Goal: Task Accomplishment & Management: Complete application form

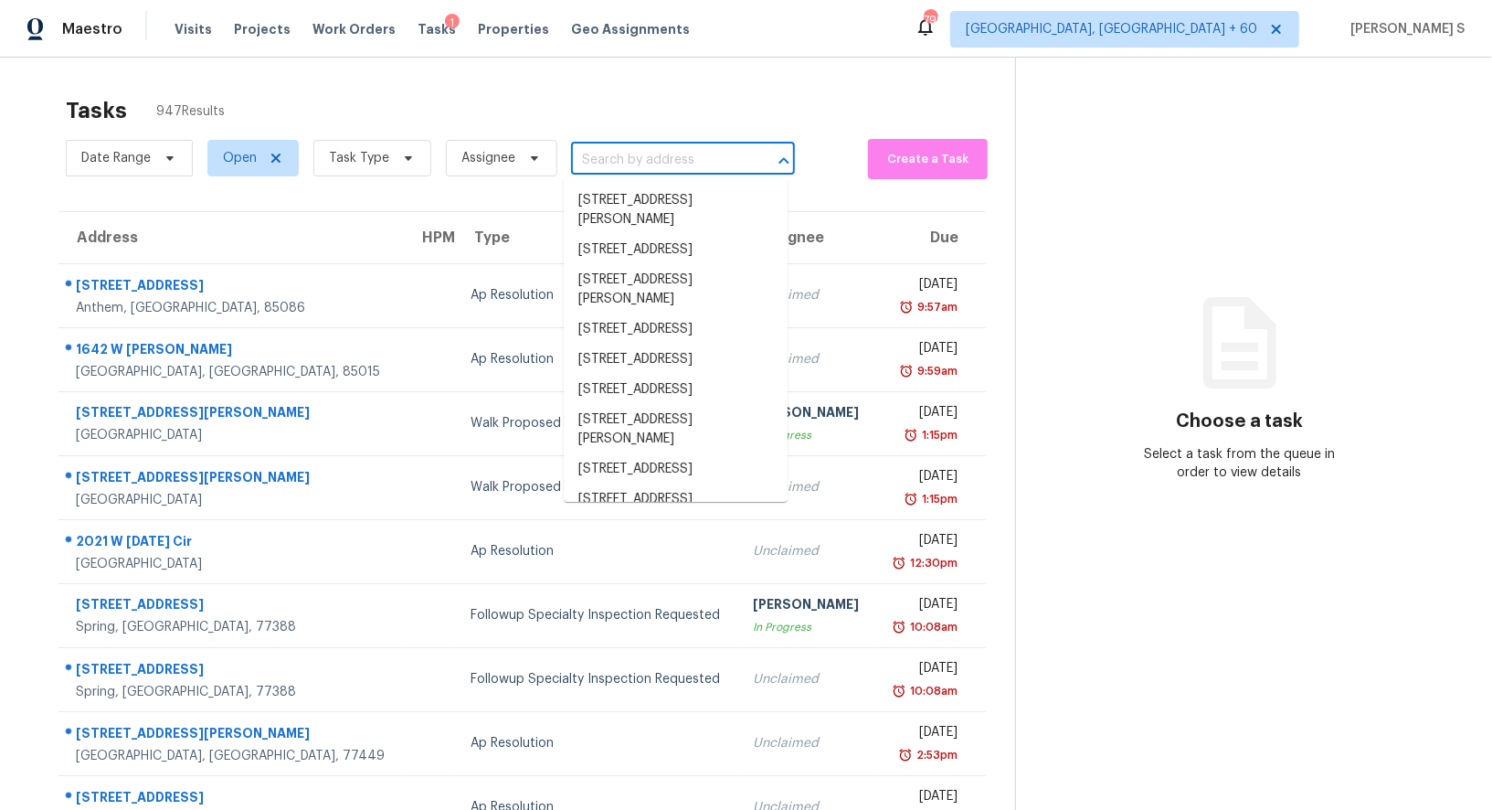
click at [678, 156] on input "text" at bounding box center [657, 160] width 173 height 28
paste input "603 Mobley Rd, Cedar Hill, TX 75104"
type input "603 Mobley Rd, Cedar Hill, TX 75104"
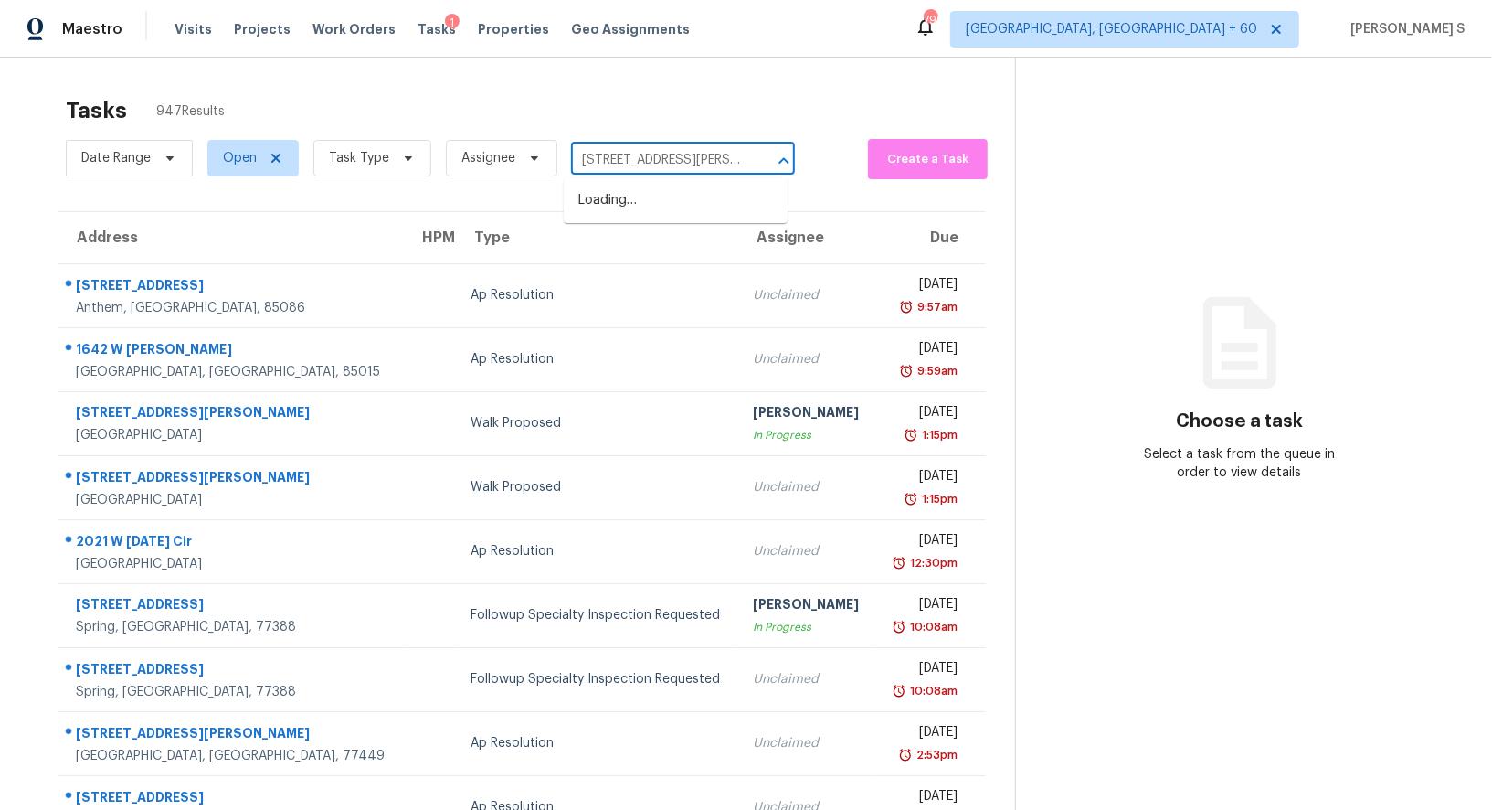
scroll to position [0, 56]
click at [622, 207] on li "603 Mobley Rd, Cedar Hill, TX 75104" at bounding box center [676, 210] width 224 height 49
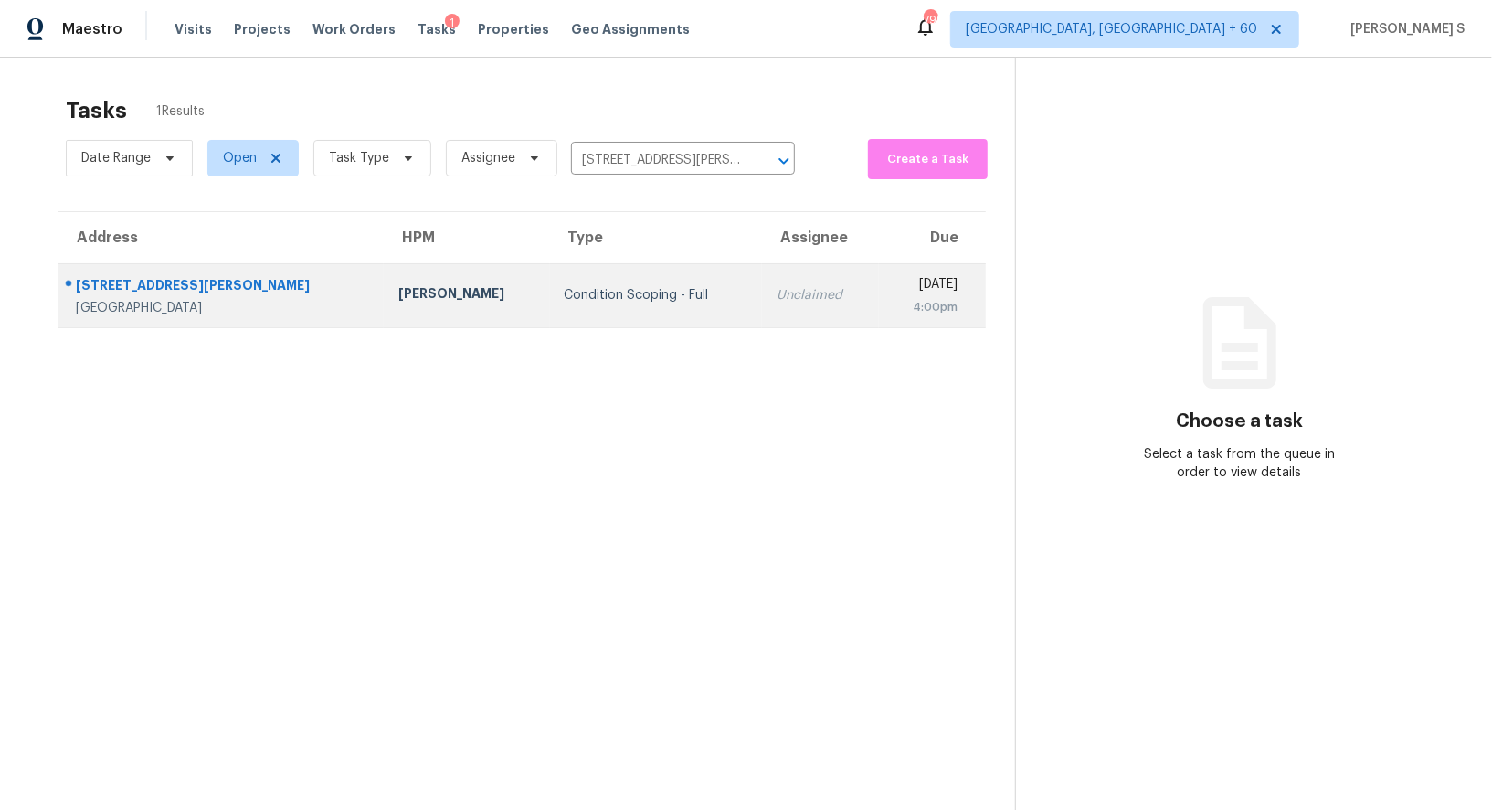
click at [676, 314] on td "Condition Scoping - Full" at bounding box center [656, 295] width 213 height 64
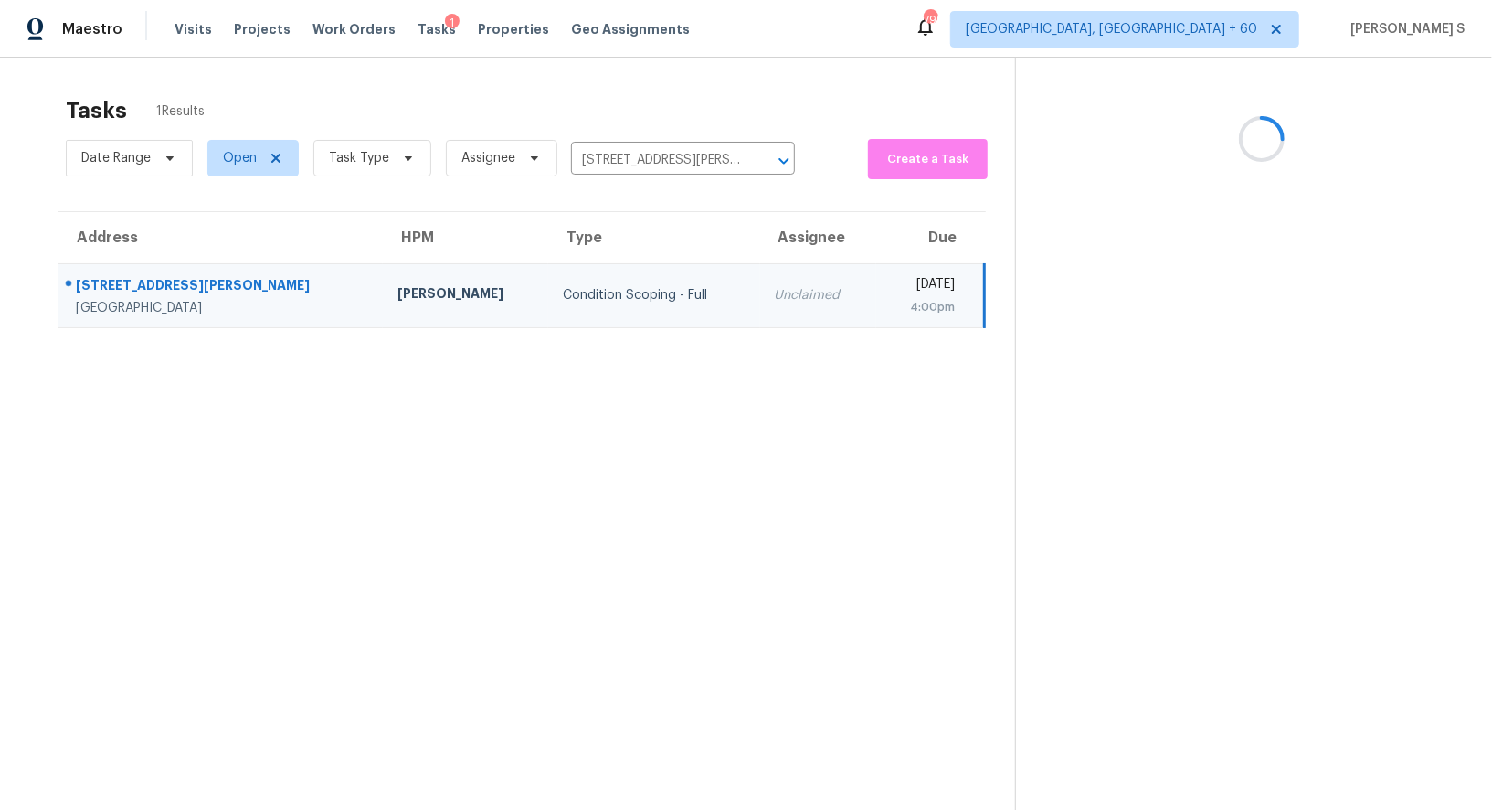
click at [676, 314] on td "Condition Scoping - Full" at bounding box center [654, 295] width 212 height 64
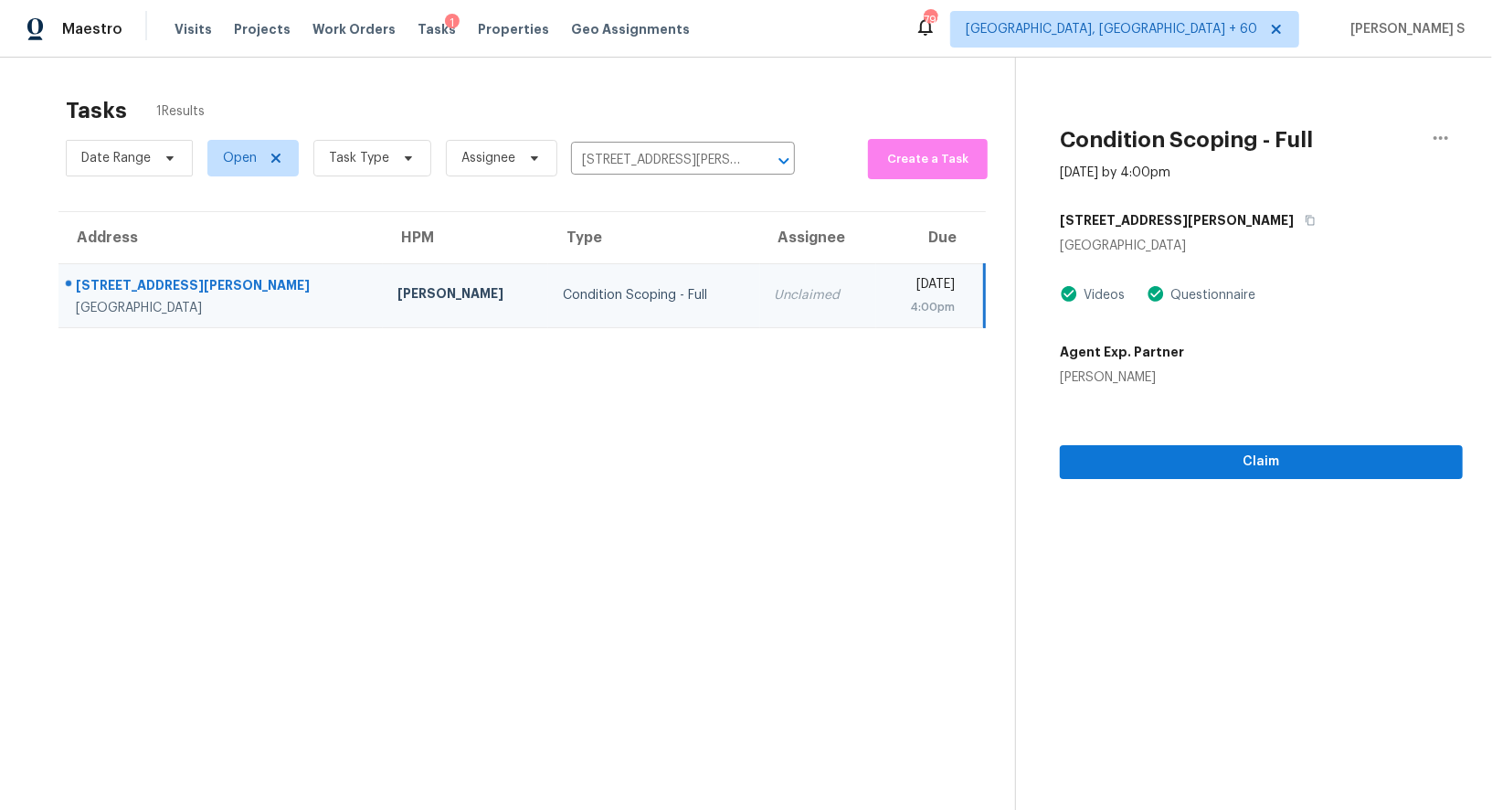
click at [1175, 480] on section "Condition Scoping - Full Aug 27th 2025 by 4:00pm 603 Mobley Rd Cedar Hill, TX 7…" at bounding box center [1239, 463] width 448 height 810
click at [1166, 430] on div "Claim" at bounding box center [1261, 433] width 403 height 92
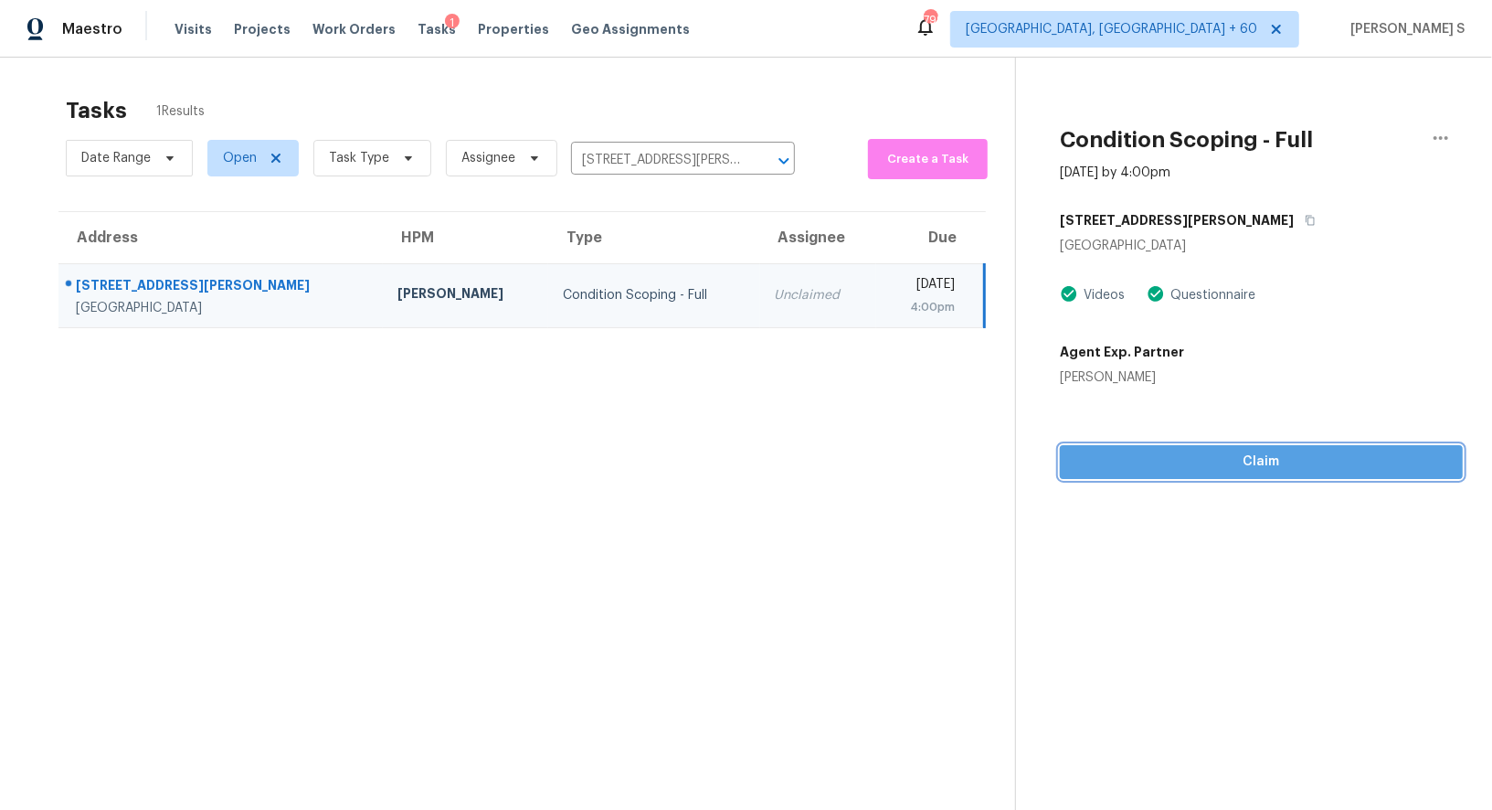
click at [1166, 468] on span "Claim" at bounding box center [1262, 462] width 374 height 23
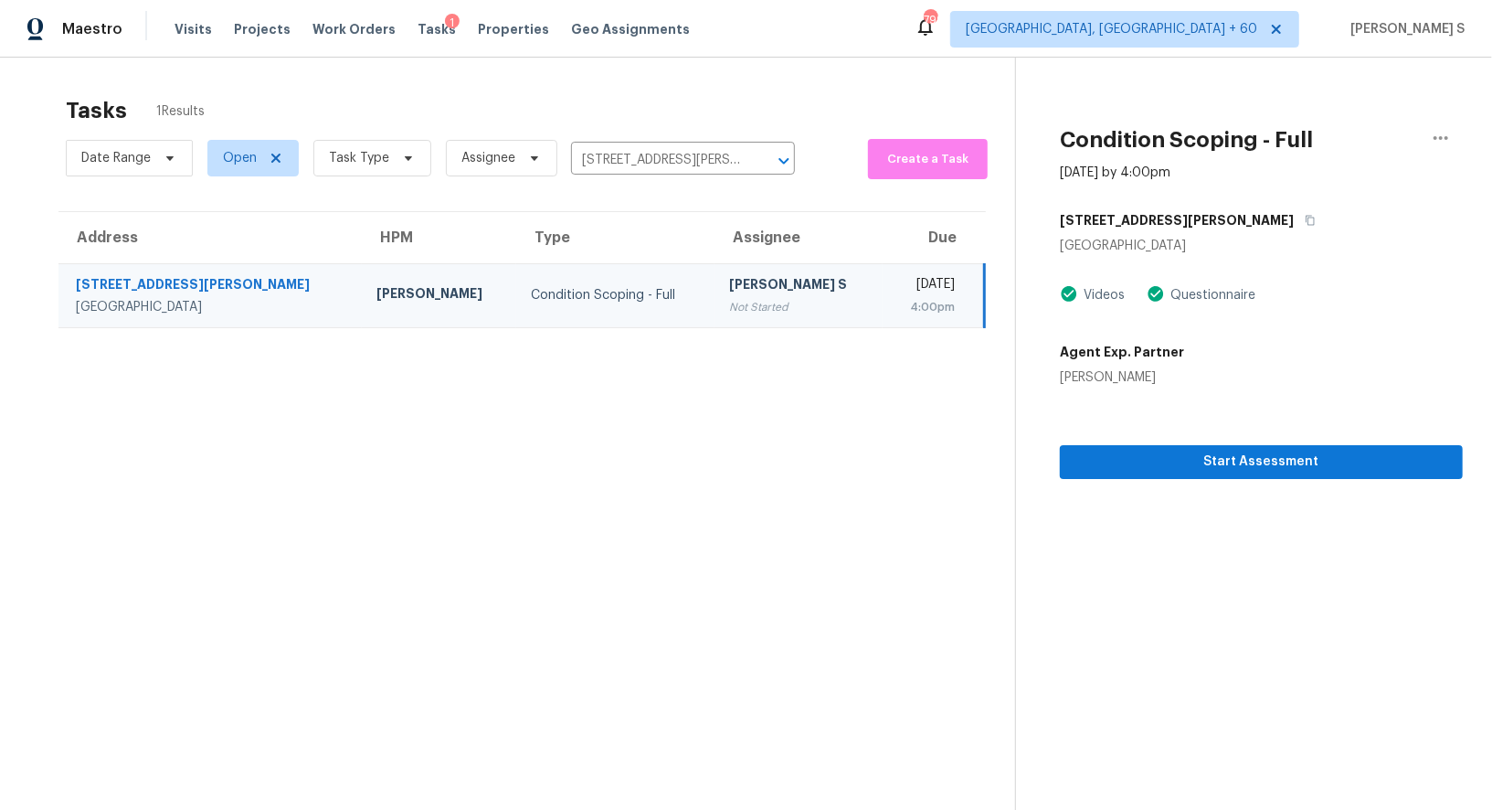
click at [897, 298] on div "4:00pm" at bounding box center [926, 307] width 58 height 18
click at [1265, 453] on span "Start Assessment" at bounding box center [1262, 462] width 374 height 23
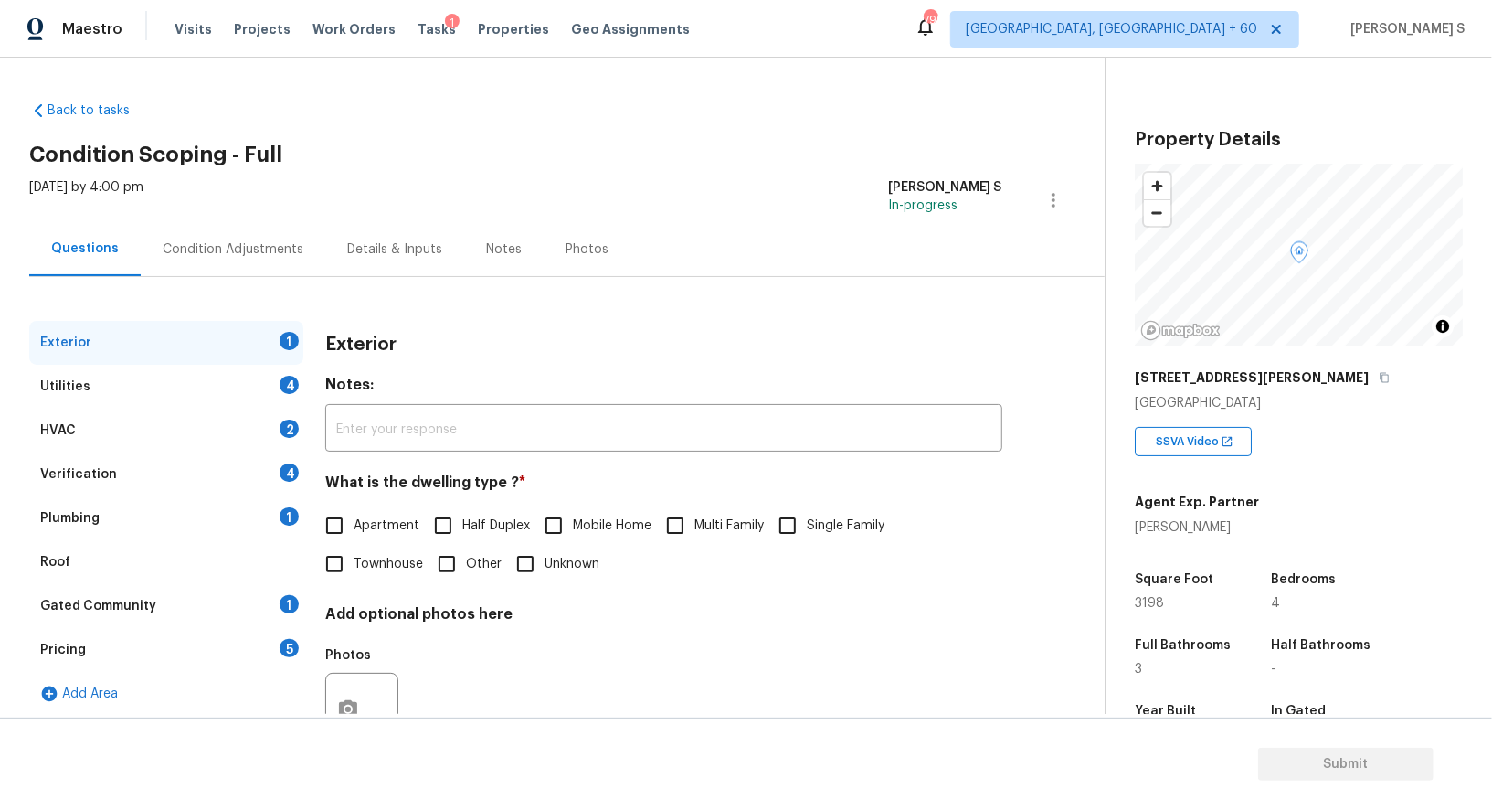
scroll to position [251, 0]
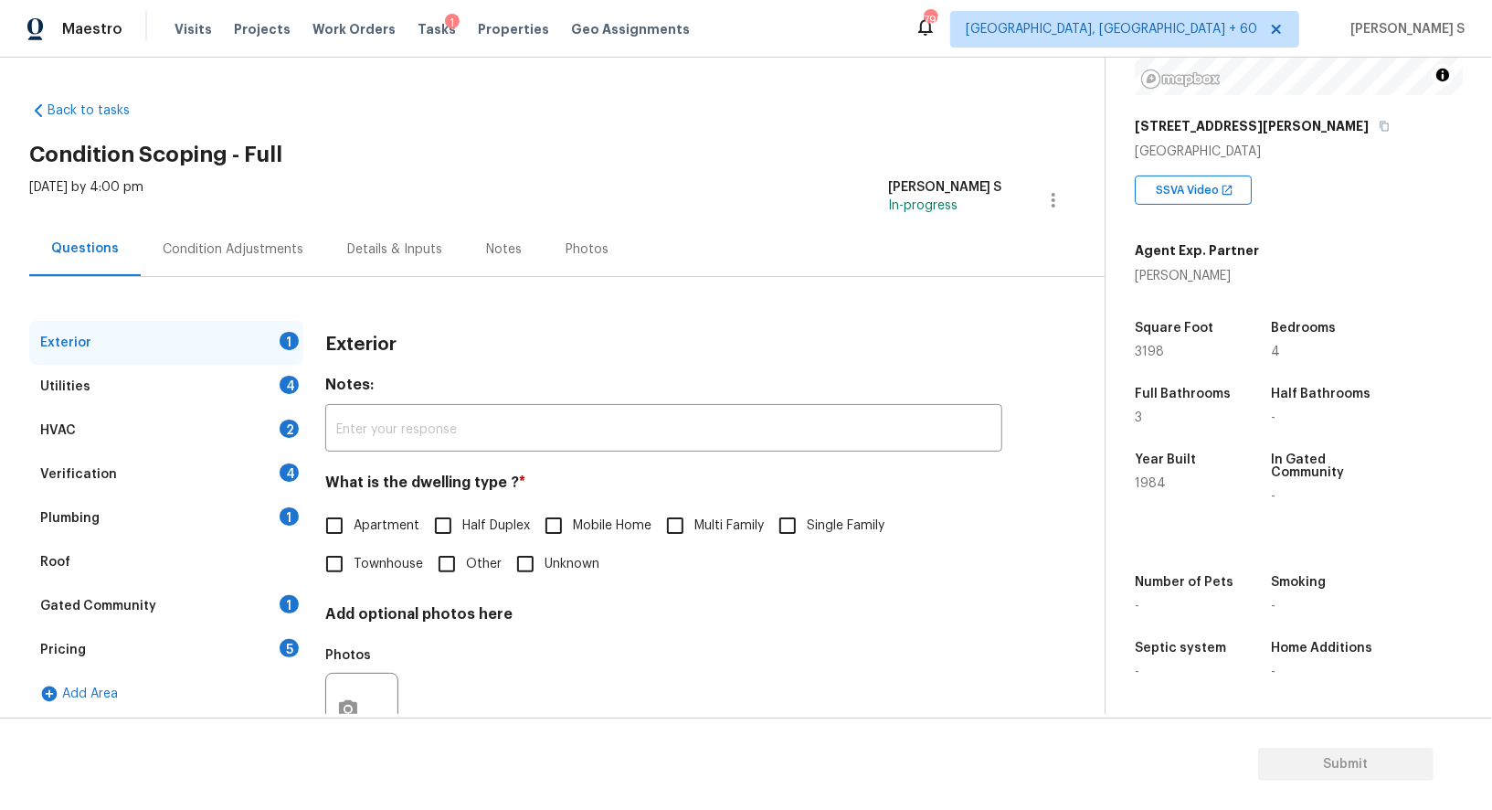
click at [813, 536] on label "Single Family" at bounding box center [827, 525] width 116 height 38
click at [807, 536] on input "Single Family" at bounding box center [788, 525] width 38 height 38
checkbox input "true"
click at [269, 483] on div "Verification 4" at bounding box center [166, 474] width 274 height 44
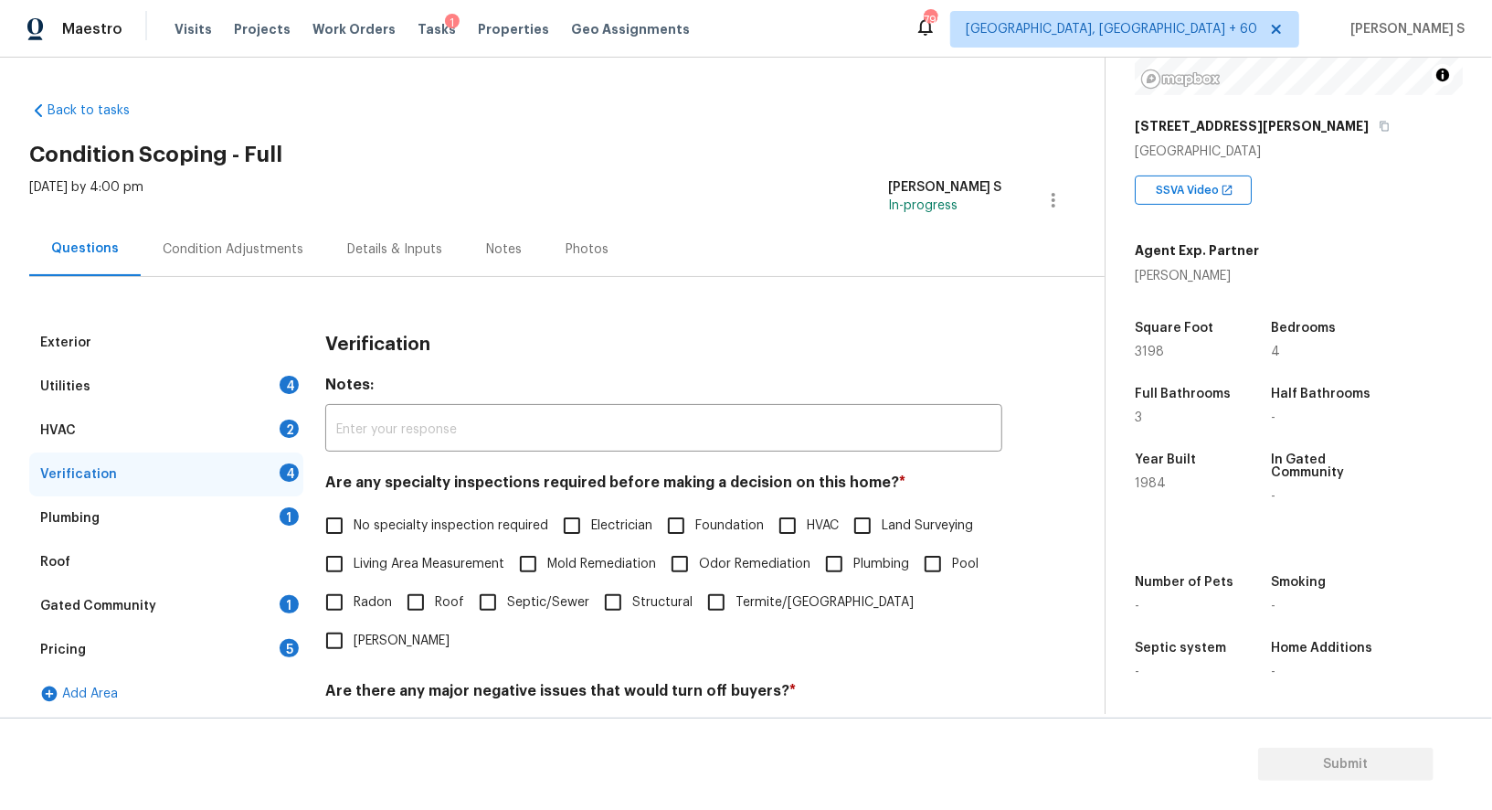
click at [350, 522] on input "No specialty inspection required" at bounding box center [334, 525] width 38 height 38
checkbox input "true"
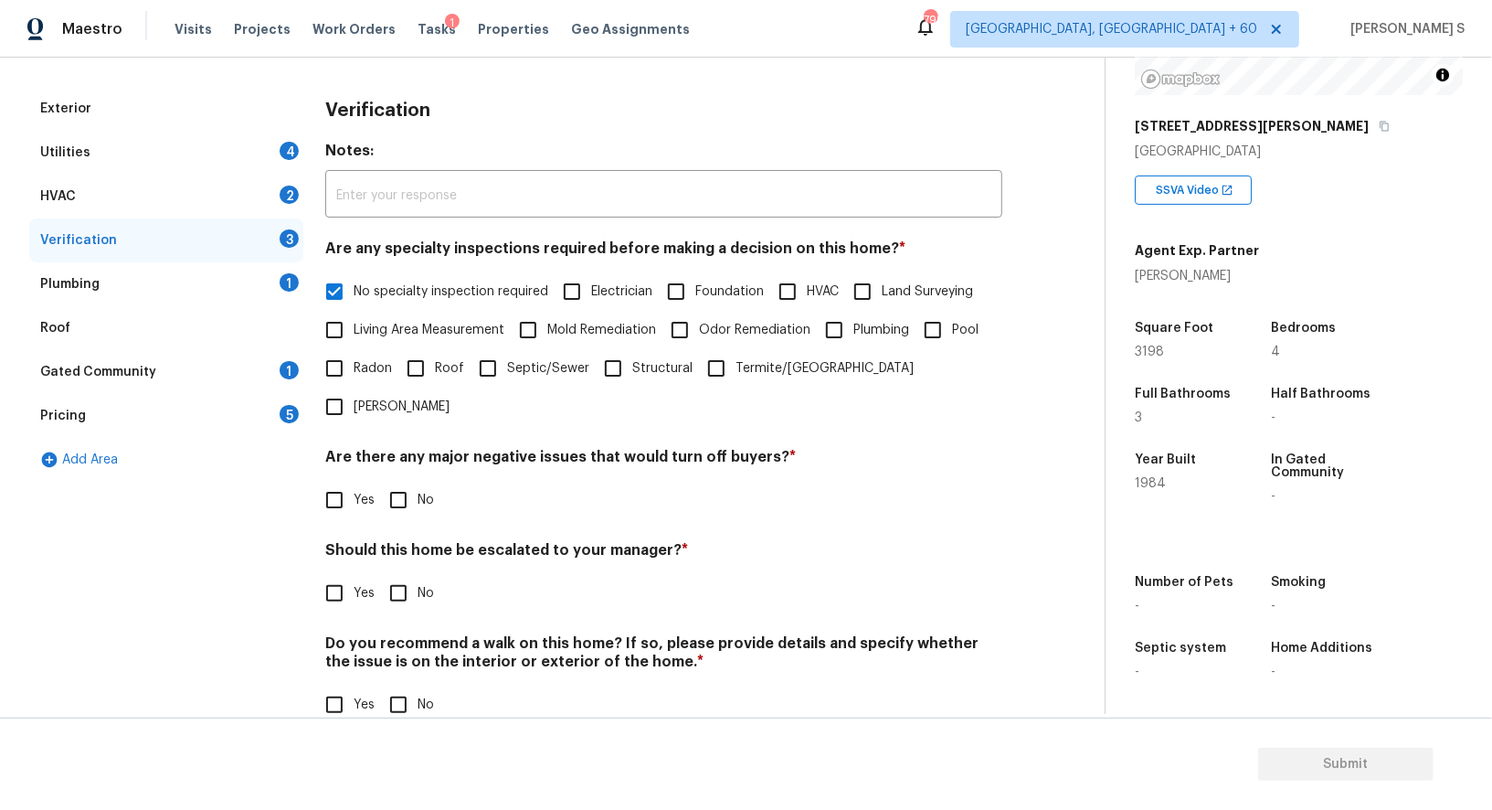
scroll to position [233, 0]
click at [405, 482] on input "No" at bounding box center [398, 501] width 38 height 38
checkbox input "true"
click at [401, 688] on input "No" at bounding box center [398, 707] width 38 height 38
checkbox input "true"
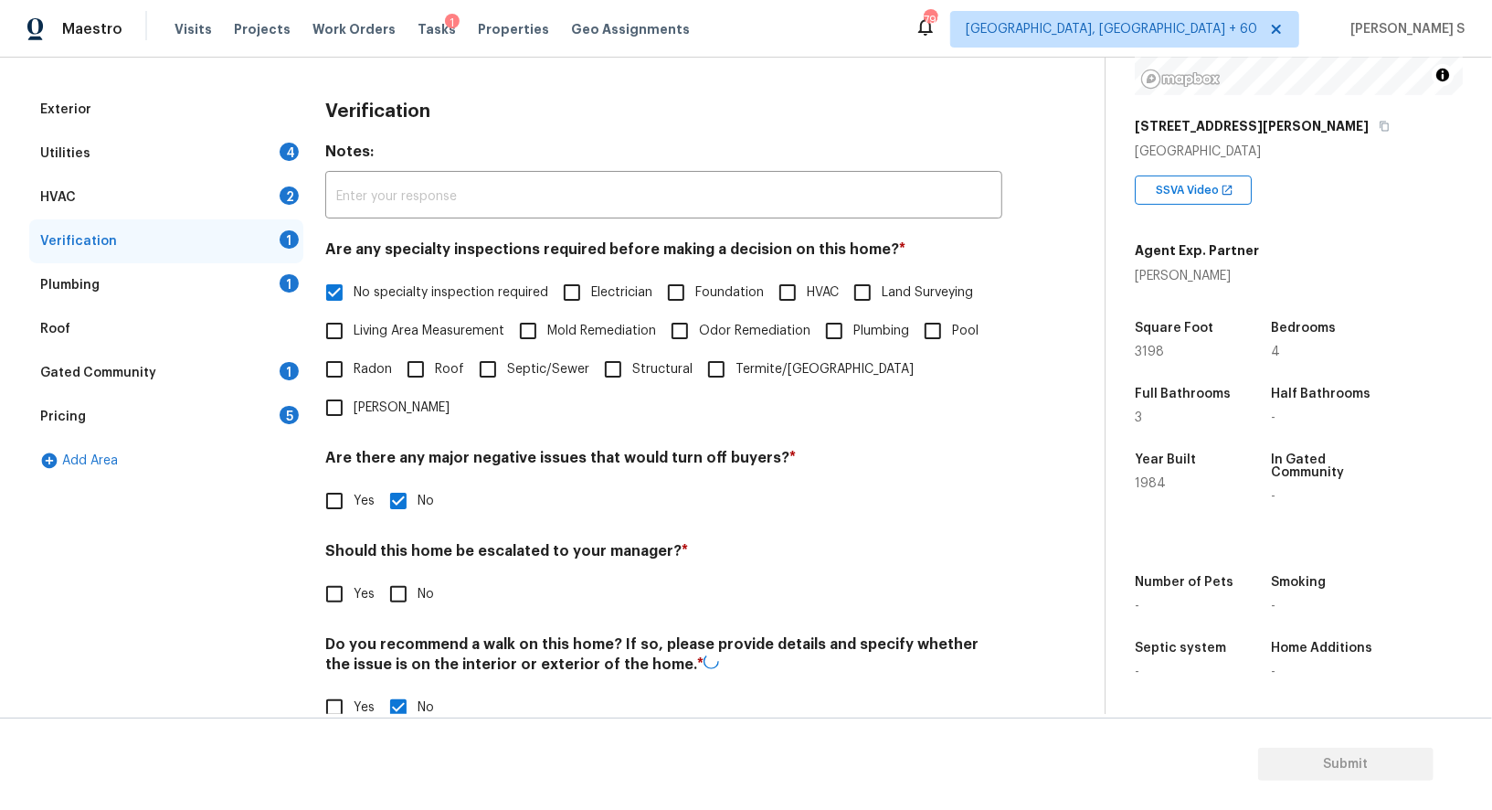
scroll to position [0, 0]
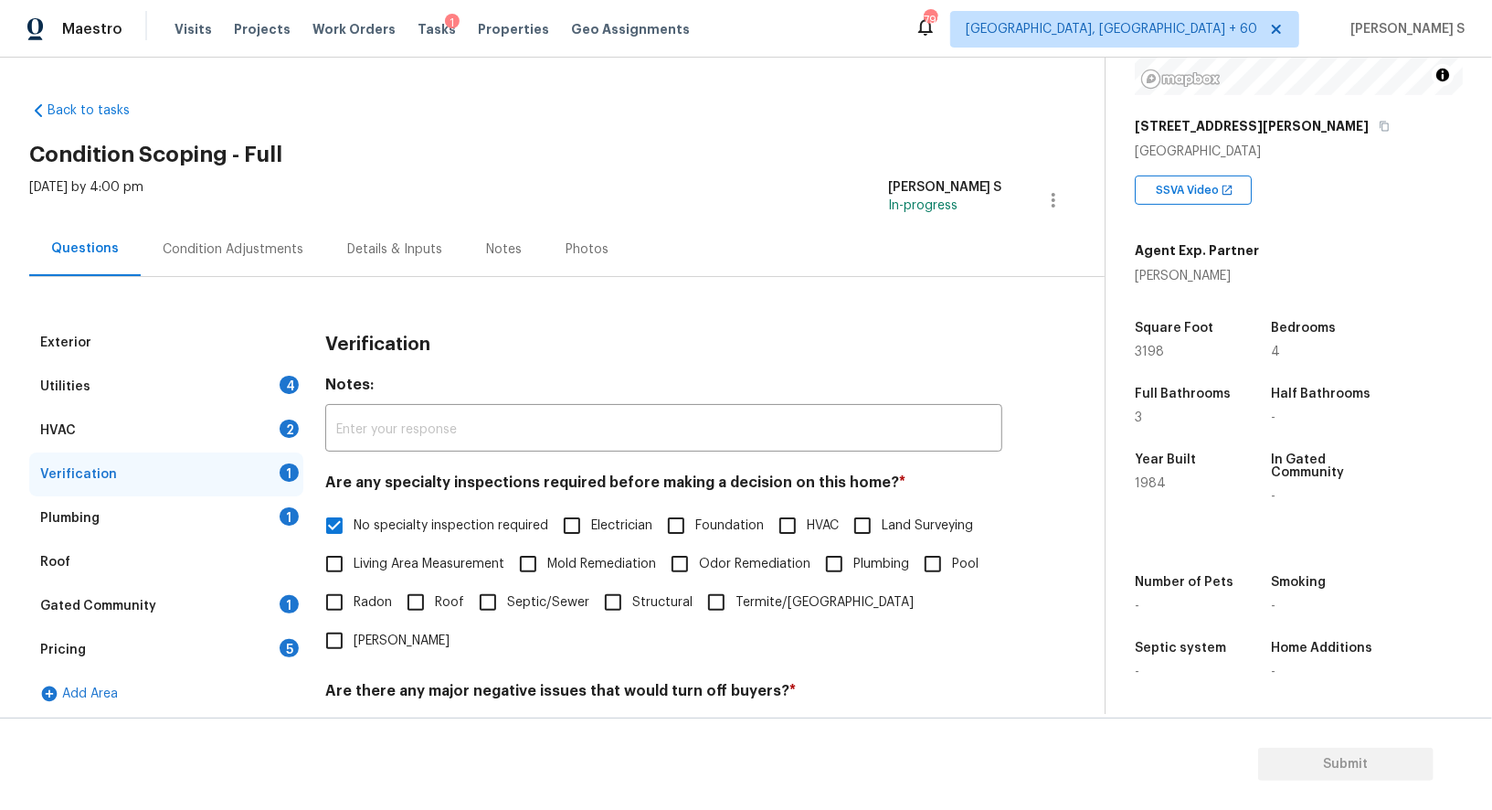
click at [261, 424] on div "HVAC 2" at bounding box center [166, 431] width 274 height 44
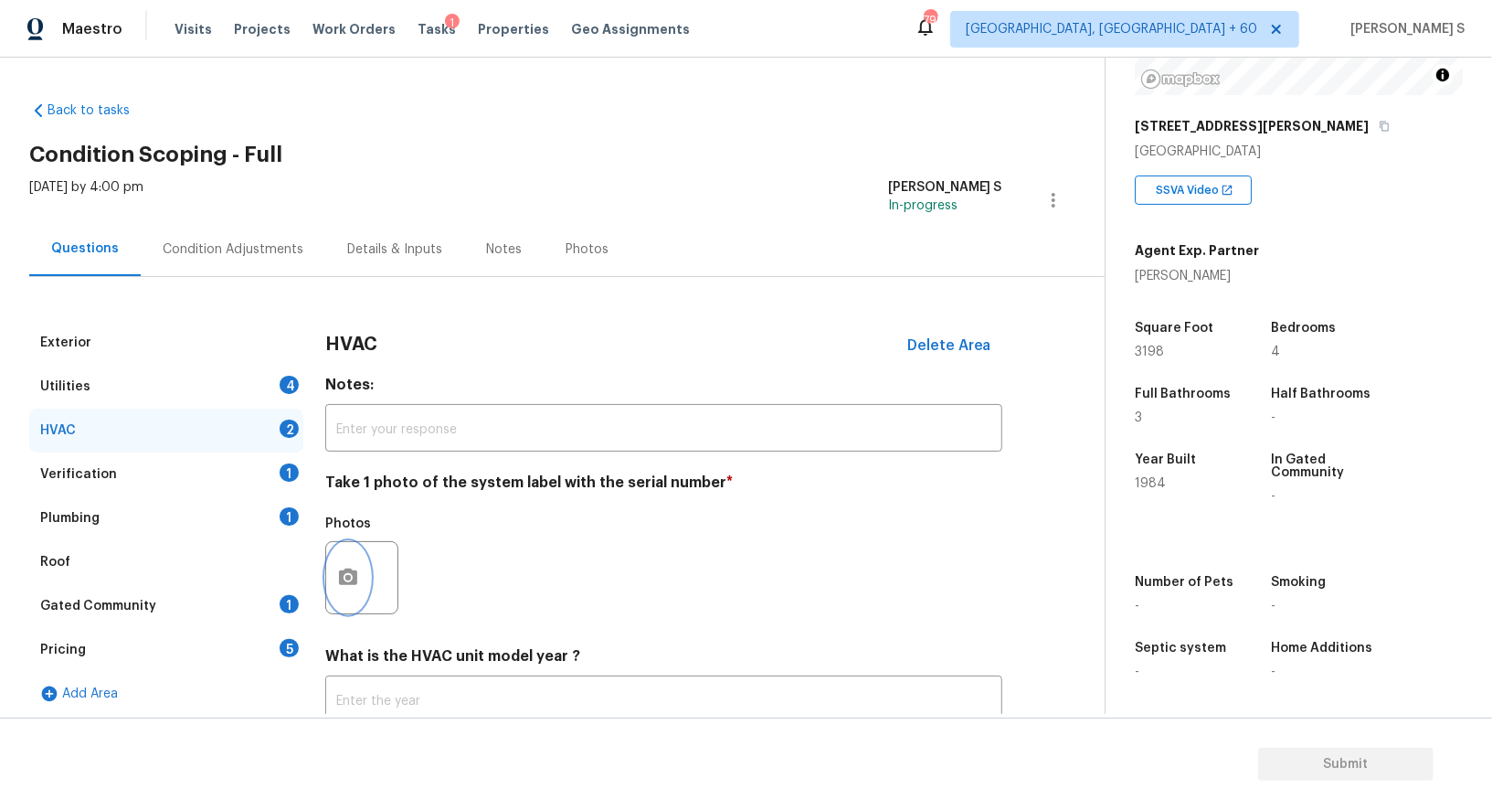
click at [352, 568] on icon "button" at bounding box center [348, 578] width 22 height 22
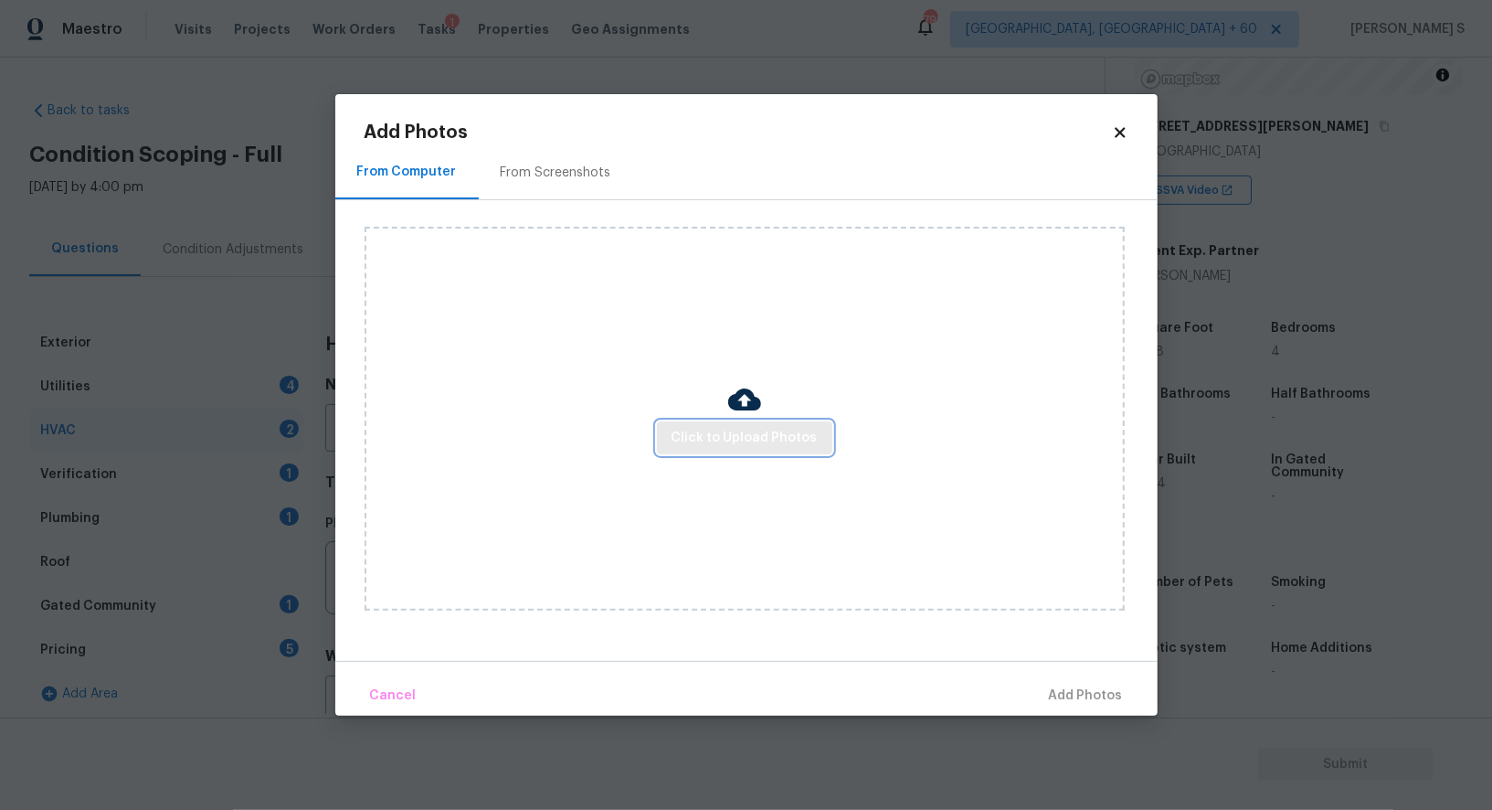
click at [759, 433] on span "Click to Upload Photos" at bounding box center [745, 438] width 146 height 23
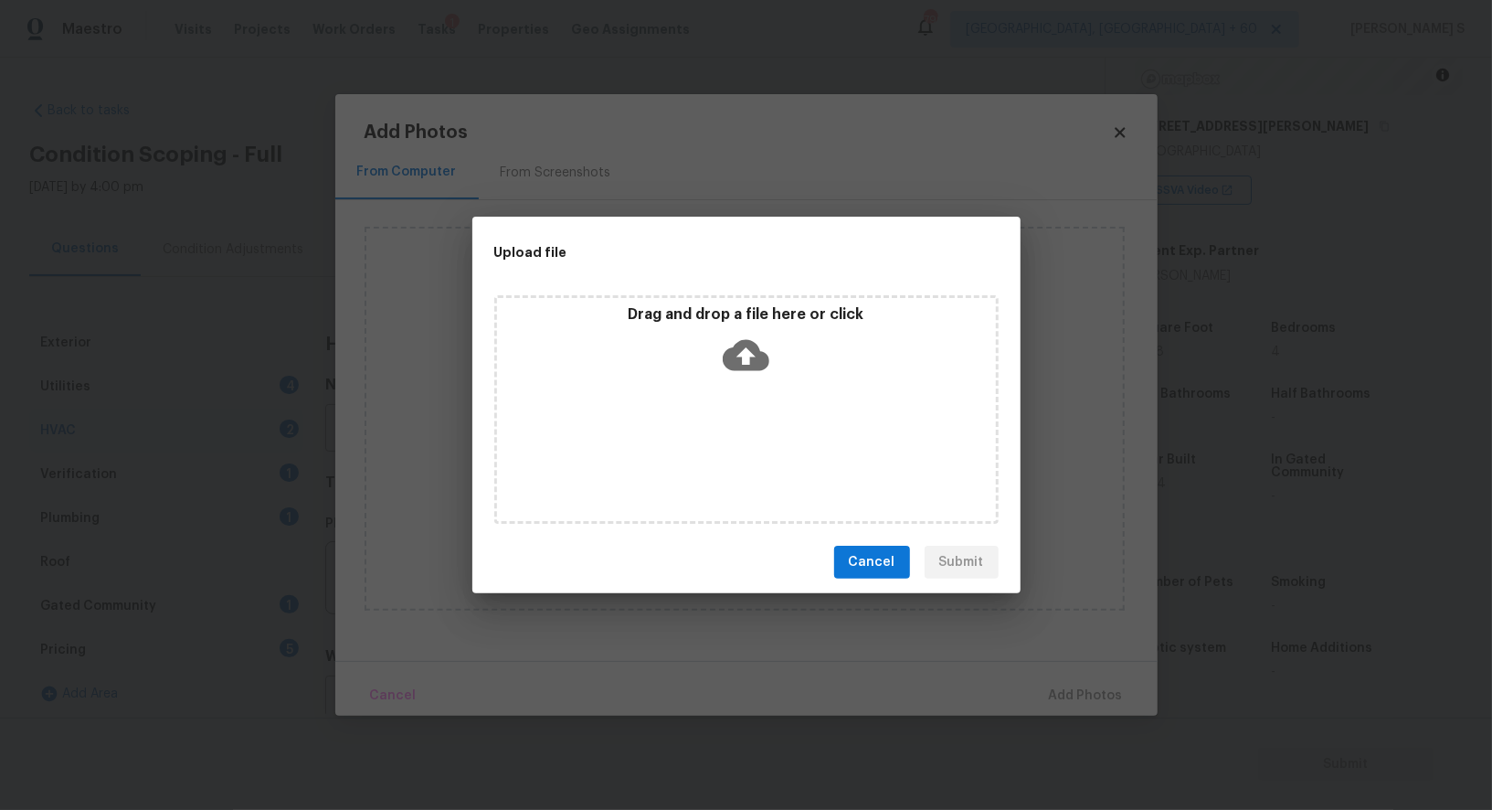
click at [759, 433] on div "Drag and drop a file here or click" at bounding box center [746, 409] width 504 height 228
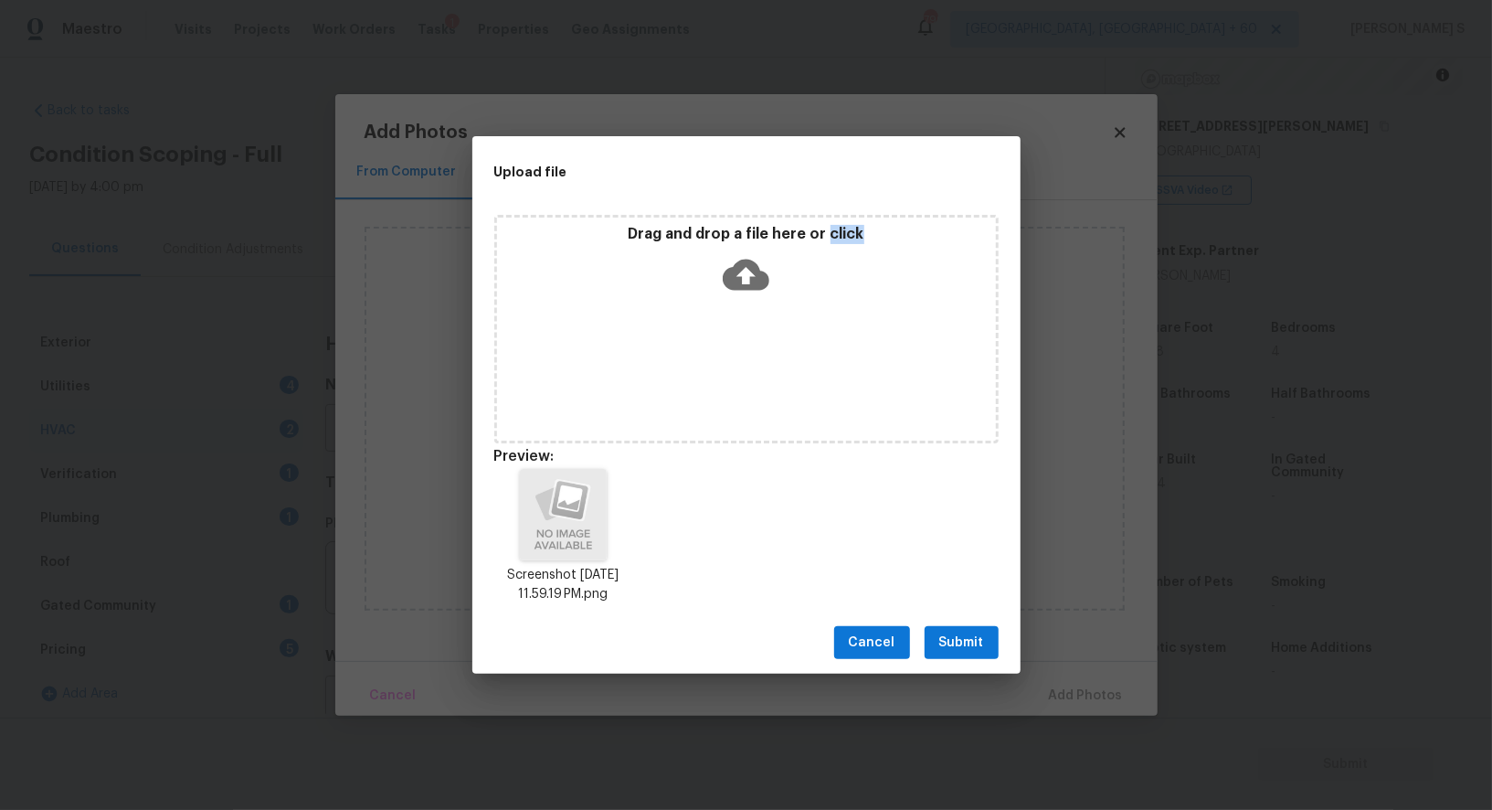
click at [955, 640] on span "Submit" at bounding box center [962, 643] width 45 height 23
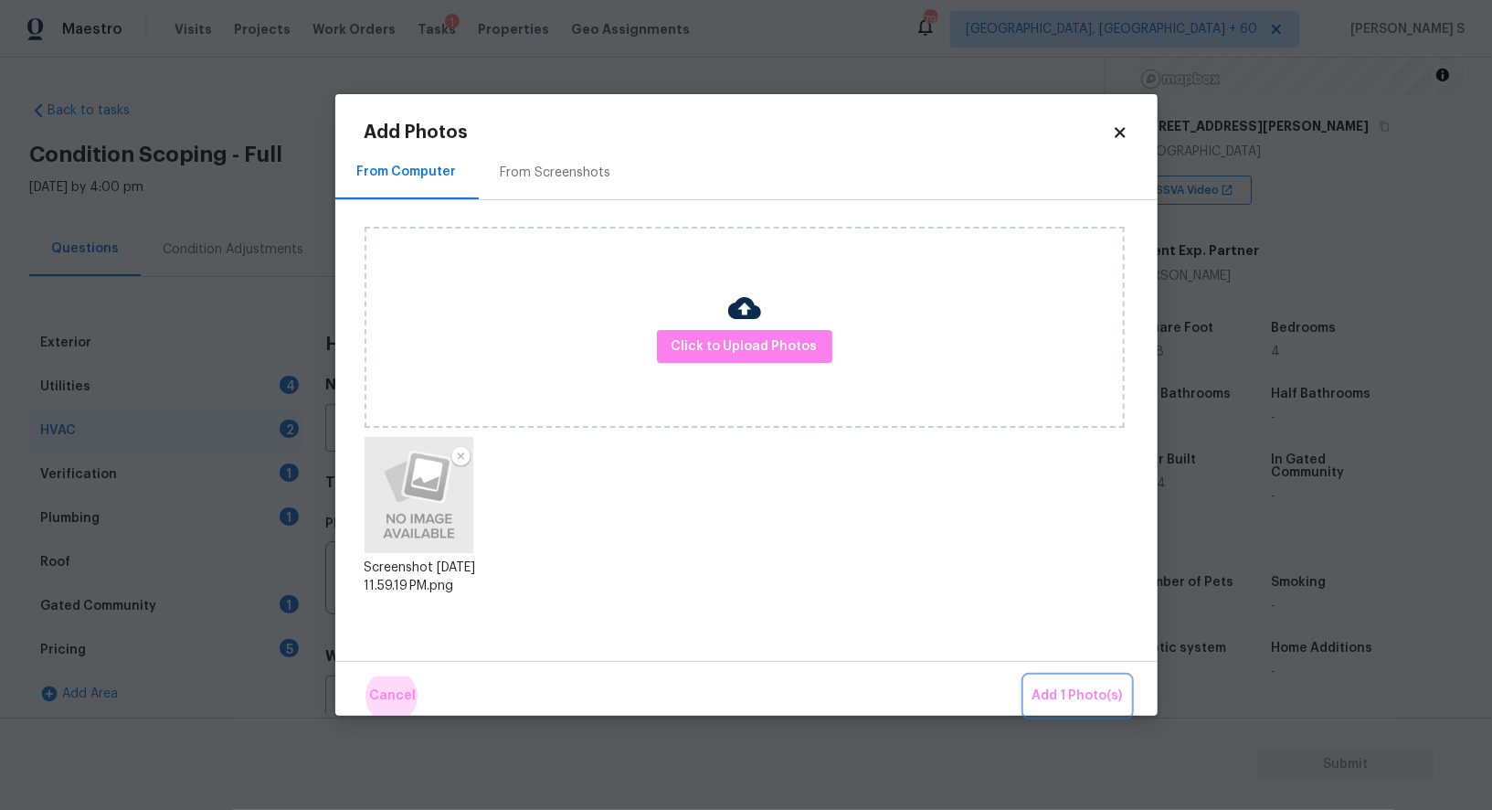
click at [1025, 676] on button "Add 1 Photo(s)" at bounding box center [1077, 695] width 105 height 39
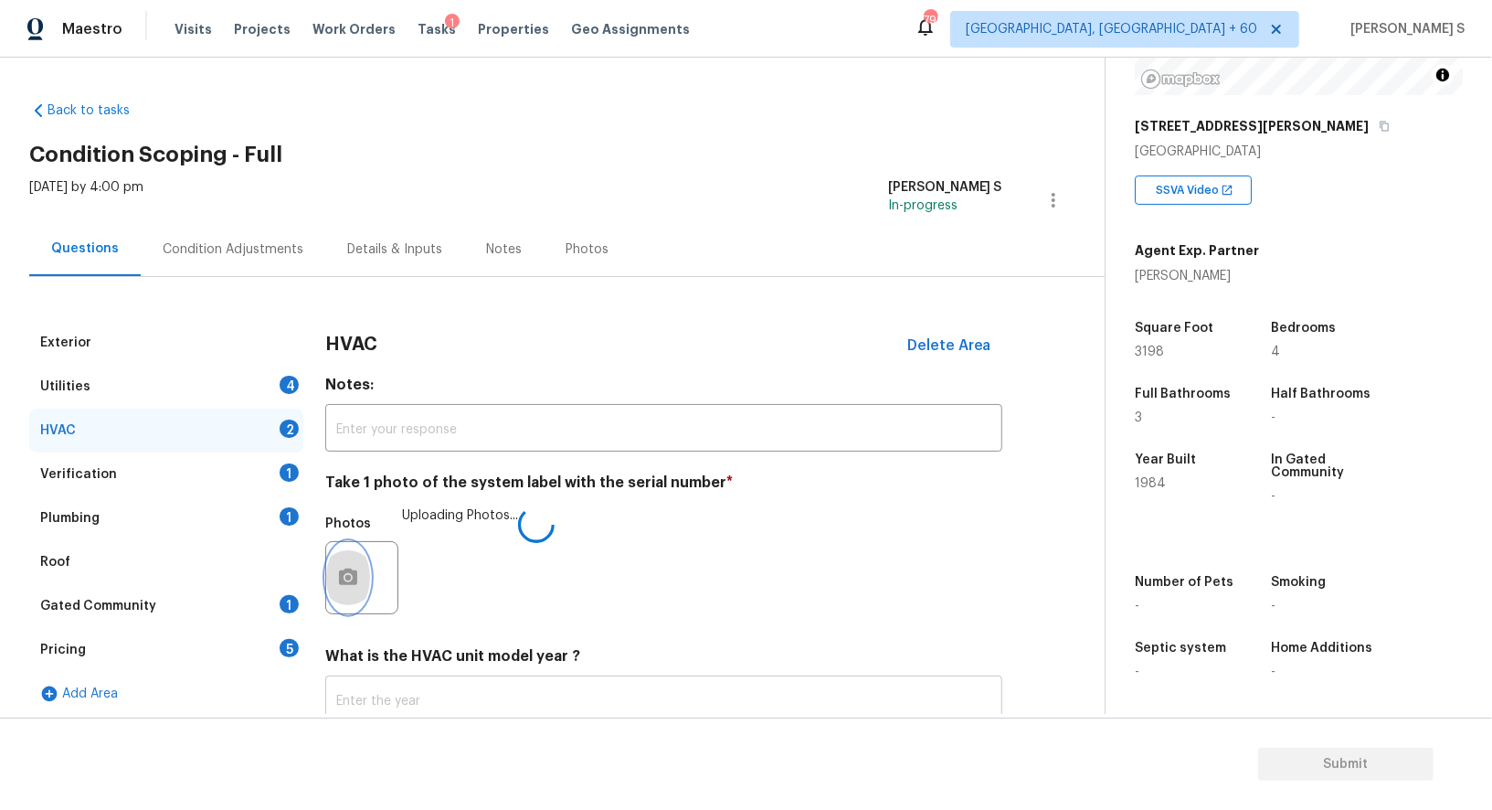
scroll to position [130, 0]
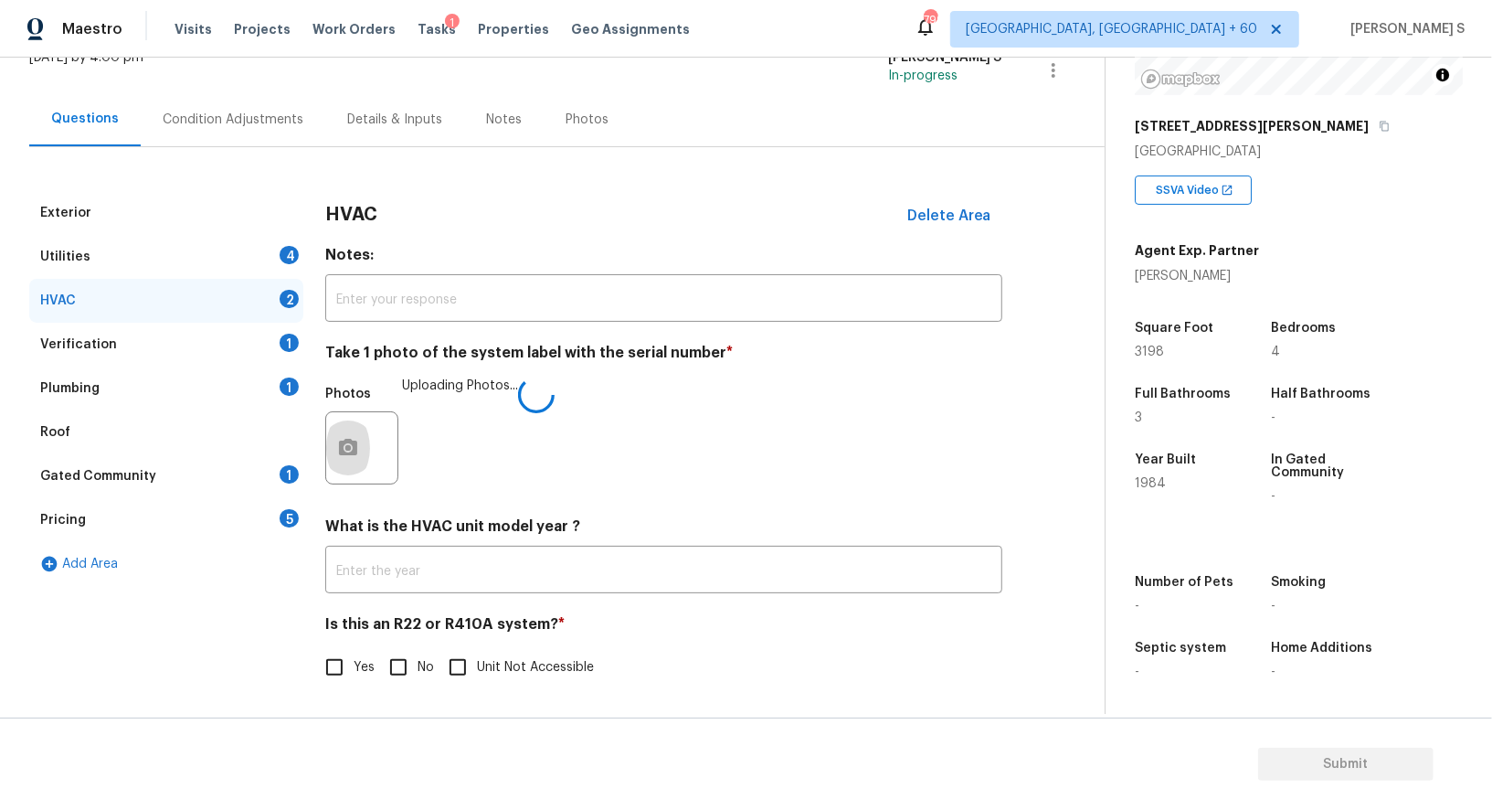
click at [393, 646] on div "Is this an R22 or R410A system? * Yes No Unit Not Accessible" at bounding box center [663, 650] width 677 height 71
click at [407, 685] on input "No" at bounding box center [398, 667] width 38 height 38
checkbox input "true"
click at [275, 254] on div "Utilities 4" at bounding box center [166, 257] width 274 height 44
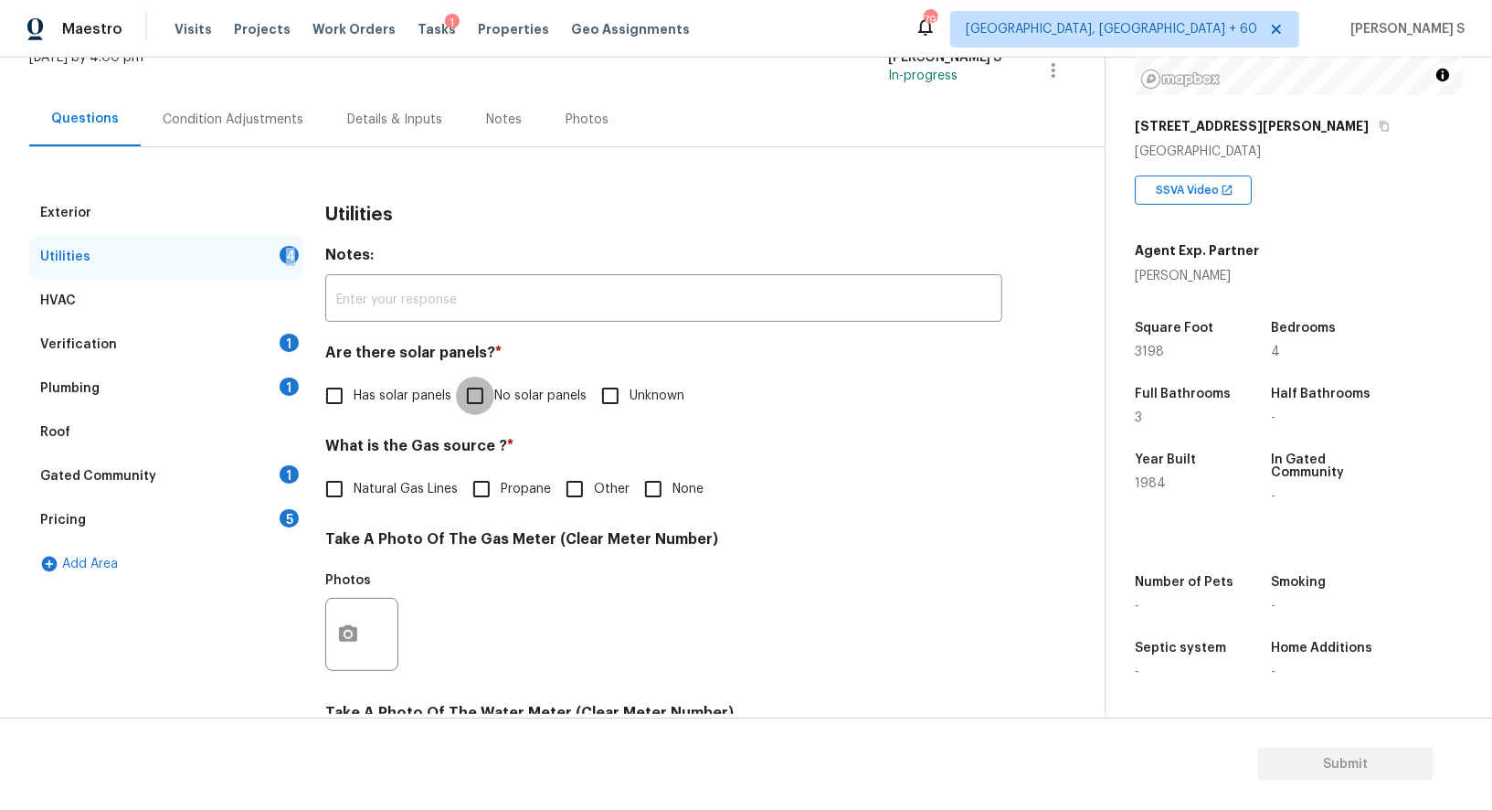
click at [479, 398] on input "No solar panels" at bounding box center [475, 396] width 38 height 38
checkbox input "true"
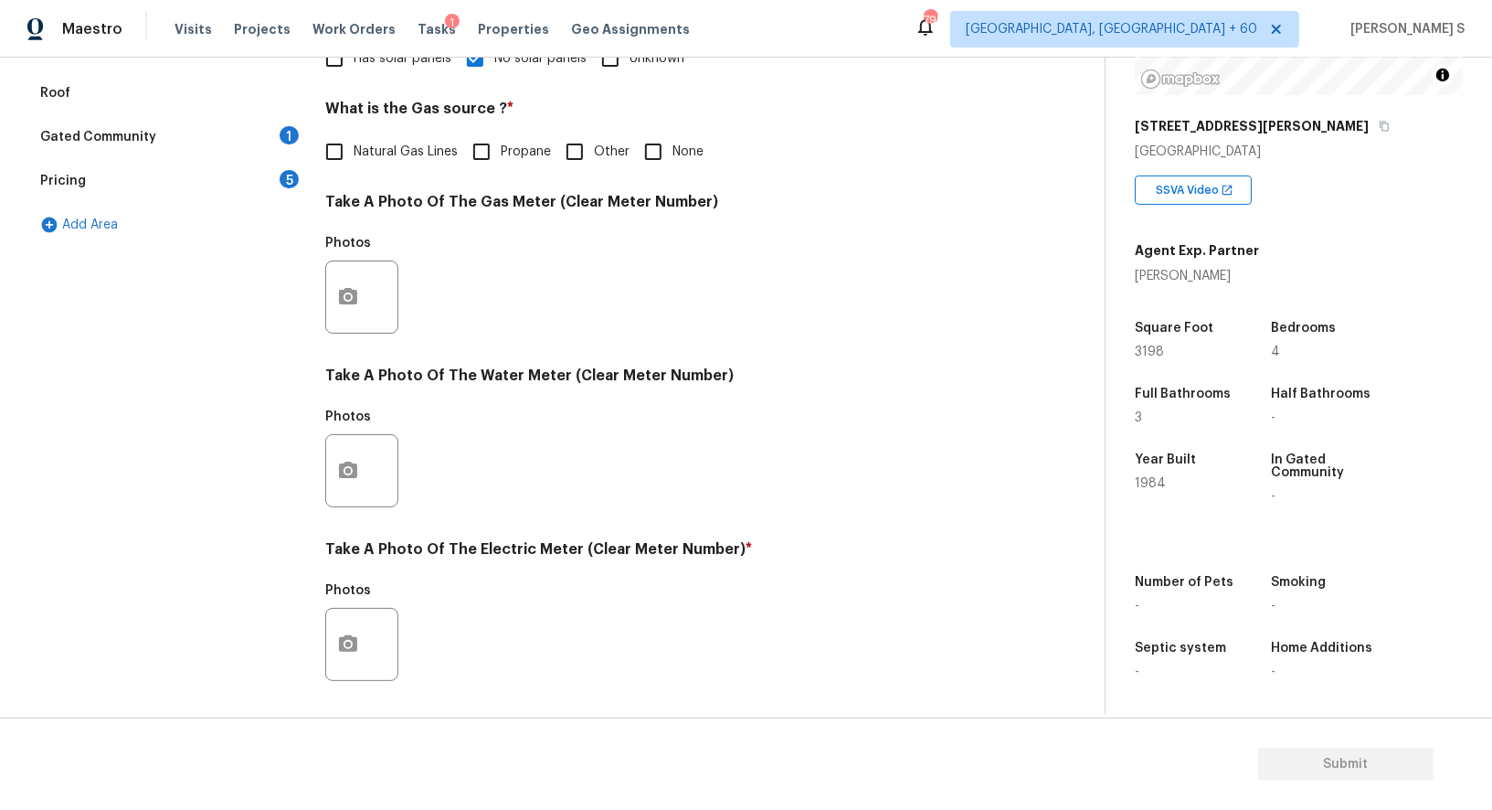
scroll to position [565, 0]
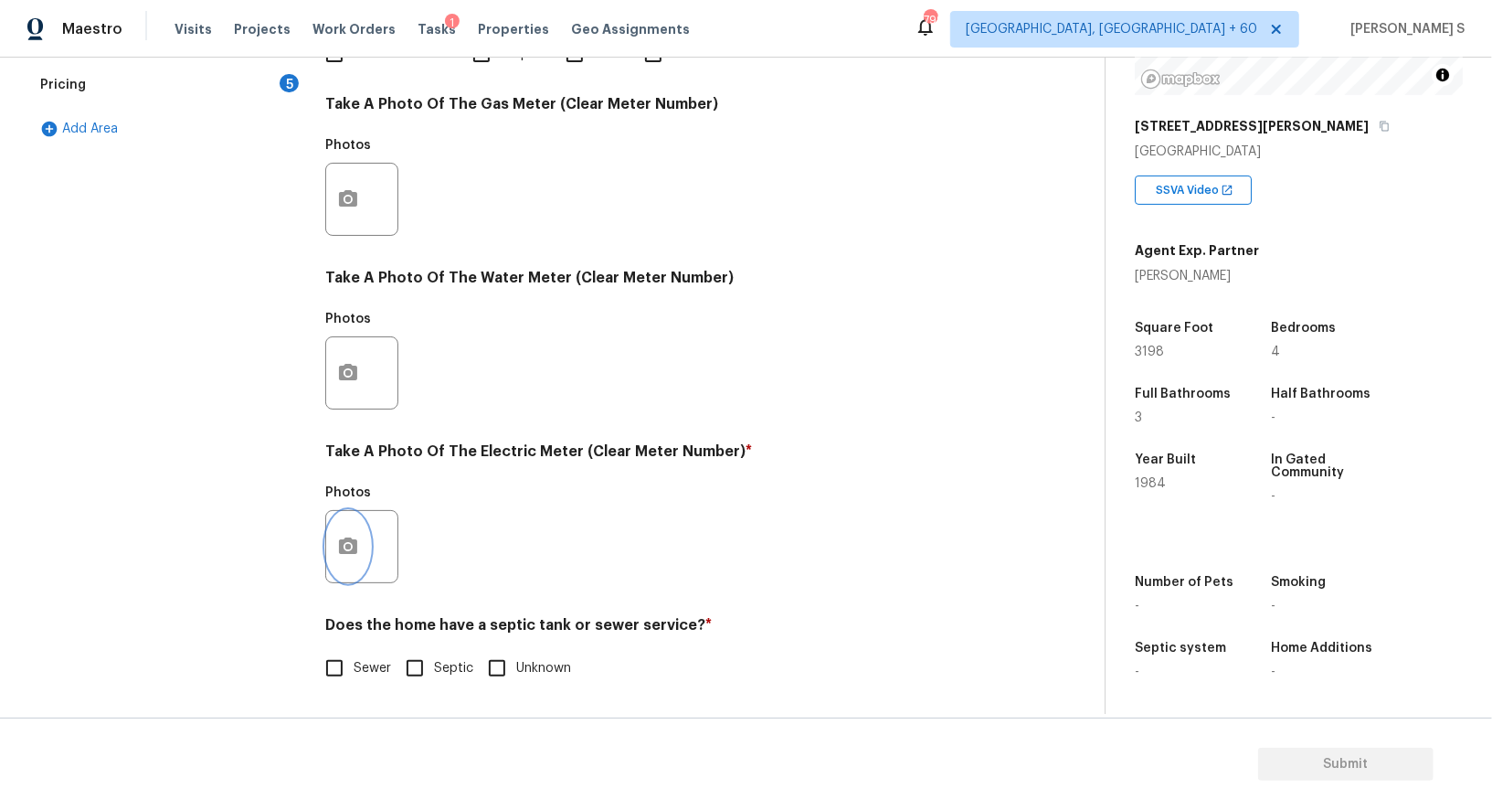
click at [341, 547] on icon "button" at bounding box center [348, 545] width 18 height 16
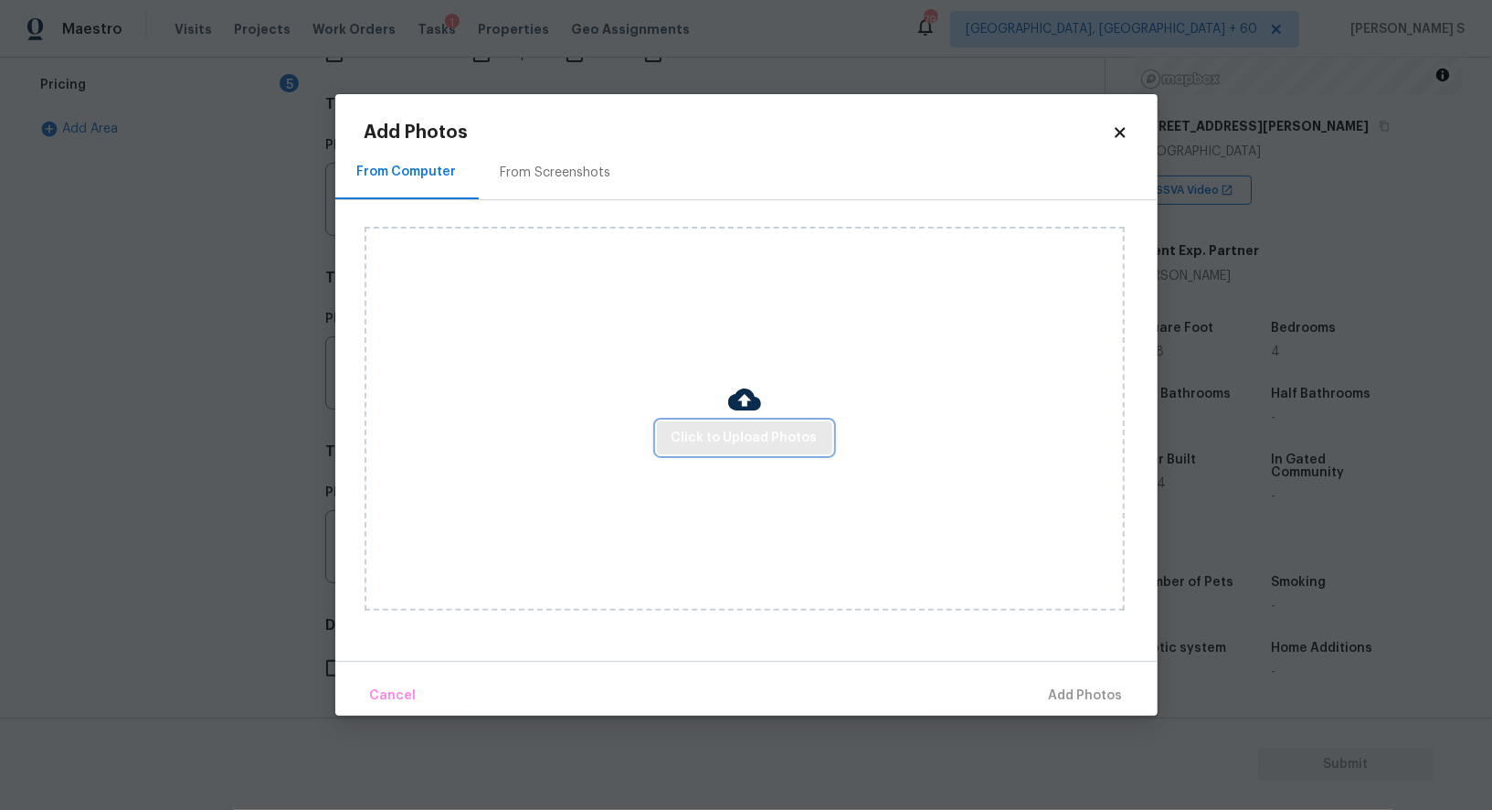
click at [767, 436] on span "Click to Upload Photos" at bounding box center [745, 438] width 146 height 23
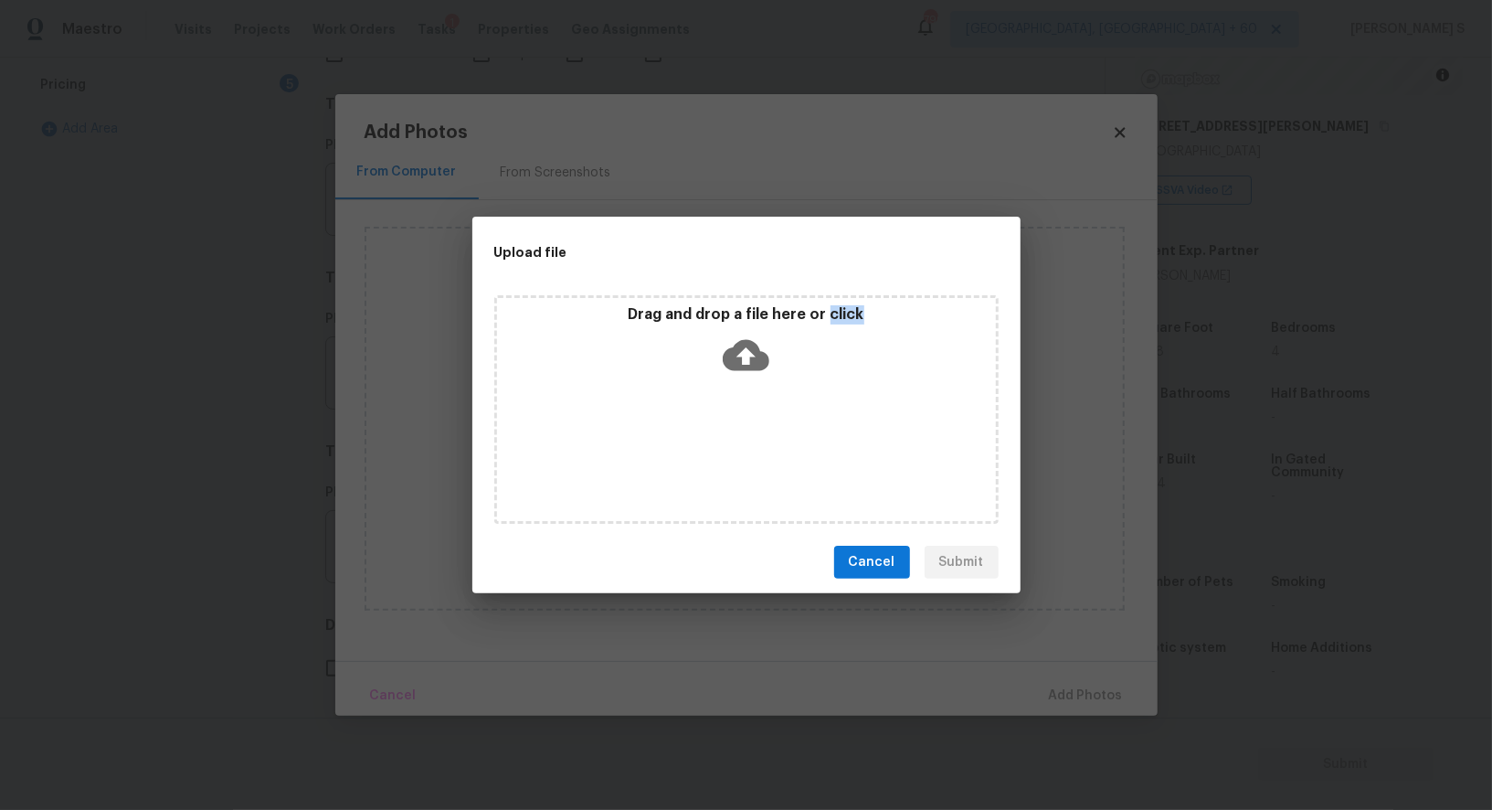
click at [767, 436] on div "Drag and drop a file here or click" at bounding box center [746, 409] width 504 height 228
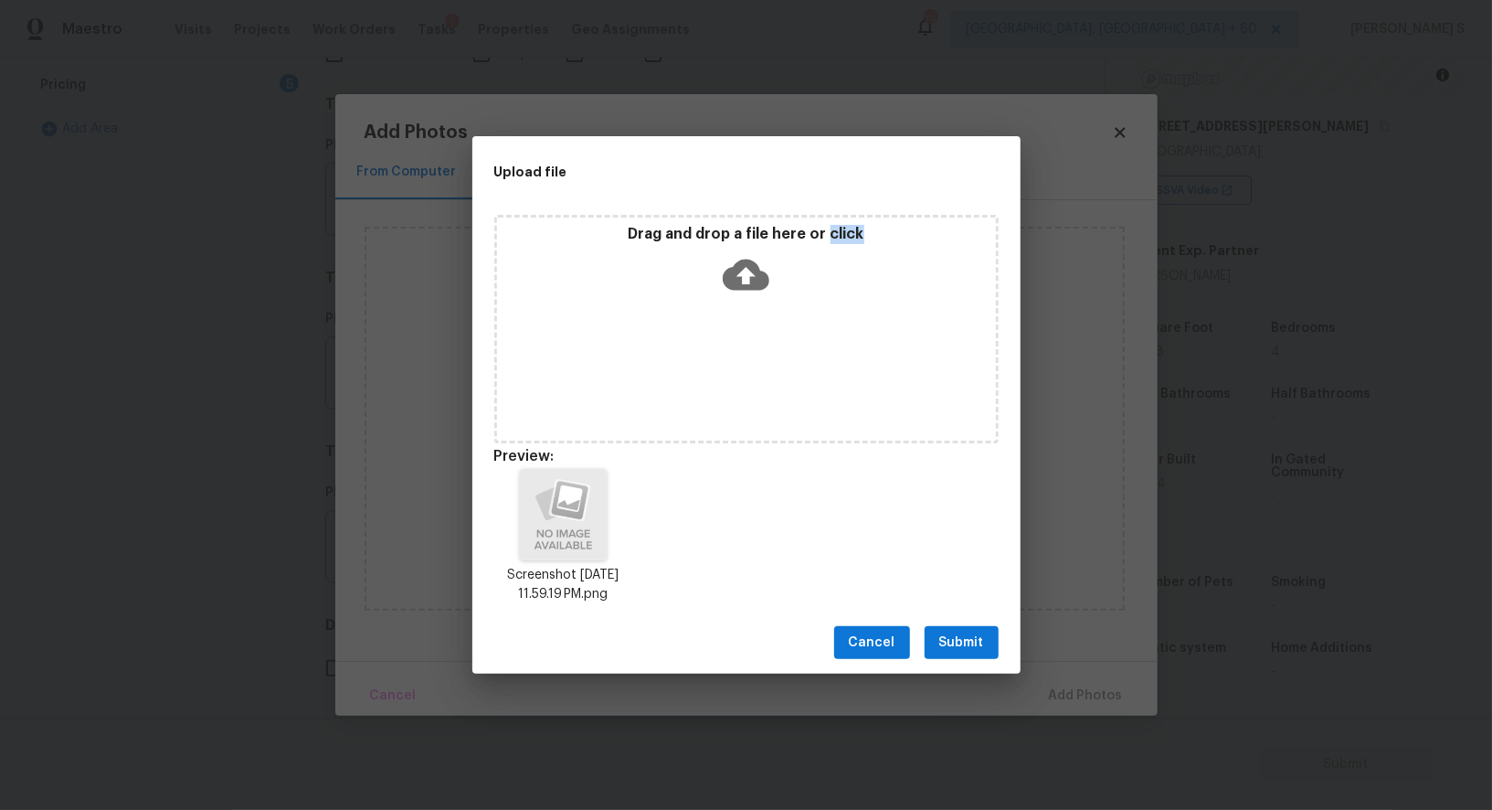
click at [975, 630] on button "Submit" at bounding box center [962, 643] width 74 height 34
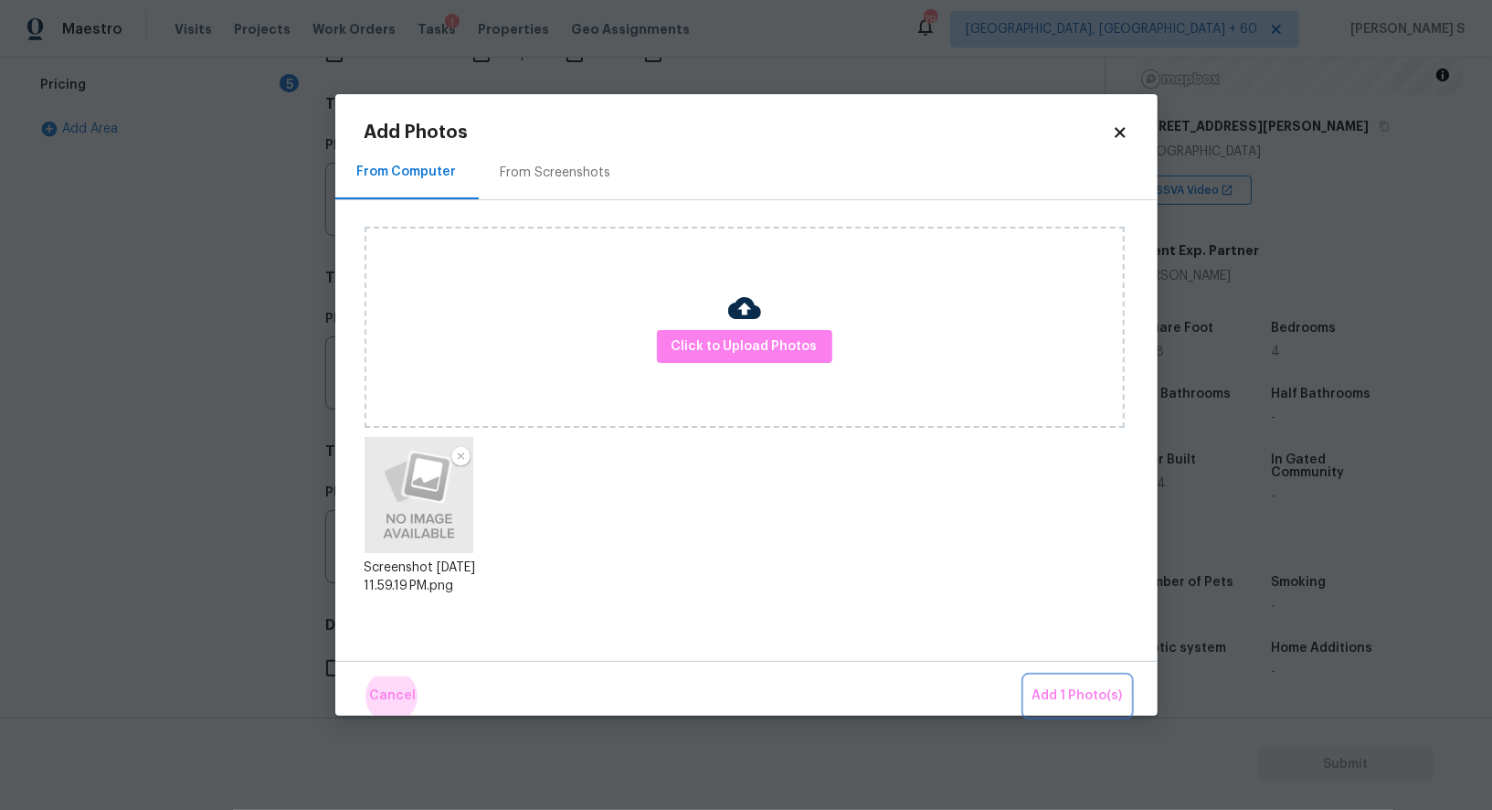
click at [1025, 676] on button "Add 1 Photo(s)" at bounding box center [1077, 695] width 105 height 39
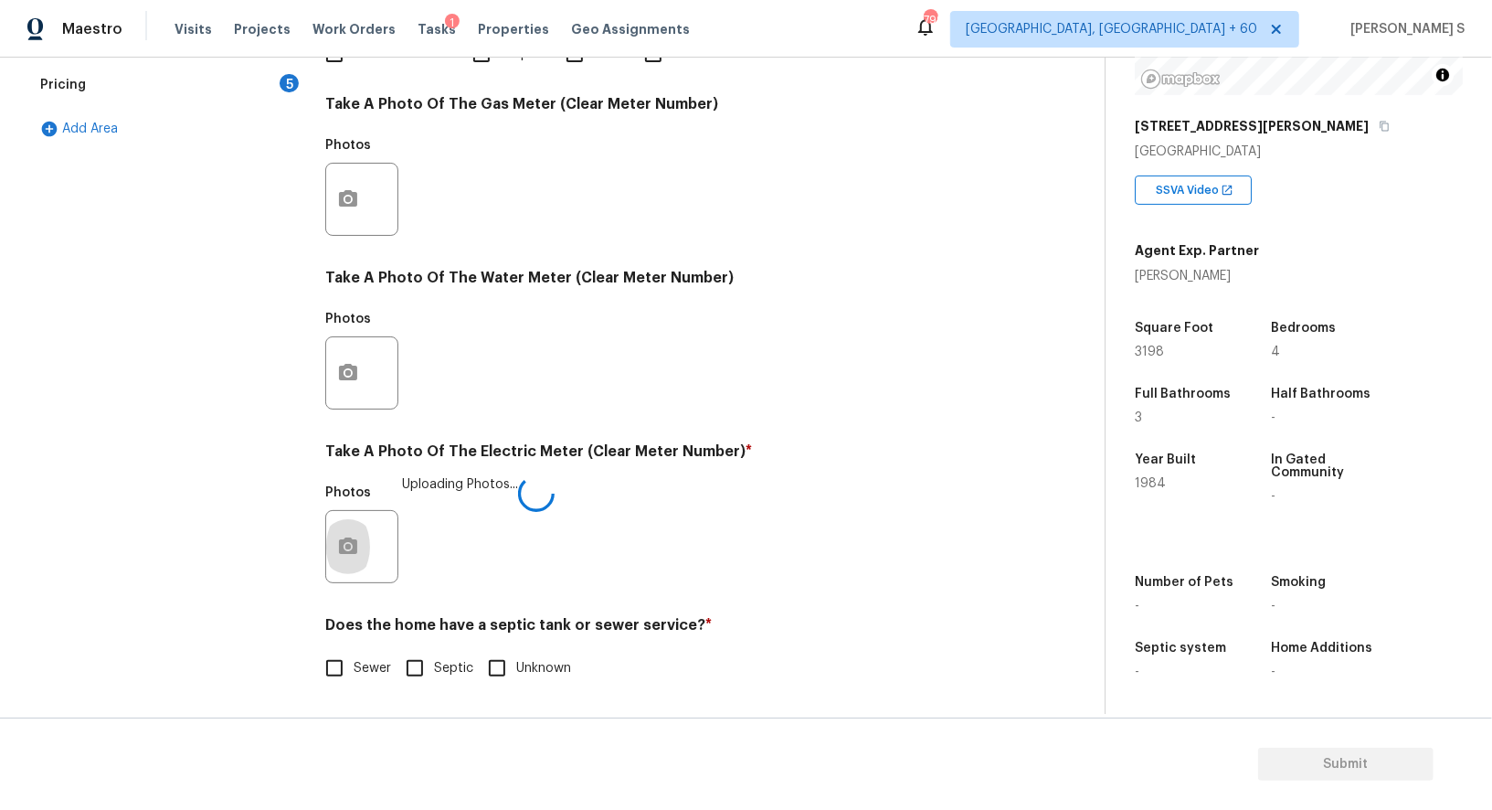
click at [372, 673] on span "Sewer" at bounding box center [372, 668] width 37 height 19
click at [354, 673] on input "Sewer" at bounding box center [334, 668] width 38 height 38
checkbox input "true"
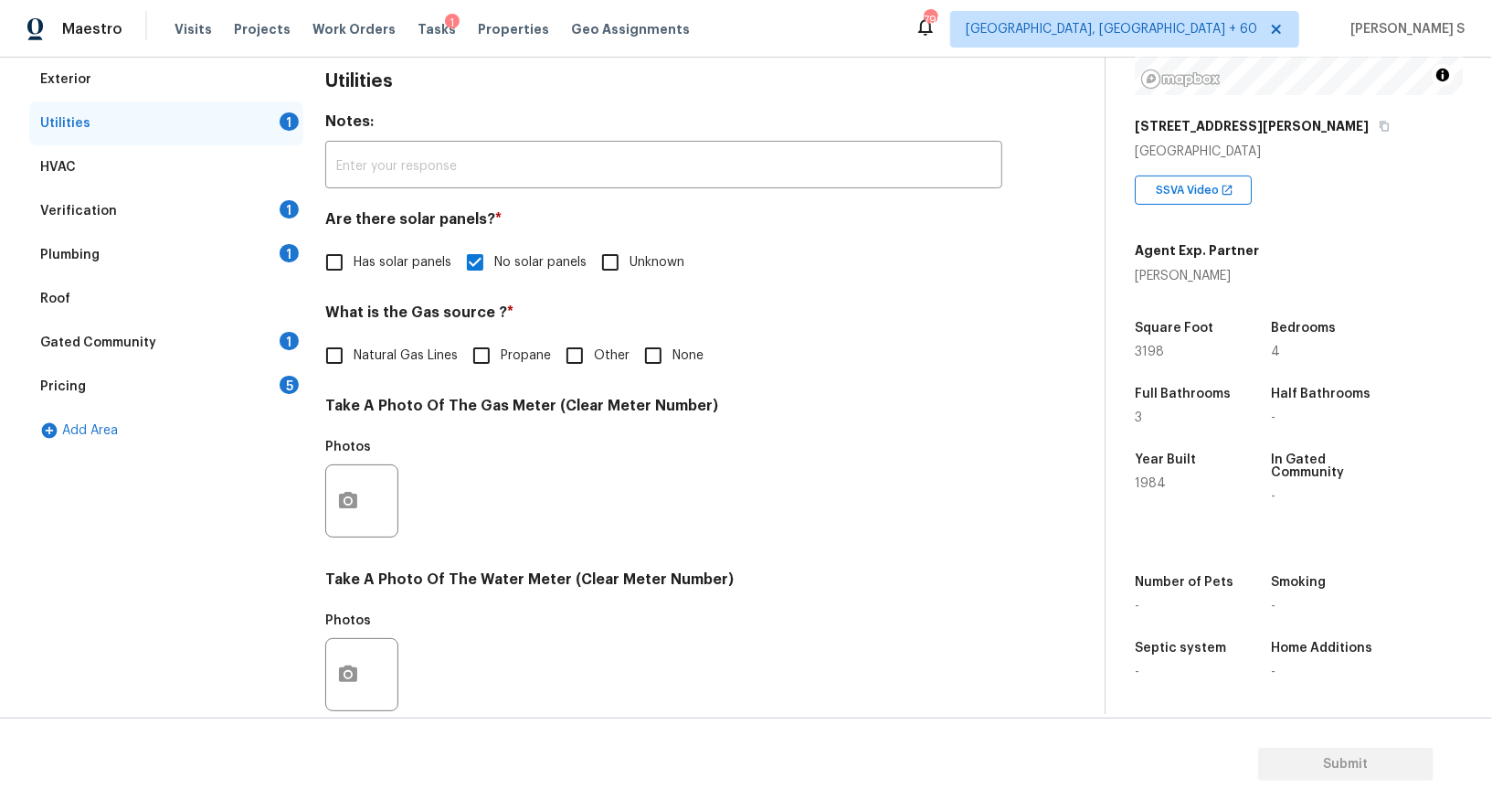
click at [289, 251] on div "1" at bounding box center [289, 253] width 19 height 18
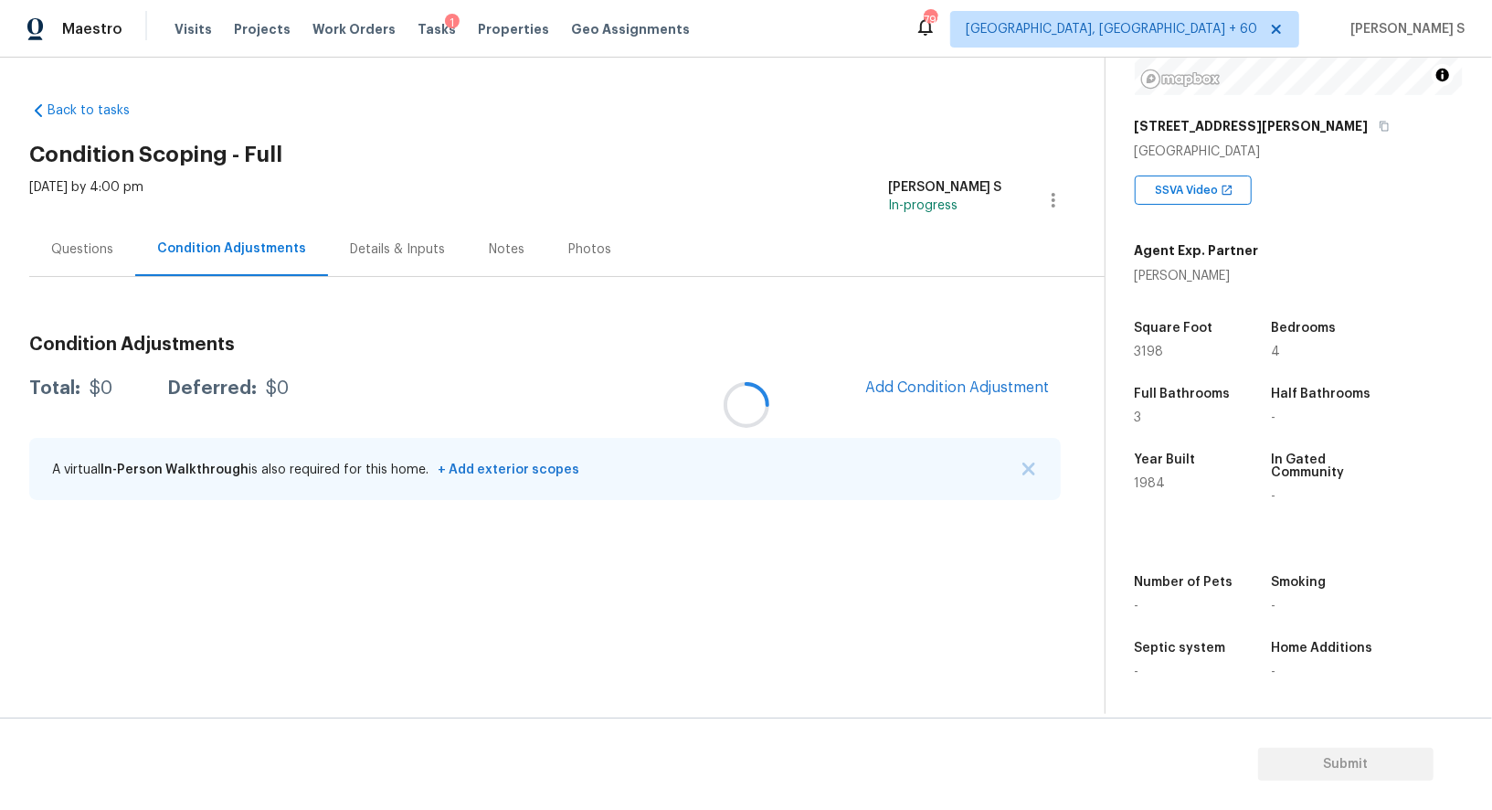
click at [92, 266] on div at bounding box center [746, 405] width 1492 height 810
click at [99, 265] on div at bounding box center [746, 405] width 1492 height 810
click at [99, 265] on div "Questions" at bounding box center [82, 249] width 106 height 54
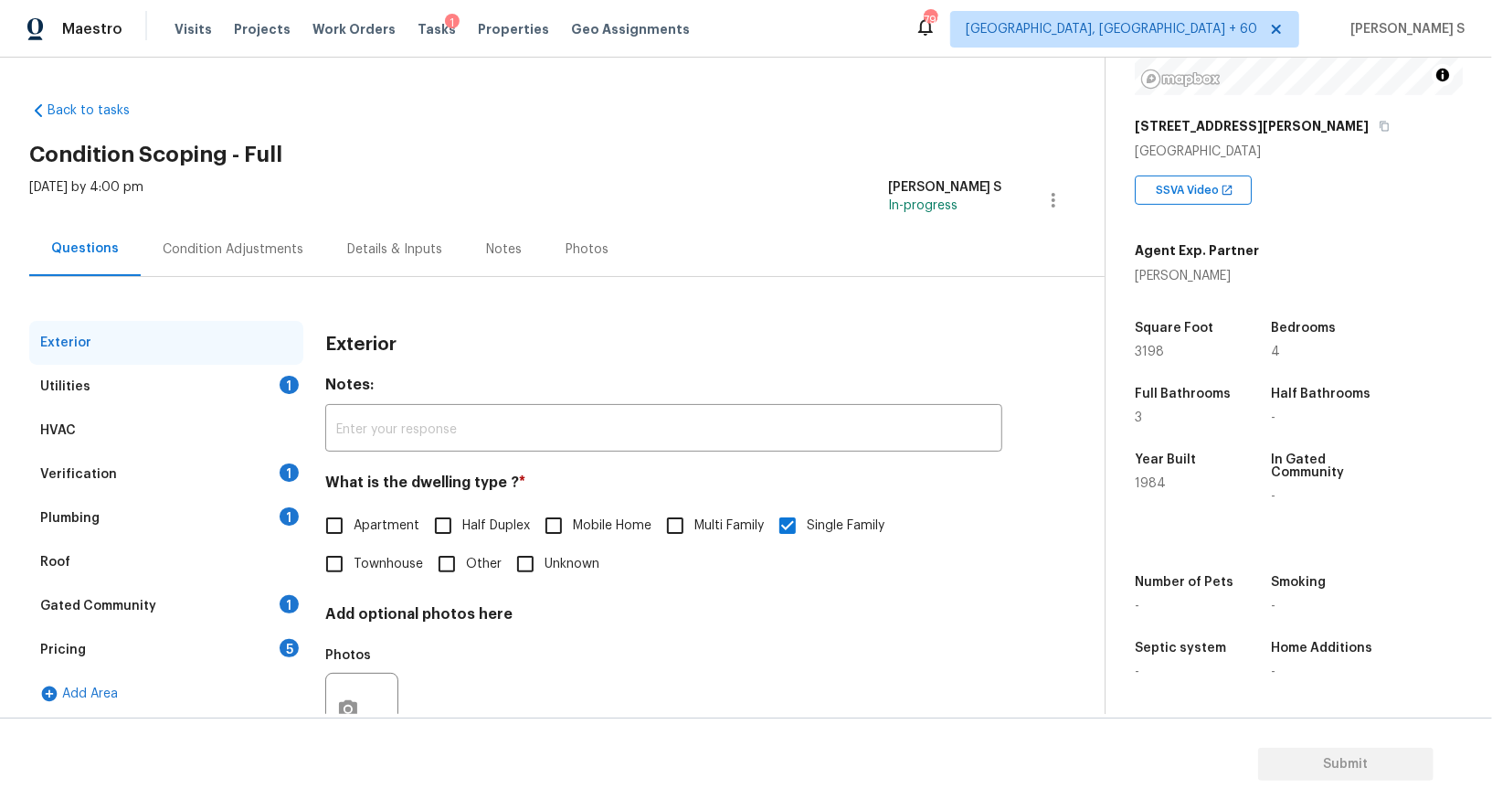
click at [117, 532] on div "Plumbing 1" at bounding box center [166, 518] width 274 height 44
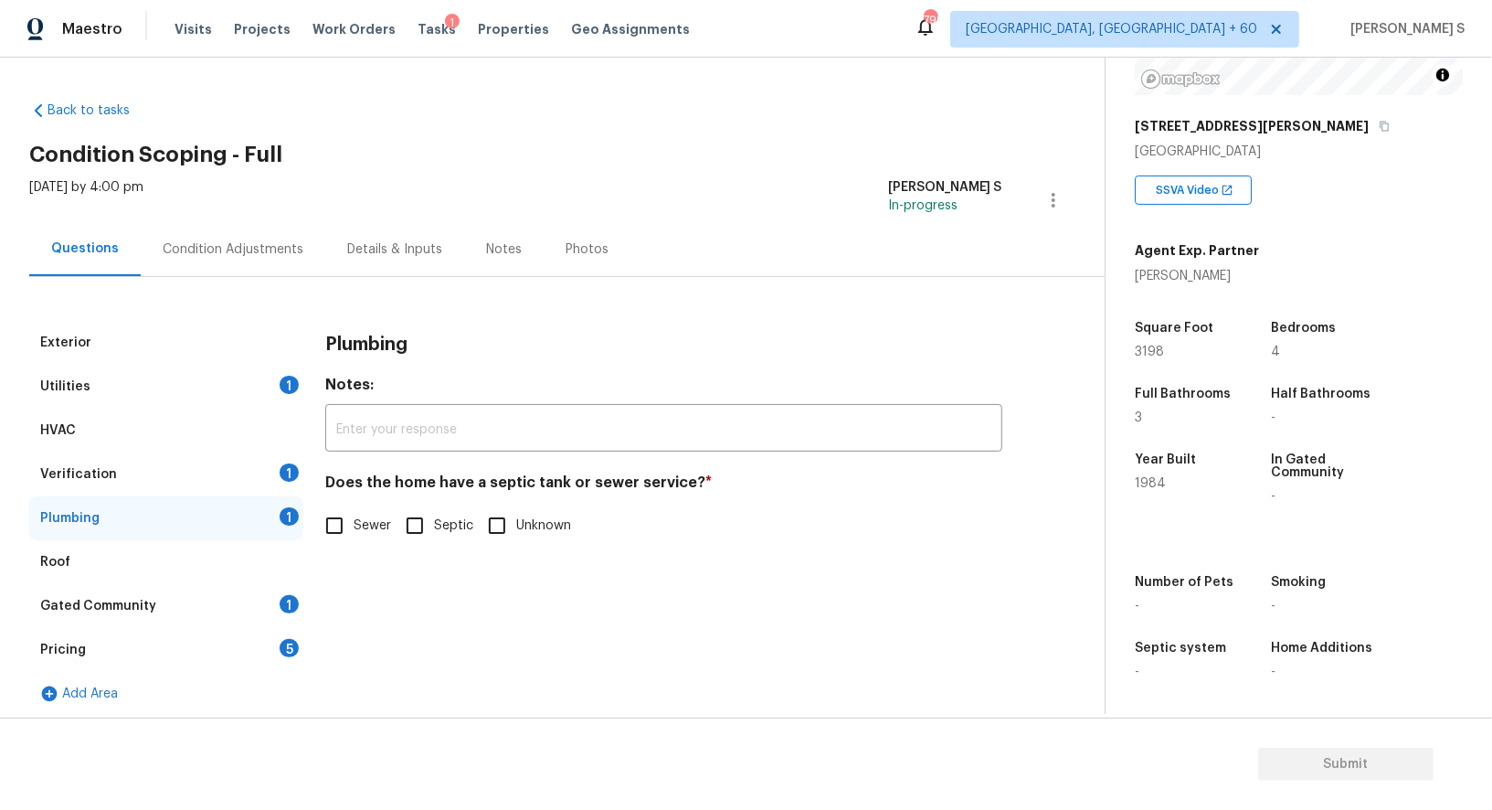
click at [316, 538] on input "Sewer" at bounding box center [334, 525] width 38 height 38
checkbox input "true"
click at [261, 612] on div "Gated Community 1" at bounding box center [166, 606] width 274 height 44
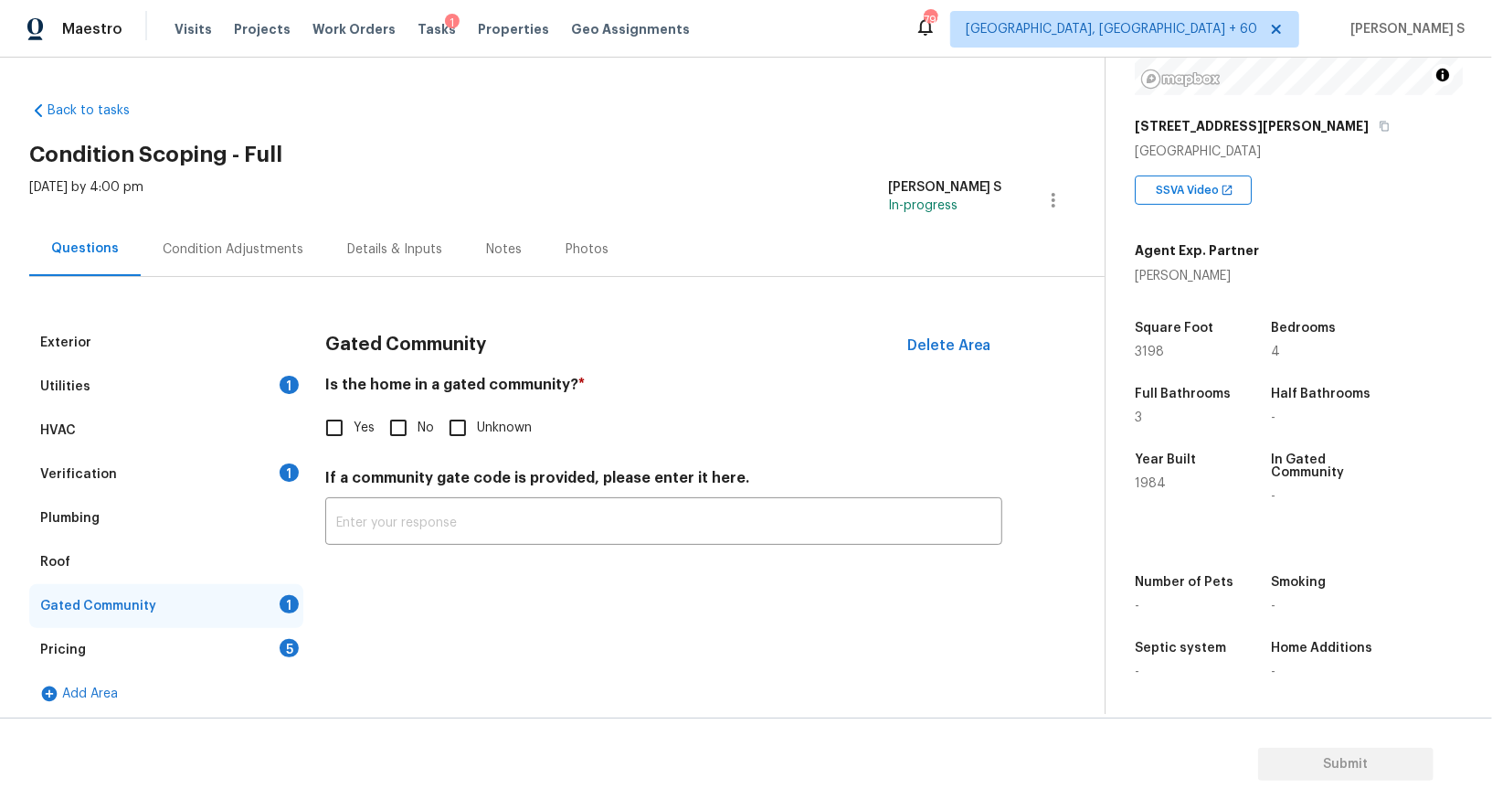
click at [420, 416] on label "No" at bounding box center [406, 428] width 55 height 38
click at [418, 416] on input "No" at bounding box center [398, 428] width 38 height 38
checkbox input "true"
click at [276, 641] on div "Pricing 5" at bounding box center [166, 650] width 274 height 44
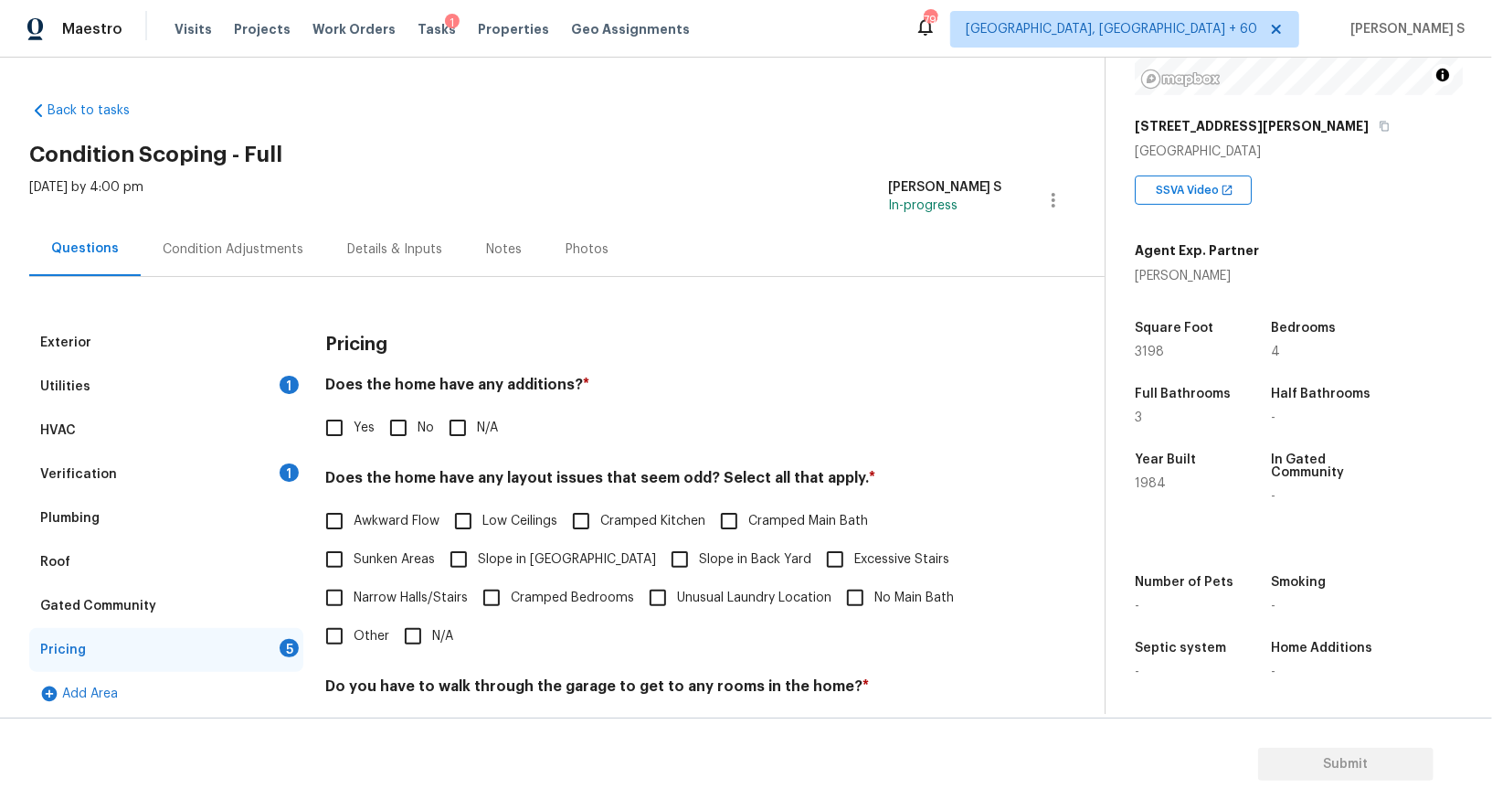
click at [425, 430] on span "No" at bounding box center [426, 428] width 16 height 19
click at [418, 430] on input "No" at bounding box center [398, 428] width 38 height 38
checkbox input "true"
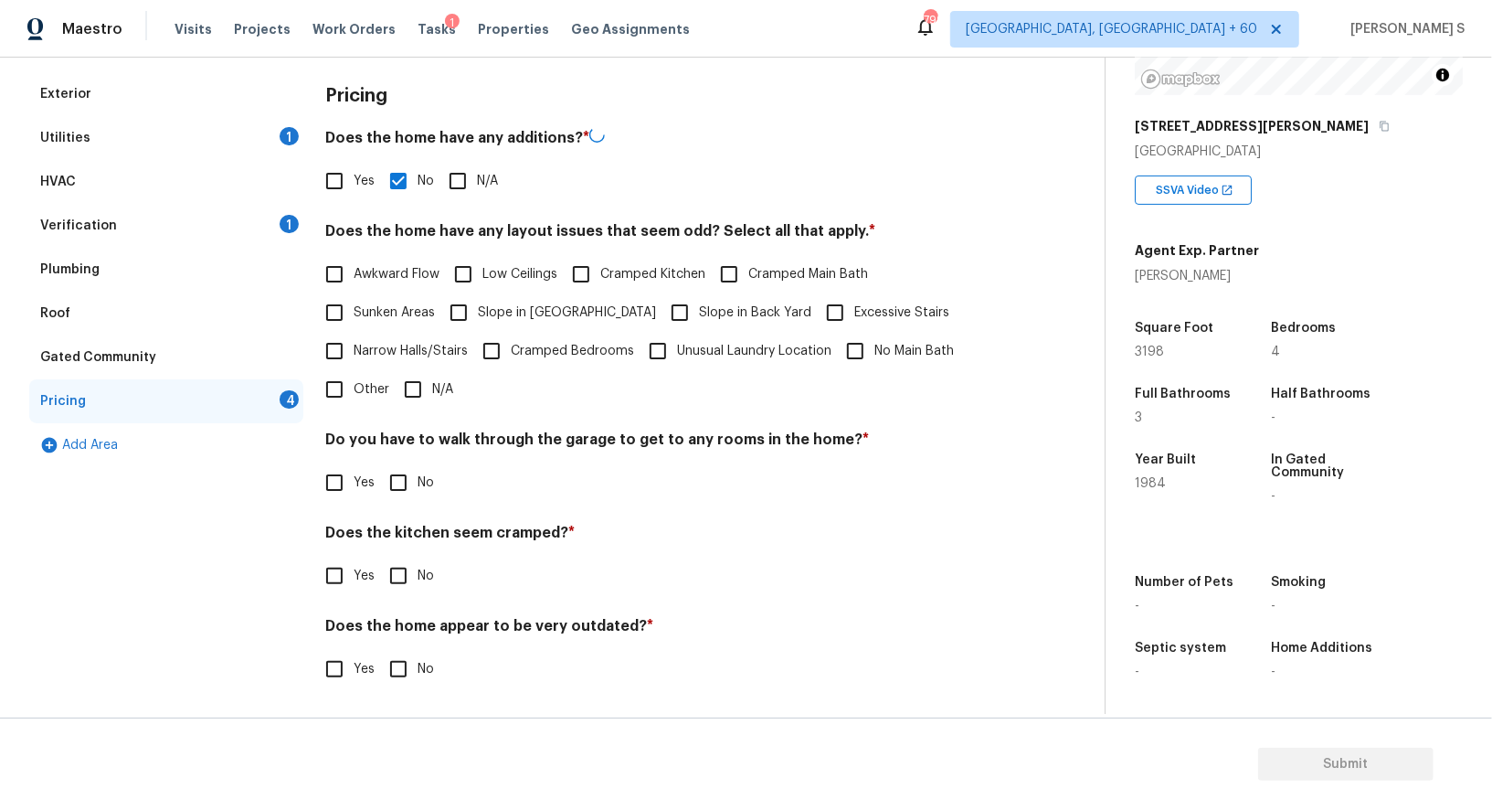
scroll to position [247, 0]
click at [373, 471] on label "Yes" at bounding box center [344, 484] width 59 height 38
click at [354, 471] on input "Yes" at bounding box center [334, 484] width 38 height 38
checkbox input "true"
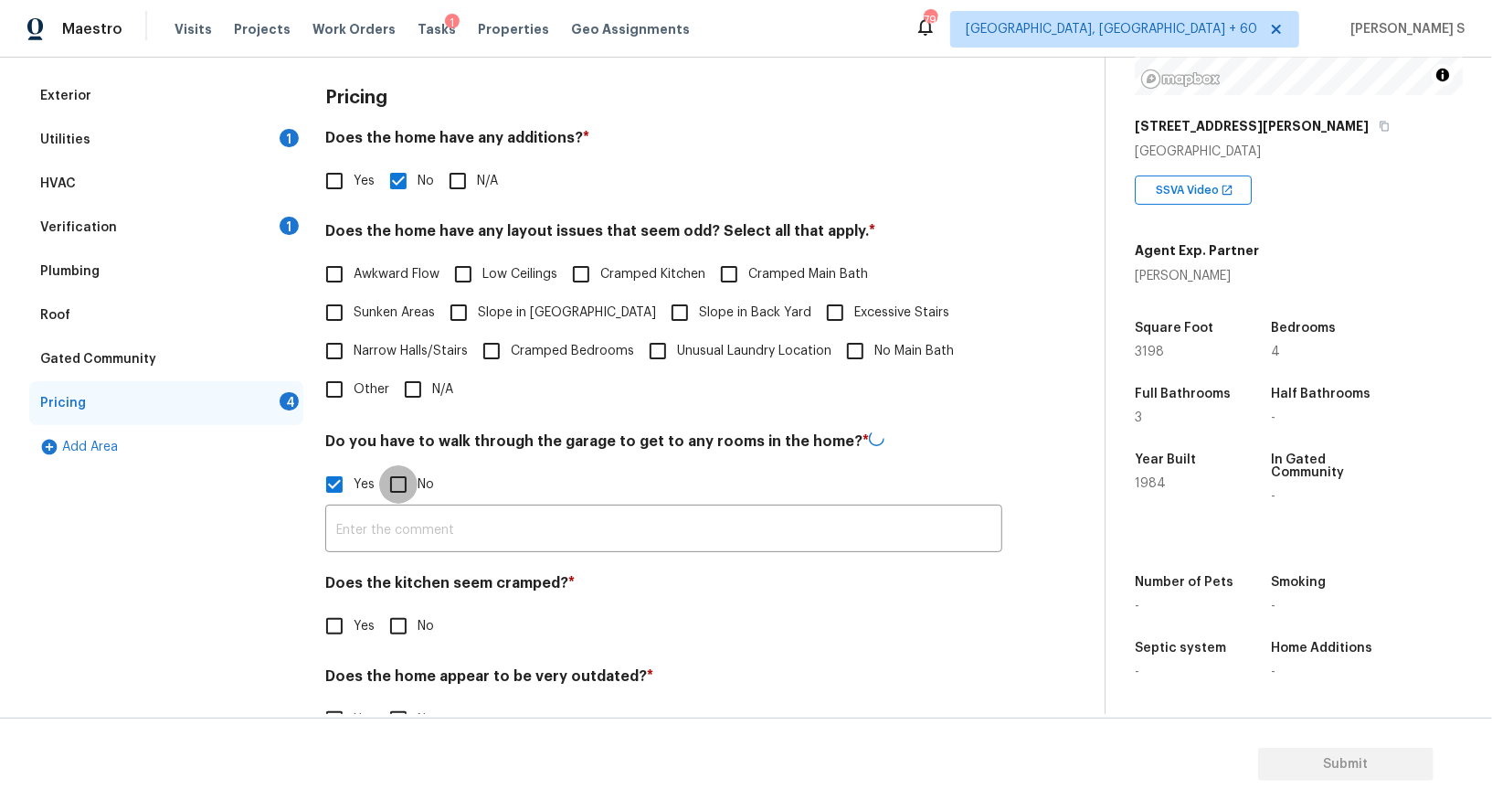
click at [408, 471] on input "No" at bounding box center [398, 484] width 38 height 38
checkbox input "true"
checkbox input "false"
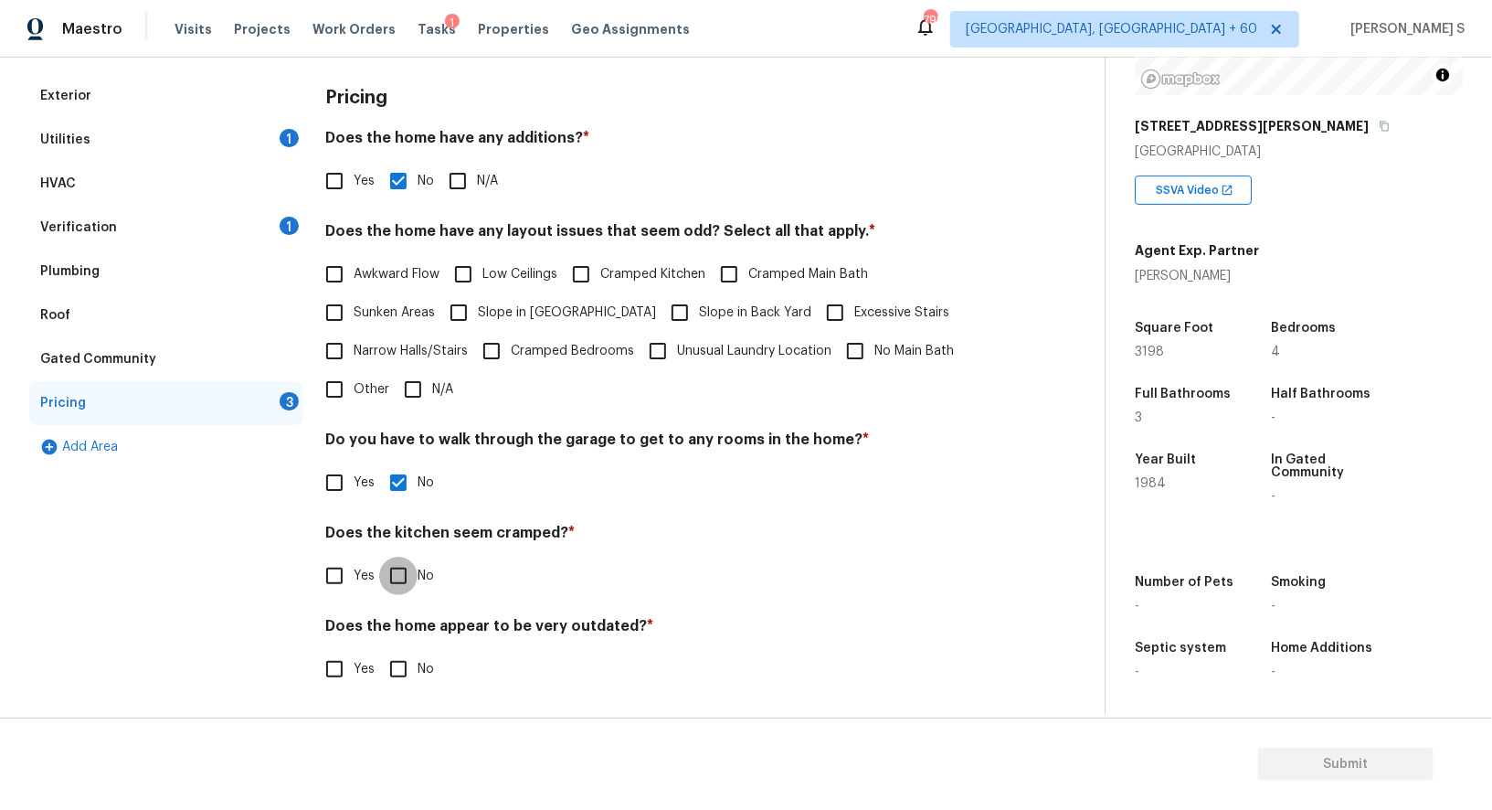
click at [379, 557] on input "No" at bounding box center [398, 576] width 38 height 38
checkbox input "true"
click at [379, 652] on input "No" at bounding box center [398, 671] width 38 height 38
checkbox input "true"
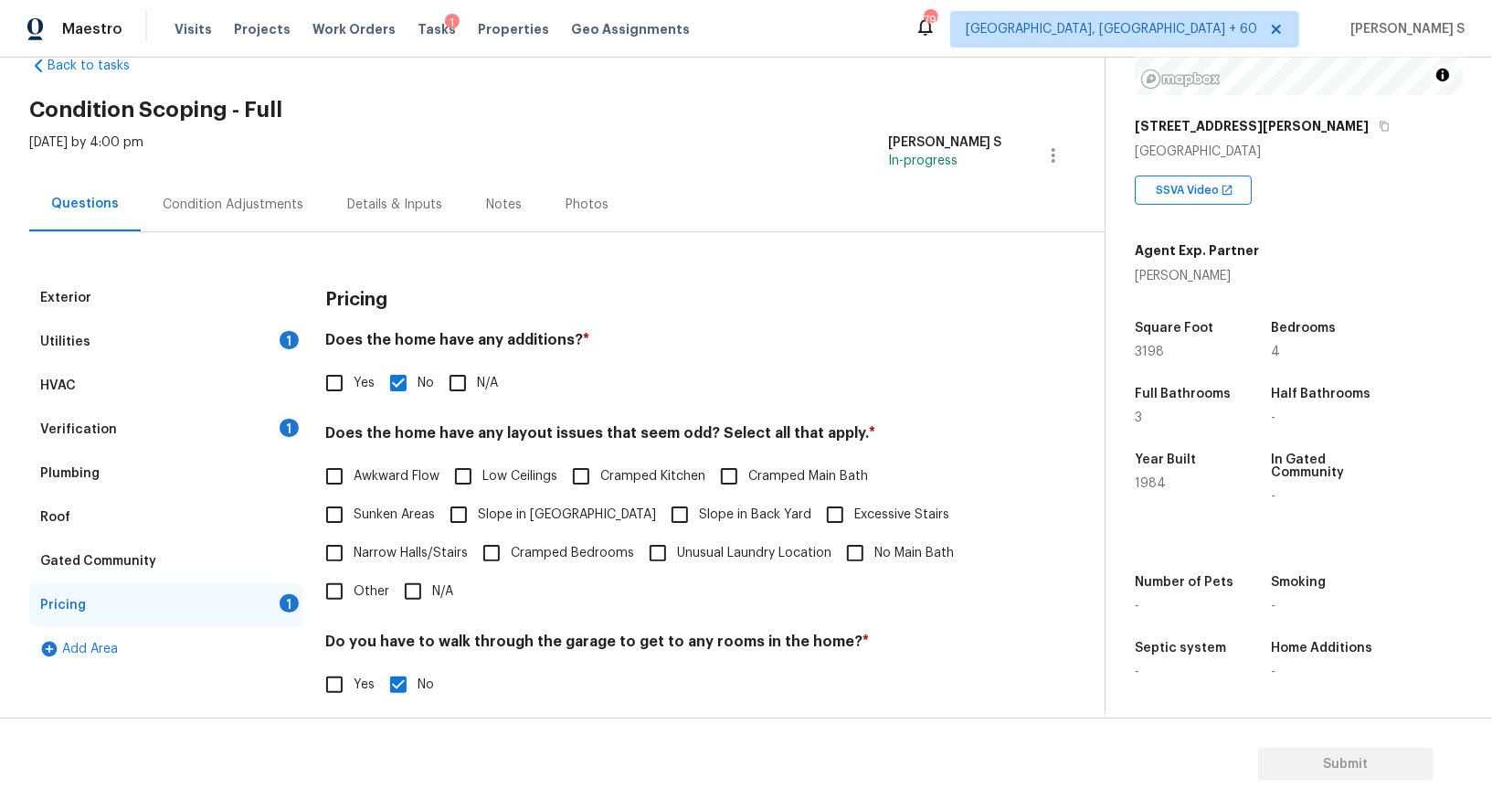
scroll to position [0, 0]
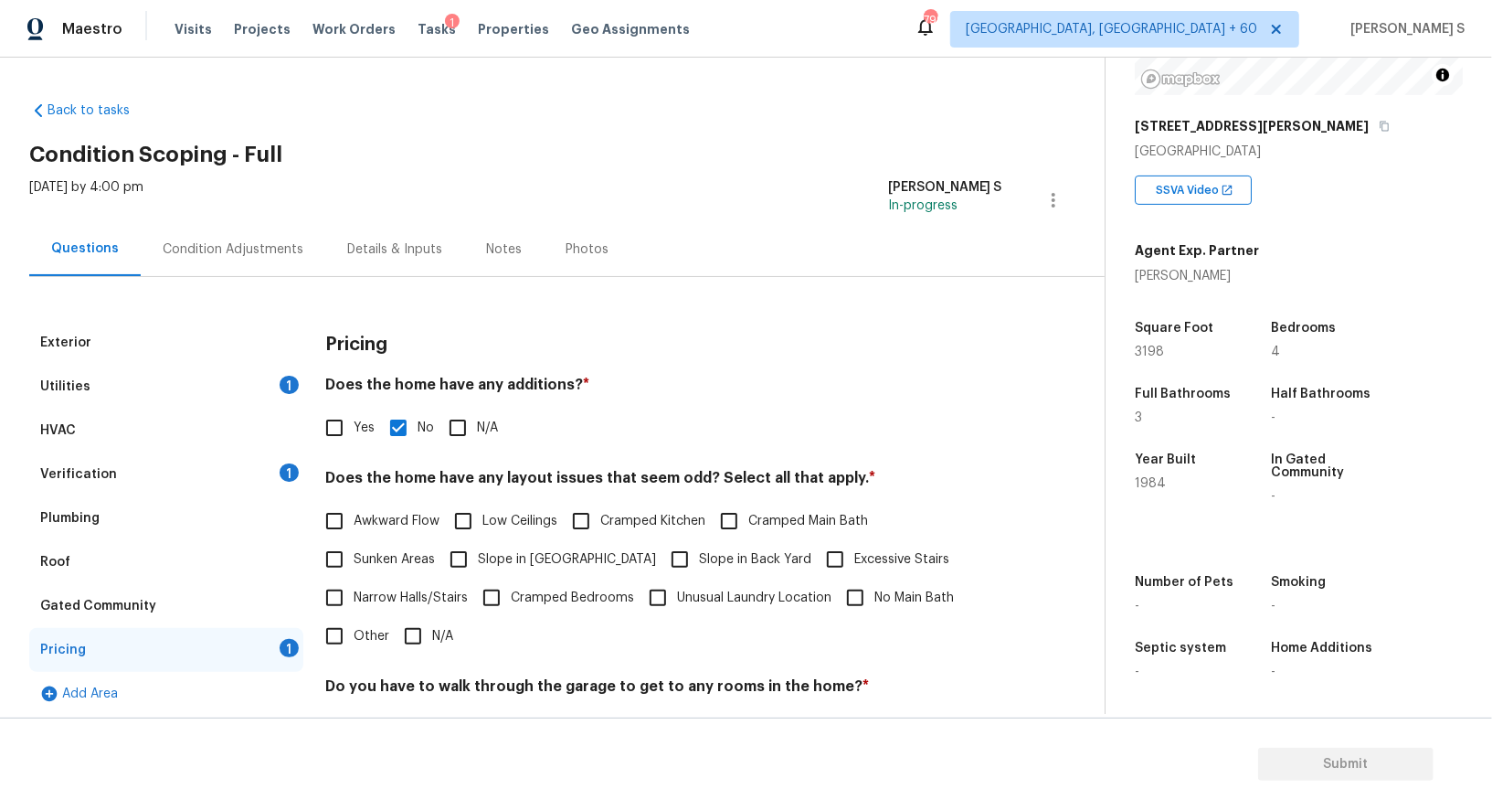
click at [232, 244] on div "Condition Adjustments" at bounding box center [233, 249] width 141 height 18
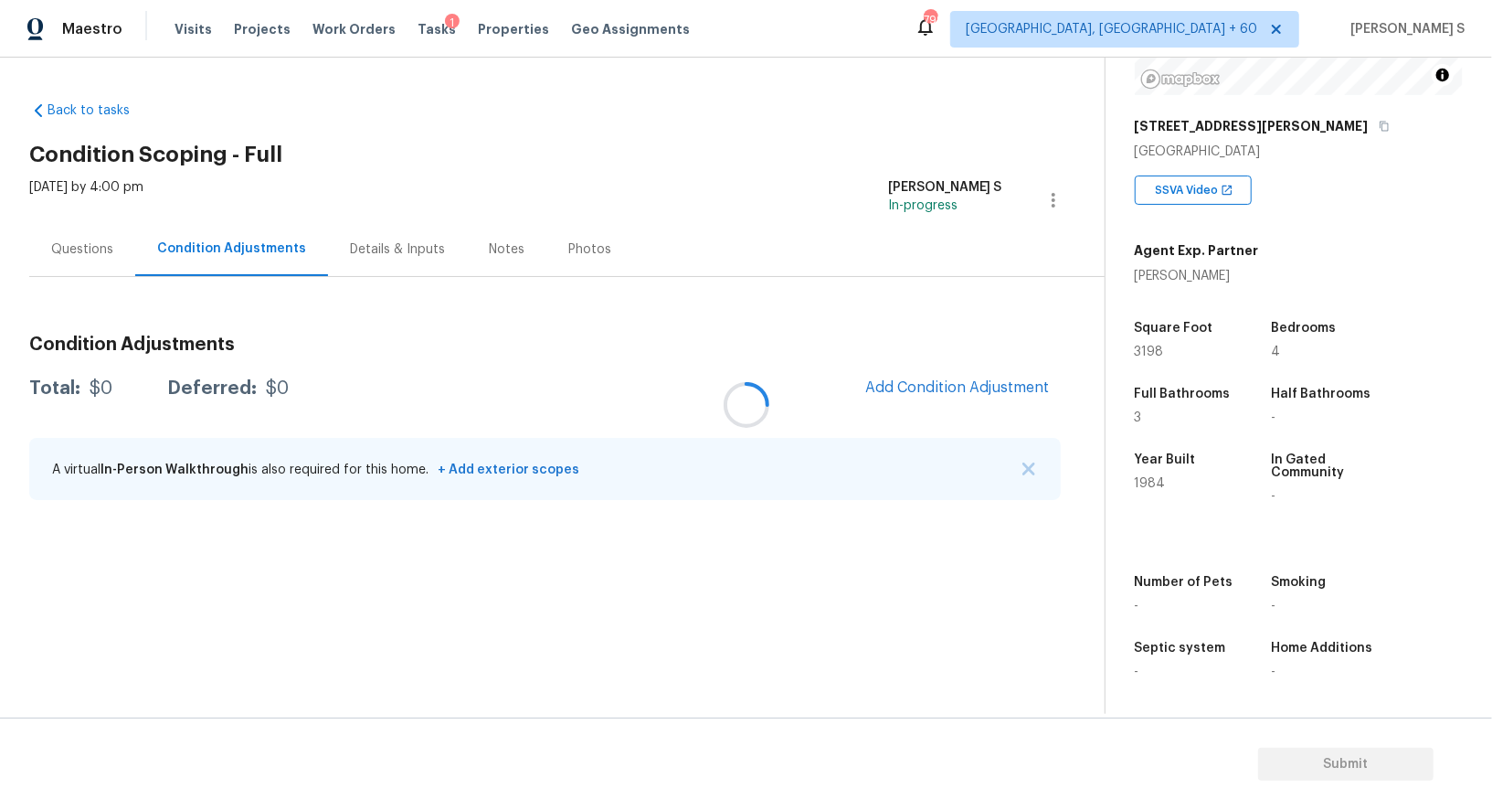
click at [232, 244] on div at bounding box center [746, 405] width 1492 height 810
click at [64, 239] on div "Questions" at bounding box center [82, 249] width 106 height 54
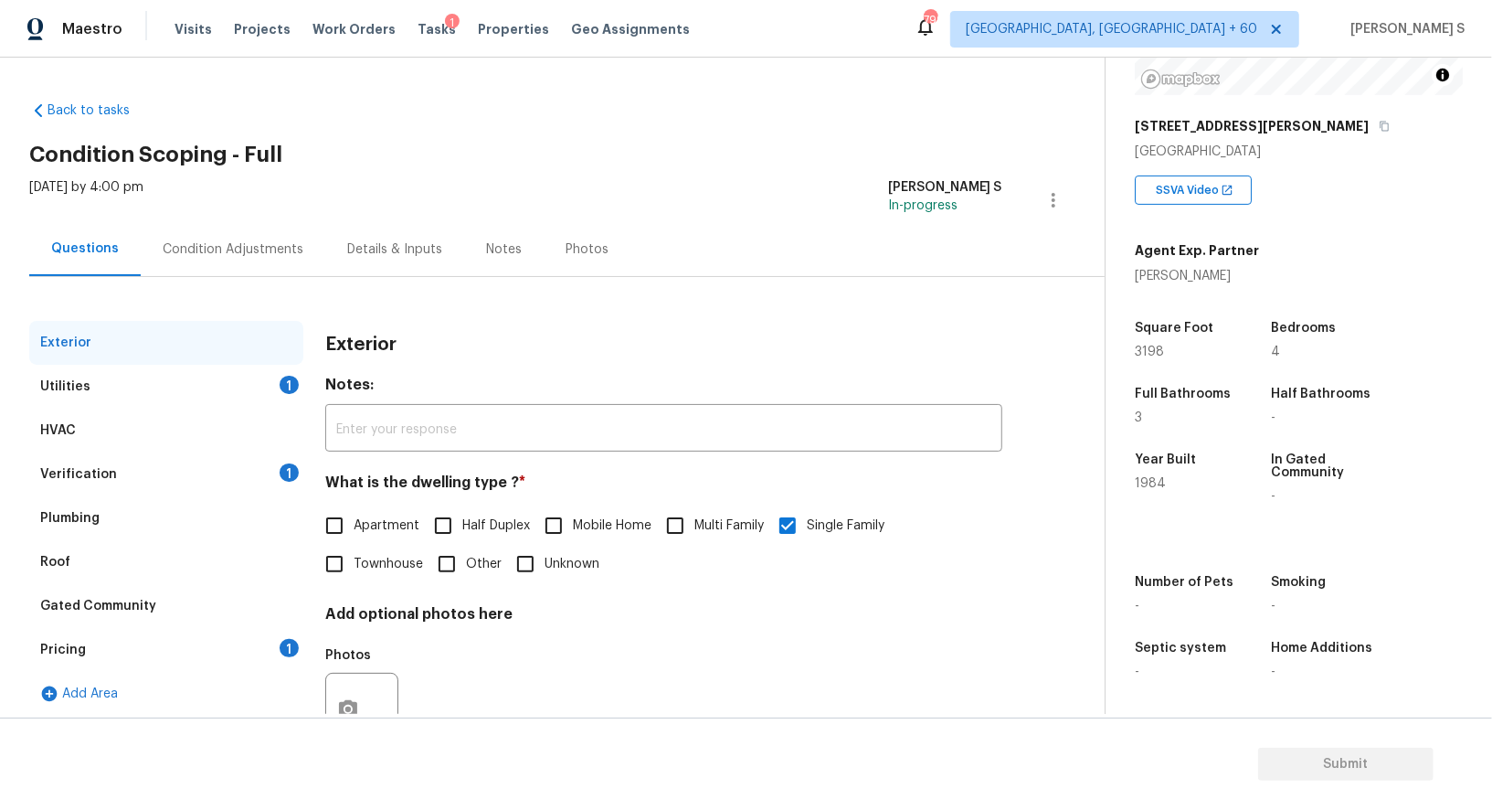
scroll to position [69, 0]
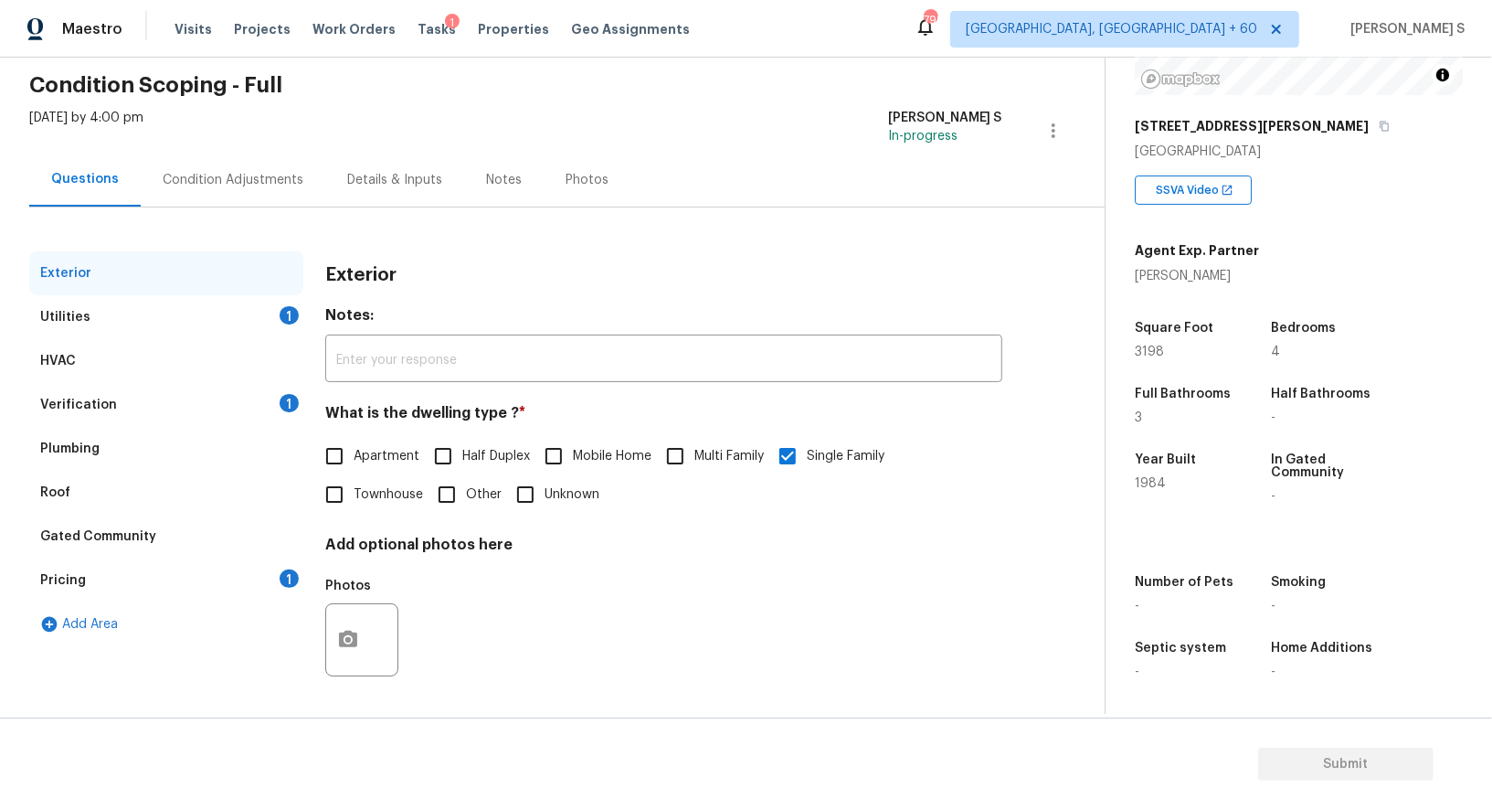
click at [72, 403] on div "Verification" at bounding box center [78, 405] width 77 height 18
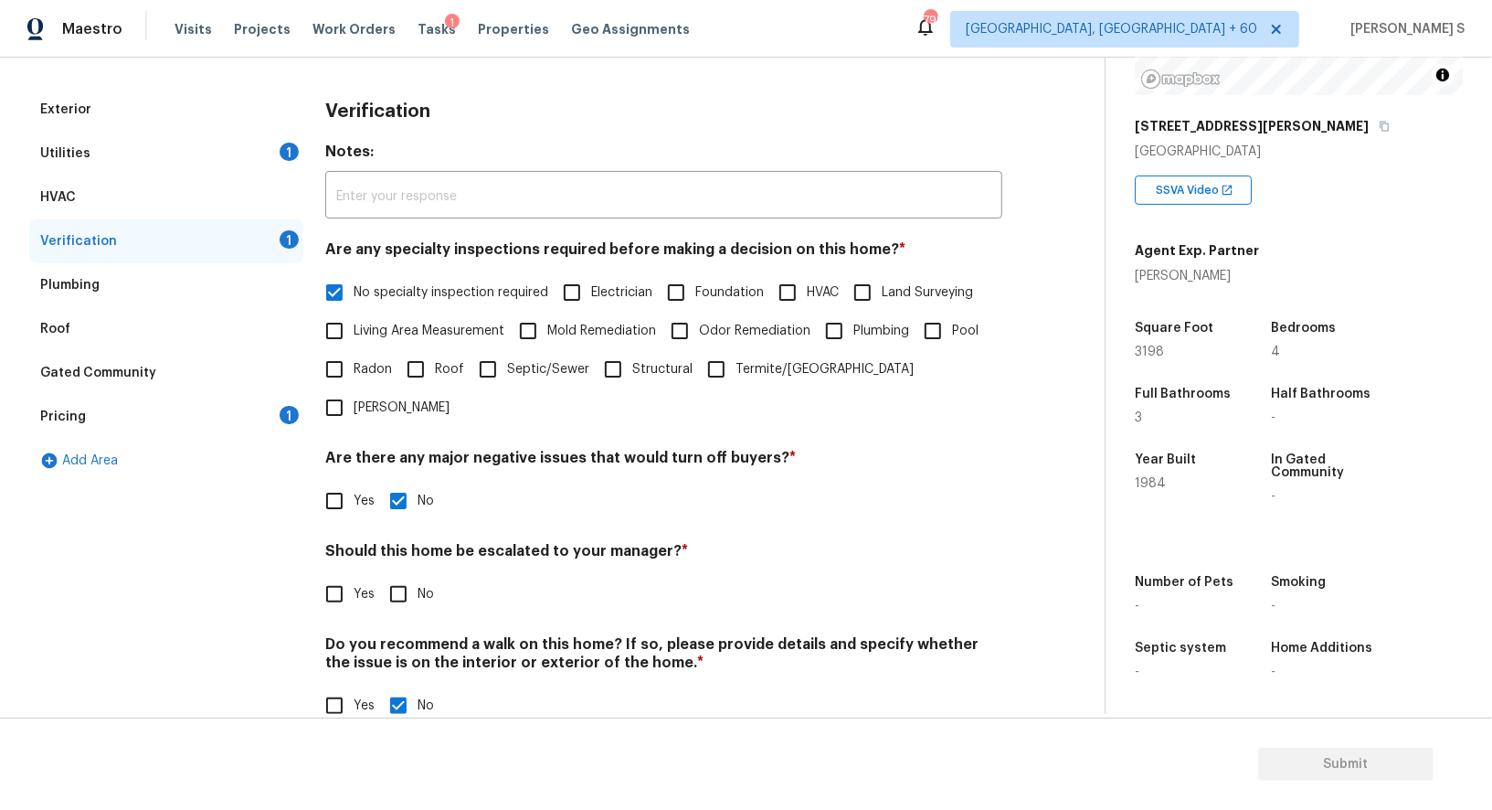
scroll to position [0, 0]
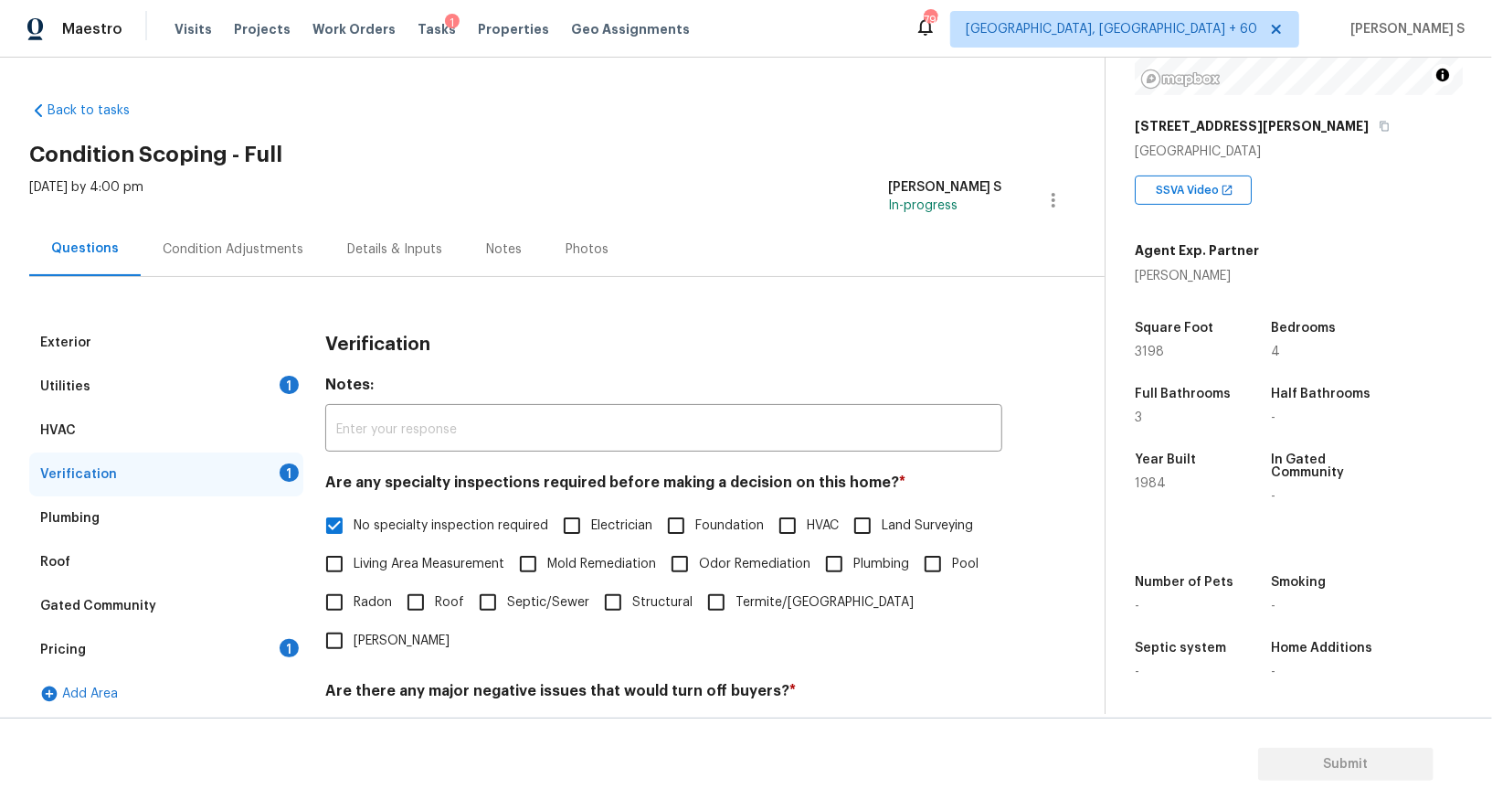
click at [292, 245] on div "Condition Adjustments" at bounding box center [233, 249] width 141 height 18
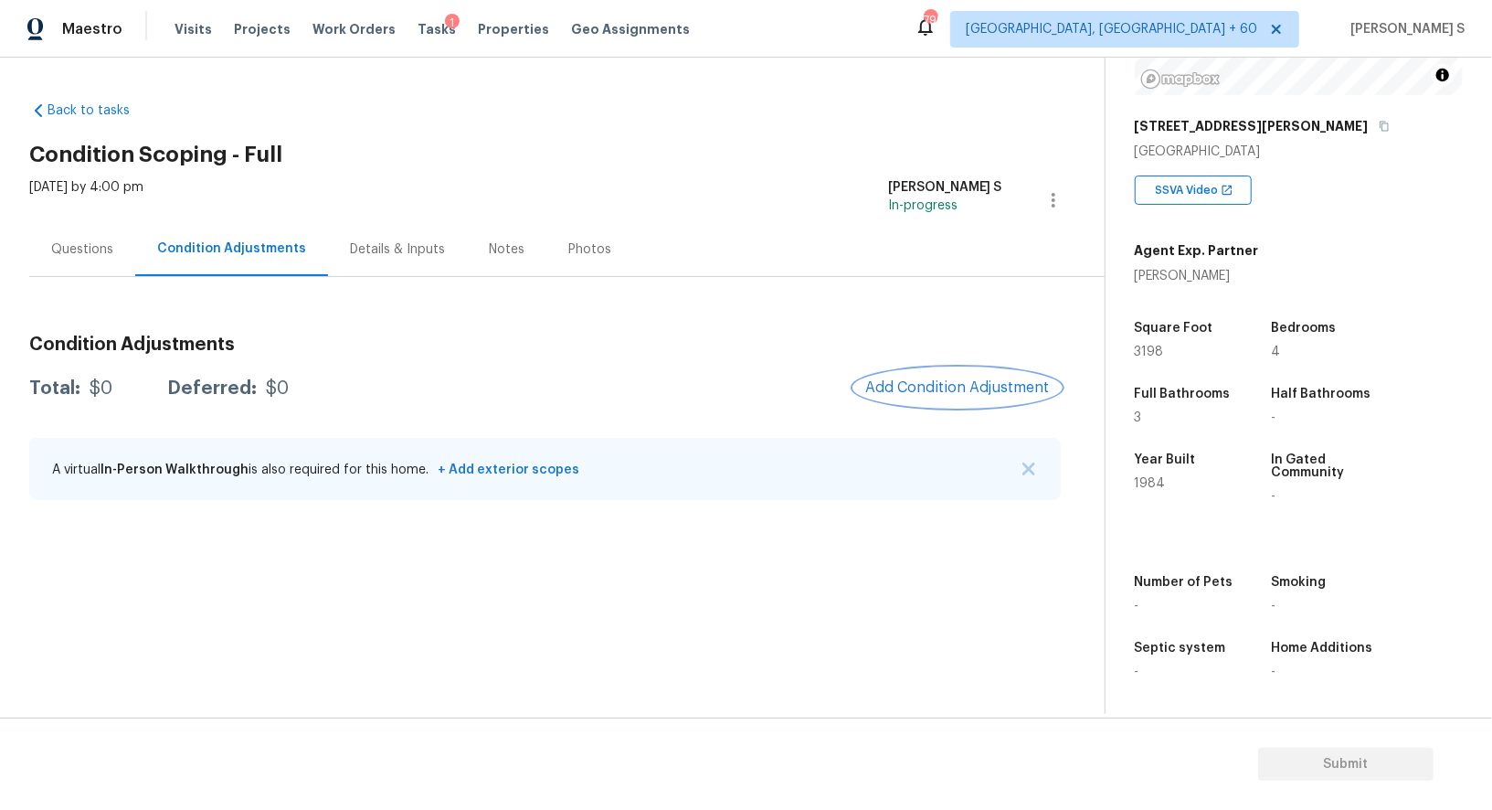
click at [916, 385] on span "Add Condition Adjustment" at bounding box center [957, 387] width 185 height 16
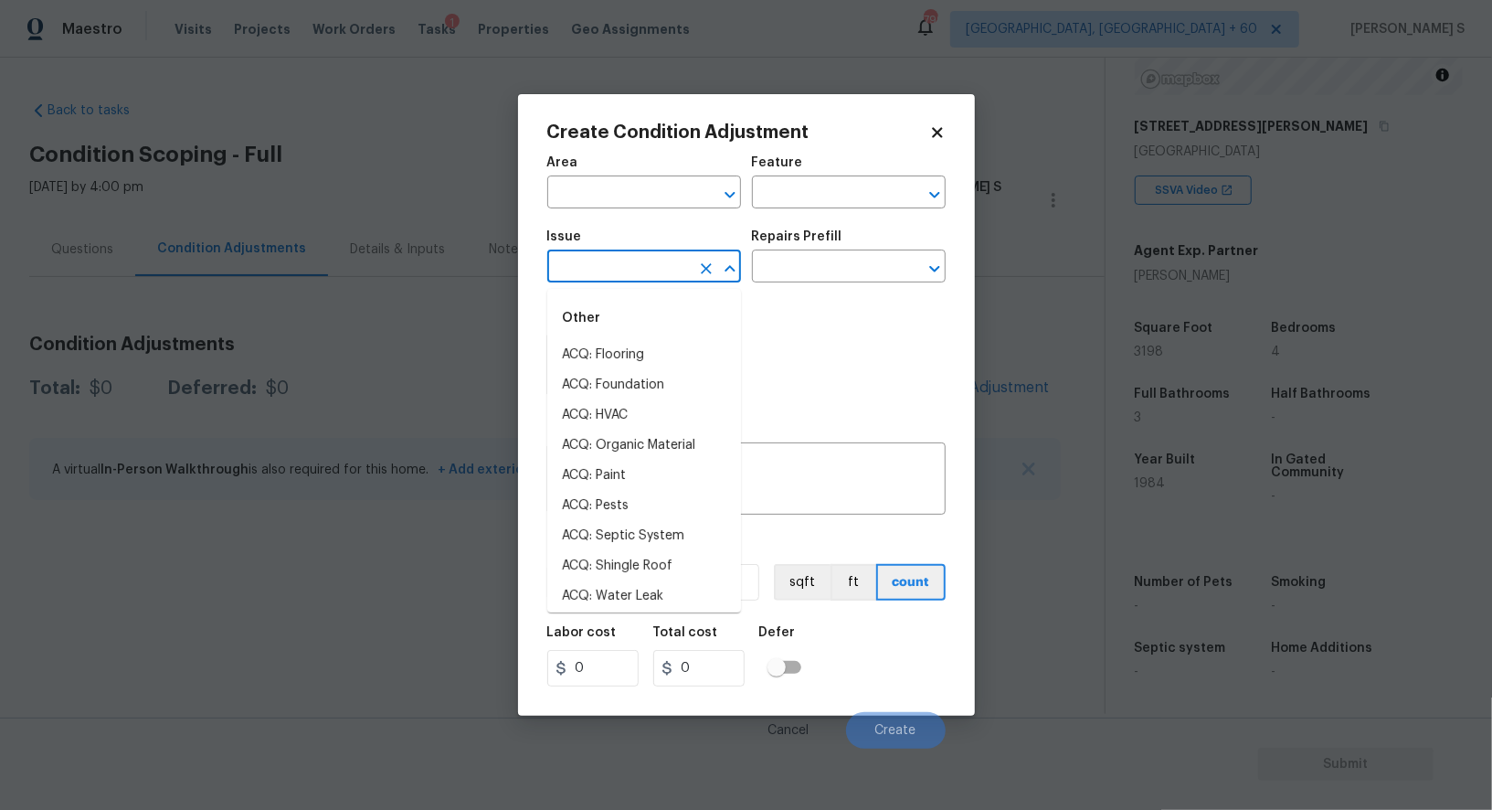
click at [664, 273] on input "text" at bounding box center [618, 268] width 143 height 28
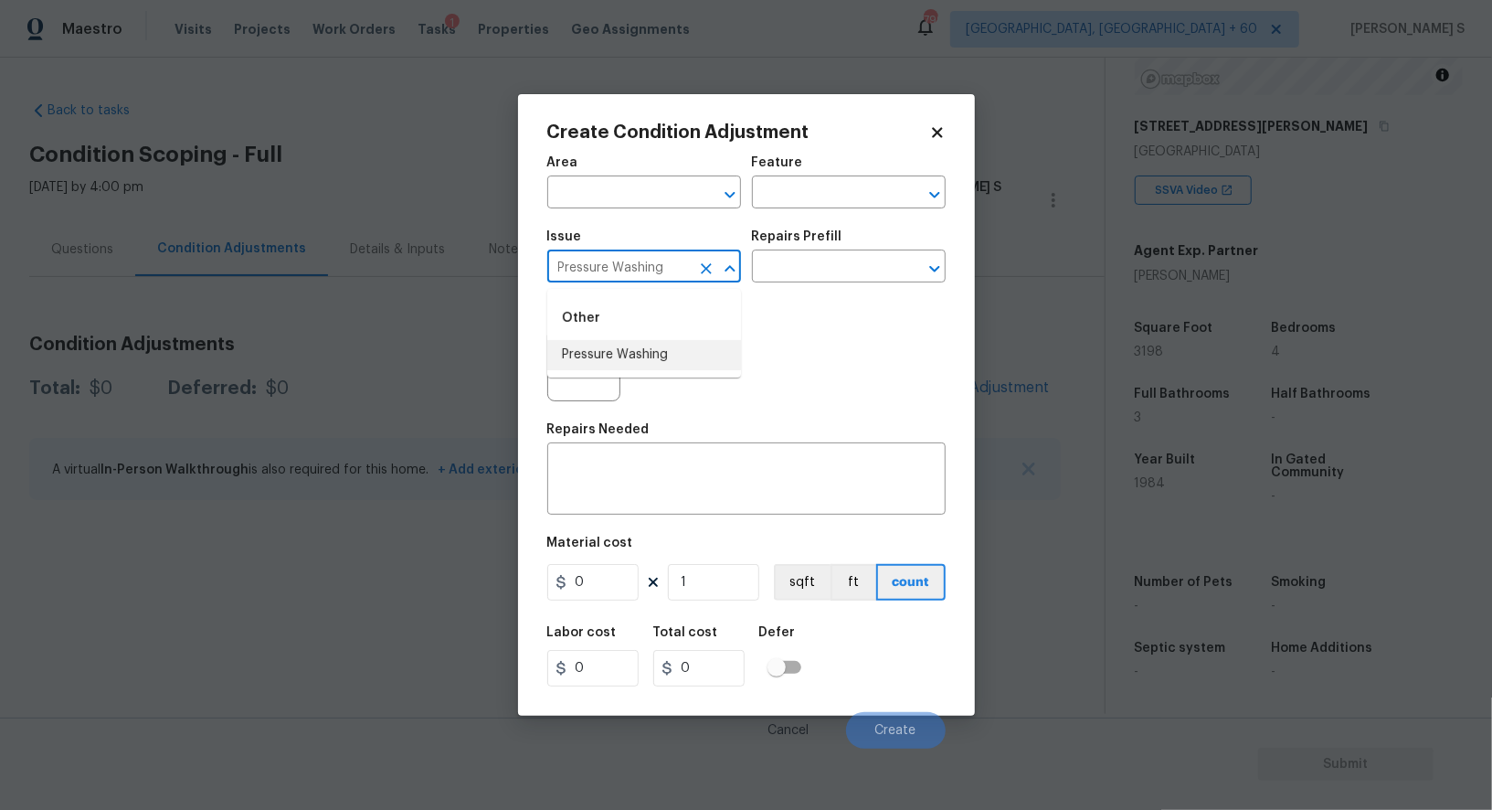
type input "Pressure Washing"
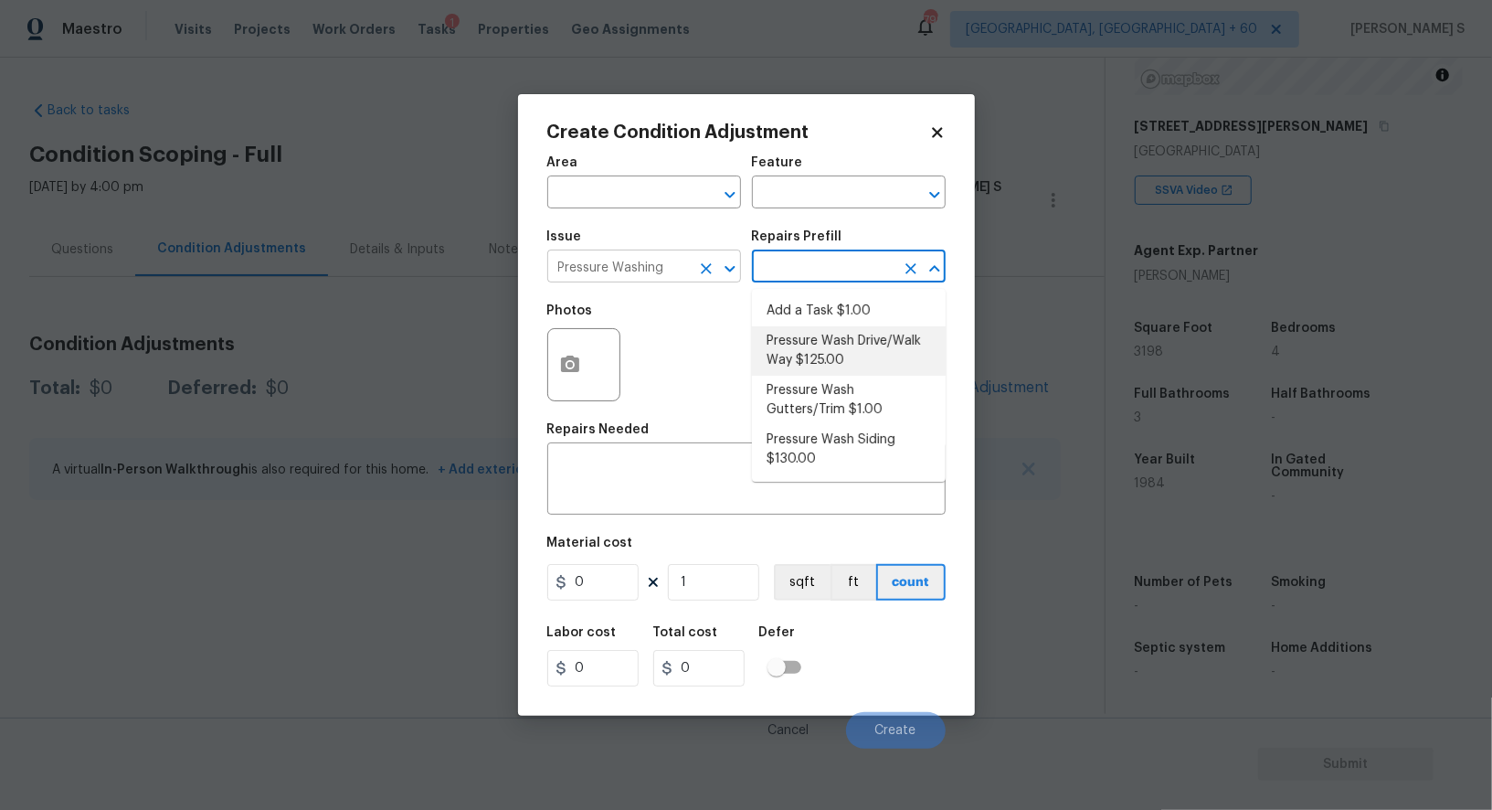
type input "Siding"
type textarea "Pressure wash the driveways/walkways as directed by the PM. Ensure that all deb…"
type input "125"
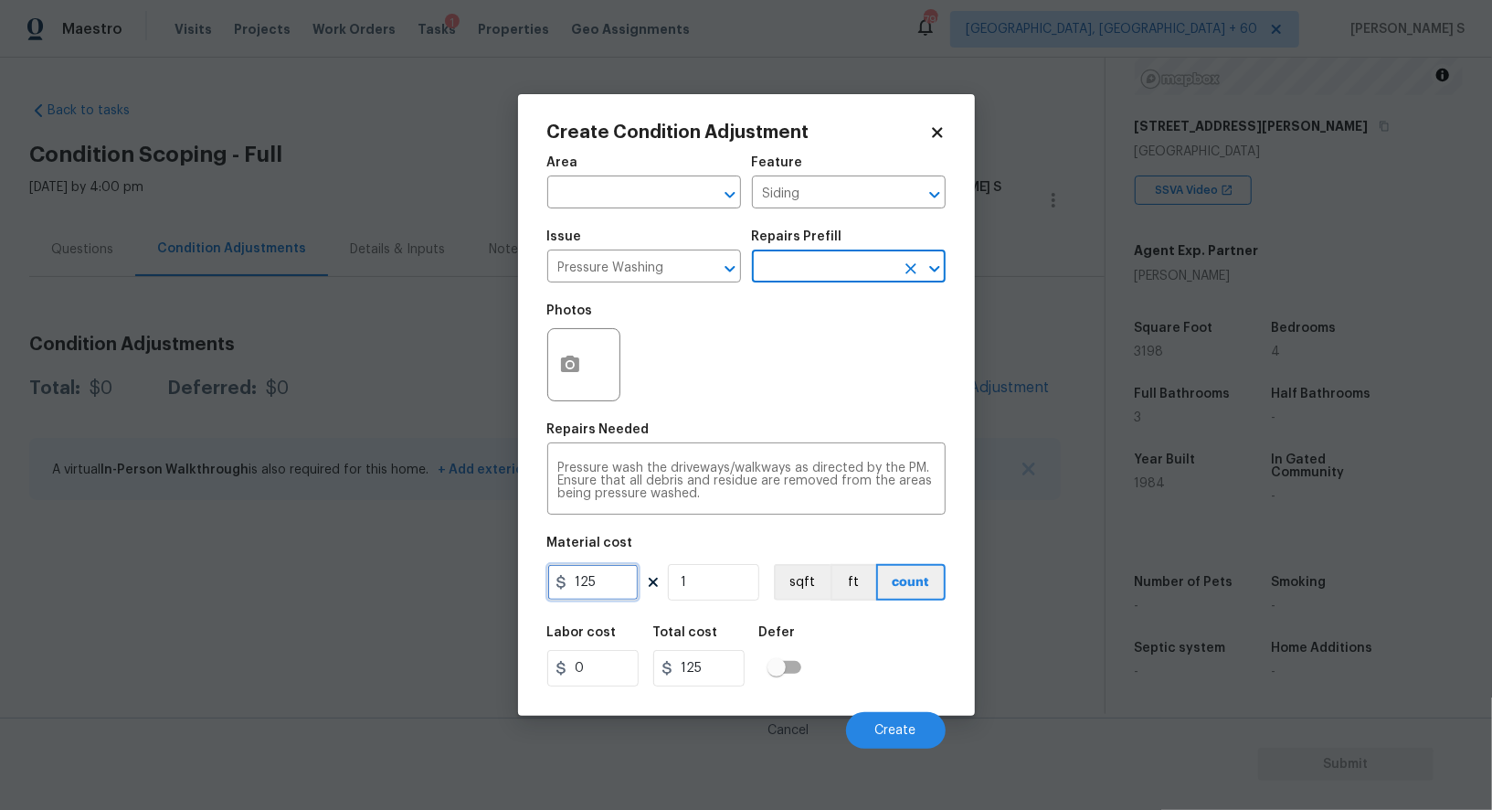
click at [610, 586] on input "125" at bounding box center [592, 582] width 91 height 37
type input "200"
click at [842, 670] on div "Labor cost 0 Total cost 200 Defer" at bounding box center [746, 656] width 398 height 82
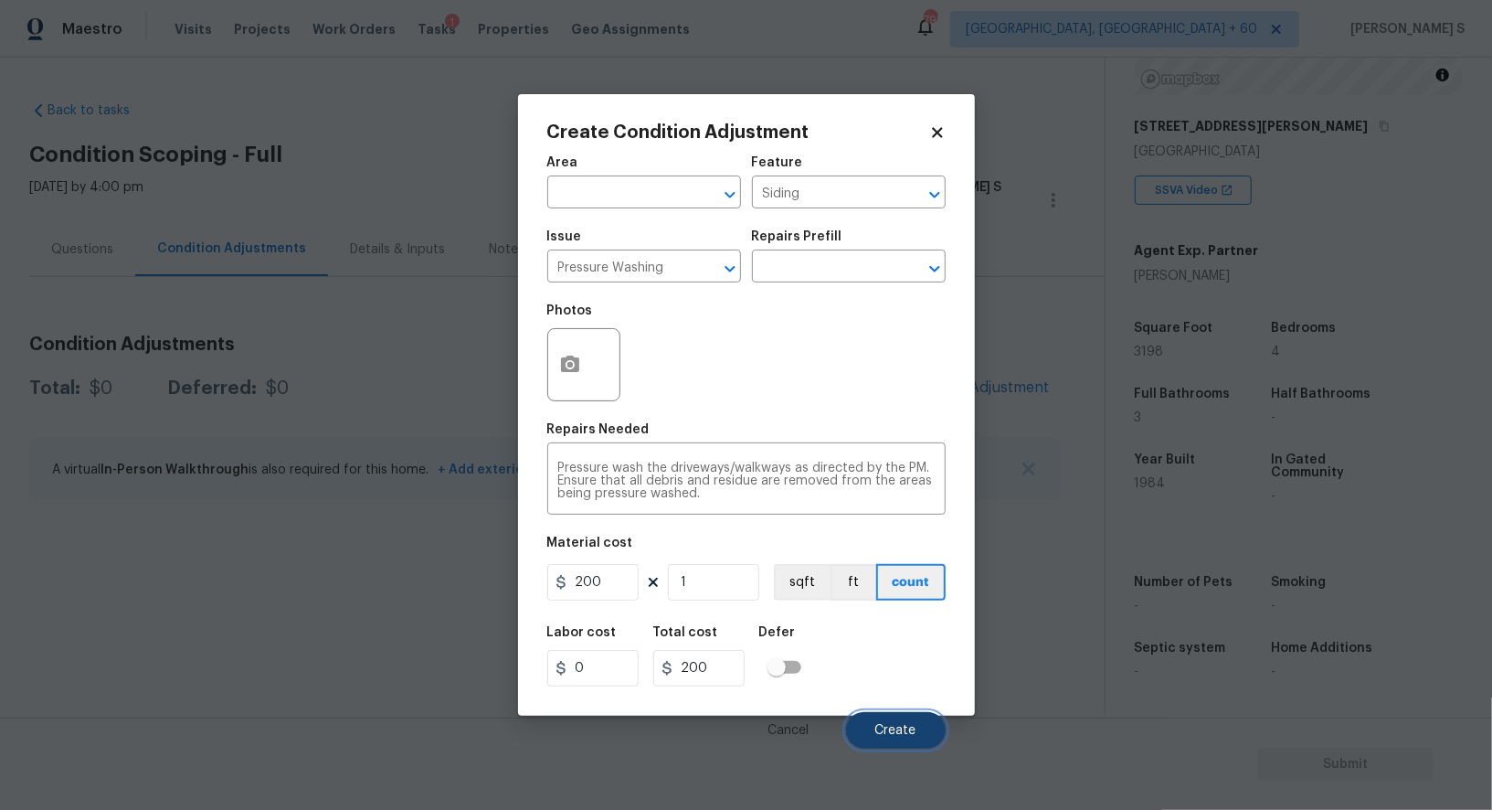
click at [876, 718] on button "Create" at bounding box center [896, 730] width 100 height 37
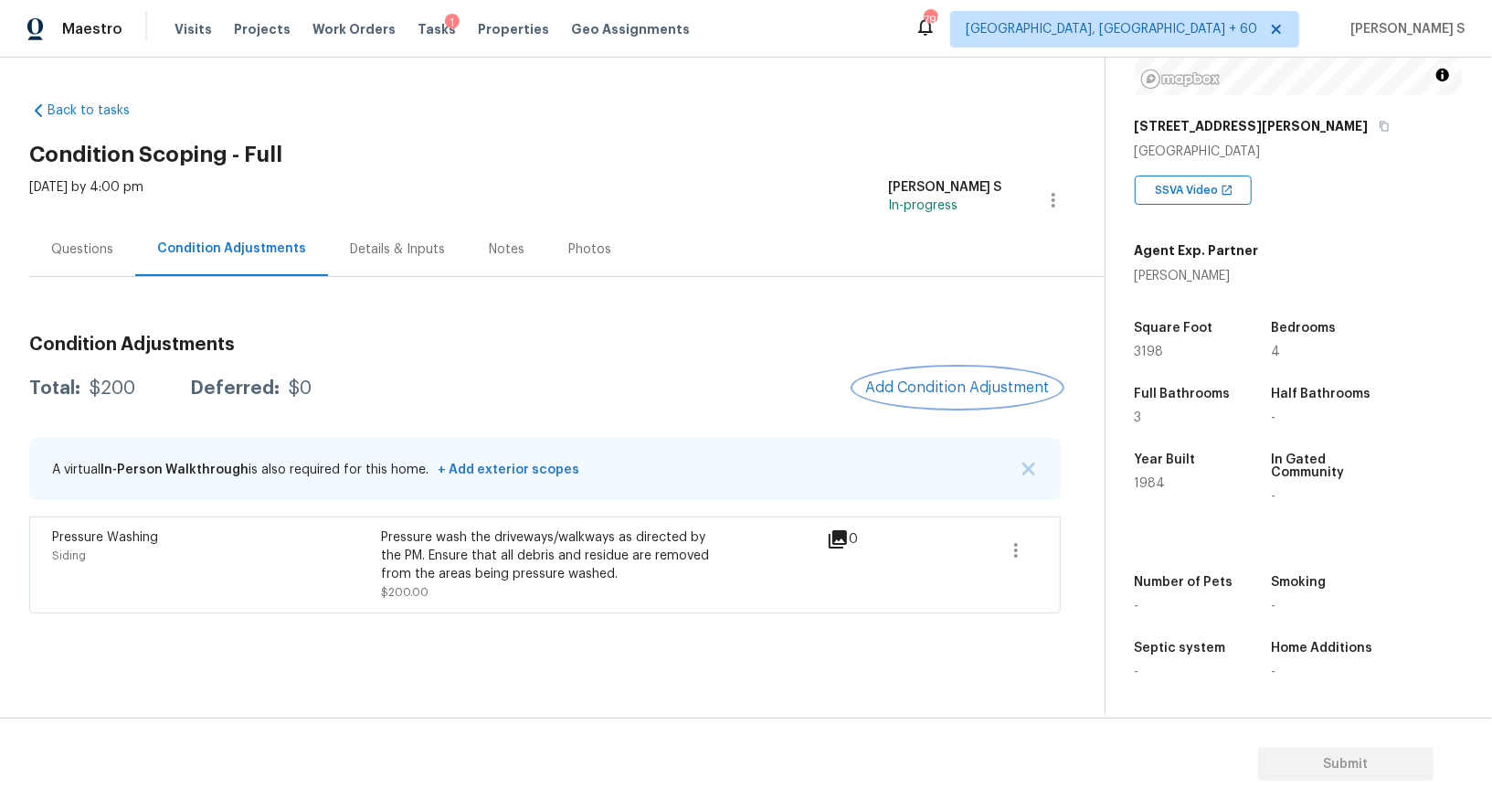
click at [995, 387] on span "Add Condition Adjustment" at bounding box center [957, 387] width 185 height 16
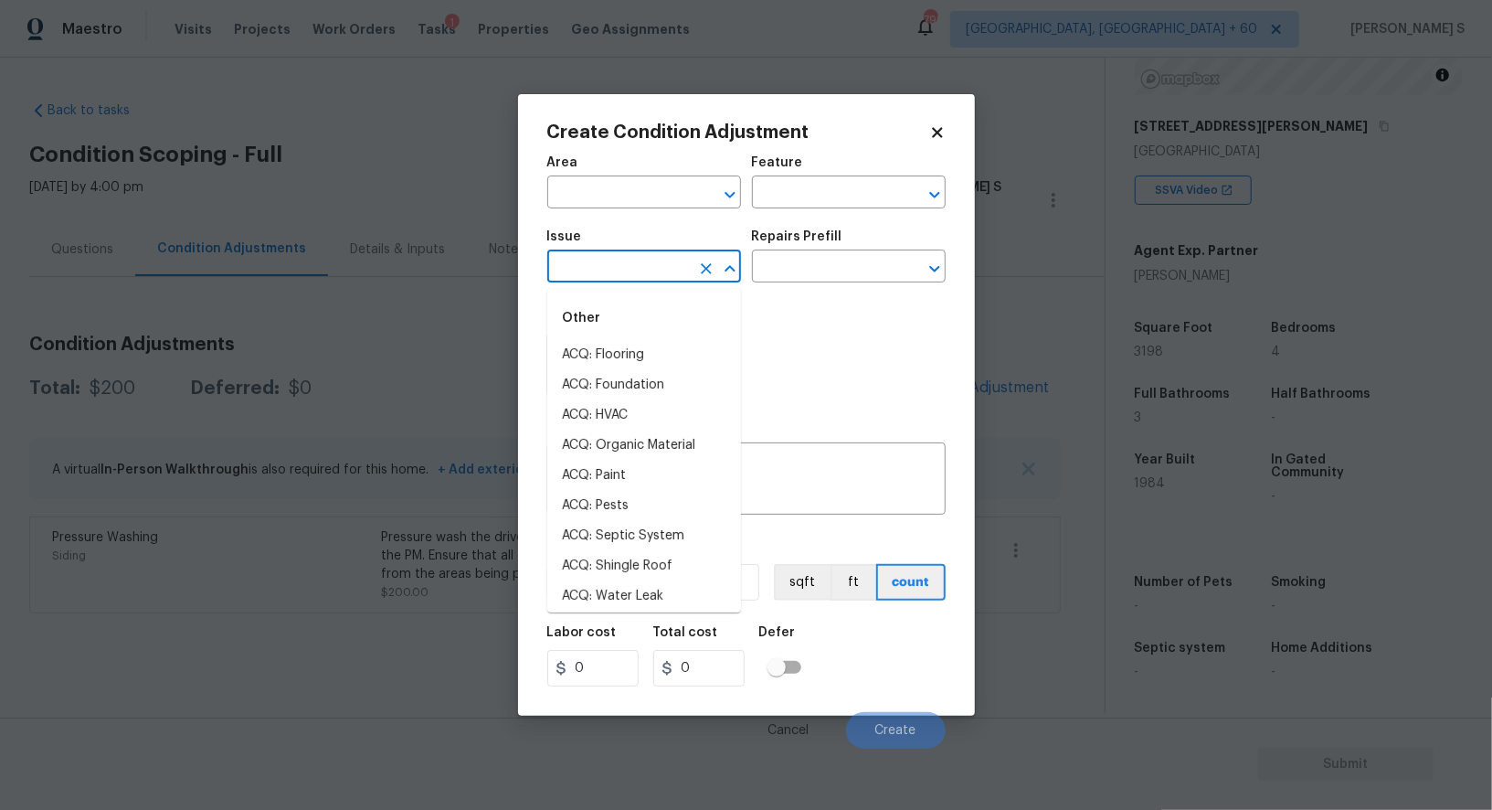
click at [620, 273] on input "text" at bounding box center [618, 268] width 143 height 28
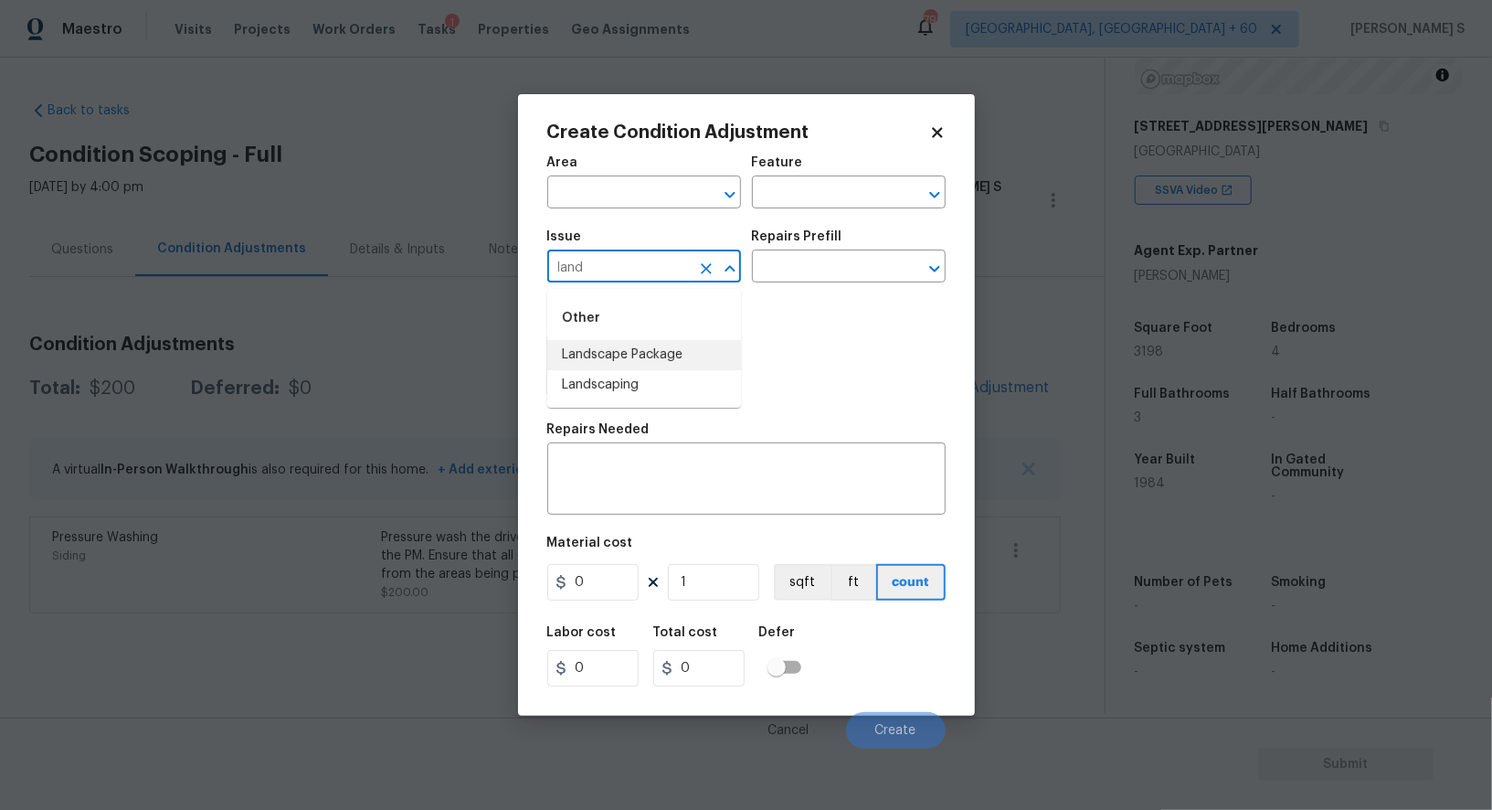
type input "Landscape Package"
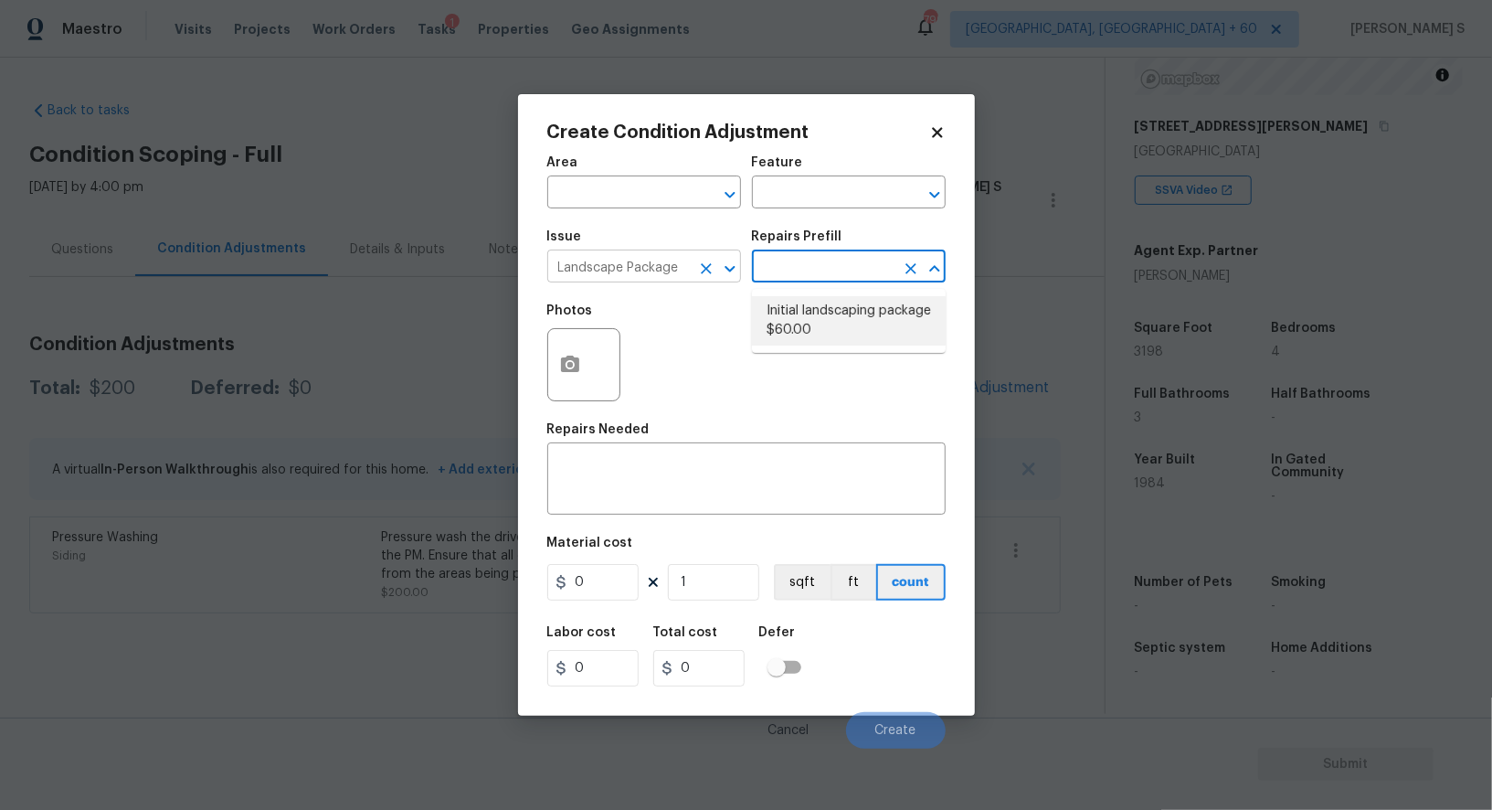
type input "Home Readiness Packages"
type textarea "Mowing of grass up to 6" in height. Mow, edge along driveways & sidewalks, trim…"
type input "60"
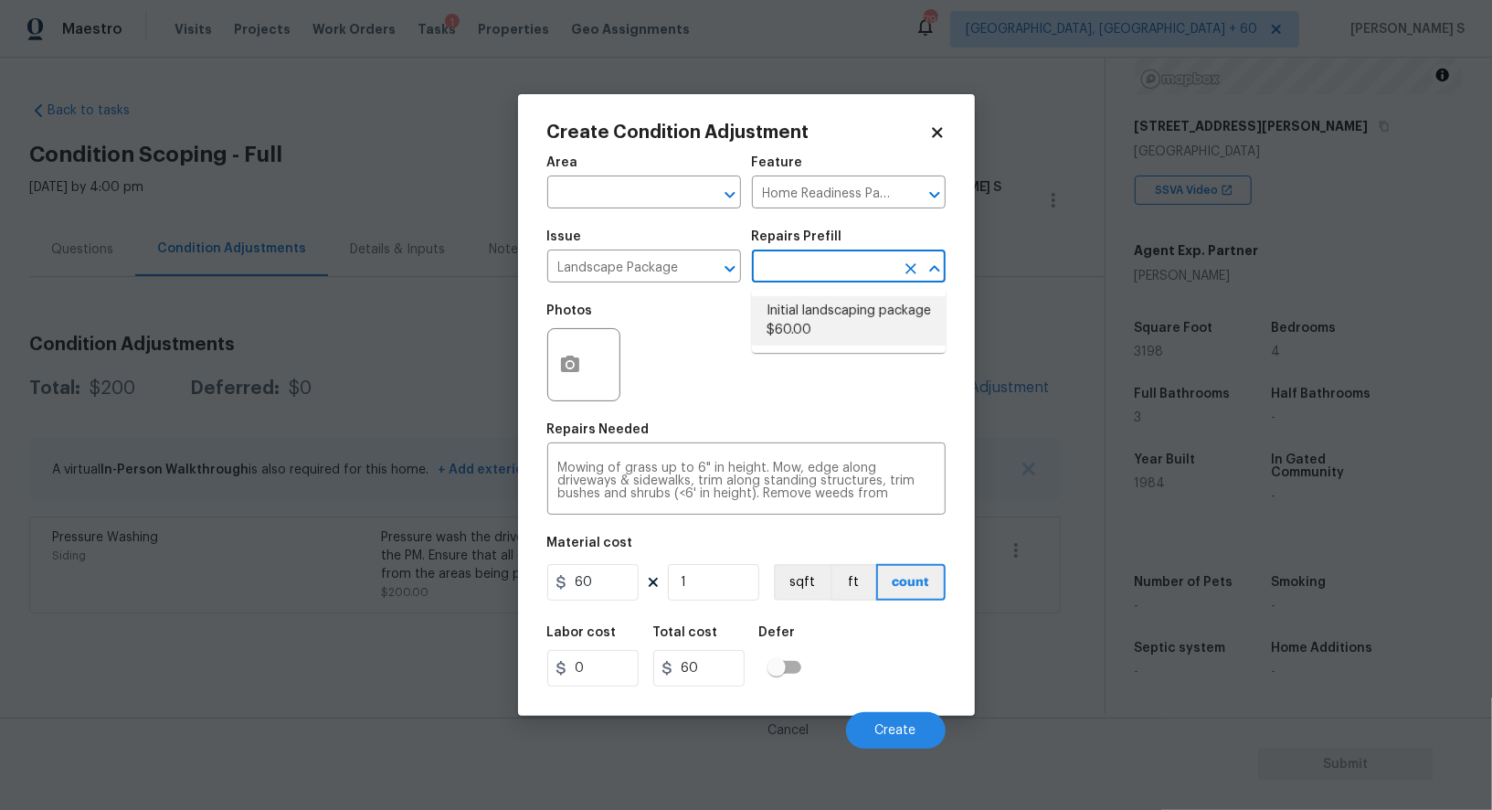
click at [622, 565] on figure "Material cost 60 1 sqft ft count" at bounding box center [746, 570] width 398 height 68
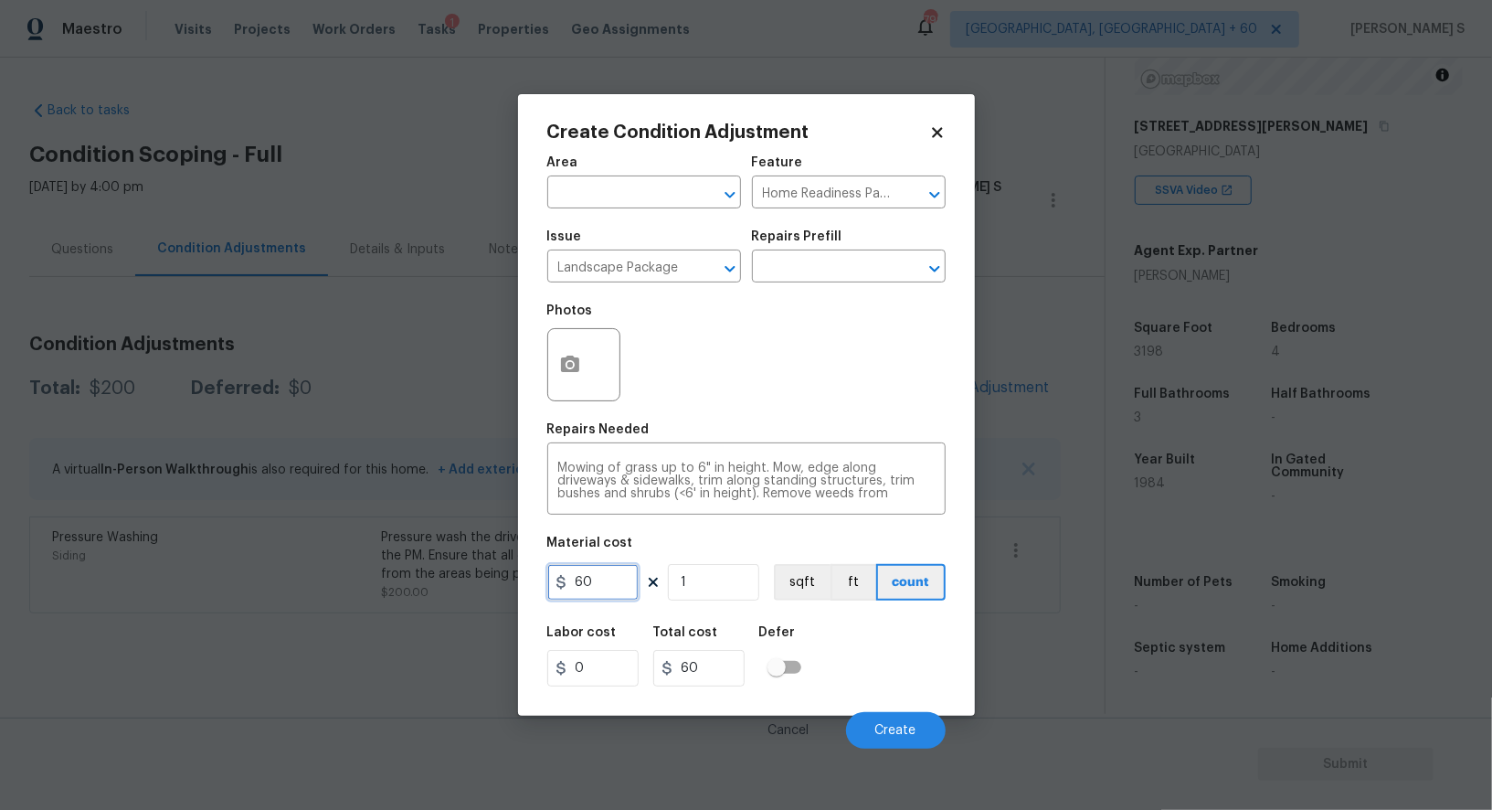
click at [622, 576] on input "60" at bounding box center [592, 582] width 91 height 37
type input "300"
click at [911, 655] on div "Labor cost 0 Total cost 300 Defer" at bounding box center [746, 656] width 398 height 82
click at [911, 727] on span "Create" at bounding box center [896, 731] width 41 height 14
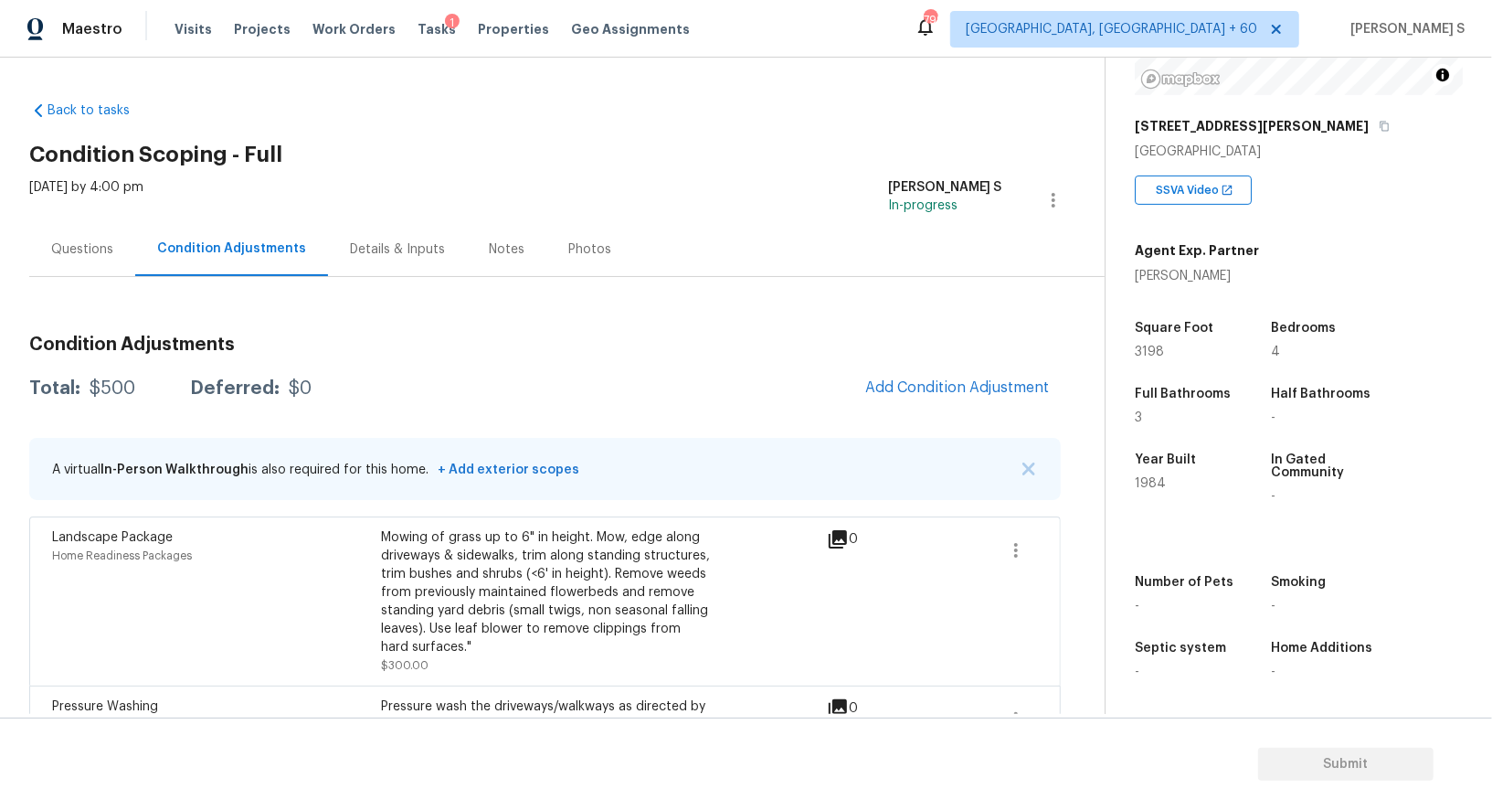
click at [43, 254] on div "Questions" at bounding box center [82, 249] width 106 height 54
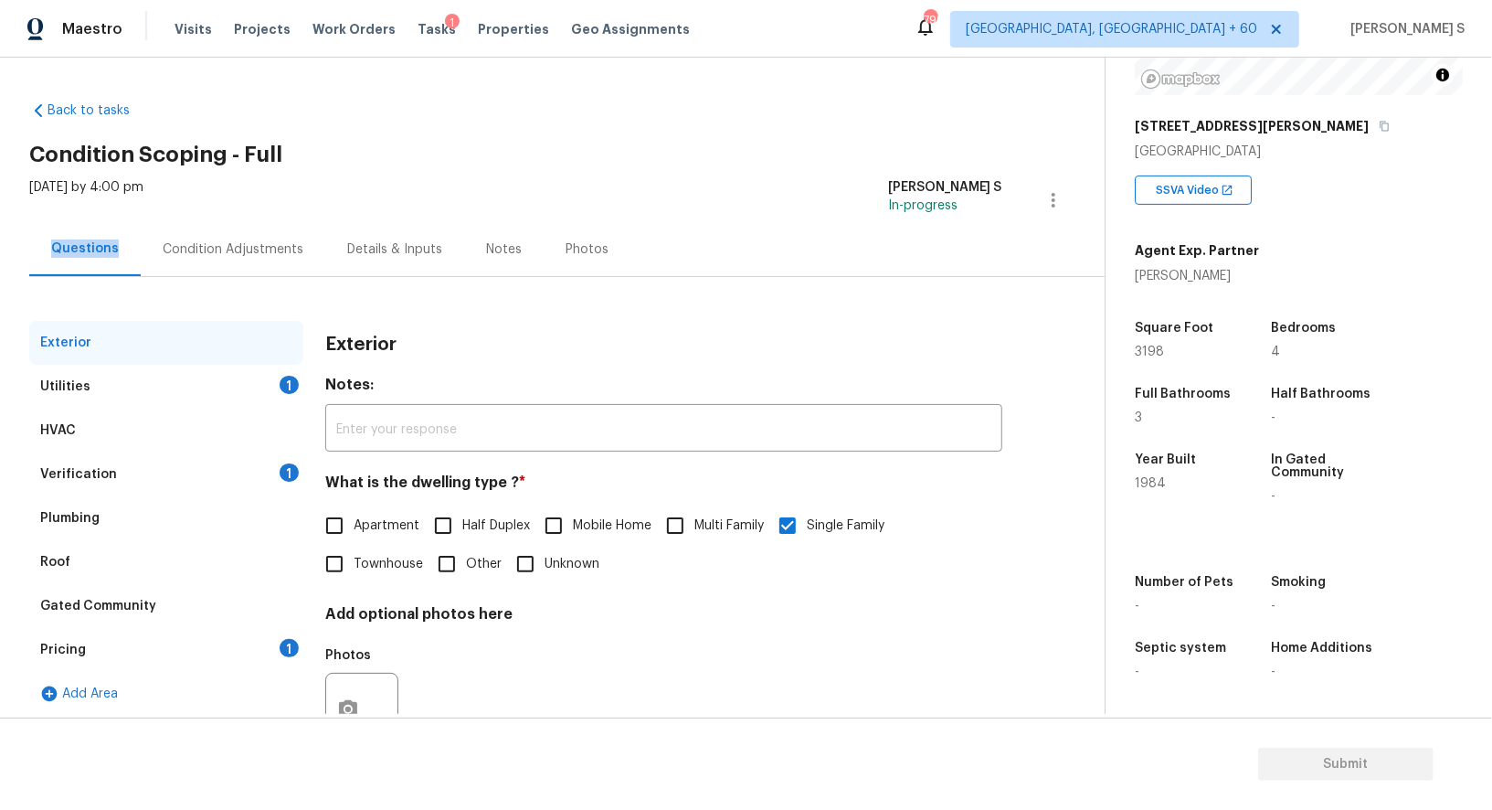
click at [43, 254] on div "Questions" at bounding box center [84, 249] width 111 height 54
click at [78, 643] on div "Pricing" at bounding box center [63, 650] width 46 height 18
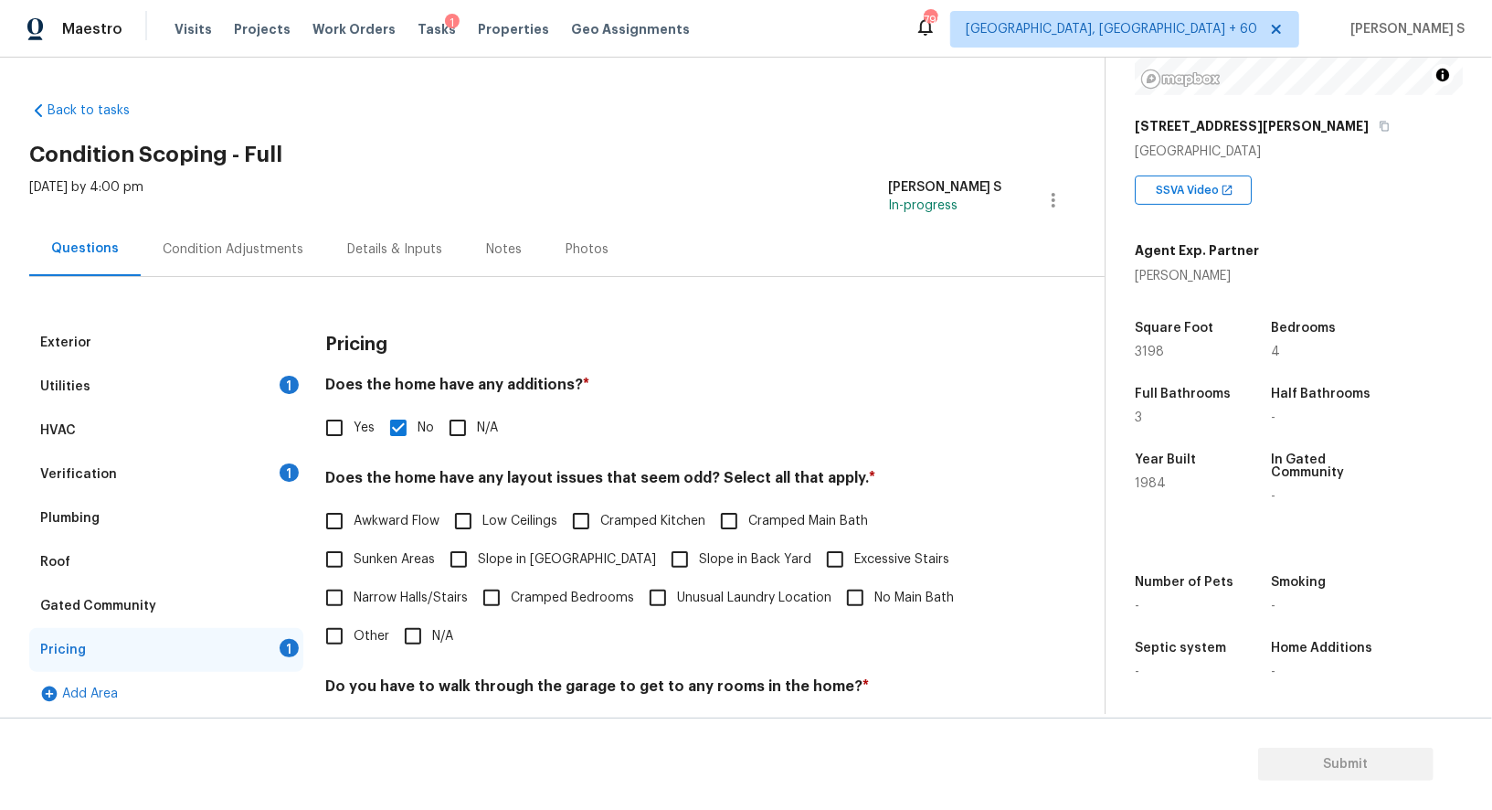
click at [453, 563] on input "Slope in Front Yard" at bounding box center [459, 559] width 38 height 38
checkbox input "true"
click at [661, 550] on input "Slope in Back Yard" at bounding box center [680, 561] width 38 height 38
checkbox input "true"
click at [270, 237] on div "Condition Adjustments" at bounding box center [233, 249] width 185 height 54
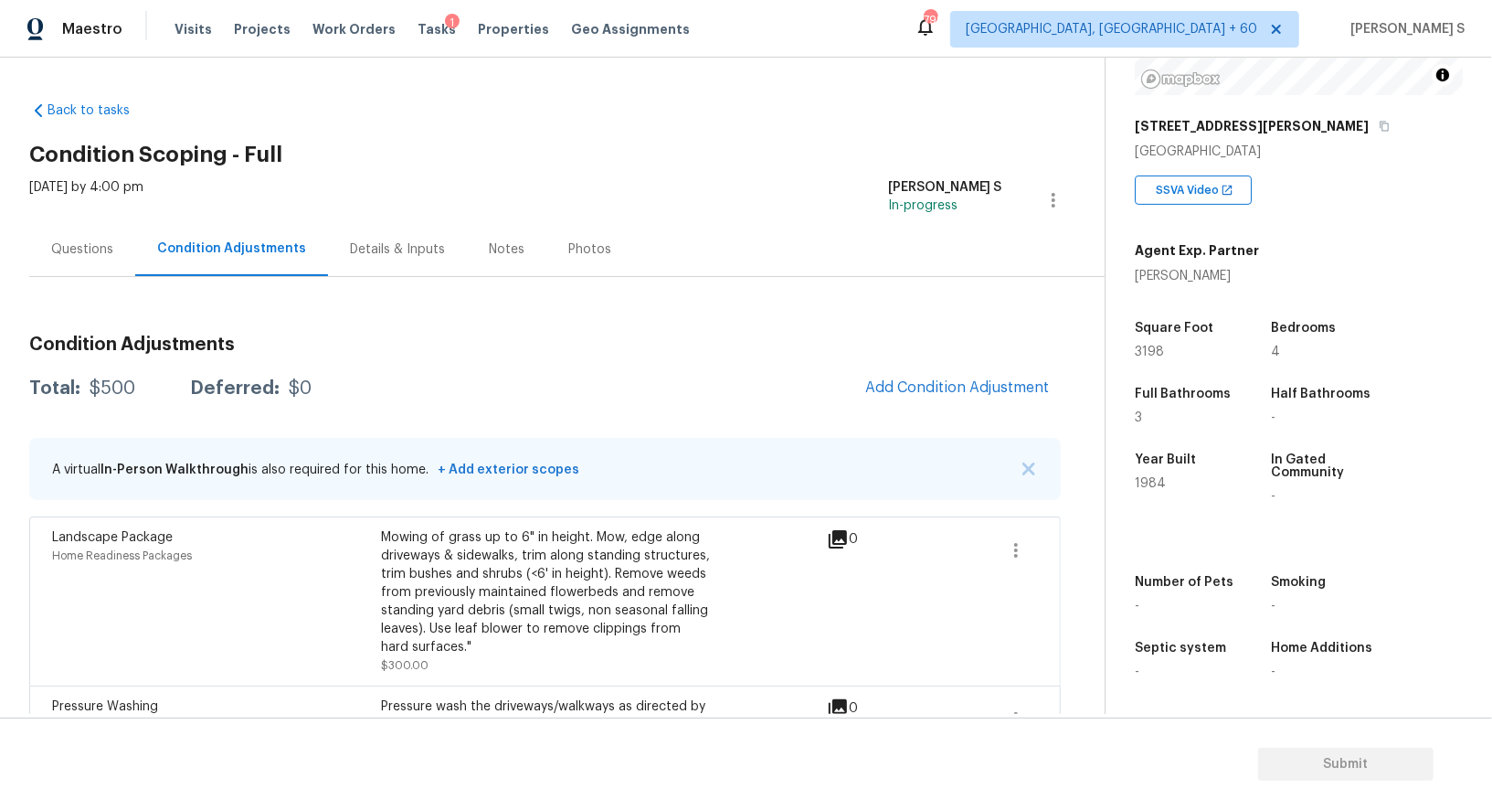
scroll to position [72, 0]
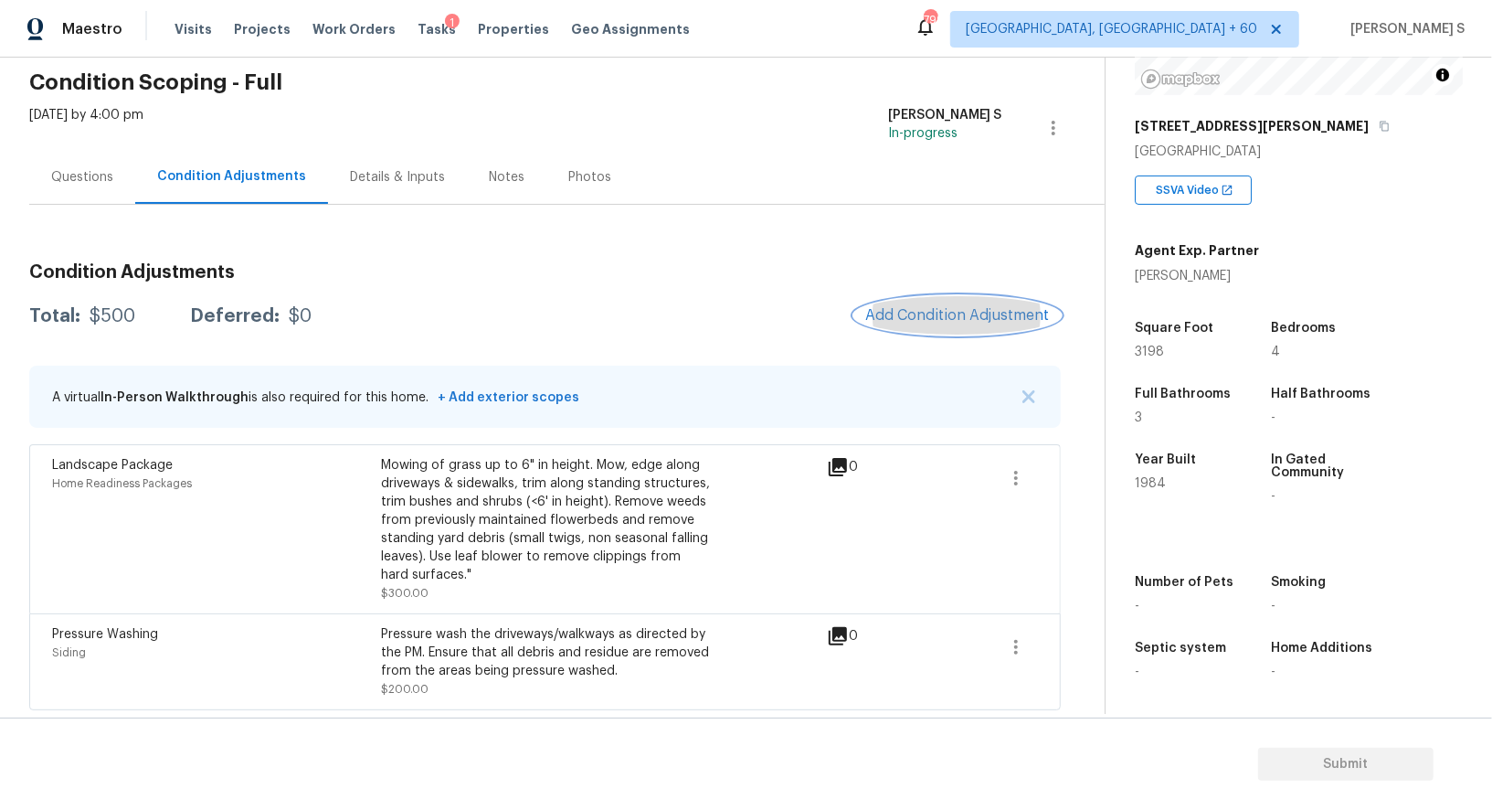
click at [943, 307] on span "Add Condition Adjustment" at bounding box center [957, 315] width 185 height 16
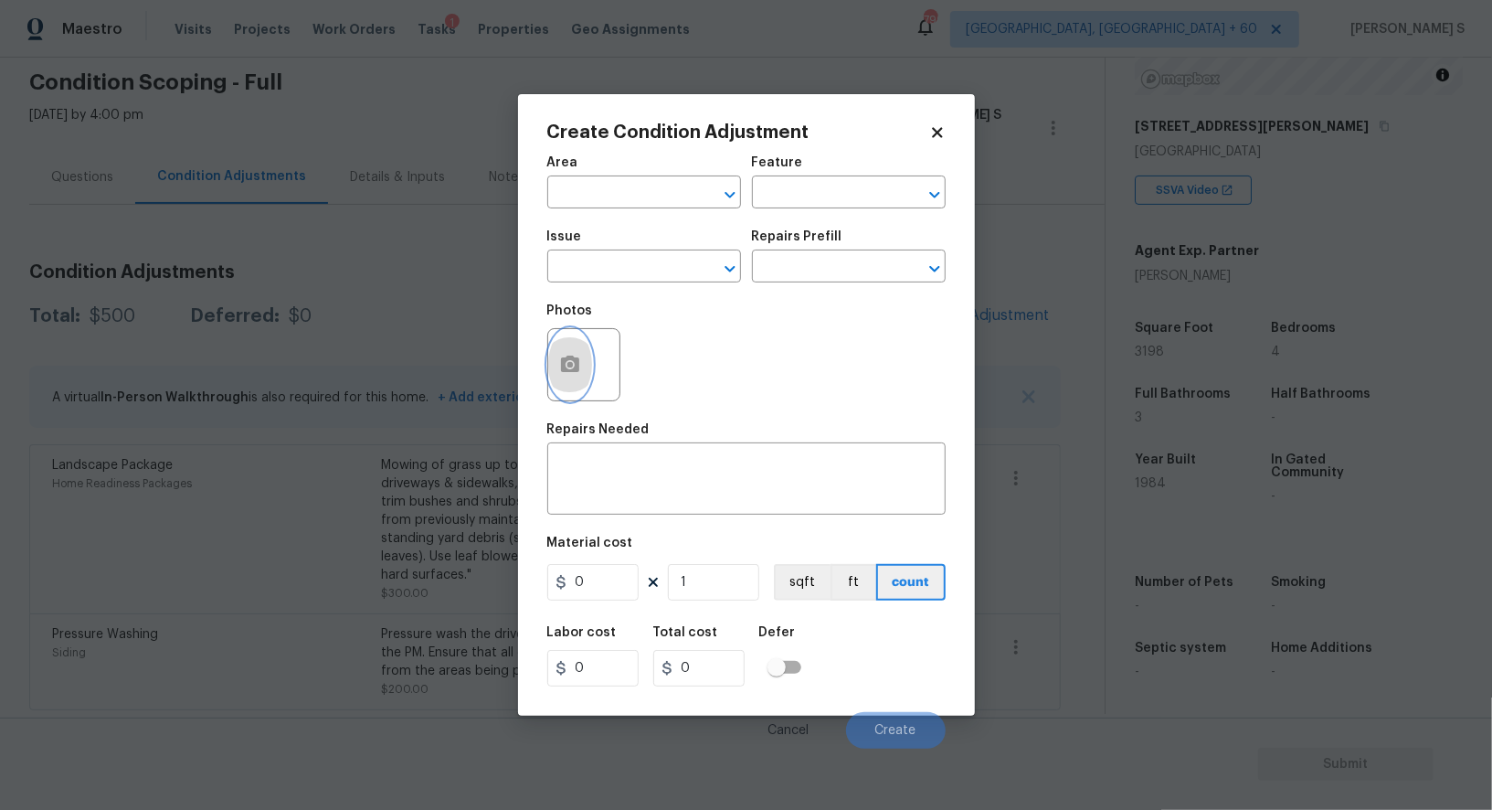
click at [563, 380] on button "button" at bounding box center [570, 364] width 44 height 71
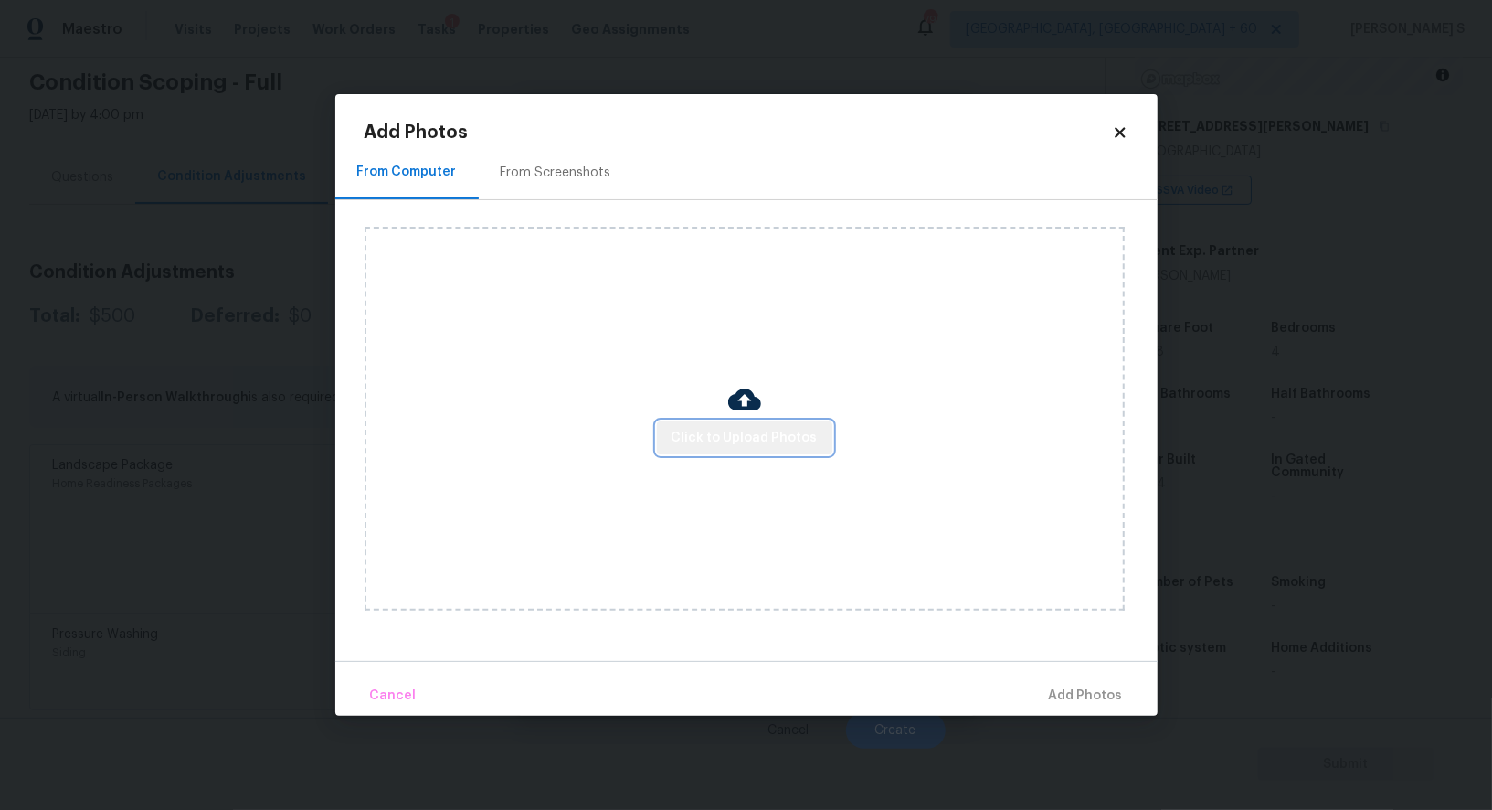
click at [774, 427] on span "Click to Upload Photos" at bounding box center [745, 438] width 146 height 23
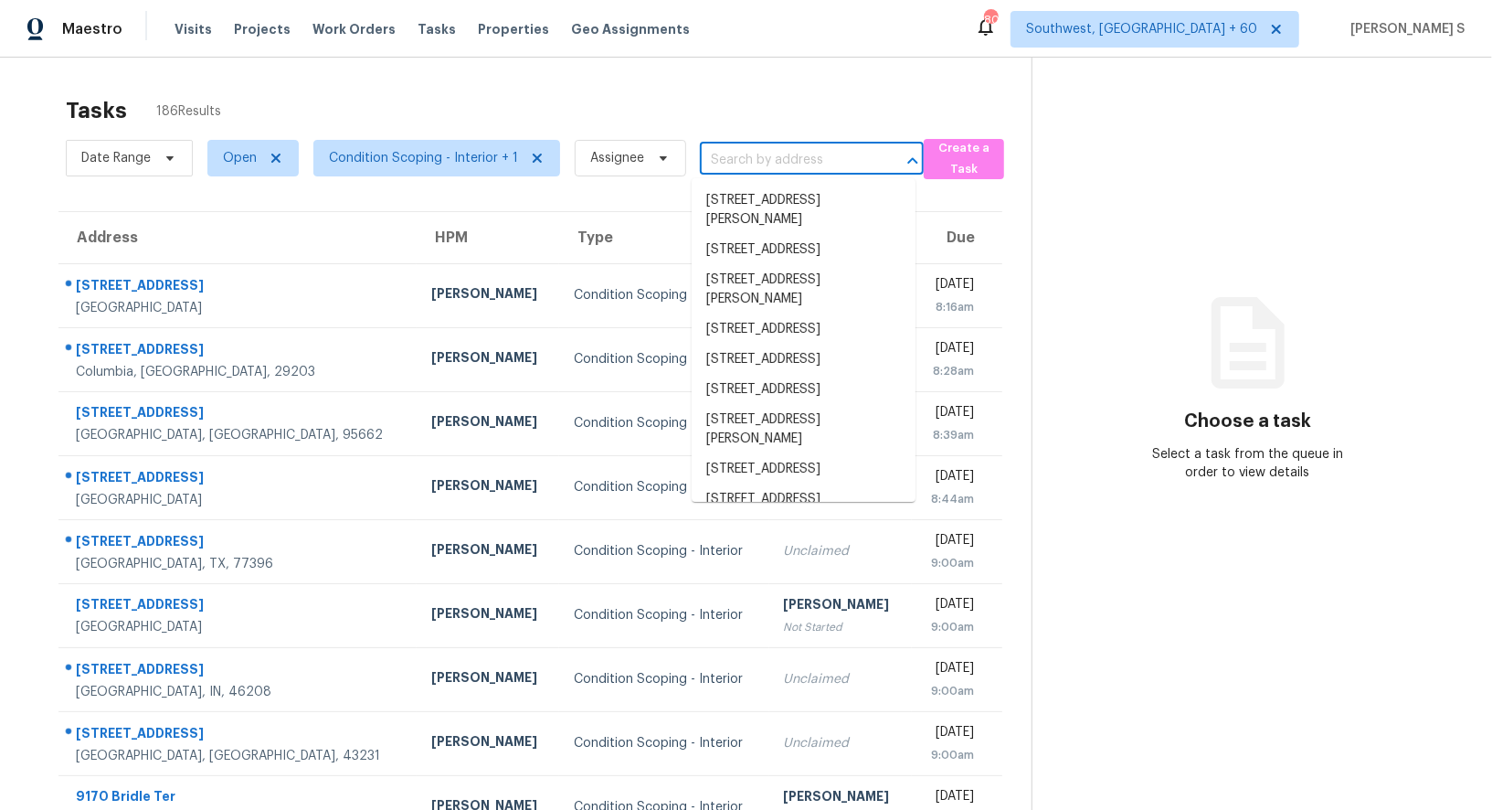
click at [740, 147] on input "text" at bounding box center [786, 160] width 173 height 28
paste input "[STREET_ADDRESS]"
type input "[STREET_ADDRESS]"
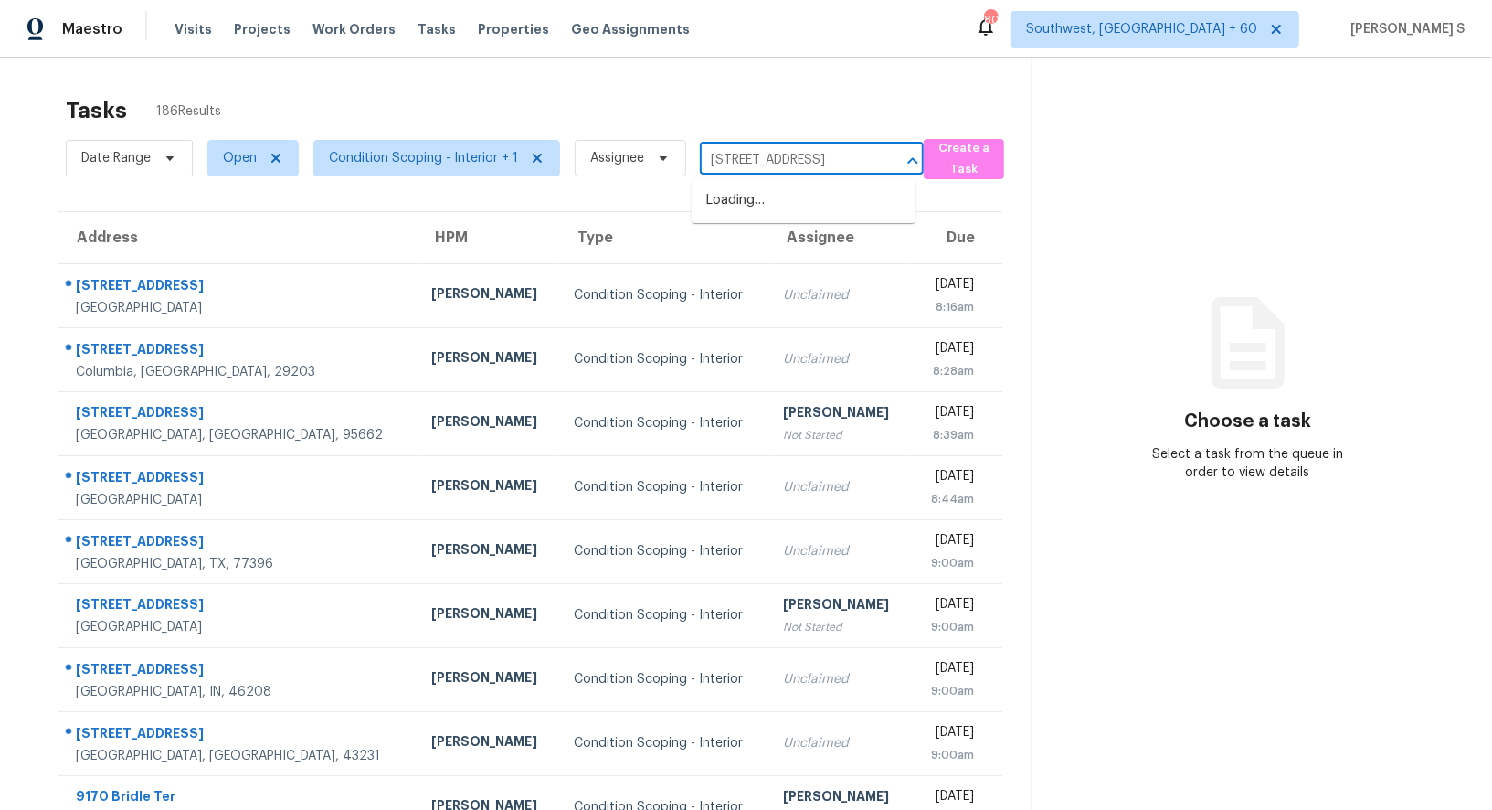
scroll to position [0, 97]
click at [770, 194] on li "2898 Mossy Brink Ct, Maineville, OH 45039" at bounding box center [804, 201] width 224 height 30
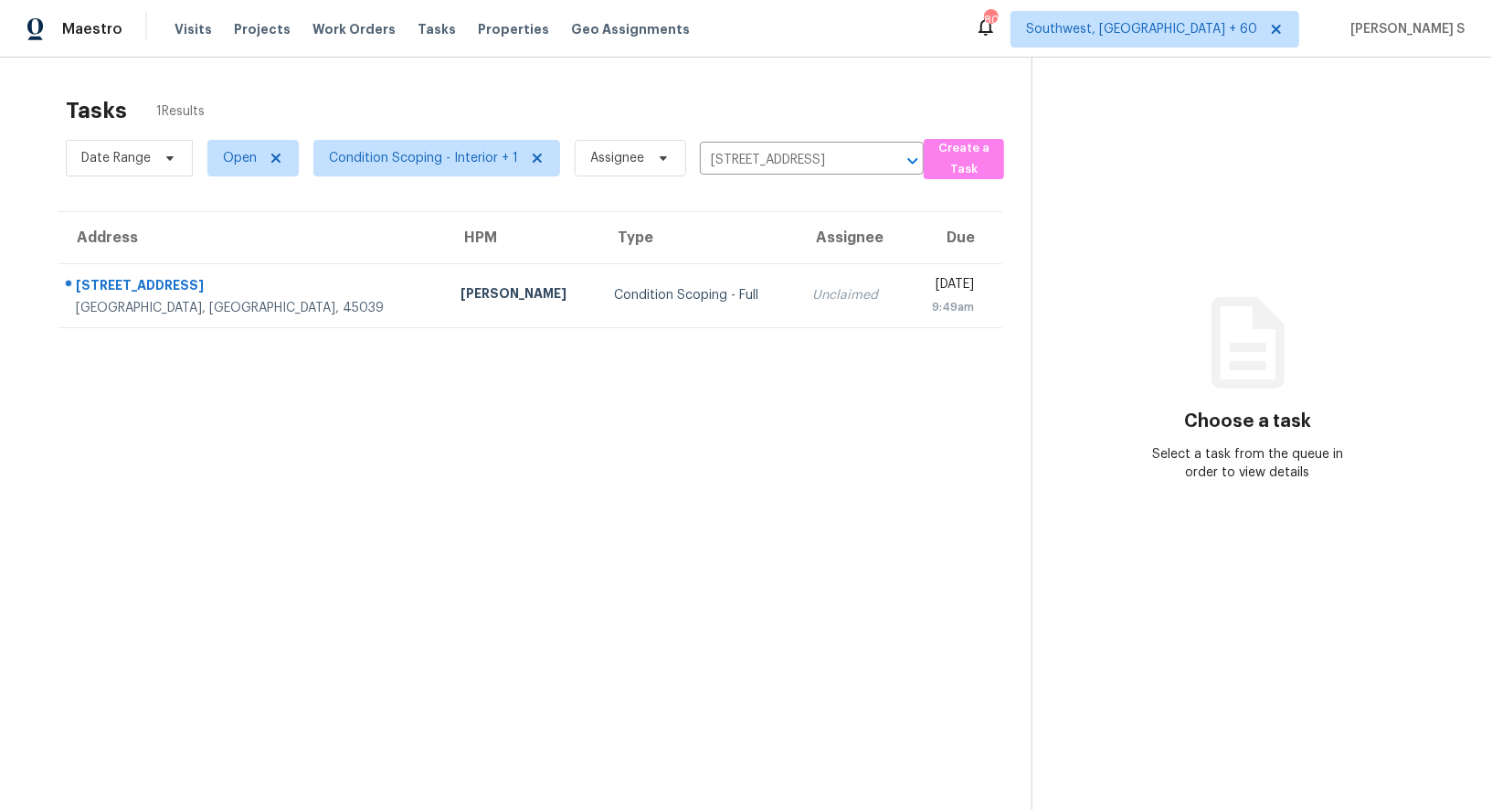
click at [812, 293] on div "Unclaimed" at bounding box center [851, 295] width 79 height 18
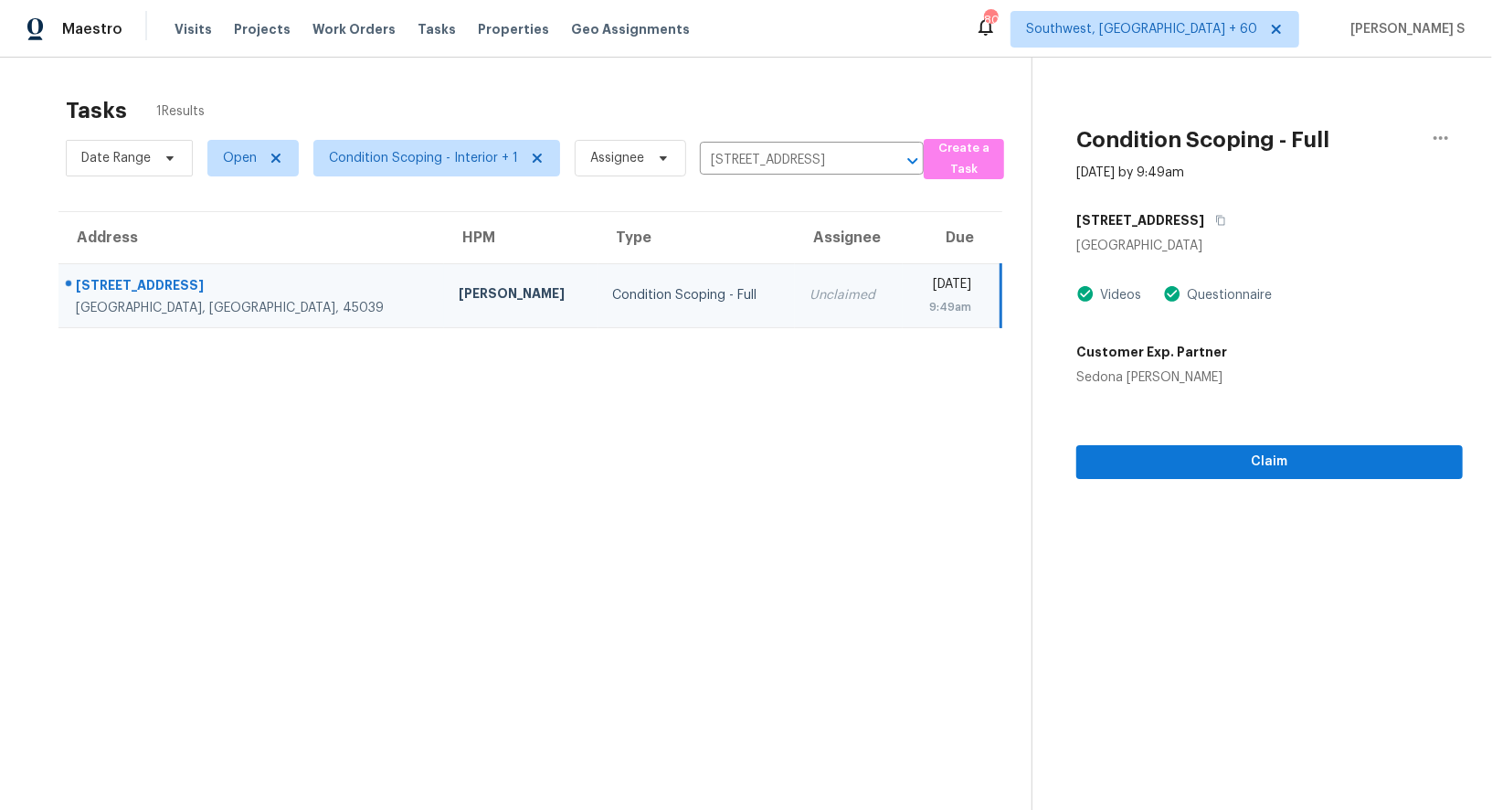
click at [1271, 483] on section "Condition Scoping - Full Aug 27th 2025 by 9:49am 2898 Mossy Brink Ct Maineville…" at bounding box center [1247, 463] width 431 height 810
click at [1269, 472] on span "Claim" at bounding box center [1269, 462] width 357 height 23
click at [1207, 459] on span "Claim" at bounding box center [1269, 462] width 357 height 23
click at [567, 255] on th "Type" at bounding box center [660, 237] width 186 height 51
click at [567, 256] on th "Type" at bounding box center [660, 237] width 186 height 51
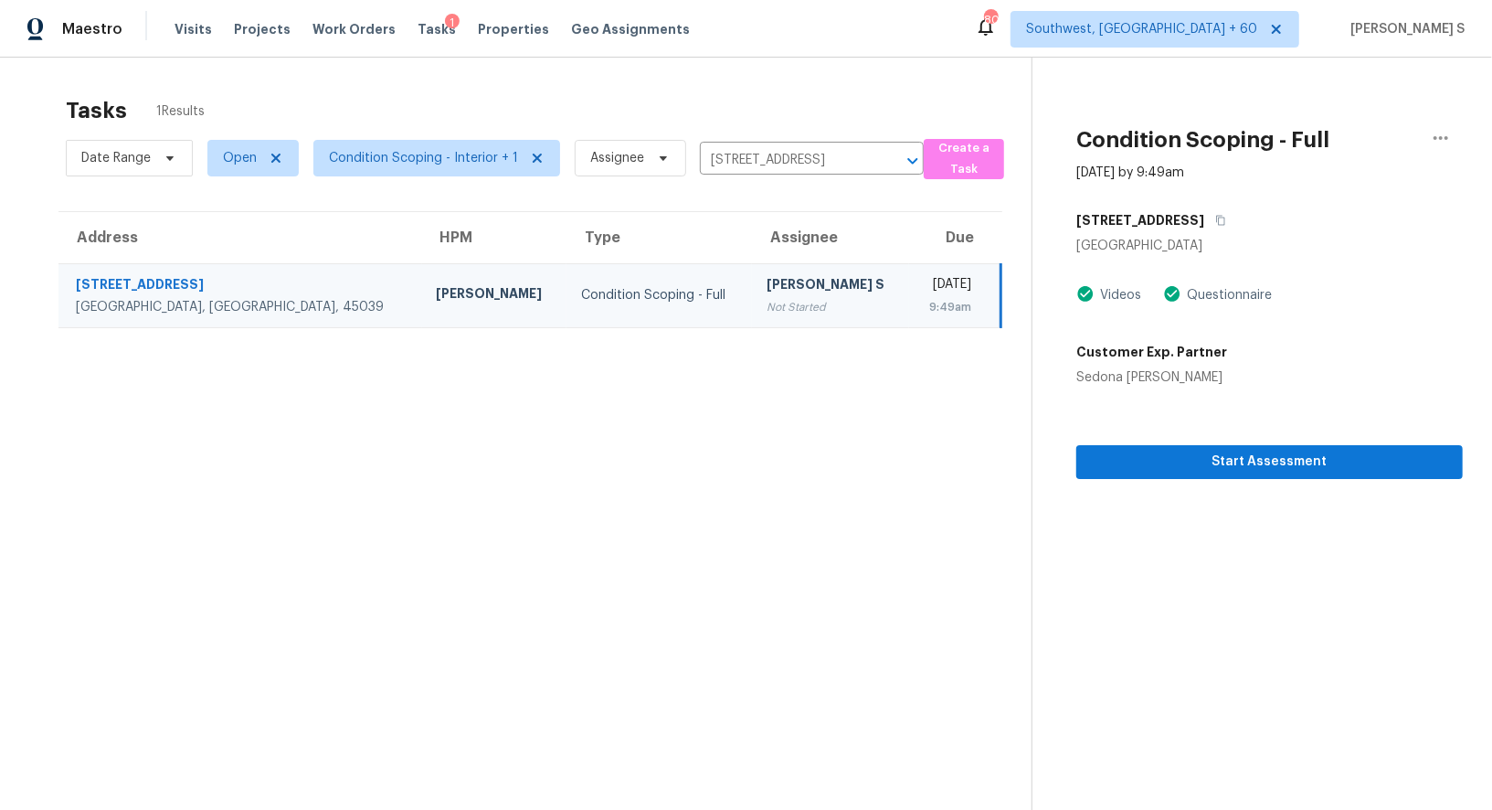
click at [581, 289] on div "Condition Scoping - Full" at bounding box center [659, 295] width 156 height 18
click at [1212, 485] on section "Condition Scoping - Full Aug 27th 2025 by 9:49am 2898 Mossy Brink Ct Maineville…" at bounding box center [1247, 463] width 431 height 810
click at [1210, 459] on span "Start Assessment" at bounding box center [1269, 462] width 357 height 23
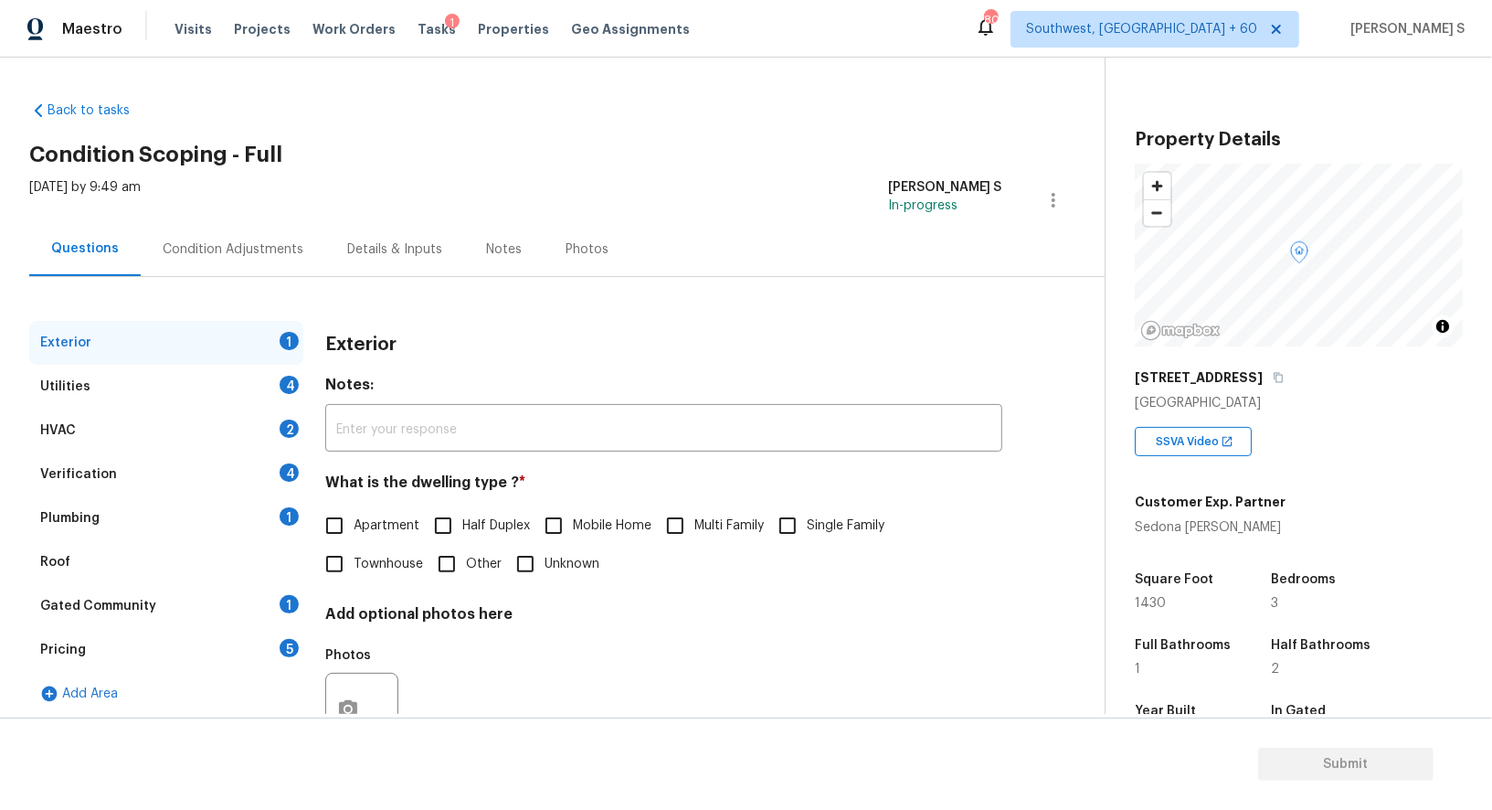
scroll to position [220, 0]
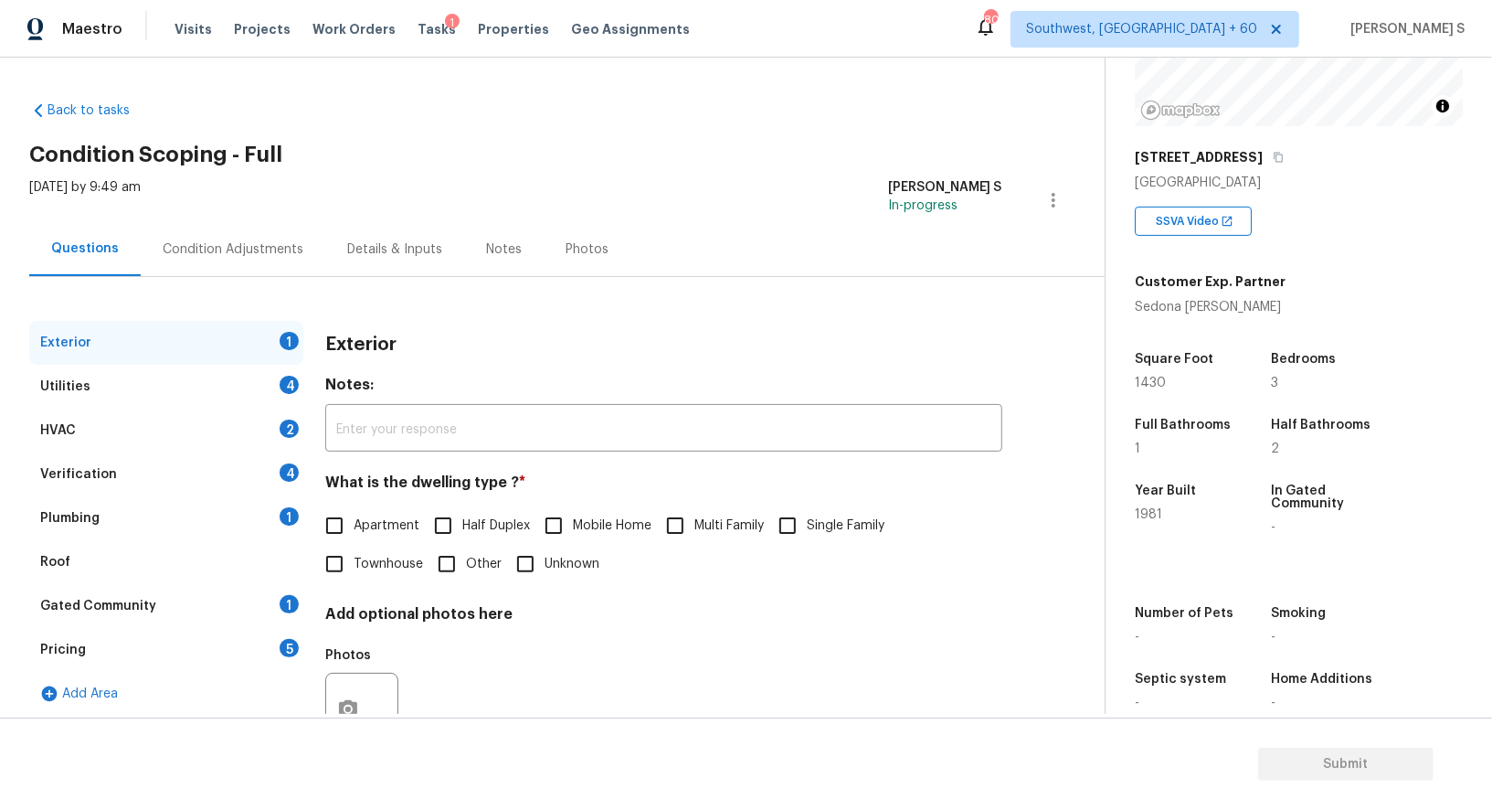
click at [332, 514] on input "Apartment" at bounding box center [334, 525] width 38 height 38
checkbox input "true"
click at [271, 404] on div "Utilities 4" at bounding box center [166, 387] width 274 height 44
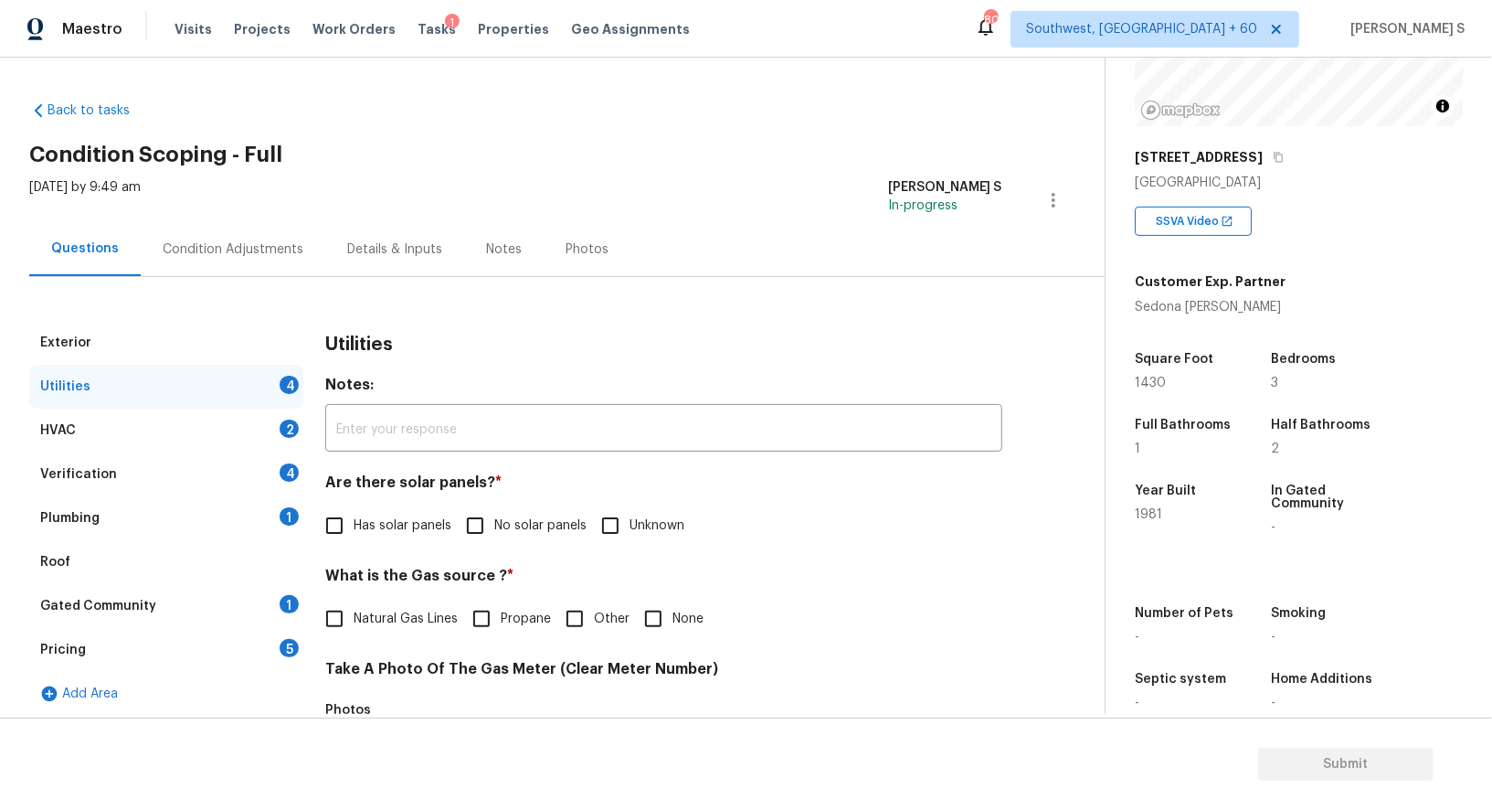
click at [485, 518] on input "No solar panels" at bounding box center [475, 525] width 38 height 38
checkbox input "true"
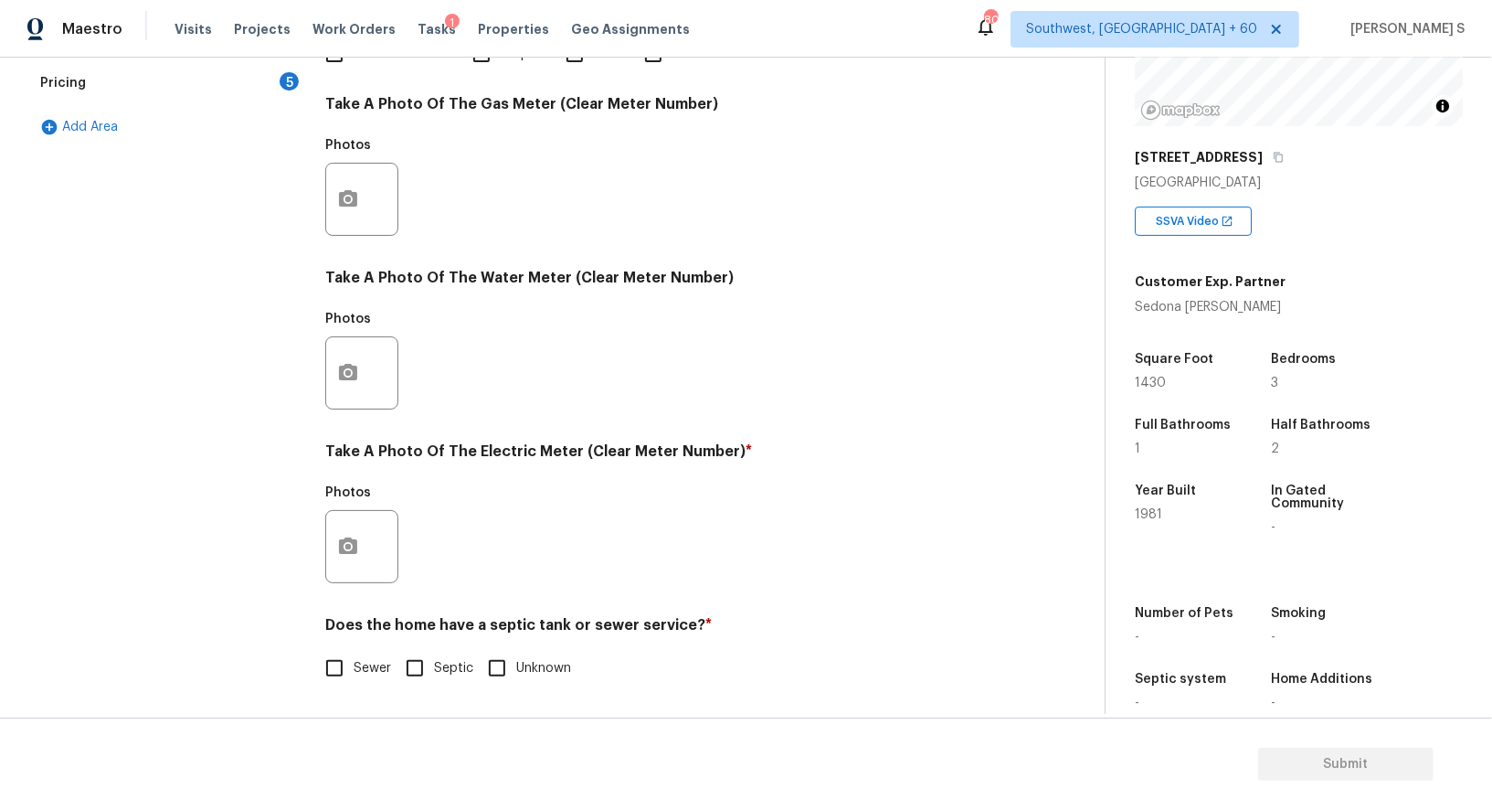
scroll to position [565, 0]
click at [357, 656] on label "Sewer" at bounding box center [353, 668] width 76 height 38
click at [354, 656] on input "Sewer" at bounding box center [334, 668] width 38 height 38
checkbox input "true"
click at [322, 571] on div "Exterior Utilities 2 HVAC 2 Verification 4 Plumbing 1 Roof Gated Community 1 Pr…" at bounding box center [545, 232] width 1032 height 953
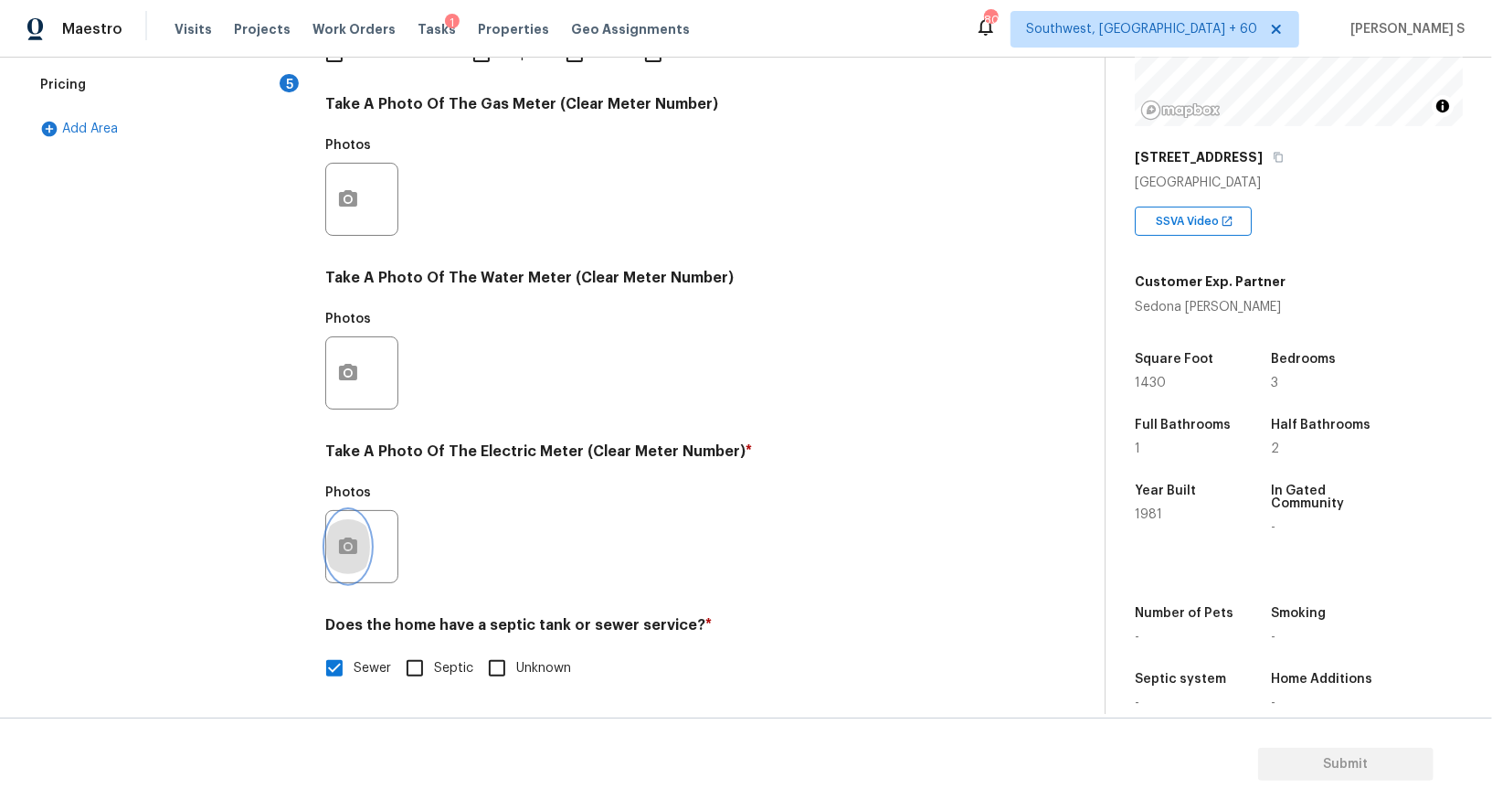
click at [363, 530] on button "button" at bounding box center [348, 546] width 44 height 71
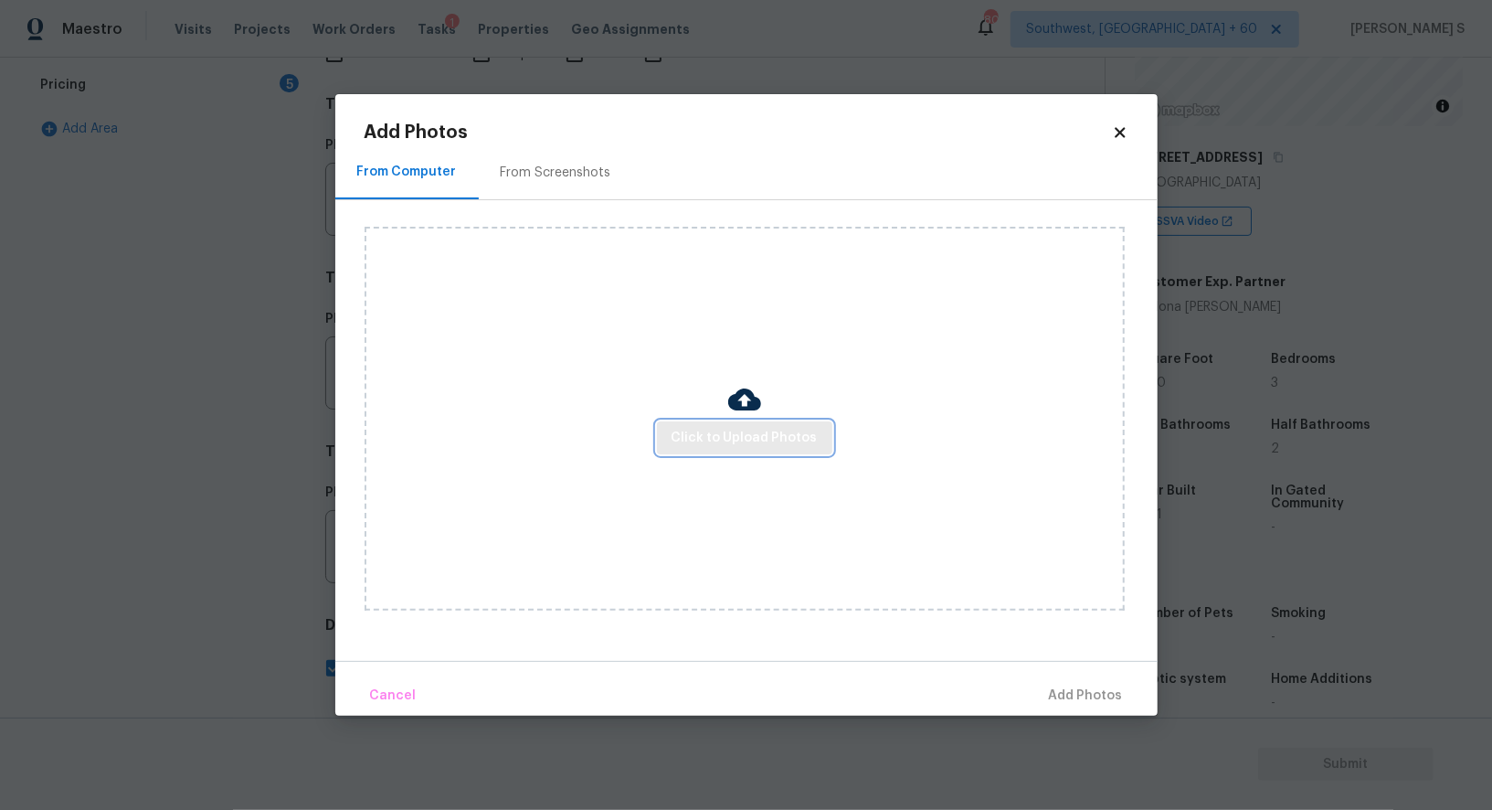
click at [758, 442] on span "Click to Upload Photos" at bounding box center [745, 438] width 146 height 23
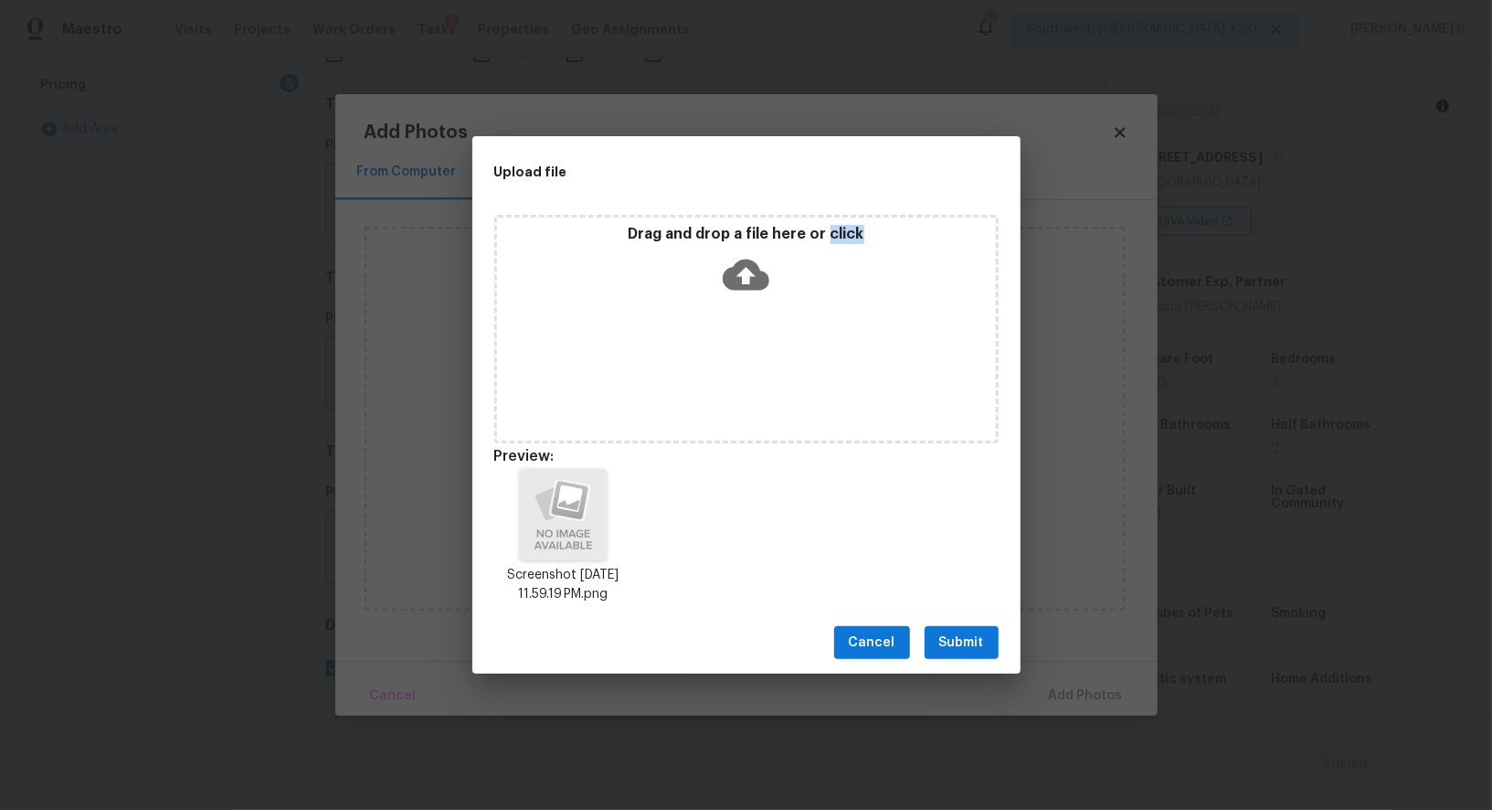
click at [976, 642] on span "Submit" at bounding box center [962, 643] width 45 height 23
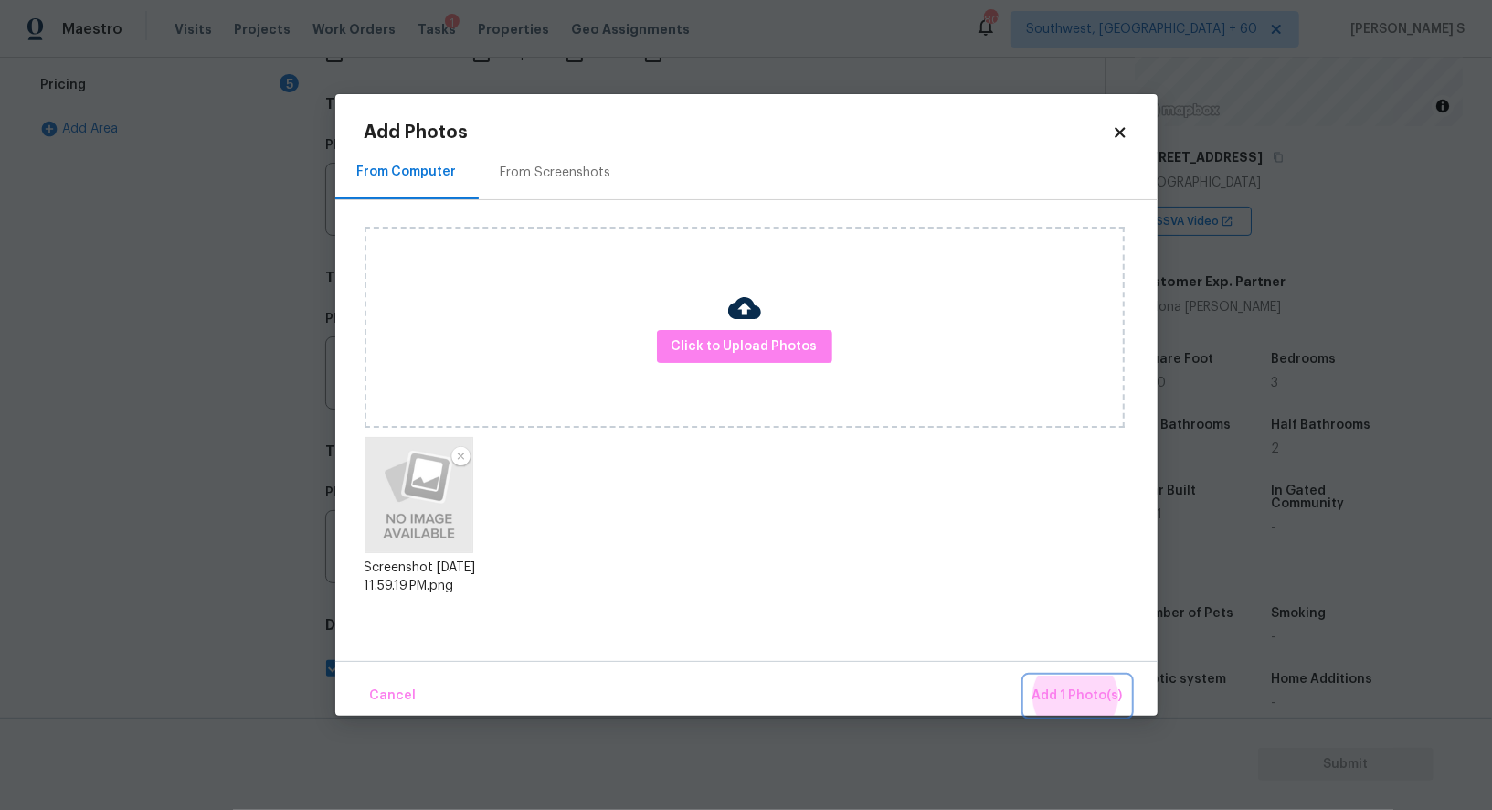
click at [1025, 676] on button "Add 1 Photo(s)" at bounding box center [1077, 695] width 105 height 39
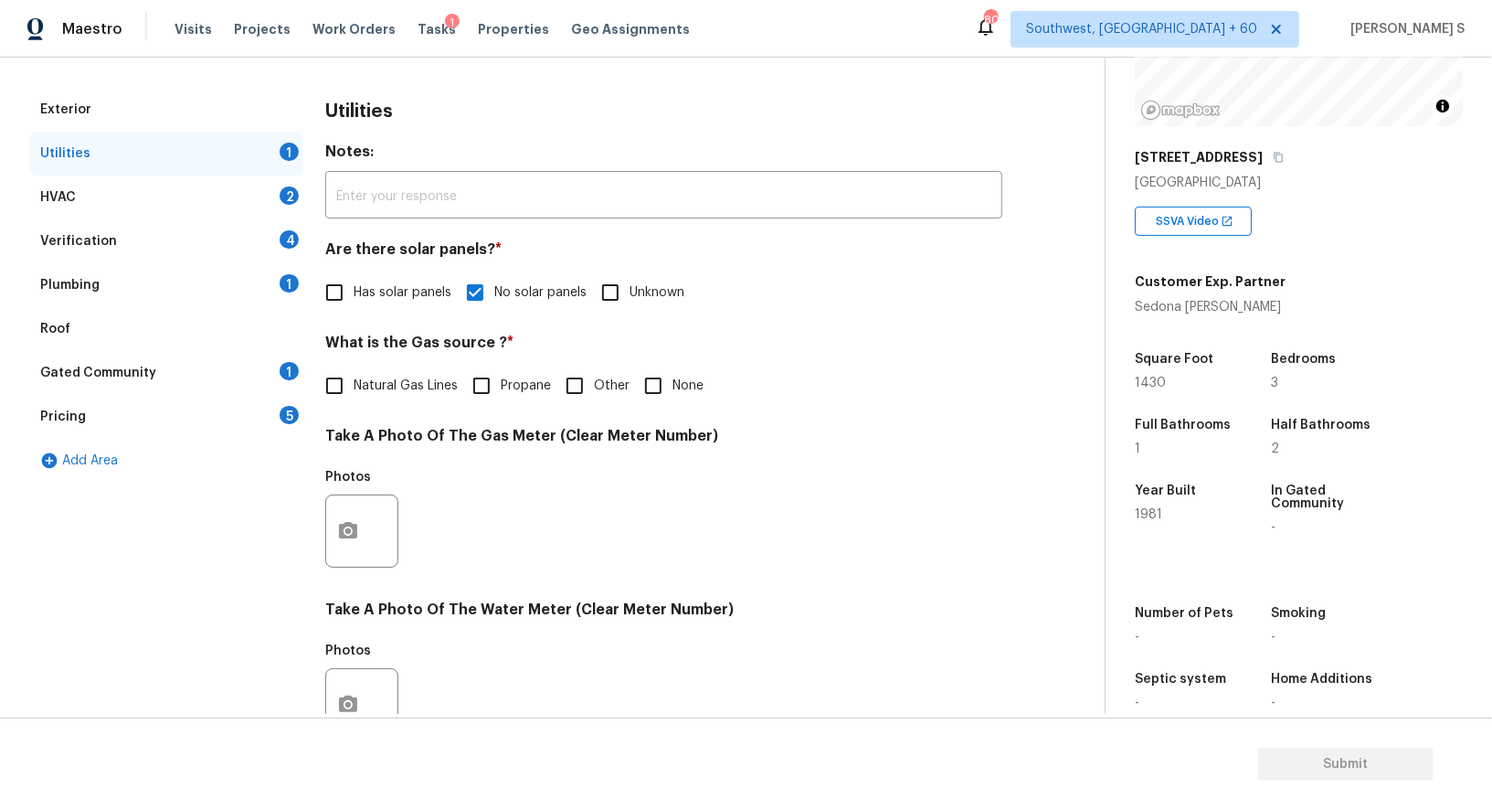
scroll to position [0, 0]
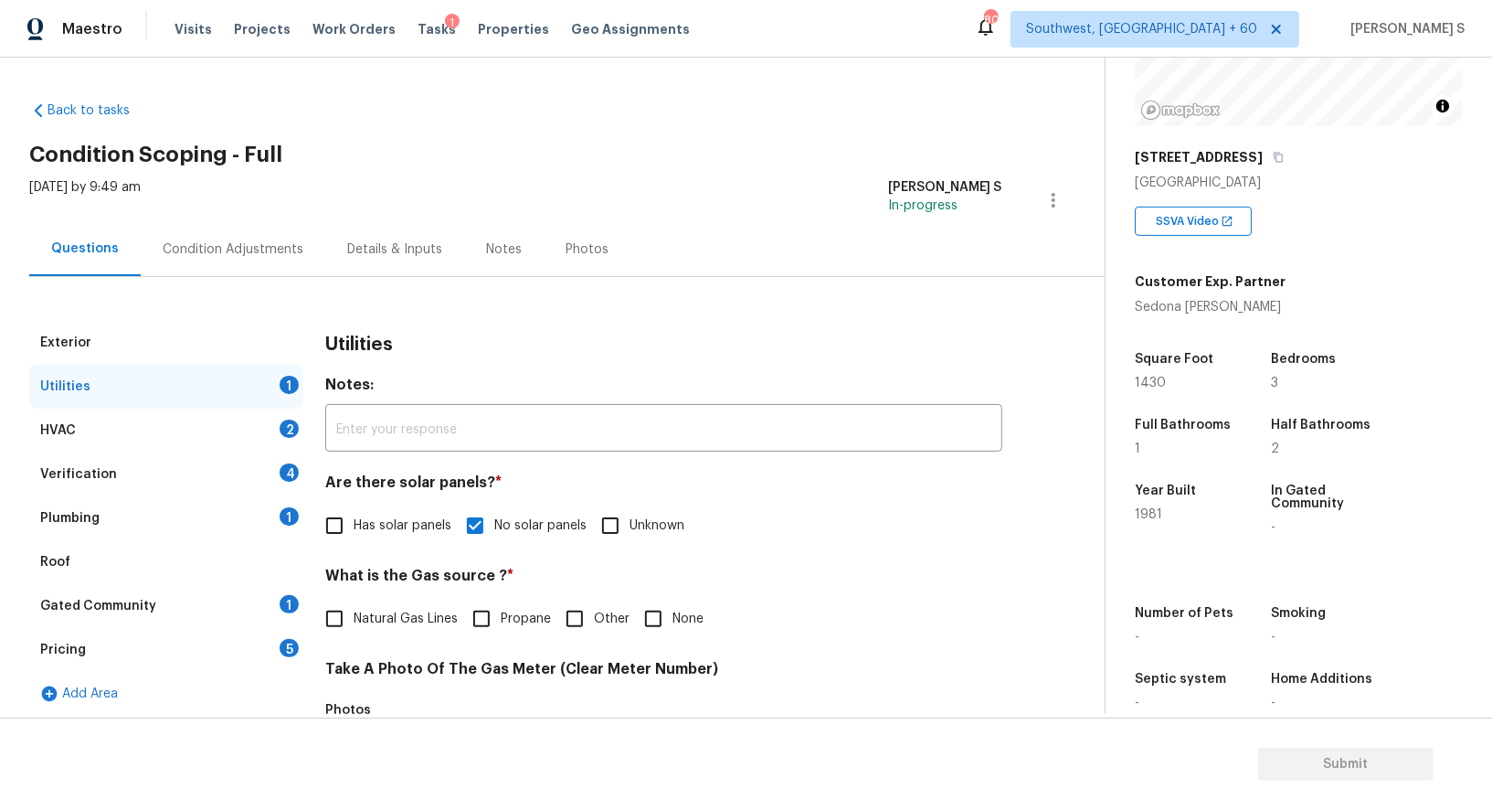
click at [250, 467] on div "Verification 4" at bounding box center [166, 474] width 274 height 44
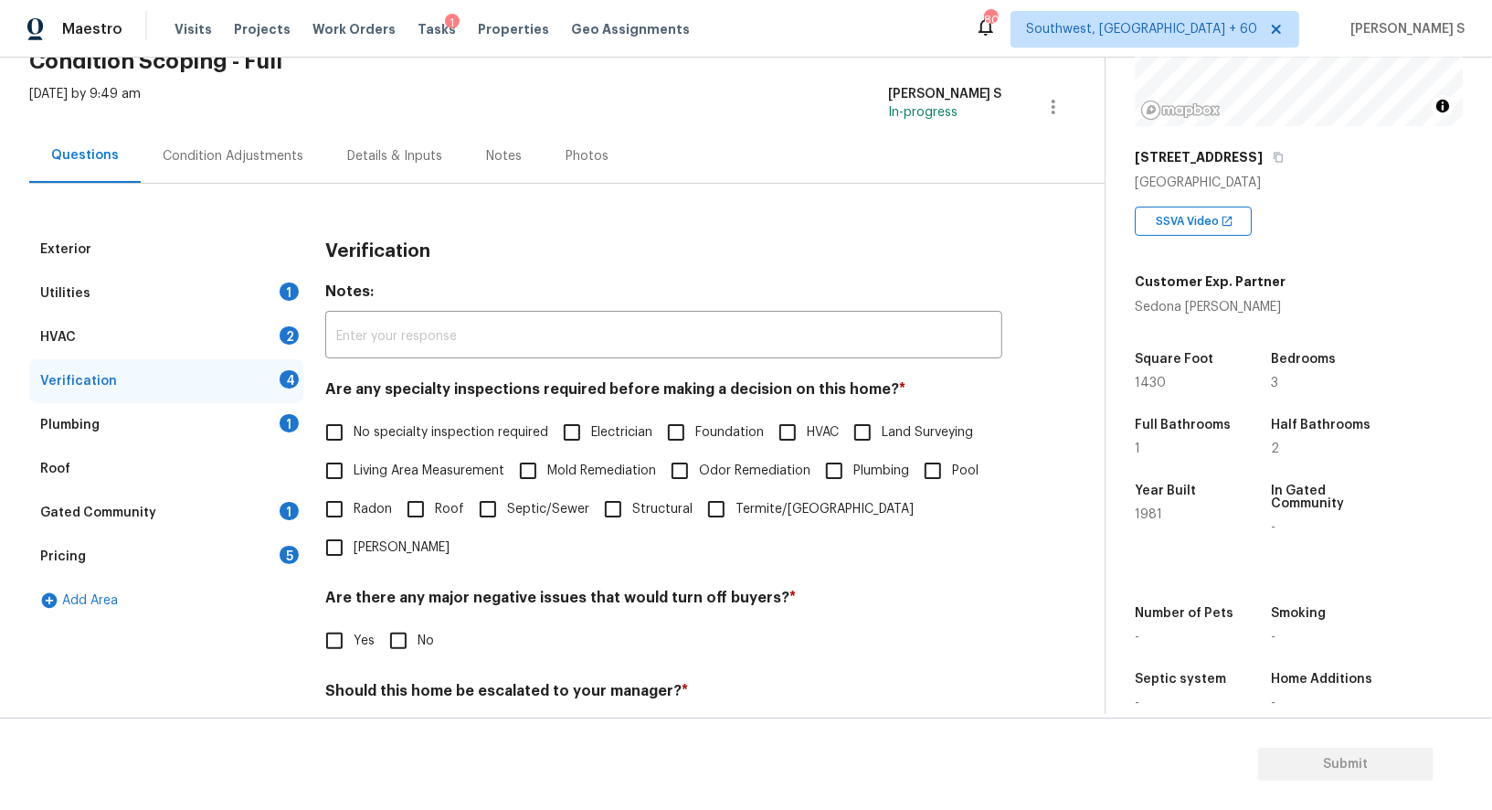
click at [340, 432] on input "No specialty inspection required" at bounding box center [334, 432] width 38 height 38
checkbox input "true"
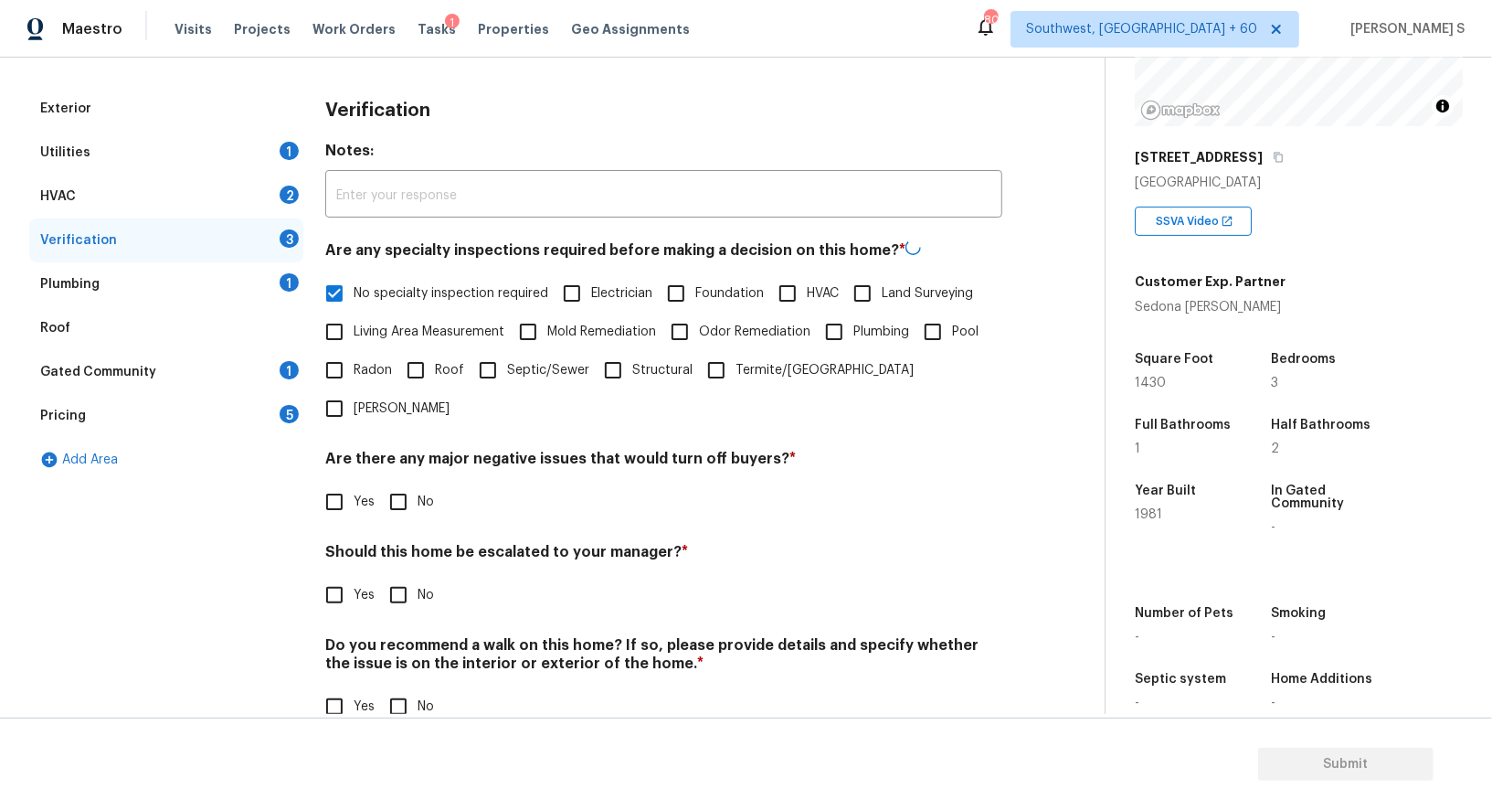
scroll to position [233, 0]
click at [418, 492] on span "No" at bounding box center [426, 501] width 16 height 19
click at [417, 482] on input "No" at bounding box center [398, 501] width 38 height 38
checkbox input "true"
click at [400, 686] on input "No" at bounding box center [398, 705] width 38 height 38
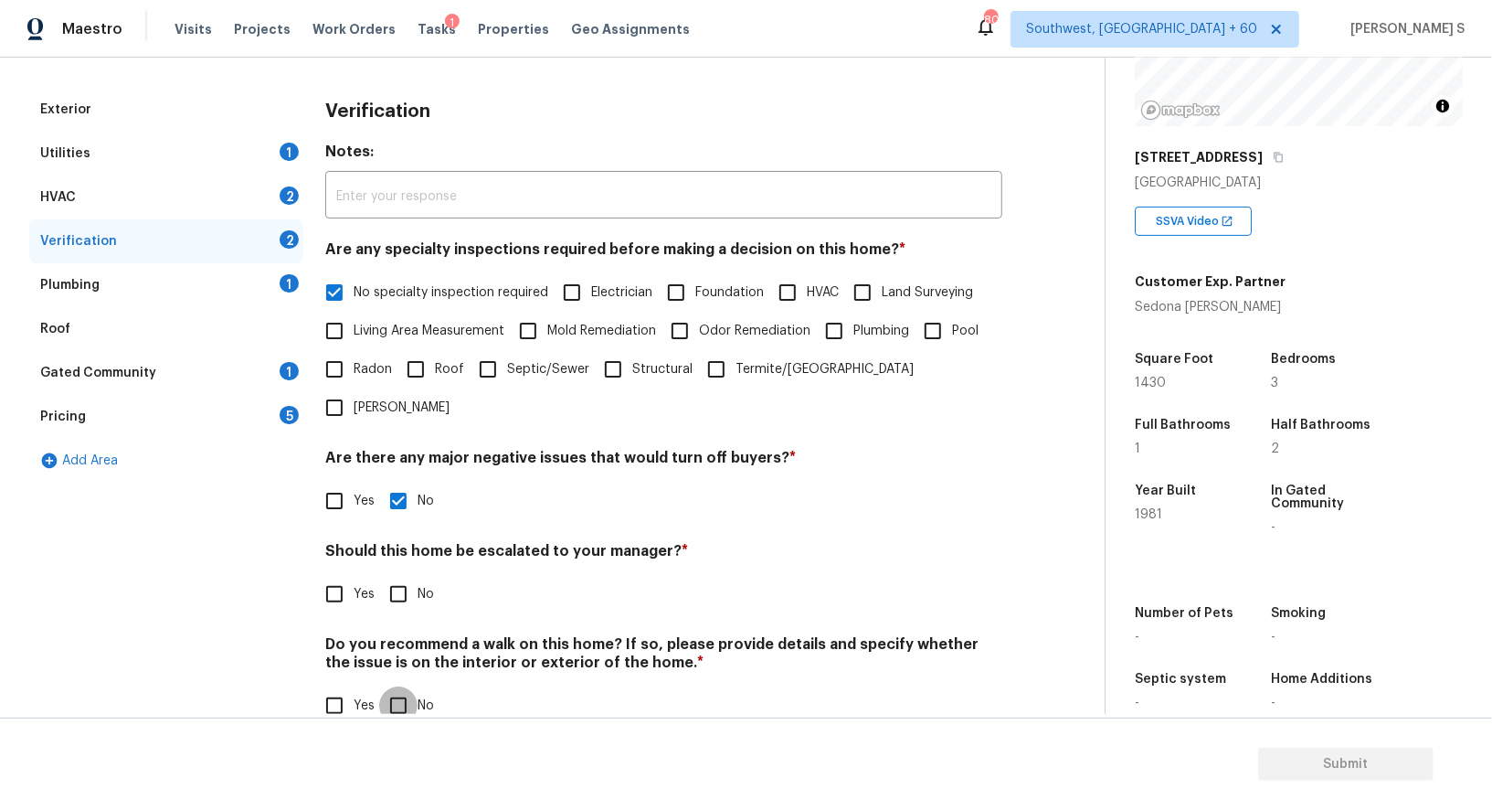
checkbox input "true"
click at [265, 199] on div "HVAC 2" at bounding box center [166, 197] width 274 height 44
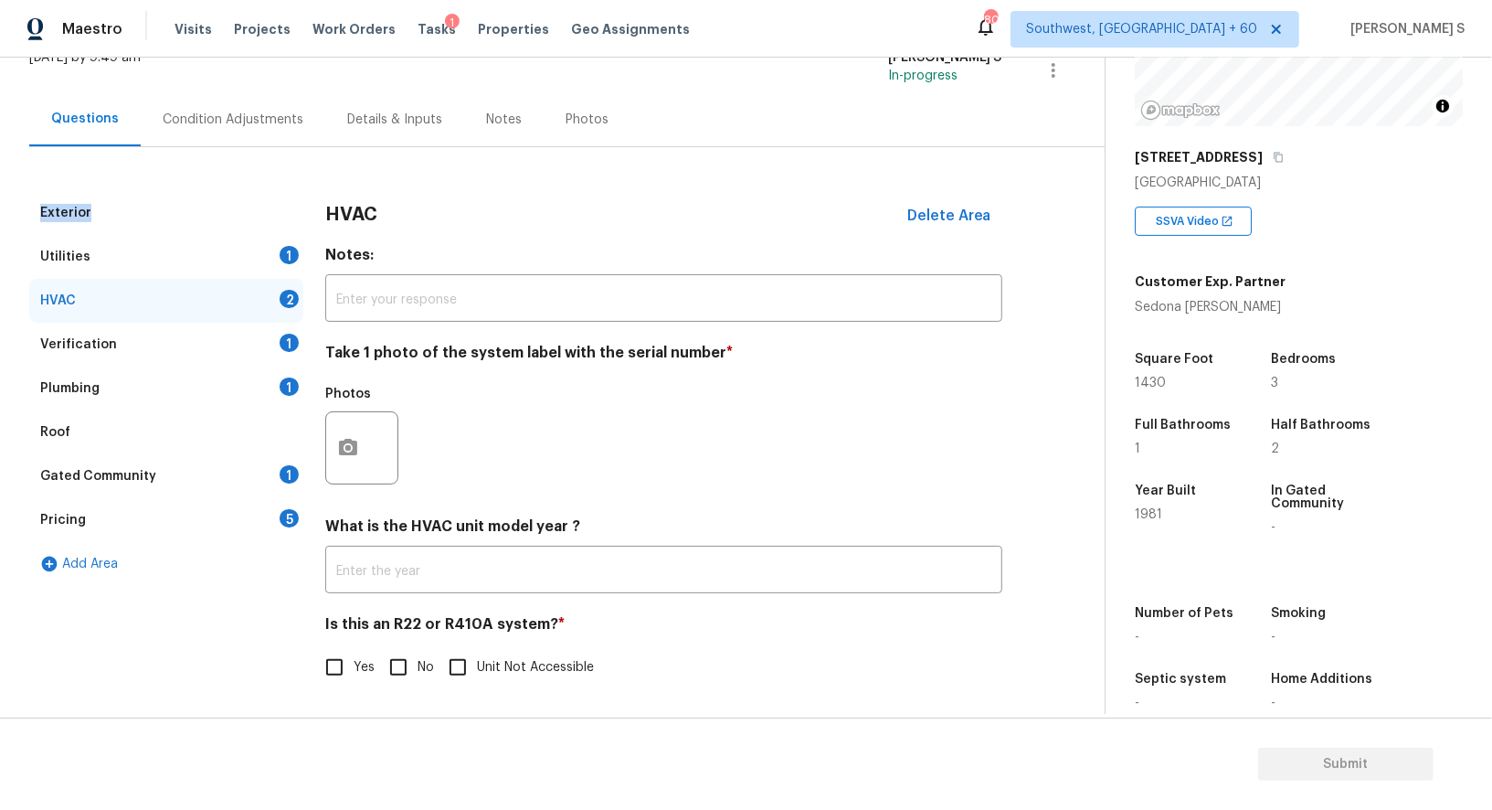
click at [265, 199] on div "Exterior" at bounding box center [166, 213] width 274 height 44
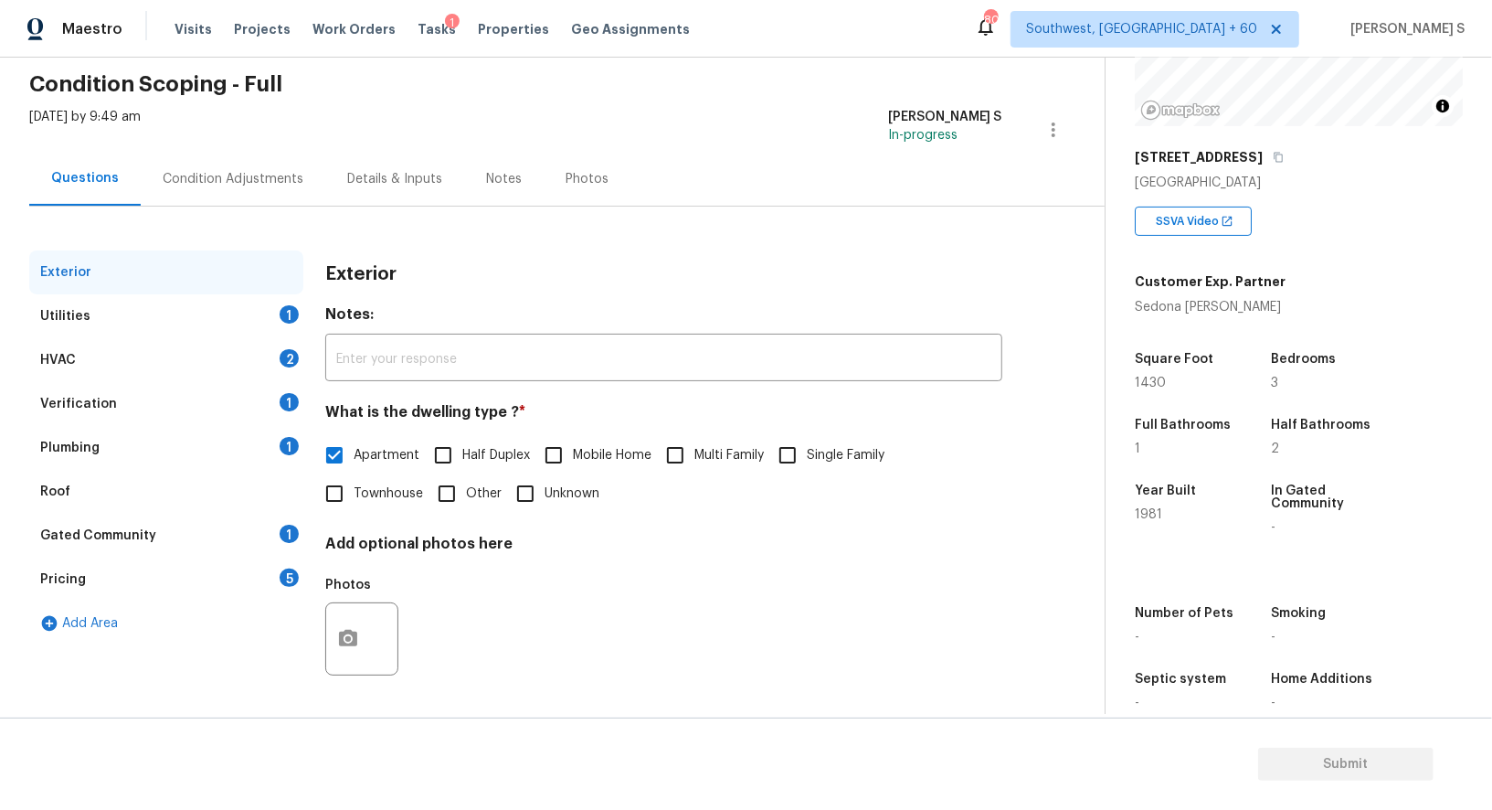
click at [282, 384] on div "Verification 1" at bounding box center [166, 404] width 274 height 44
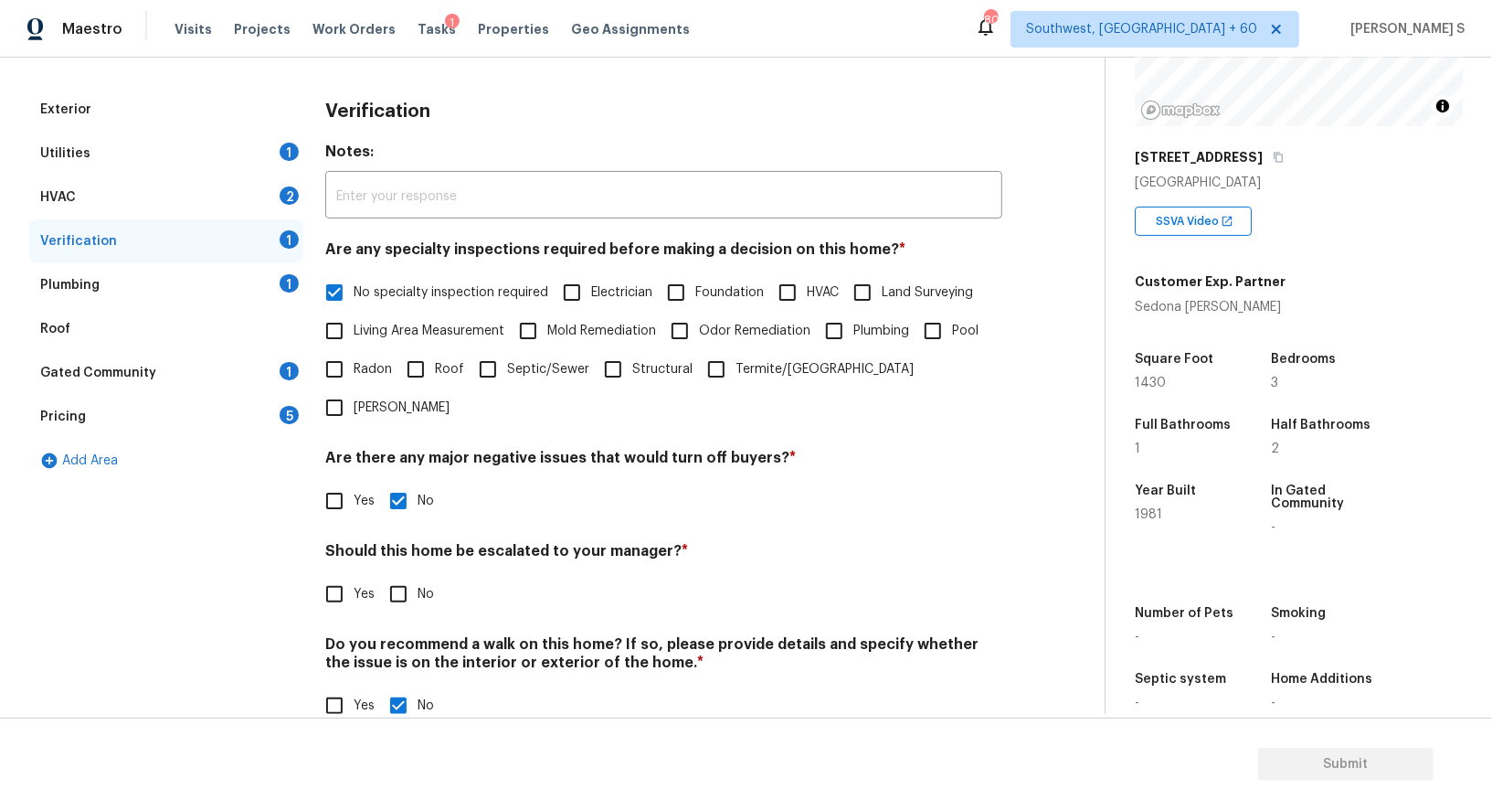
click at [286, 282] on div "1" at bounding box center [289, 283] width 19 height 18
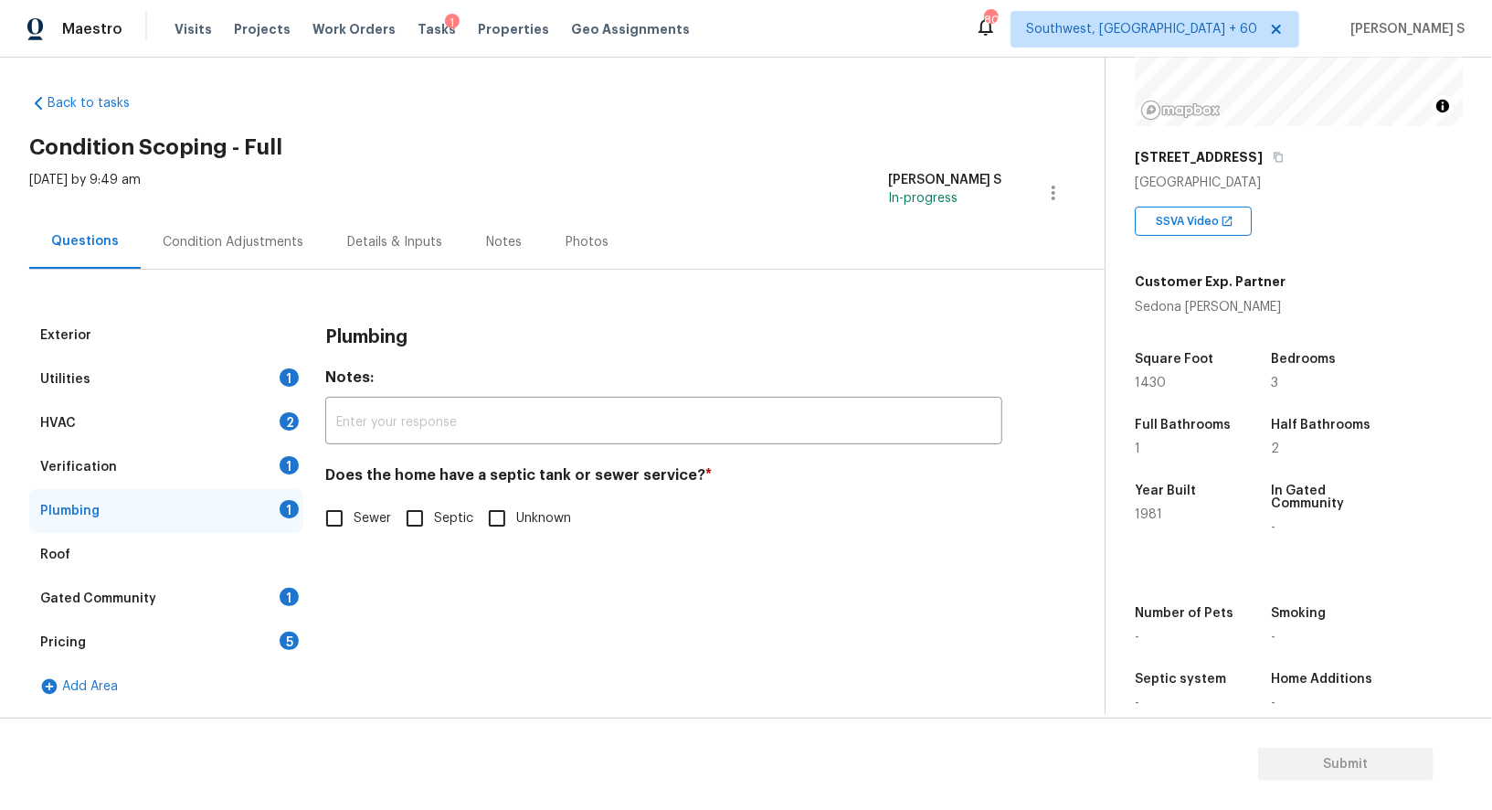
scroll to position [6, 0]
click at [335, 513] on input "Sewer" at bounding box center [334, 519] width 38 height 38
checkbox input "true"
click at [293, 604] on div "1" at bounding box center [289, 598] width 19 height 18
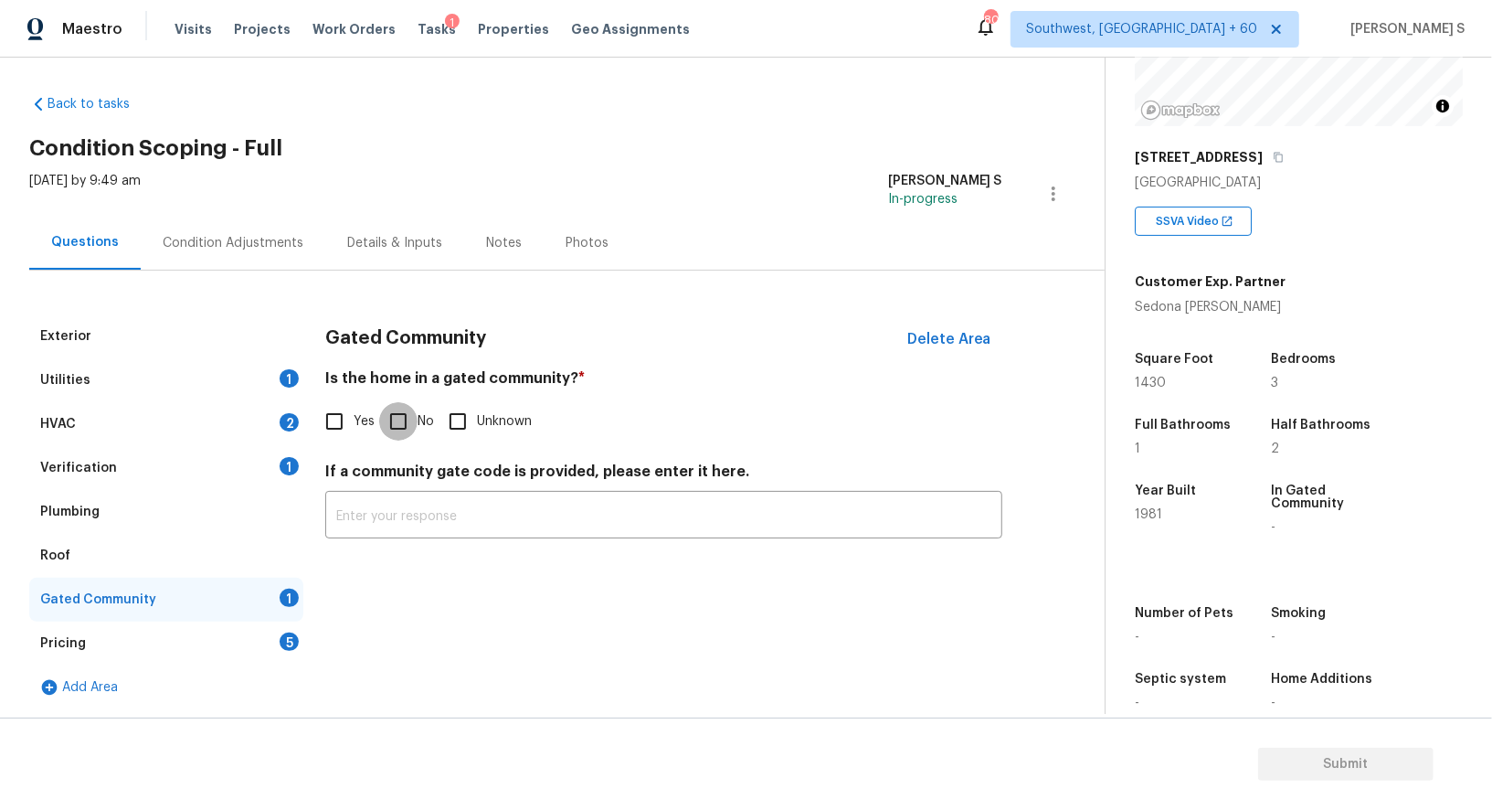
click at [404, 427] on input "No" at bounding box center [398, 421] width 38 height 38
checkbox input "true"
click at [288, 436] on div "HVAC 2" at bounding box center [166, 424] width 274 height 44
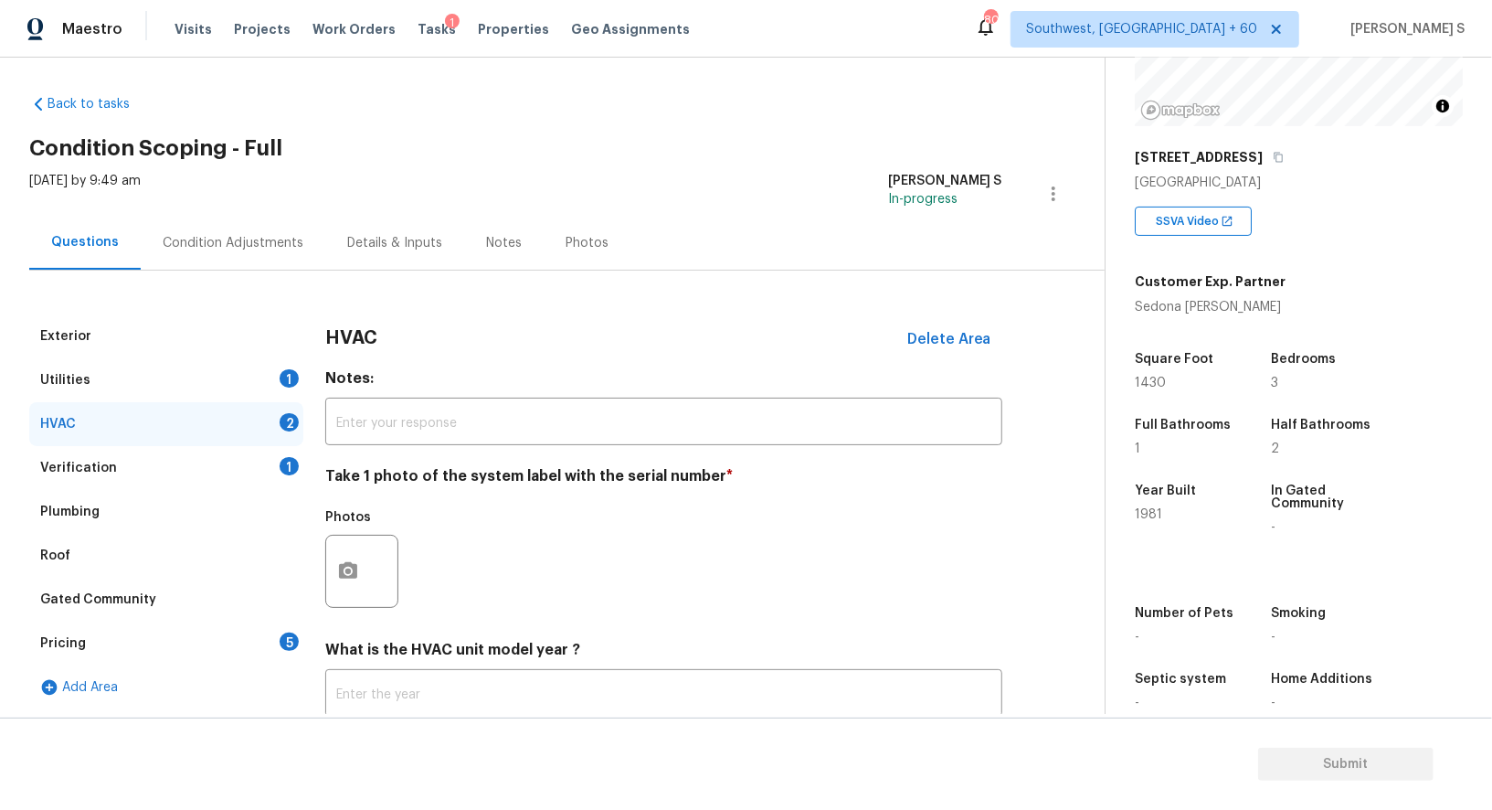
click at [288, 436] on div "HVAC 2" at bounding box center [166, 424] width 274 height 44
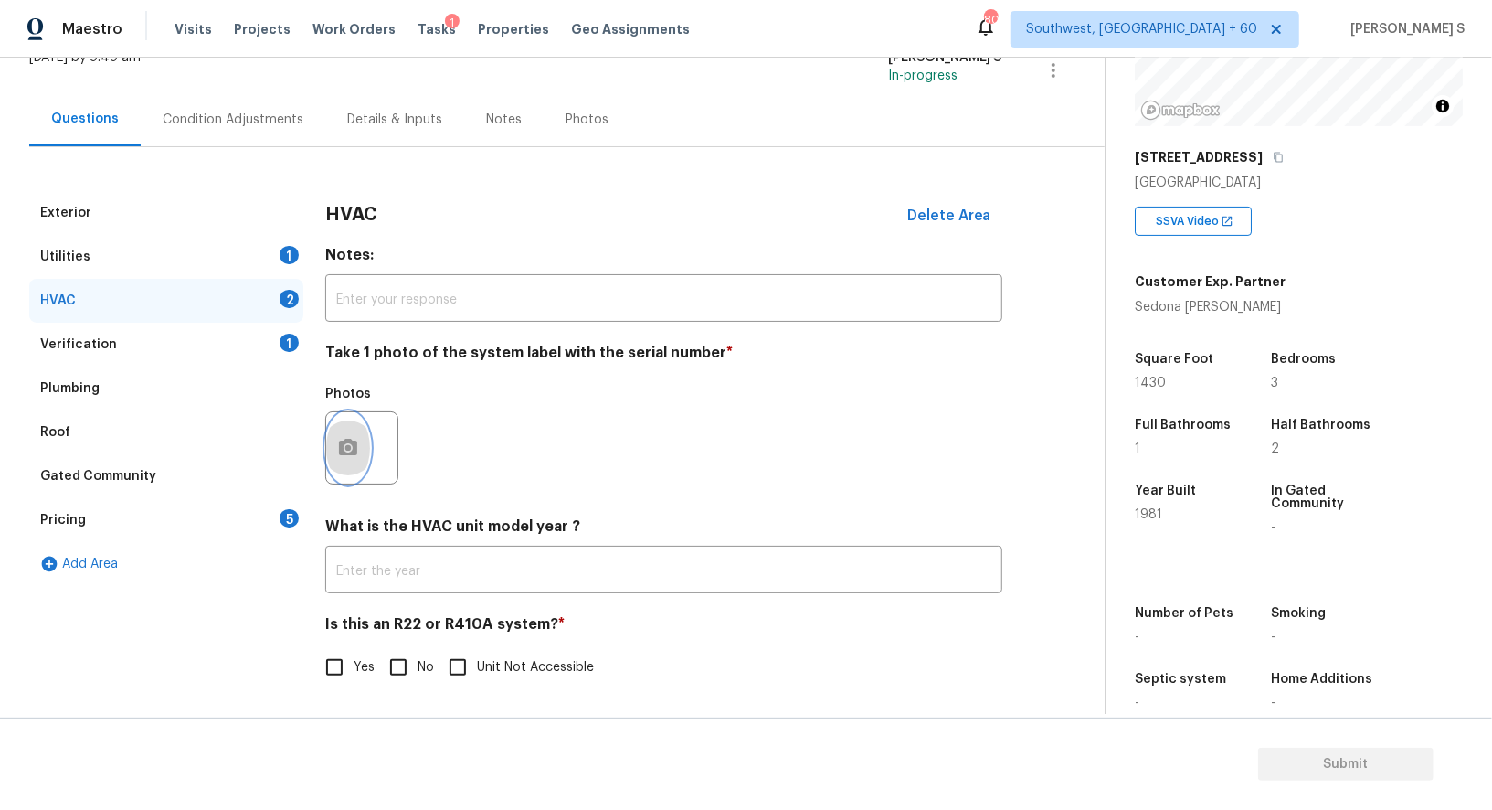
click at [352, 453] on icon "button" at bounding box center [348, 447] width 18 height 16
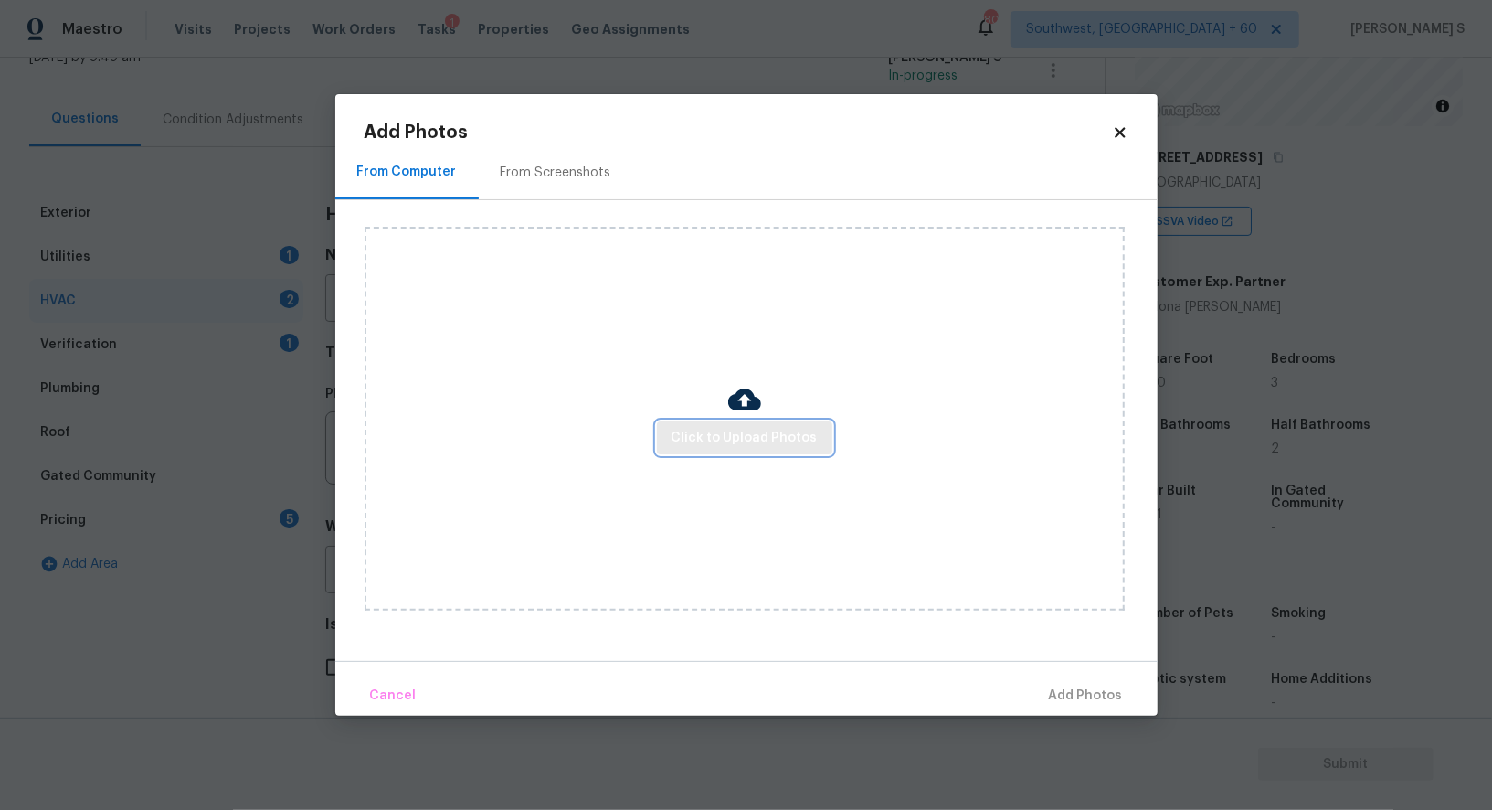
click at [738, 430] on span "Click to Upload Photos" at bounding box center [745, 438] width 146 height 23
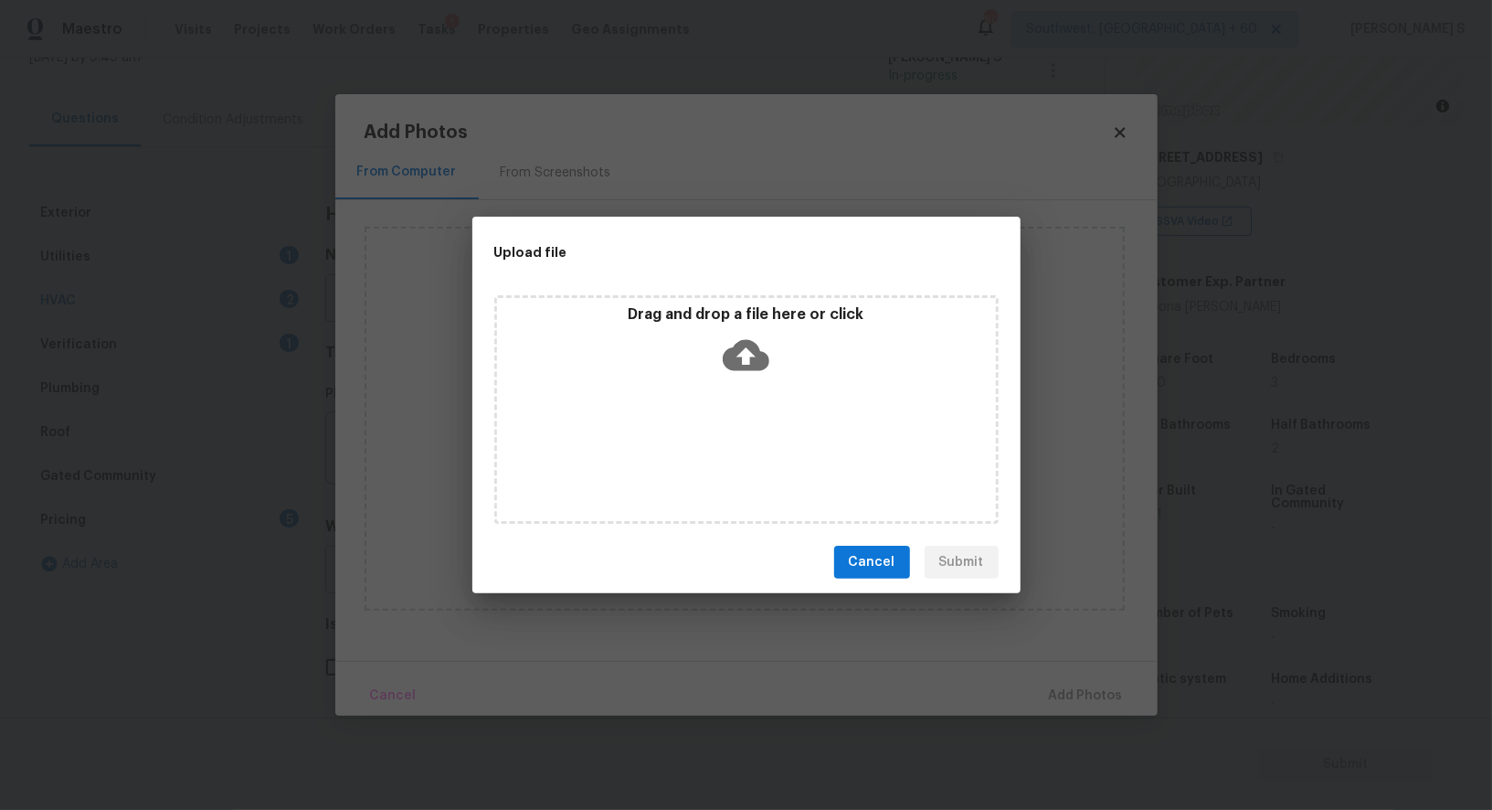
click at [738, 430] on div "Drag and drop a file here or click" at bounding box center [746, 409] width 504 height 228
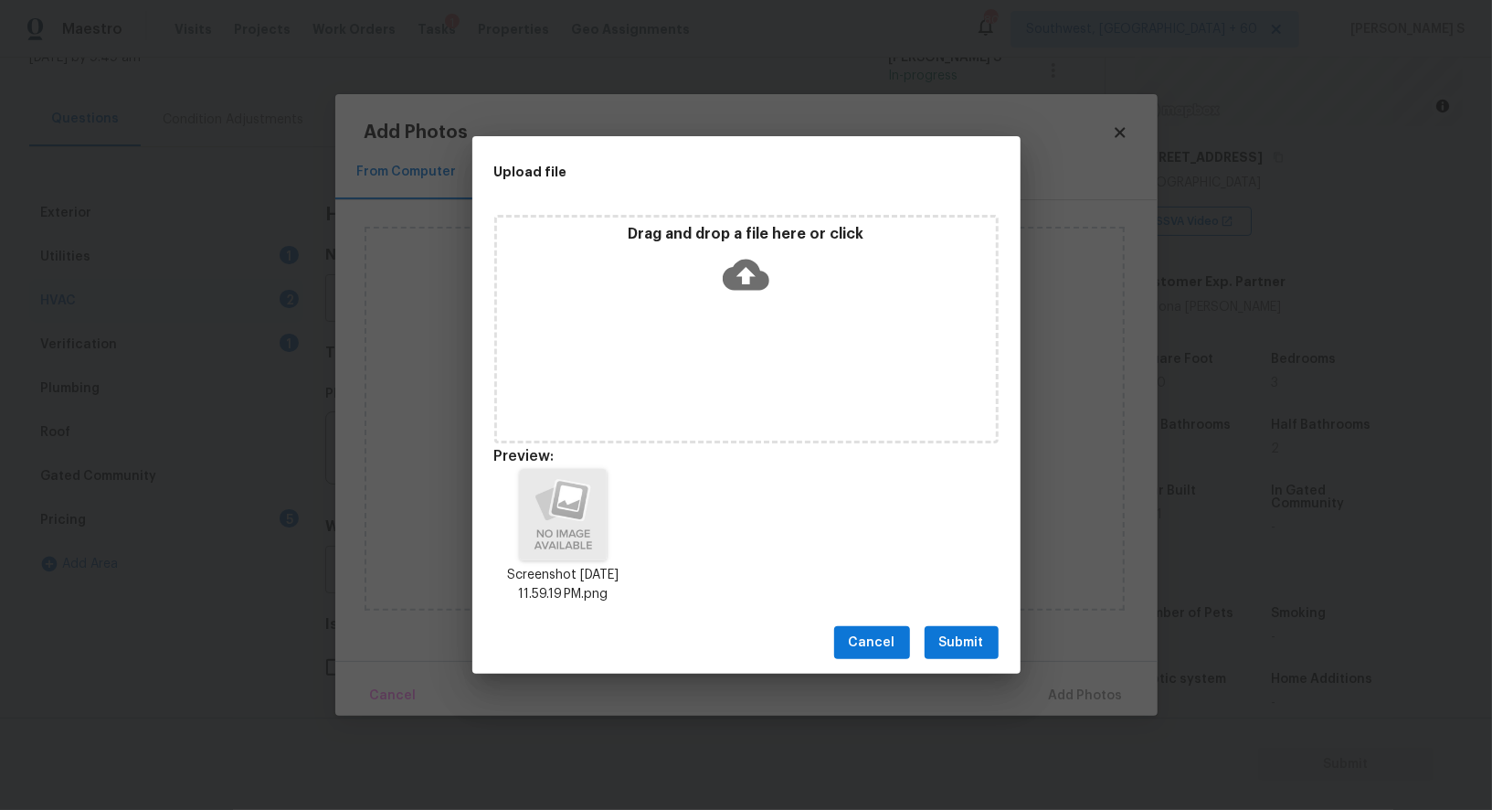
click at [977, 639] on span "Submit" at bounding box center [962, 643] width 45 height 23
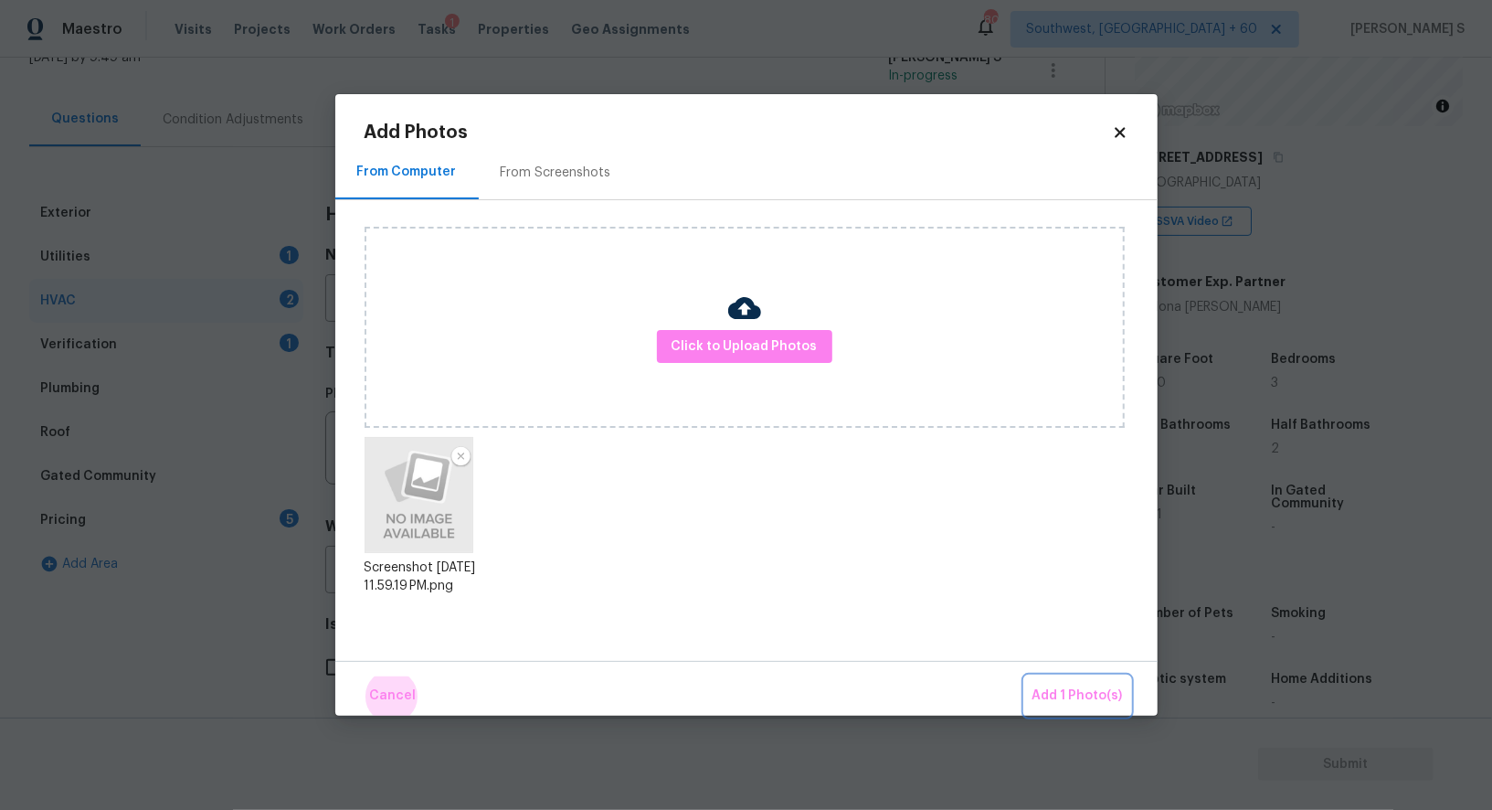
click at [1025, 676] on button "Add 1 Photo(s)" at bounding box center [1077, 695] width 105 height 39
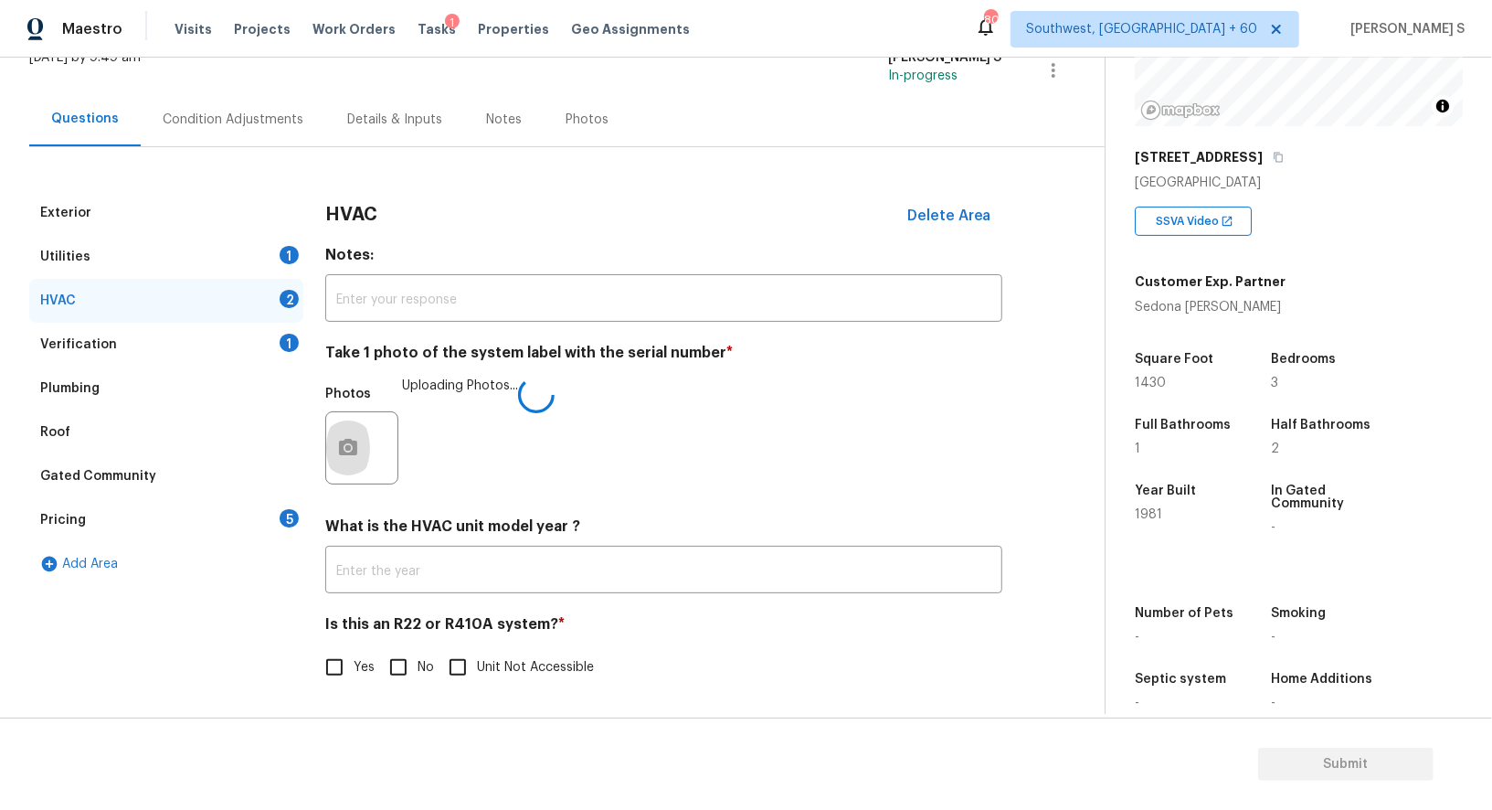
click at [389, 667] on input "No" at bounding box center [398, 667] width 38 height 38
checkbox input "true"
click at [286, 136] on div "Condition Adjustments" at bounding box center [233, 119] width 185 height 54
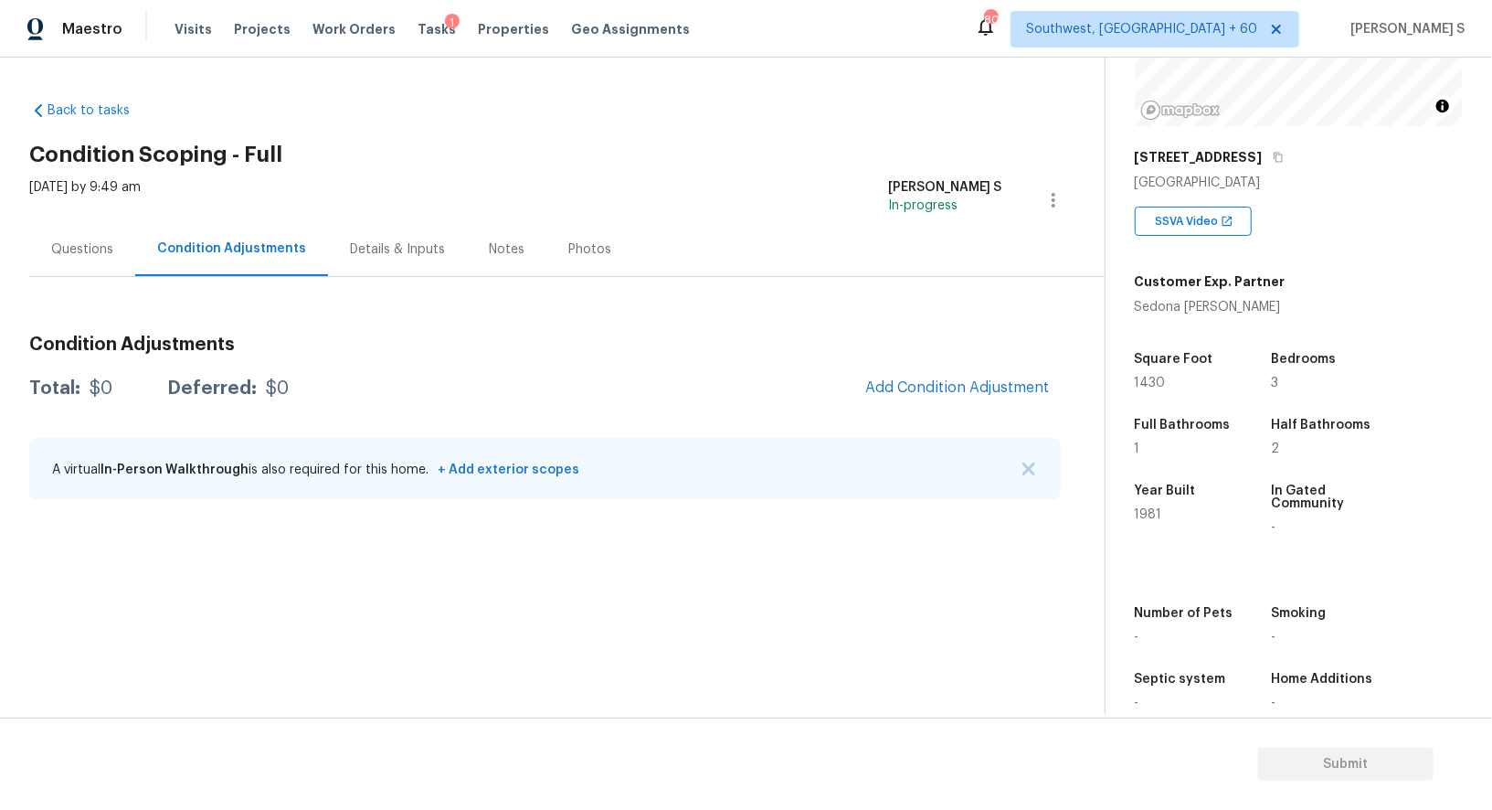
click at [89, 245] on div "Questions" at bounding box center [82, 249] width 62 height 18
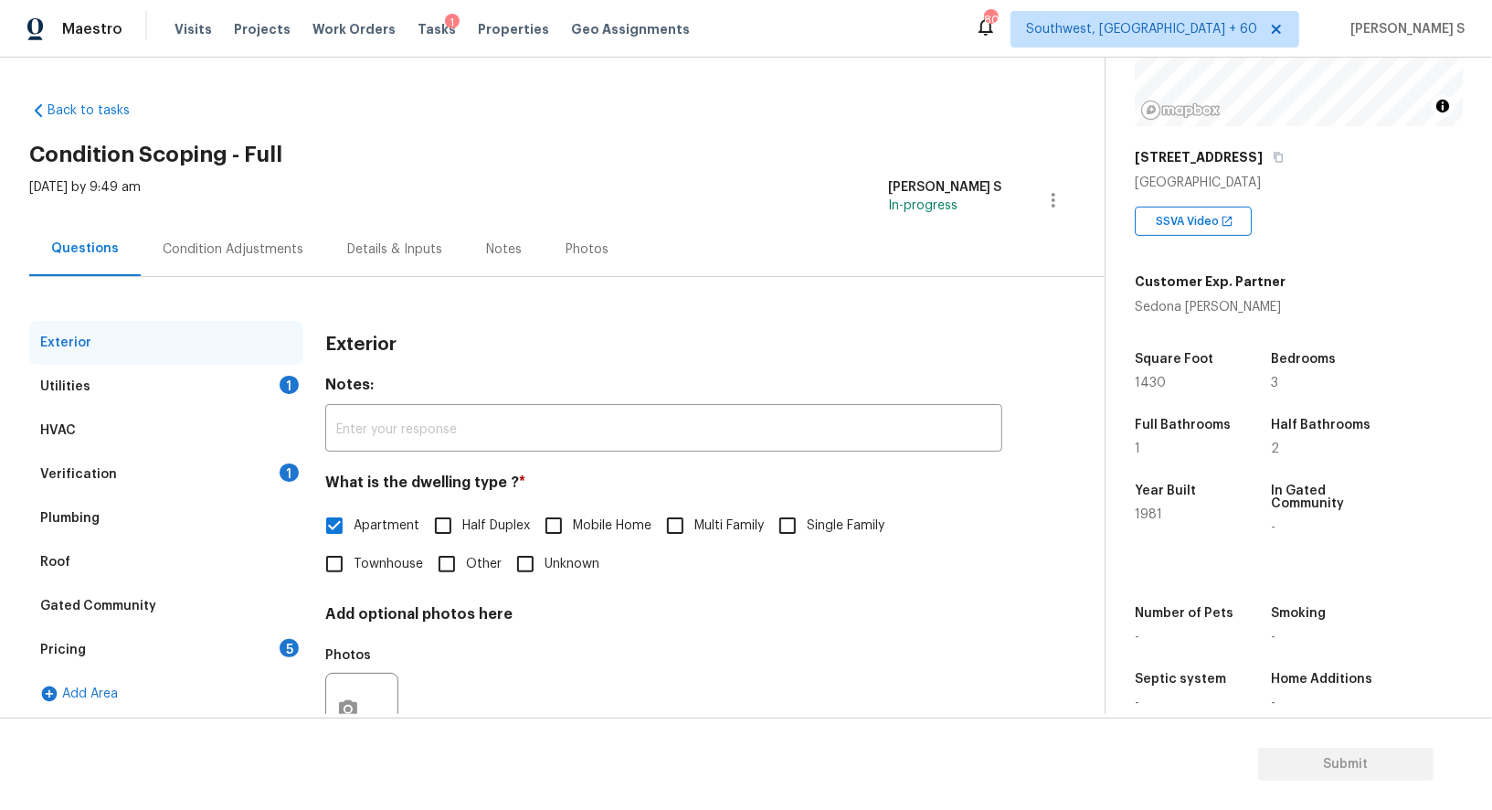
click at [39, 652] on div "Pricing 5" at bounding box center [166, 650] width 274 height 44
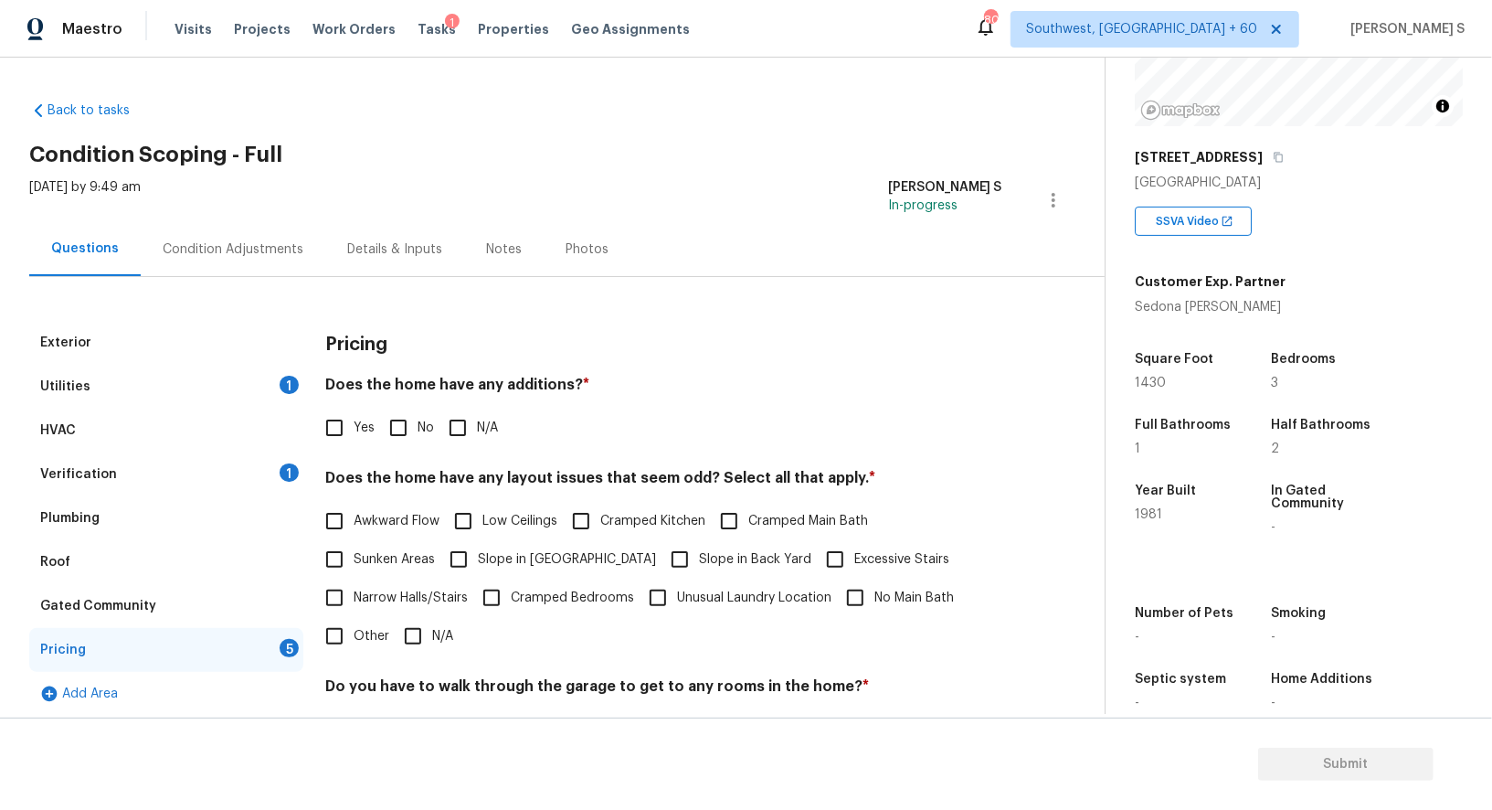
click at [453, 557] on input "Slope in Front Yard" at bounding box center [459, 559] width 38 height 38
checkbox input "true"
click at [402, 415] on input "No" at bounding box center [398, 428] width 38 height 38
checkbox input "true"
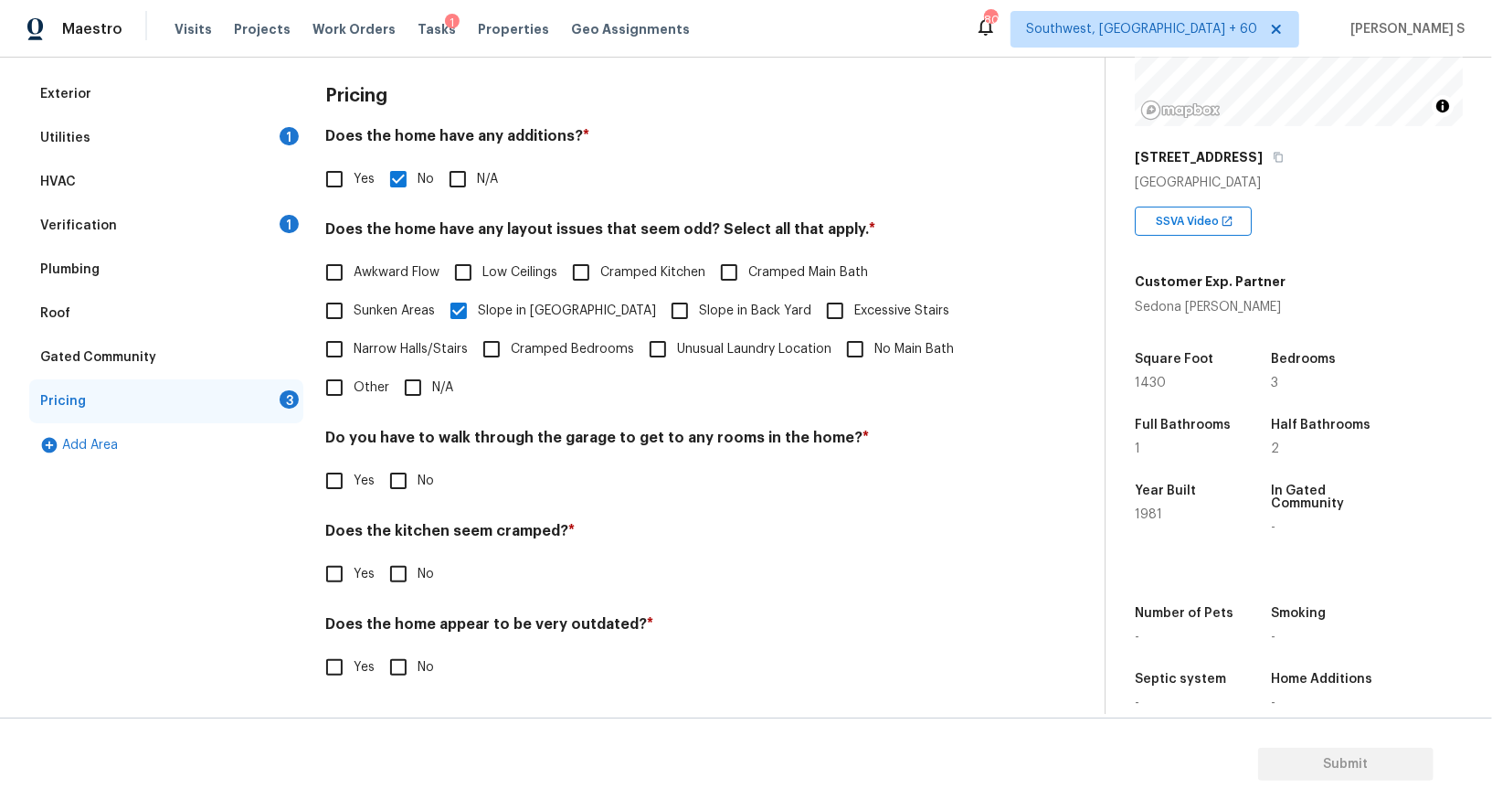
scroll to position [247, 0]
click at [385, 482] on input "No" at bounding box center [398, 482] width 38 height 38
checkbox input "true"
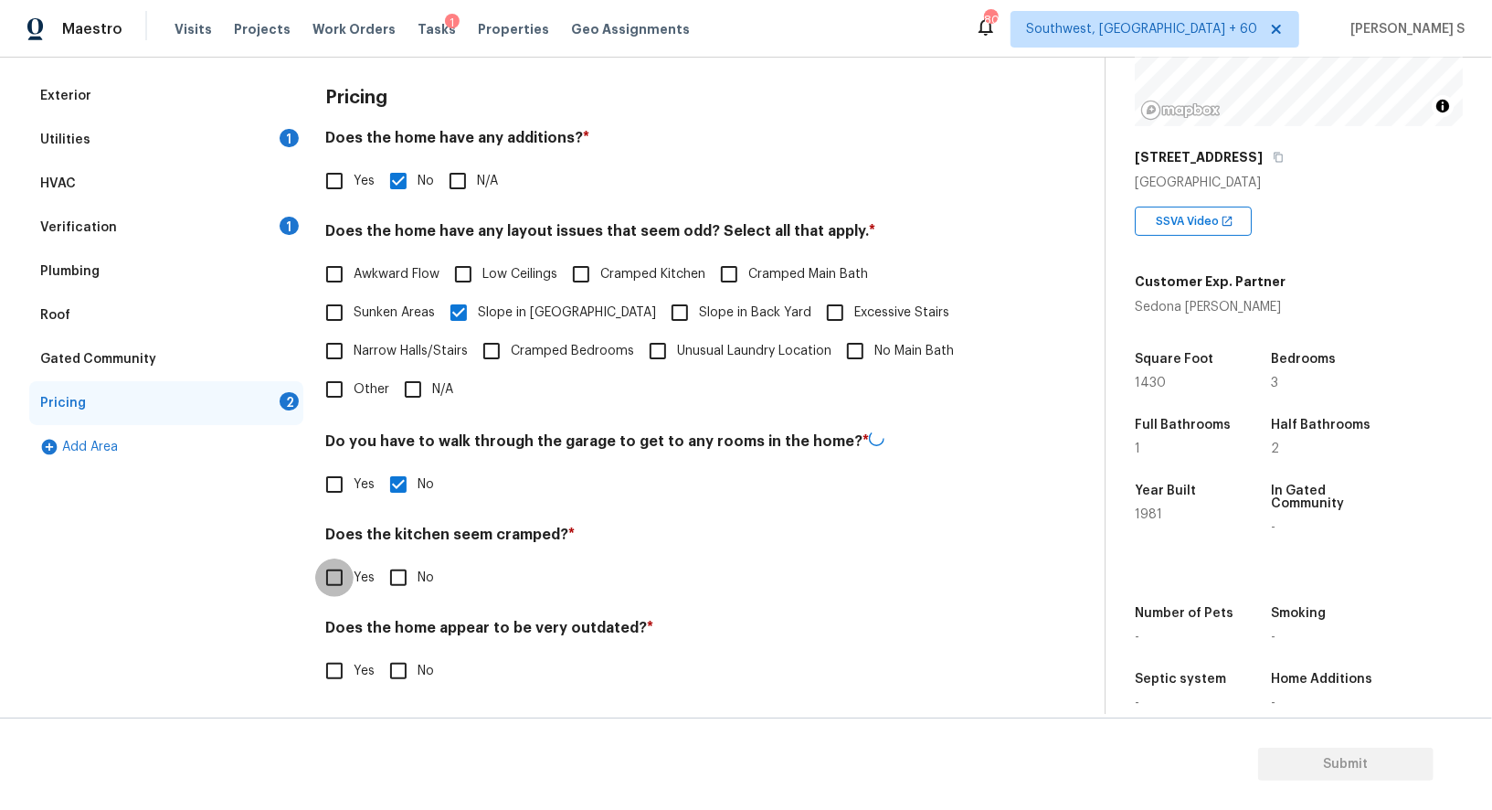
click at [379, 558] on input "No" at bounding box center [398, 577] width 38 height 38
checkbox input "true"
click at [379, 652] on input "No" at bounding box center [398, 671] width 38 height 38
checkbox input "true"
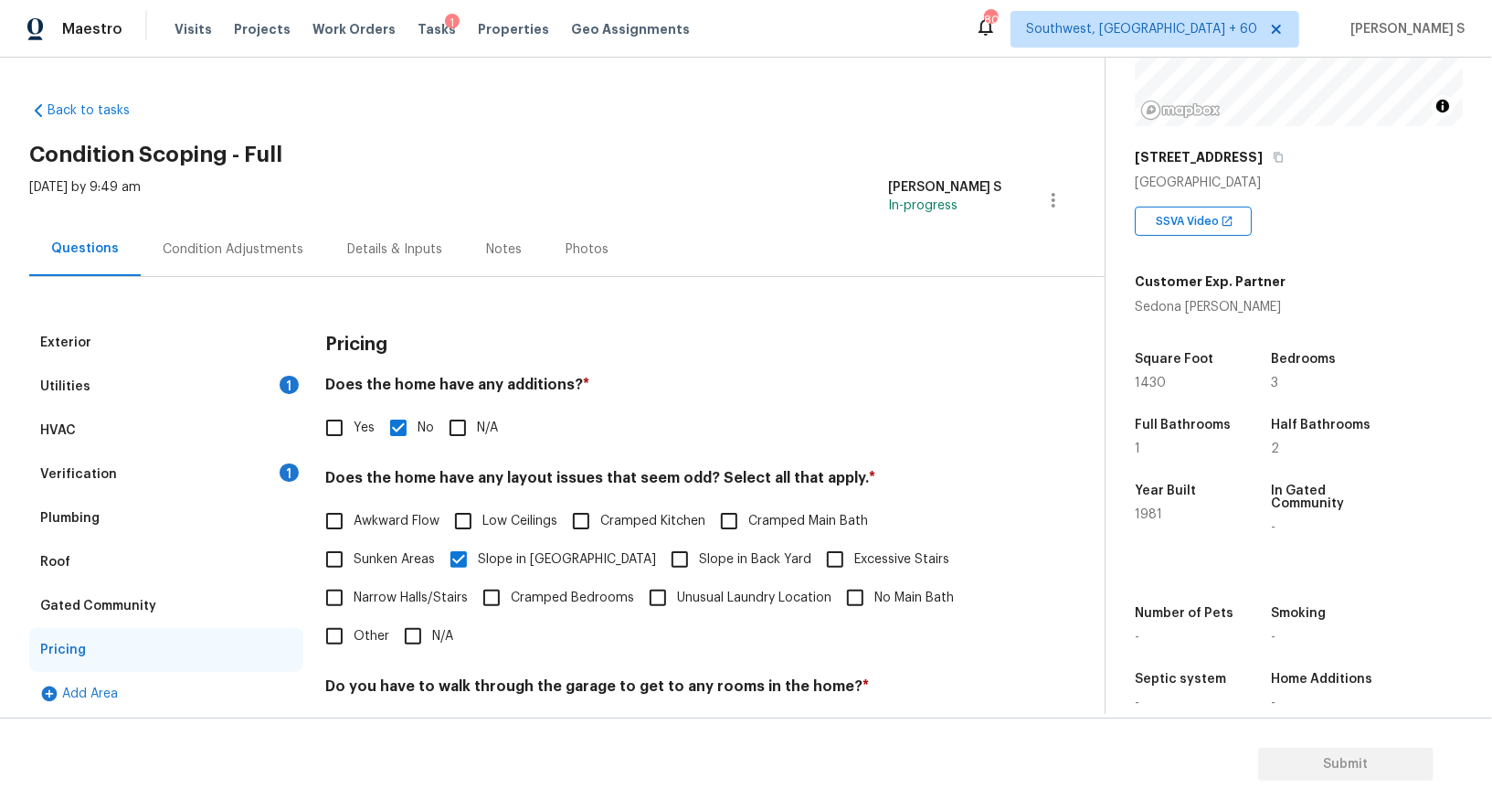
click at [277, 236] on div "Condition Adjustments" at bounding box center [233, 249] width 185 height 54
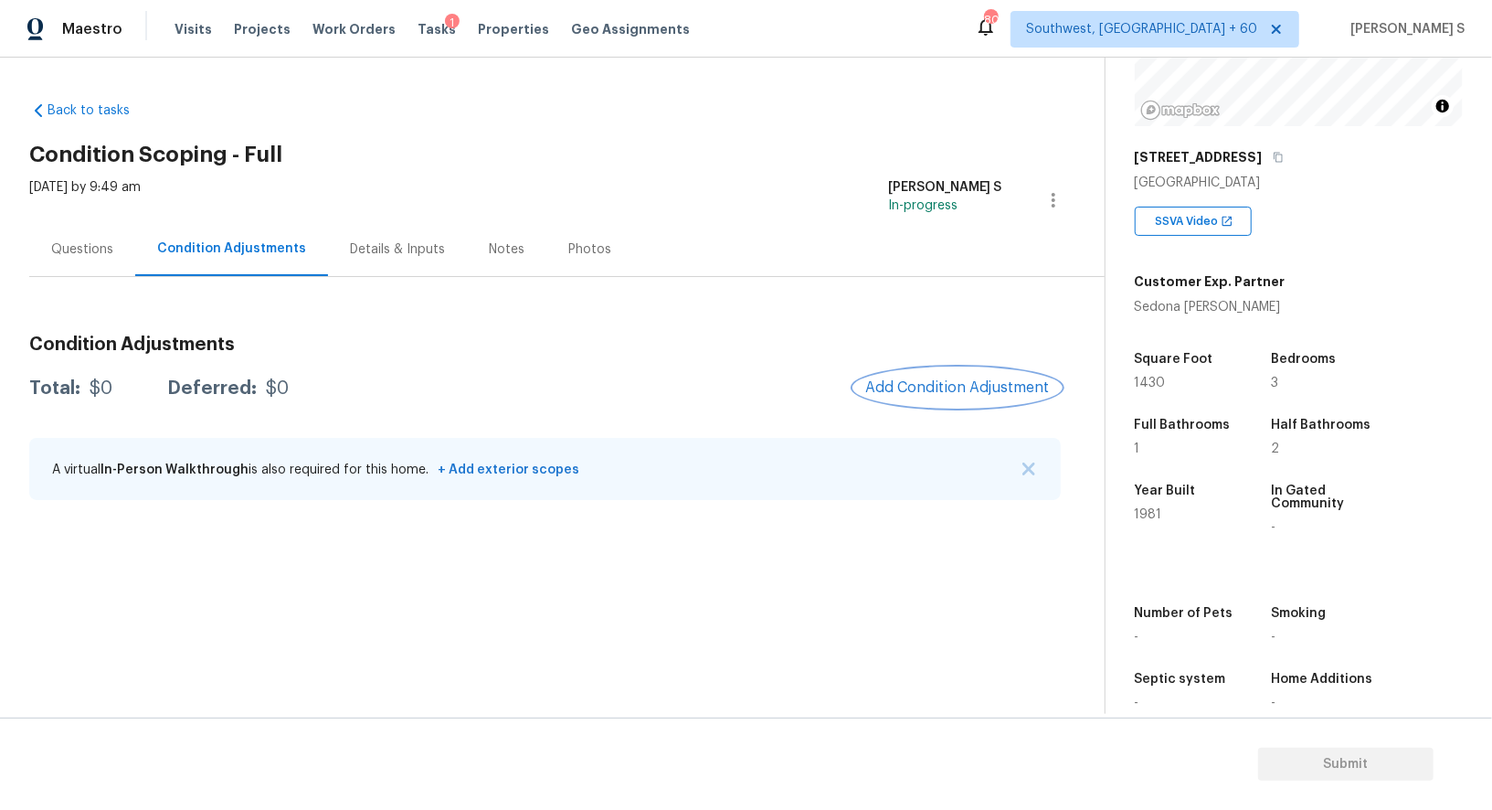
click at [973, 373] on button "Add Condition Adjustment" at bounding box center [958, 387] width 207 height 38
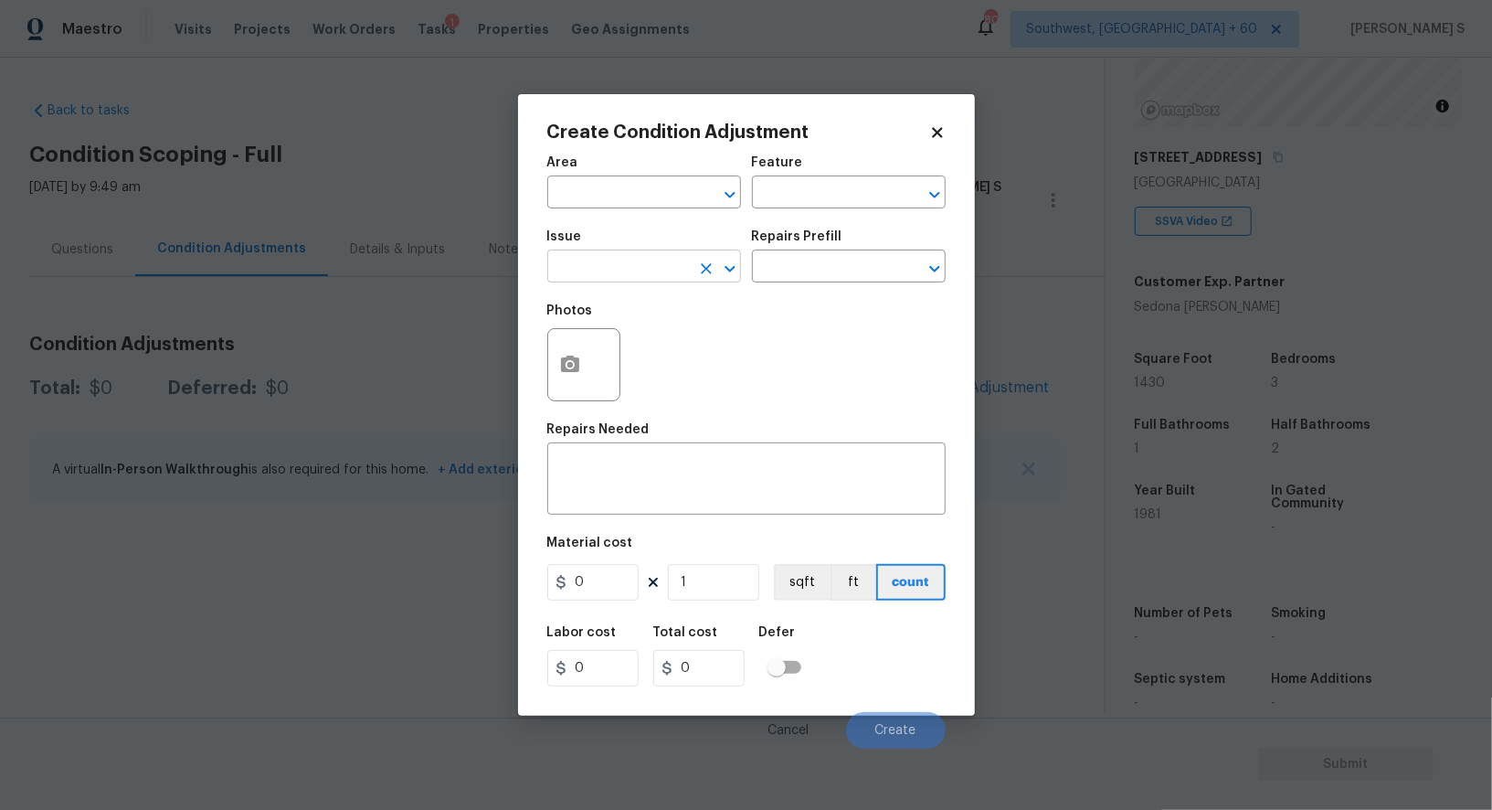
click at [681, 274] on input "text" at bounding box center [618, 268] width 143 height 28
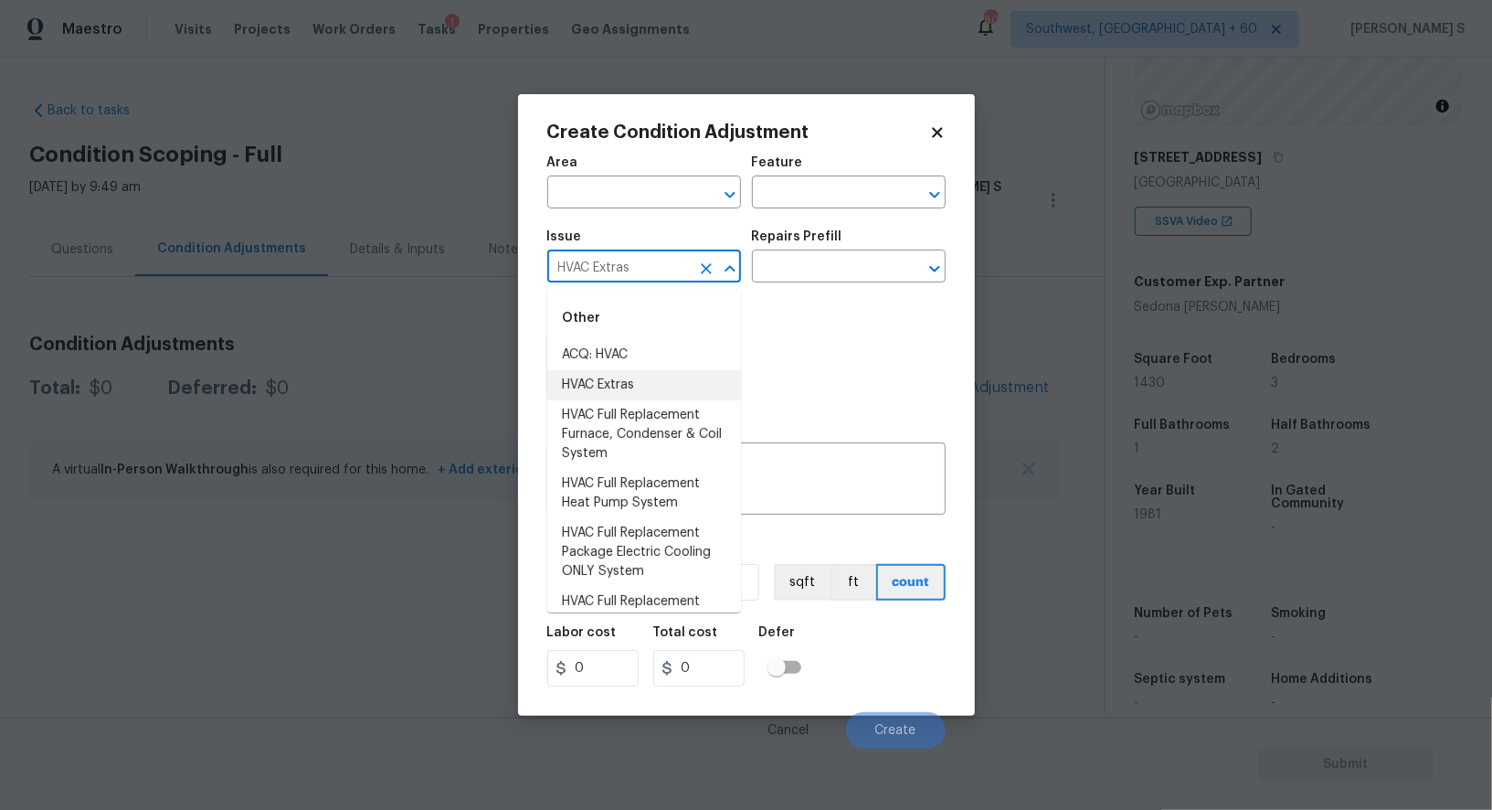
type input "HVAC Extras"
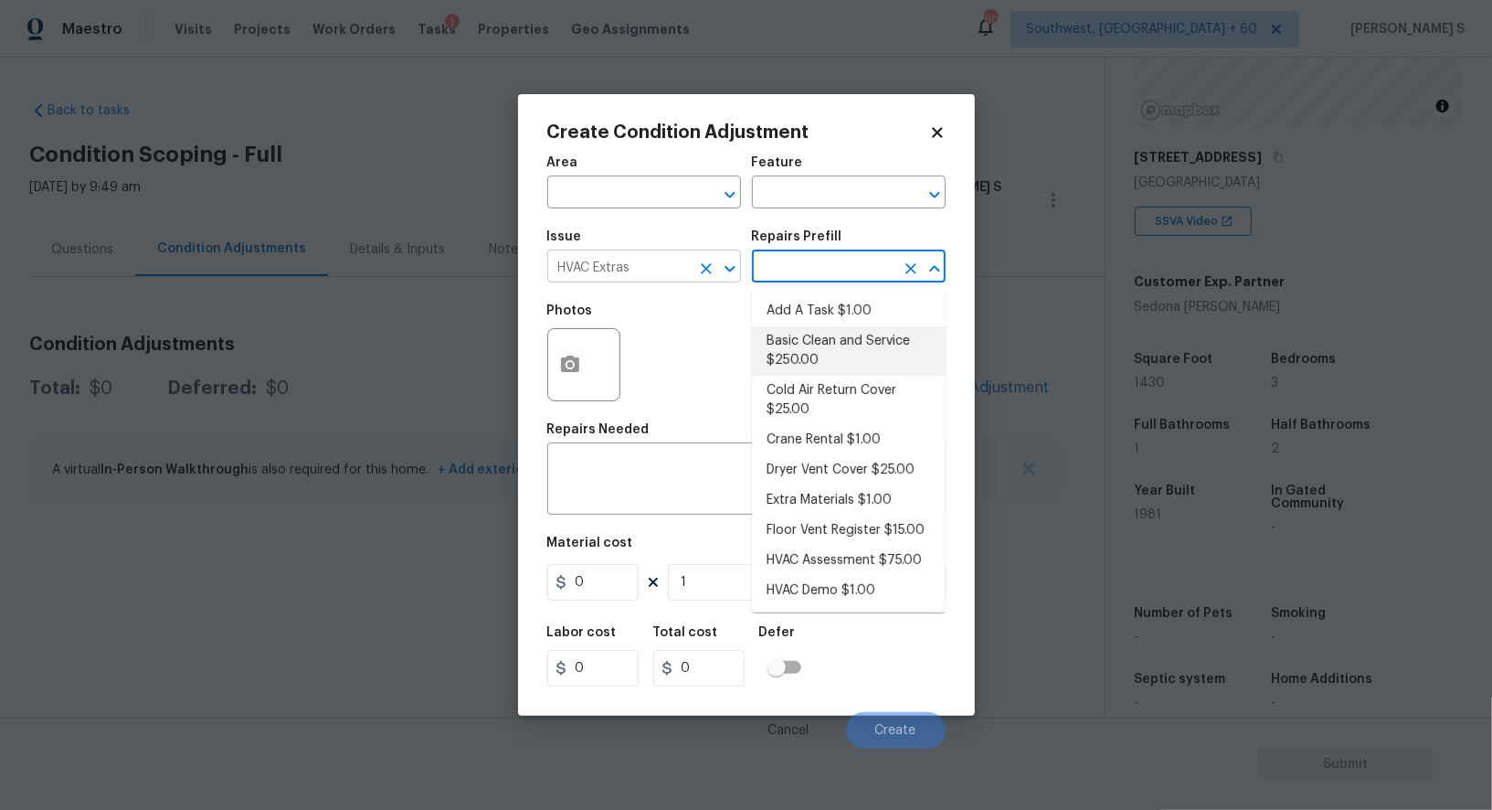
type input "HVAC"
type textarea "General Service HVAC system including: cleaning condenser and evaporator coils,…"
type input "250"
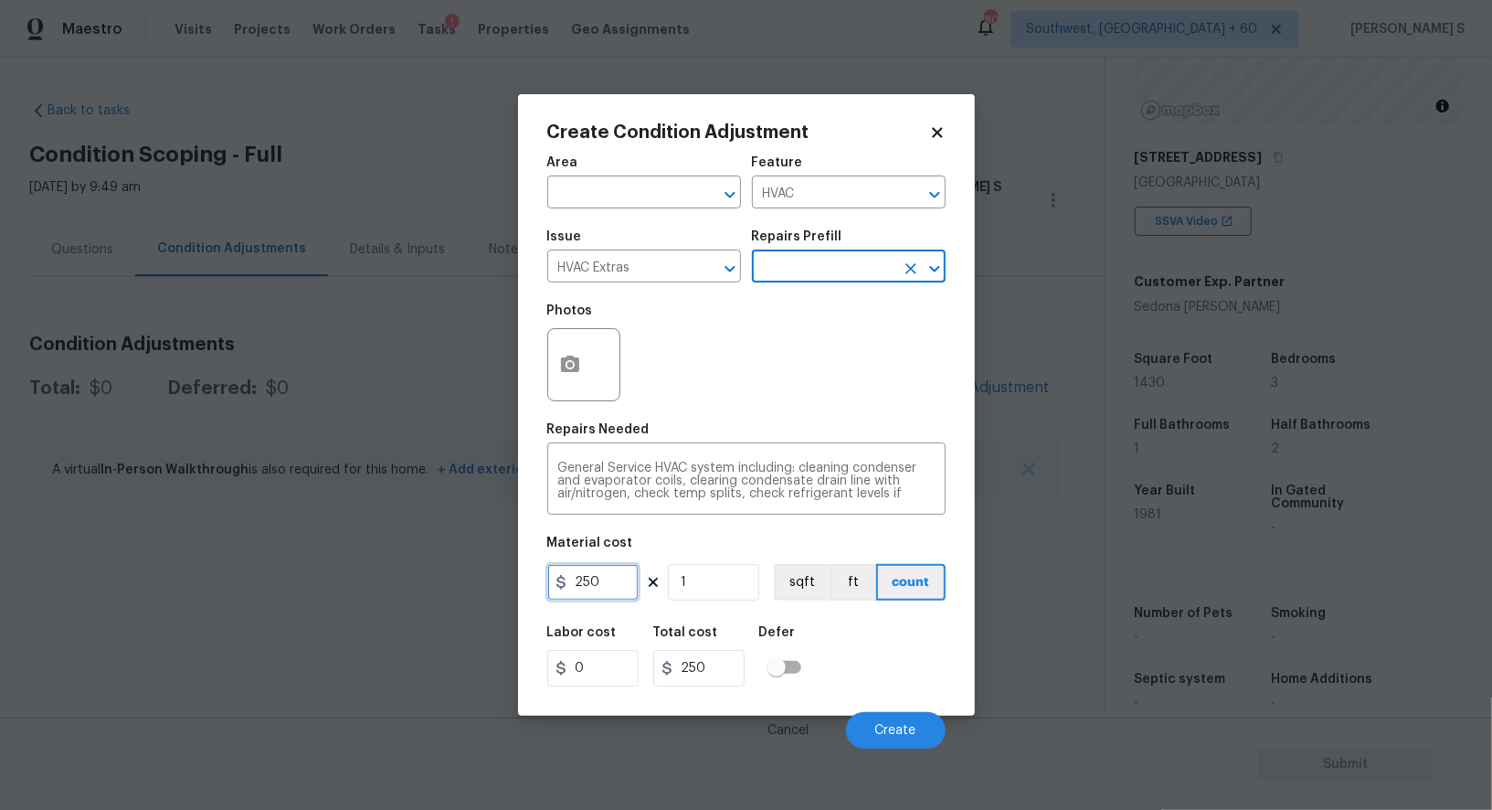
click at [611, 588] on input "250" at bounding box center [592, 582] width 91 height 37
type input "750"
click at [879, 657] on div "Labor cost 0 Total cost 750 Defer" at bounding box center [746, 656] width 398 height 82
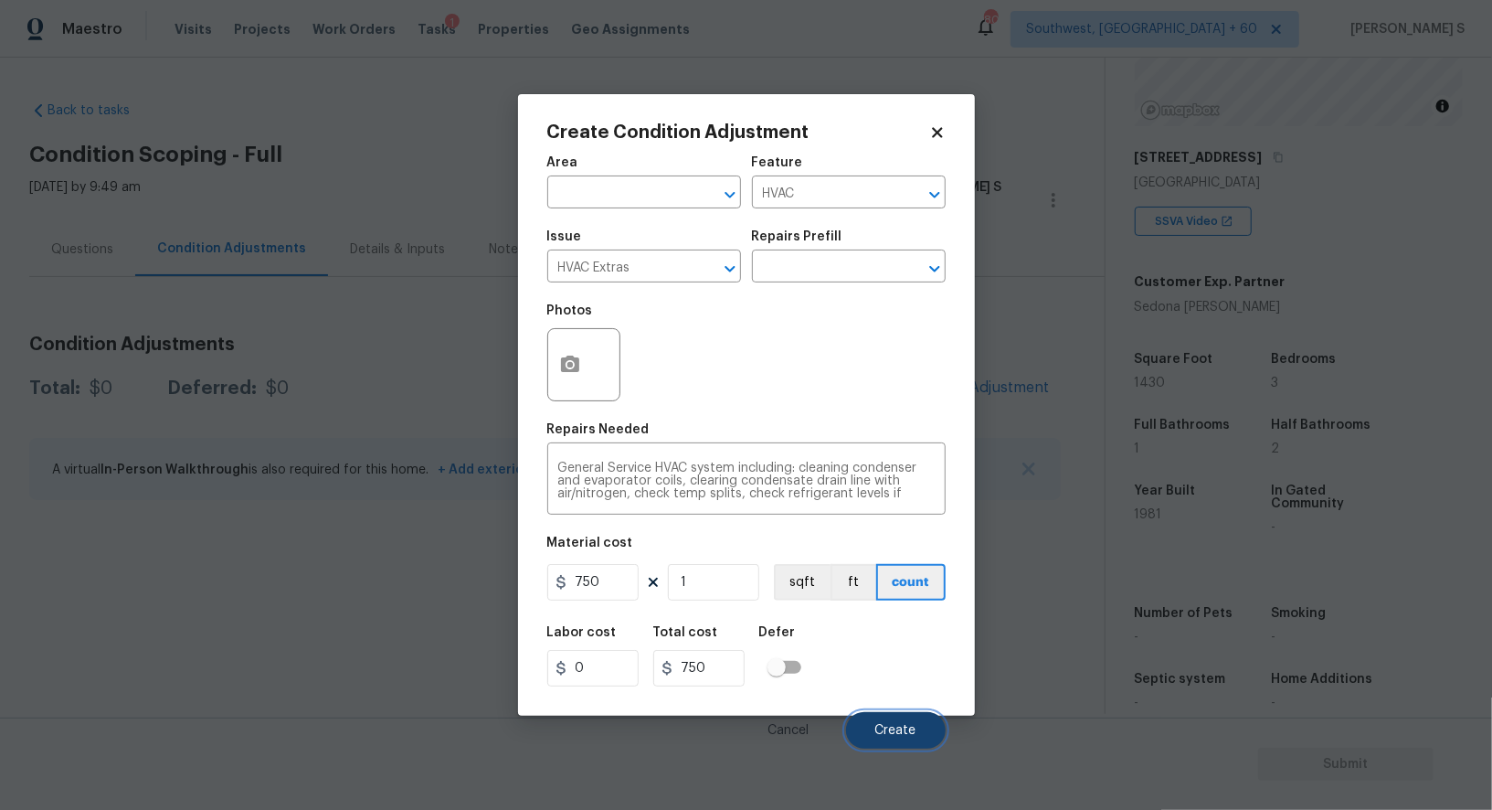
click at [894, 715] on button "Create" at bounding box center [896, 730] width 100 height 37
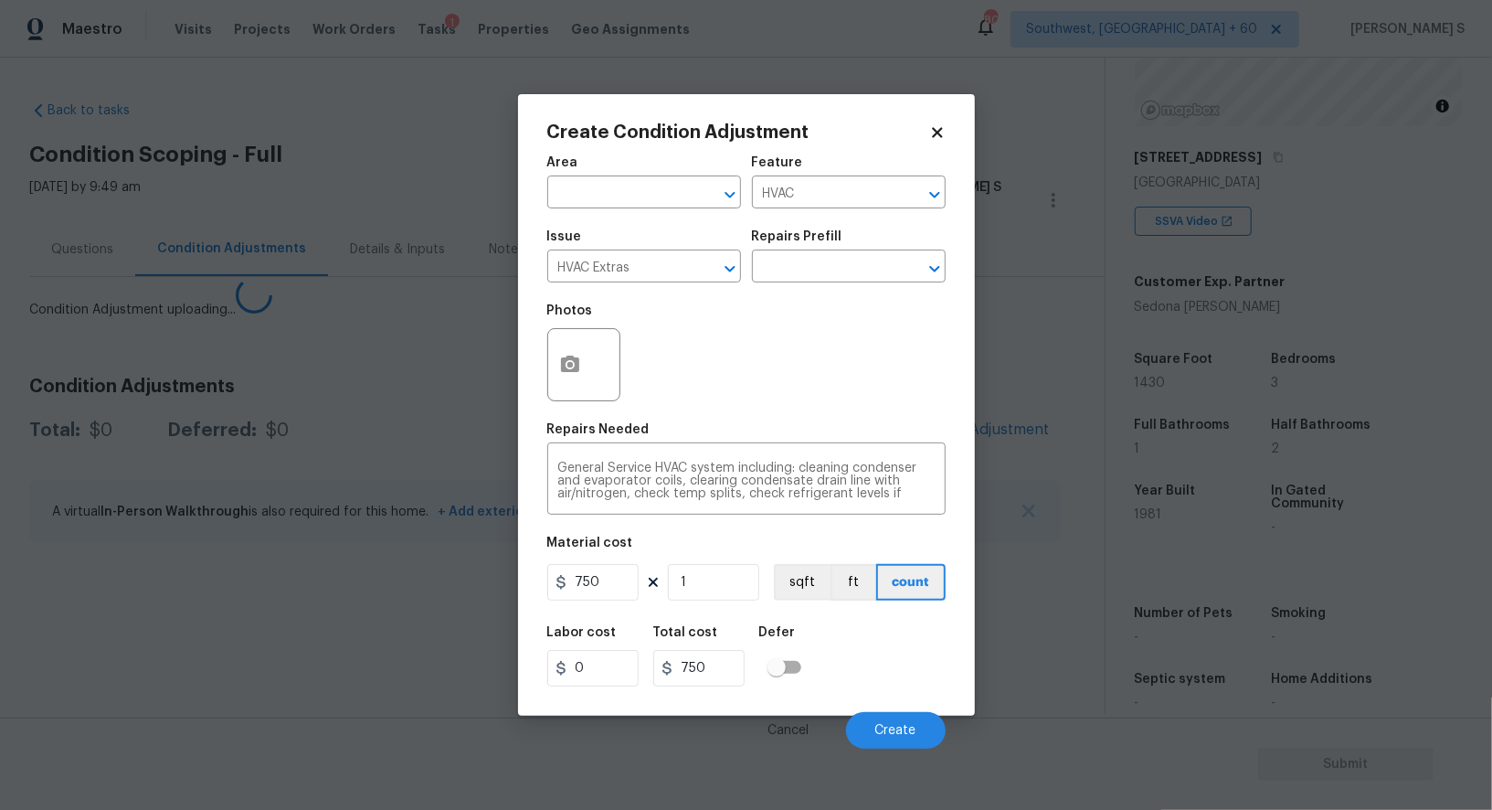
click at [224, 589] on body "Maestro Visits Projects Work Orders Tasks 1 Properties Geo Assignments 803 Sout…" at bounding box center [746, 405] width 1492 height 810
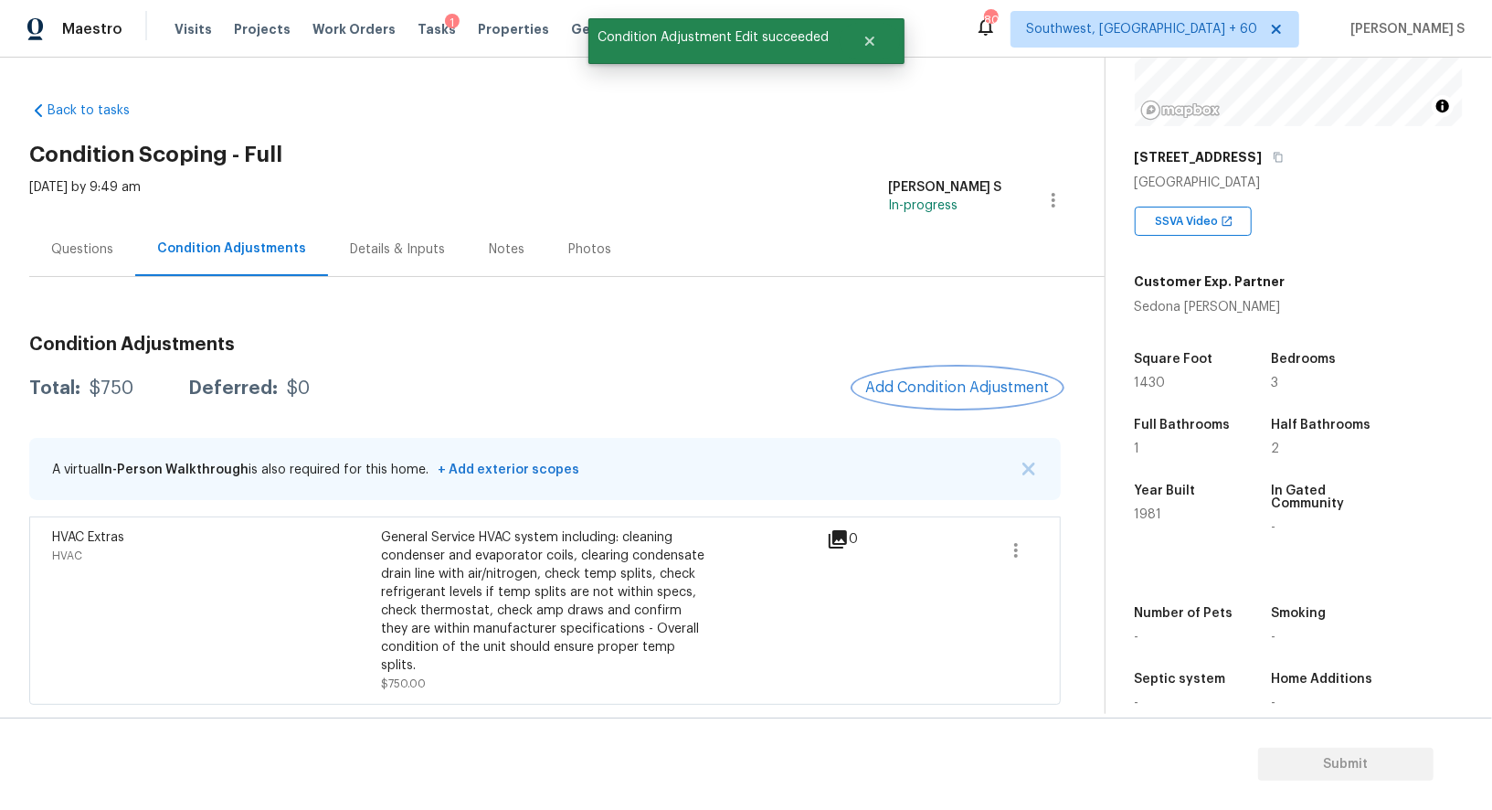
click at [983, 372] on button "Add Condition Adjustment" at bounding box center [958, 387] width 207 height 38
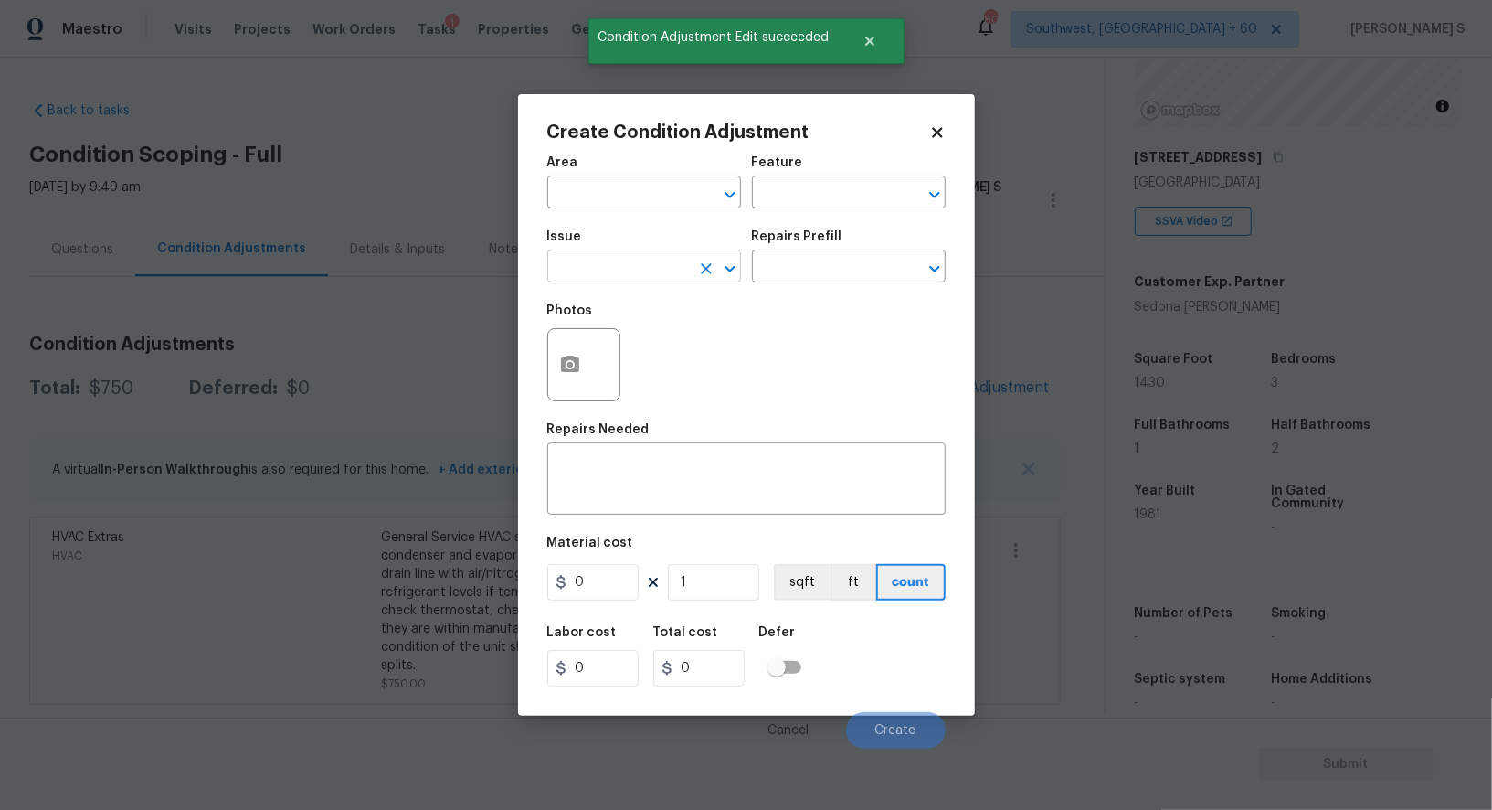
click at [590, 270] on input "text" at bounding box center [618, 268] width 143 height 28
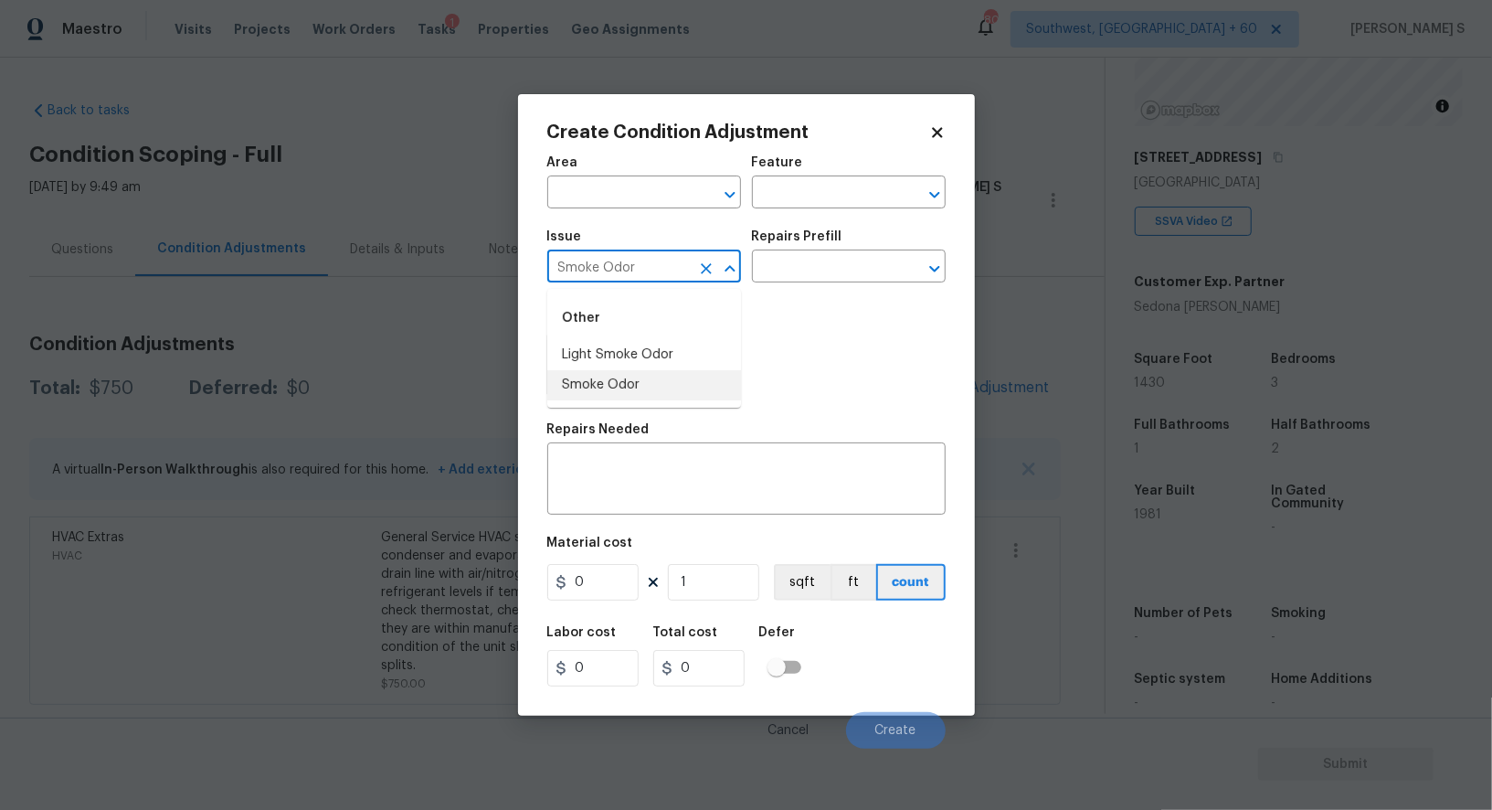
type input "Smoke Odor"
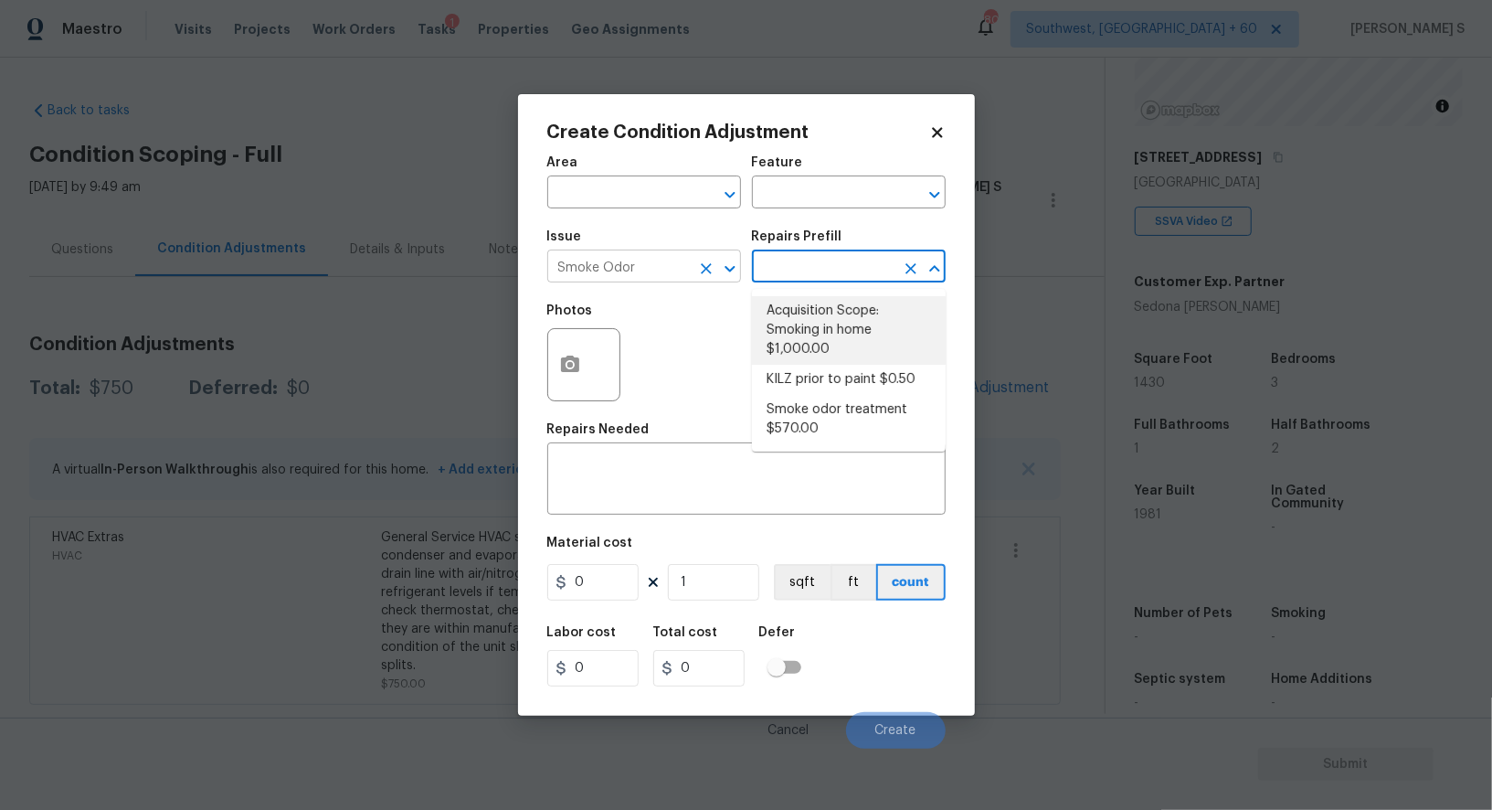
type textarea "Acquisition Scope: Smoking in home"
type input "1000"
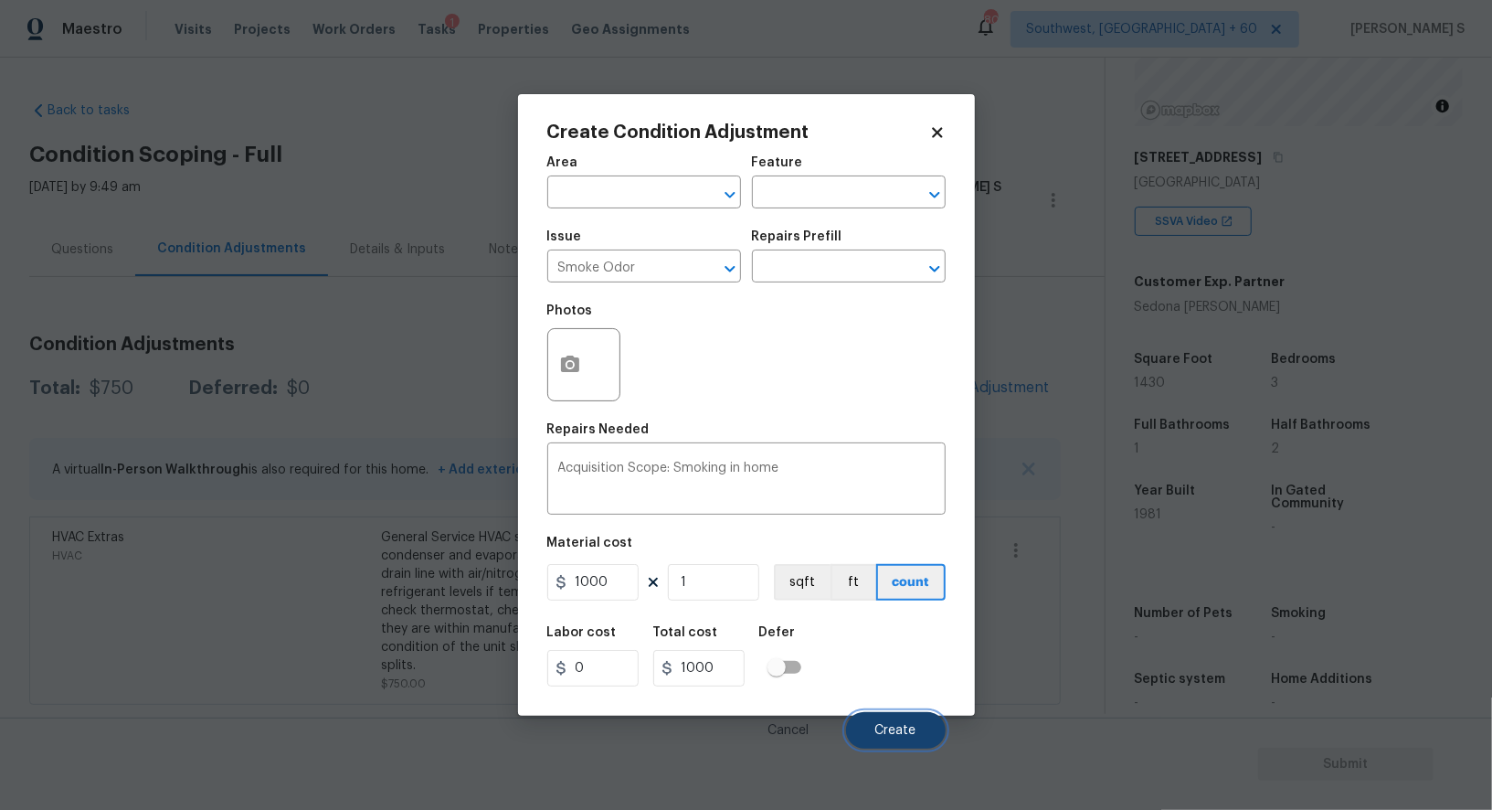
click at [896, 724] on button "Create" at bounding box center [896, 730] width 100 height 37
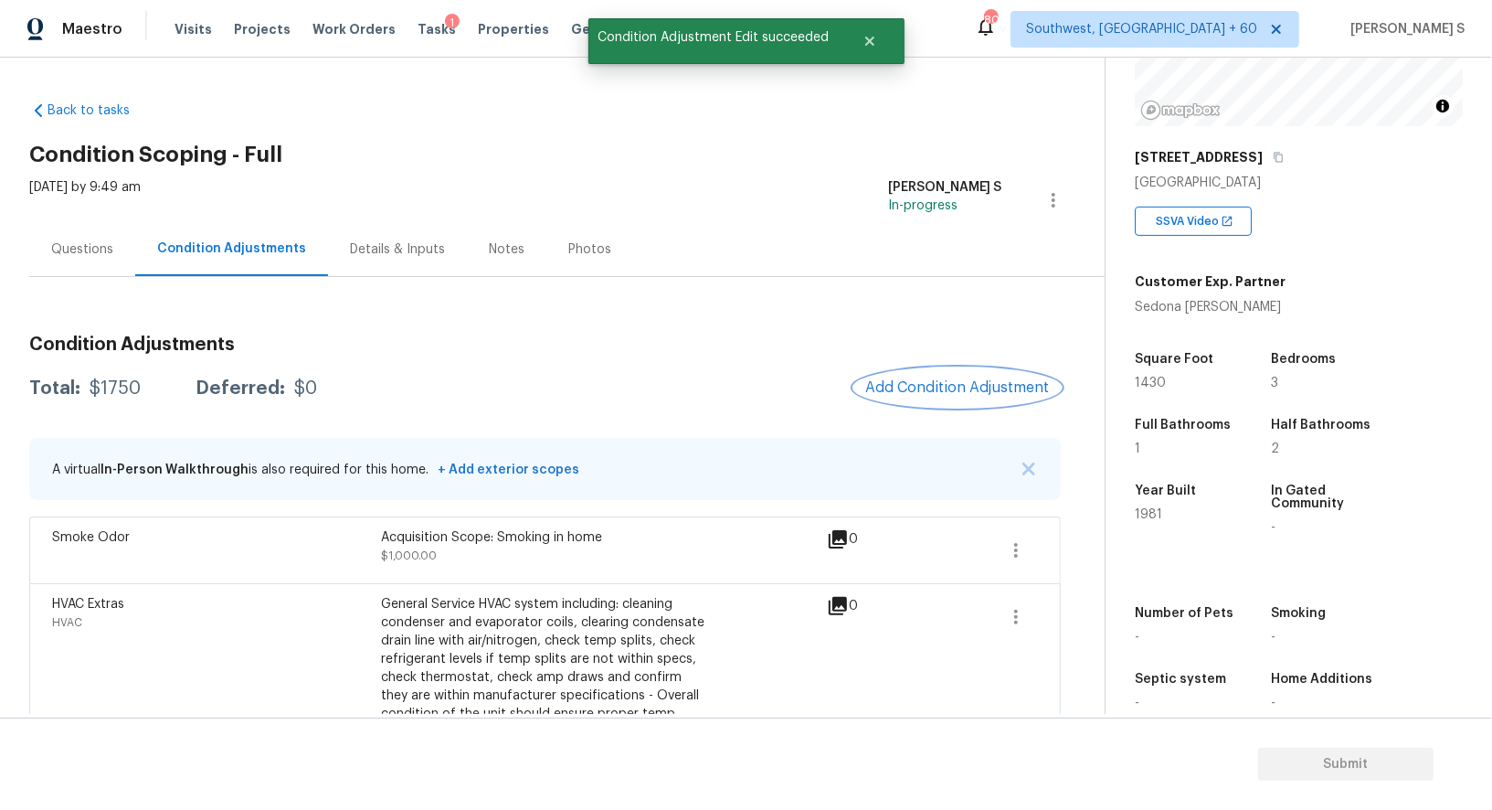
click at [935, 394] on span "Add Condition Adjustment" at bounding box center [957, 387] width 185 height 16
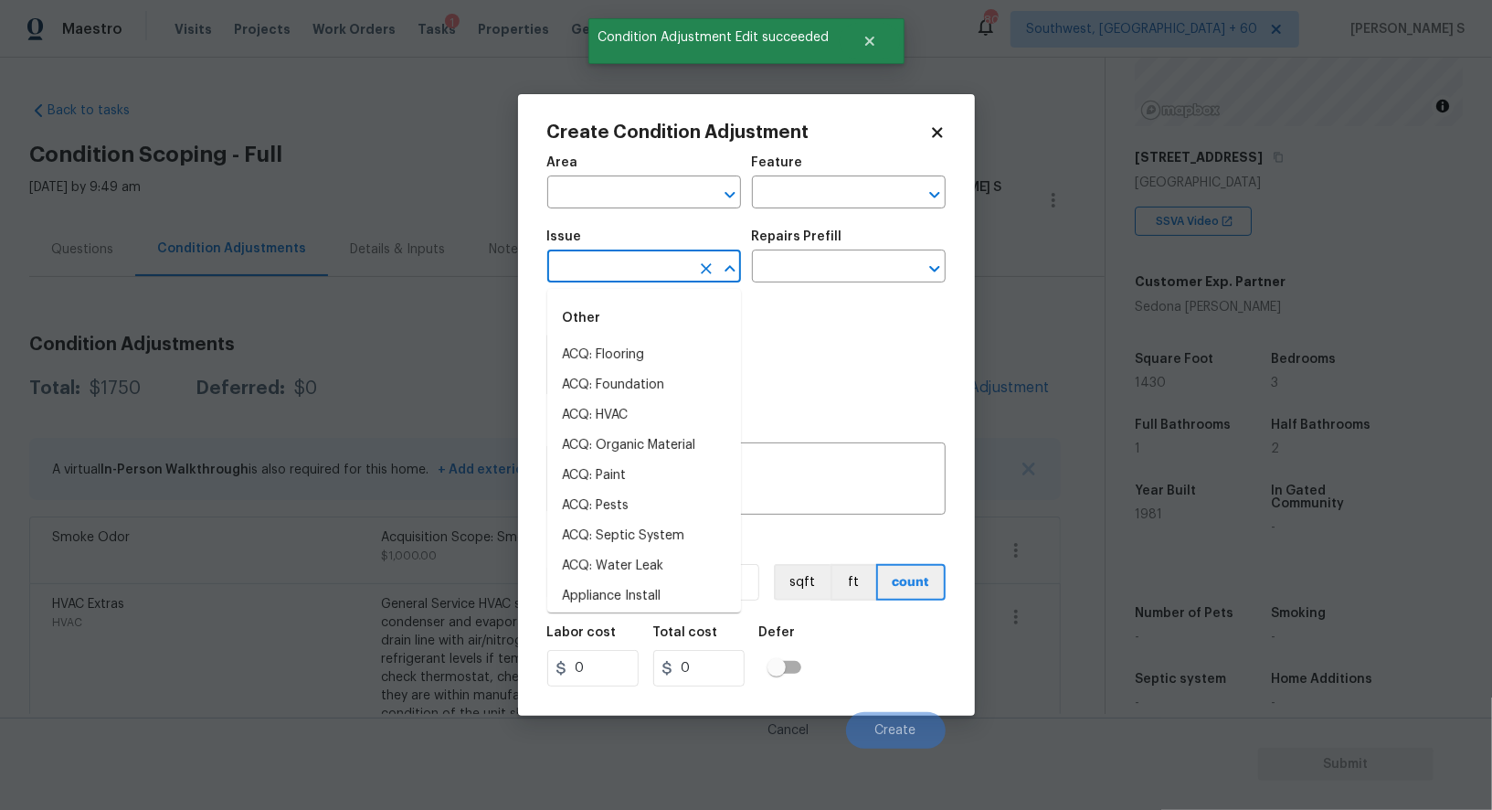
click at [610, 266] on input "text" at bounding box center [618, 268] width 143 height 28
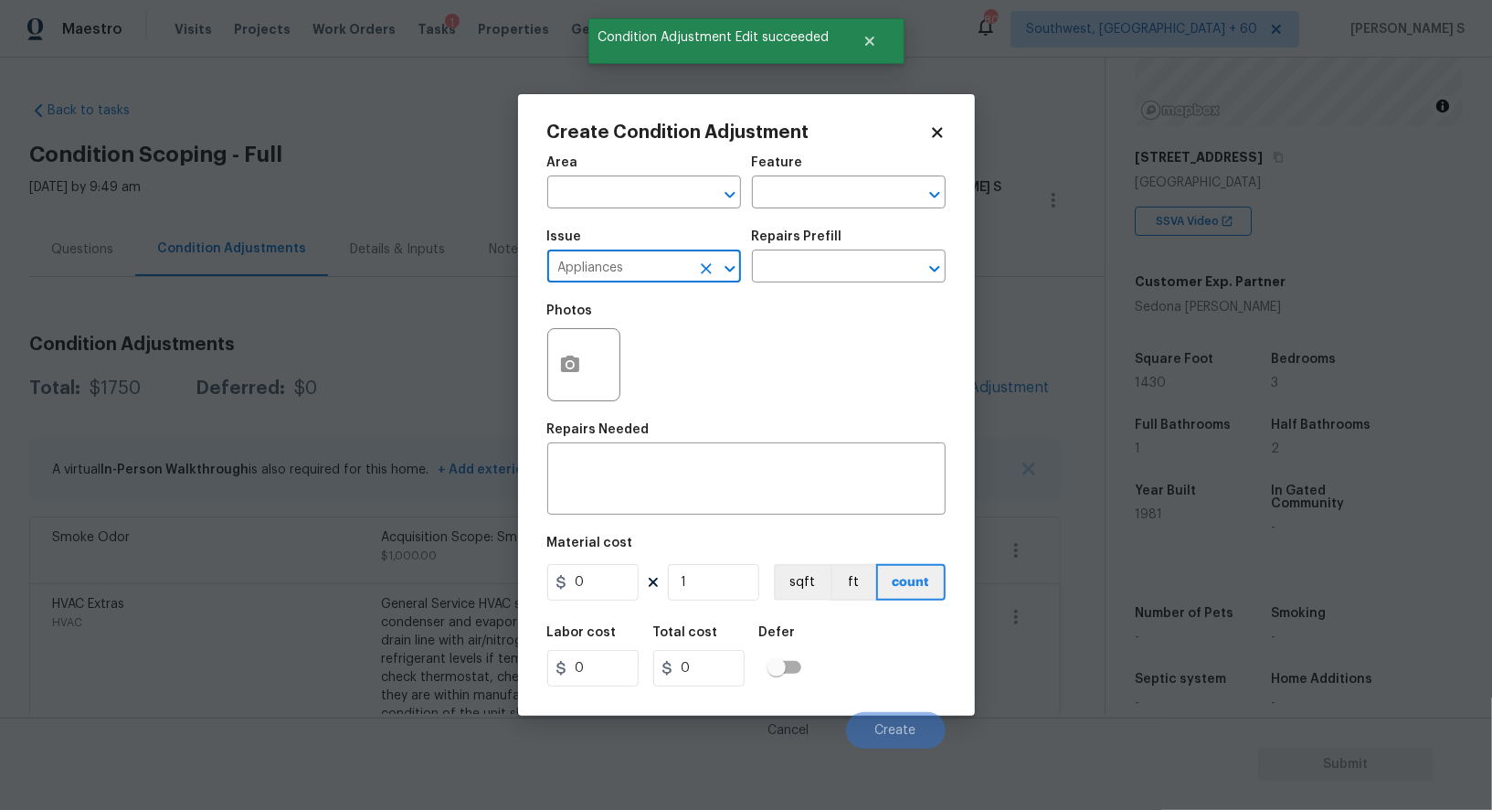
type input "Appliances"
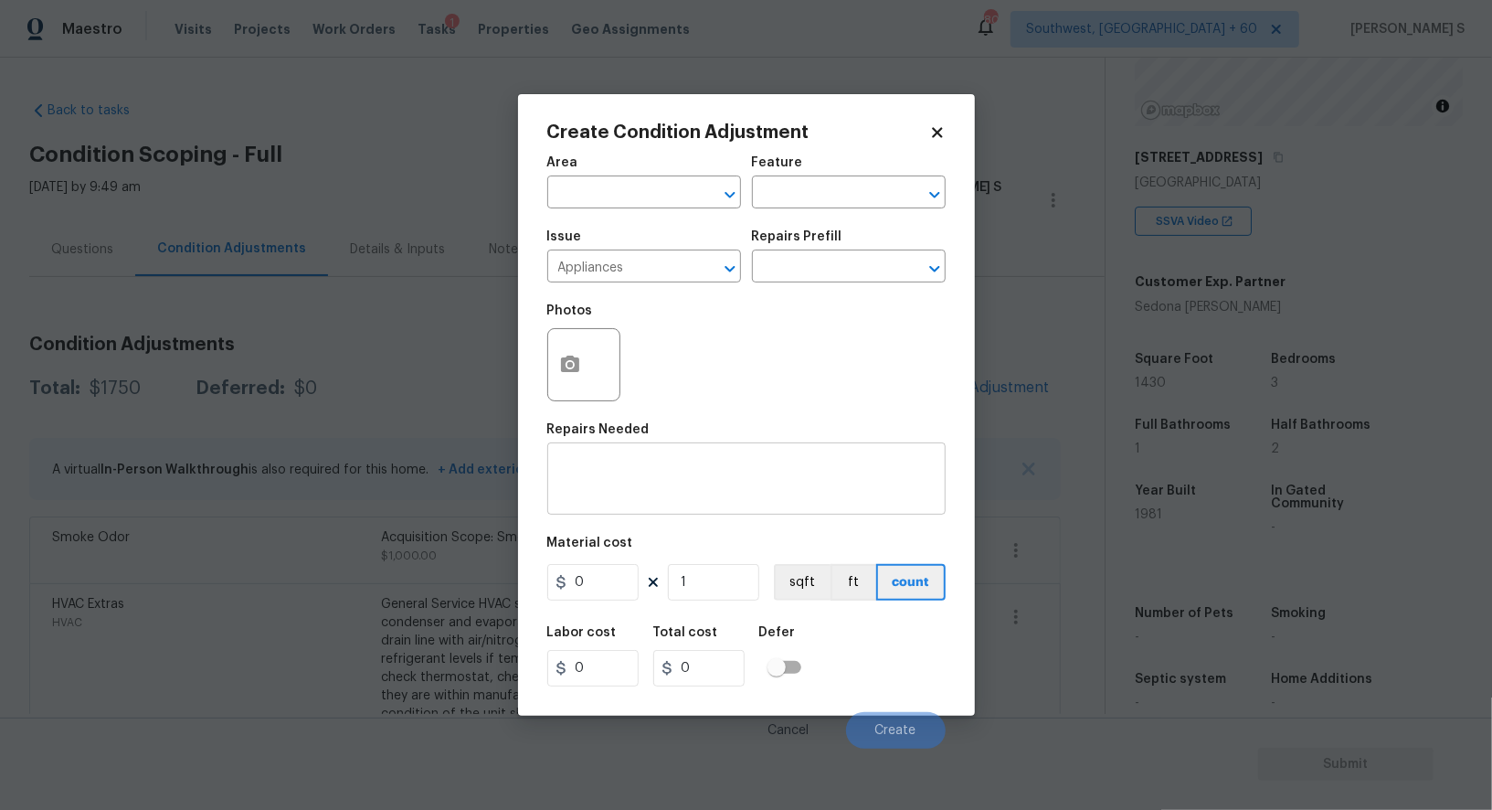
paste textarea "Garbage Disposal"
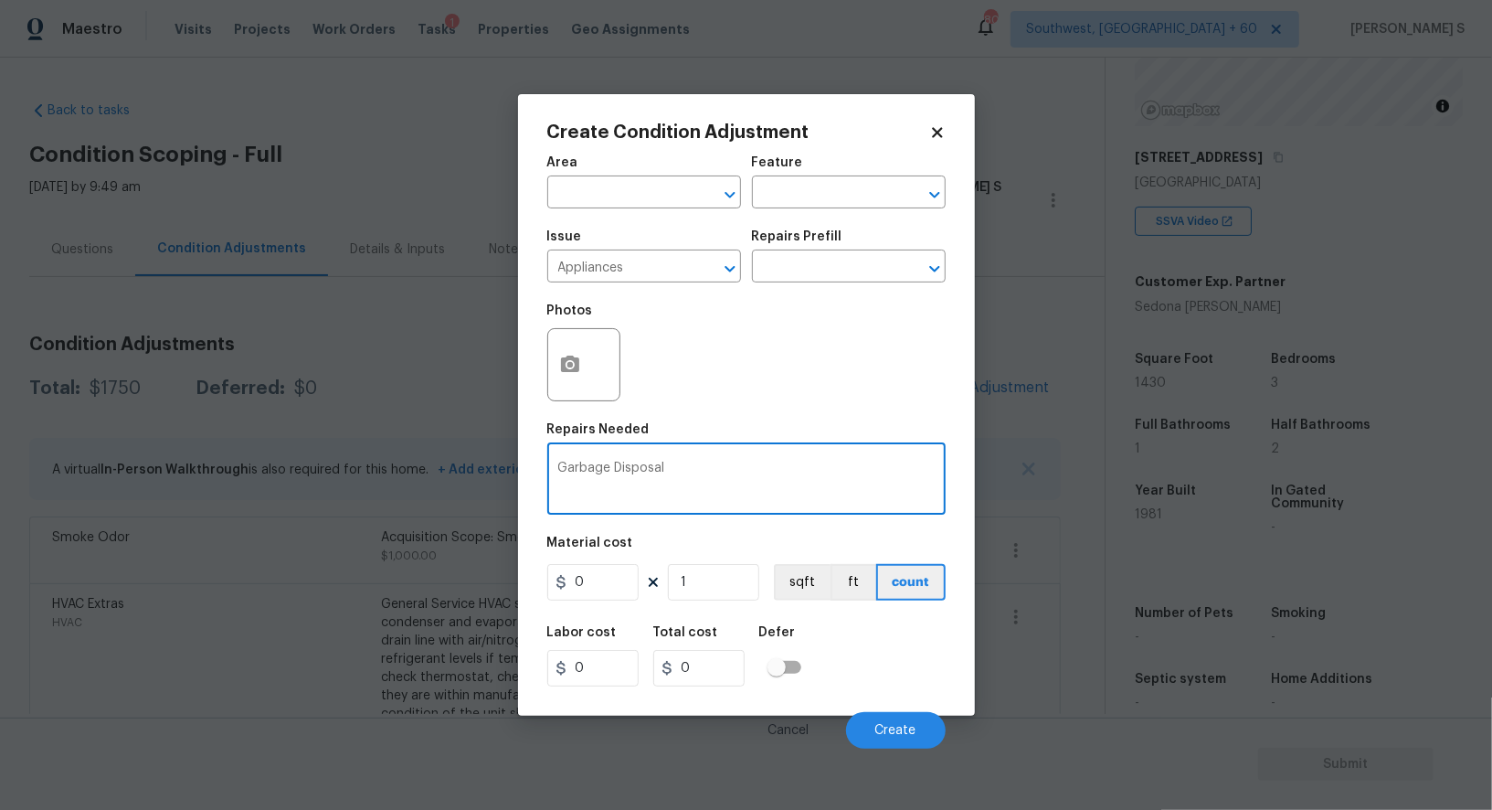
type textarea "Garbage Disposal"
click at [600, 576] on input "0" at bounding box center [592, 582] width 91 height 37
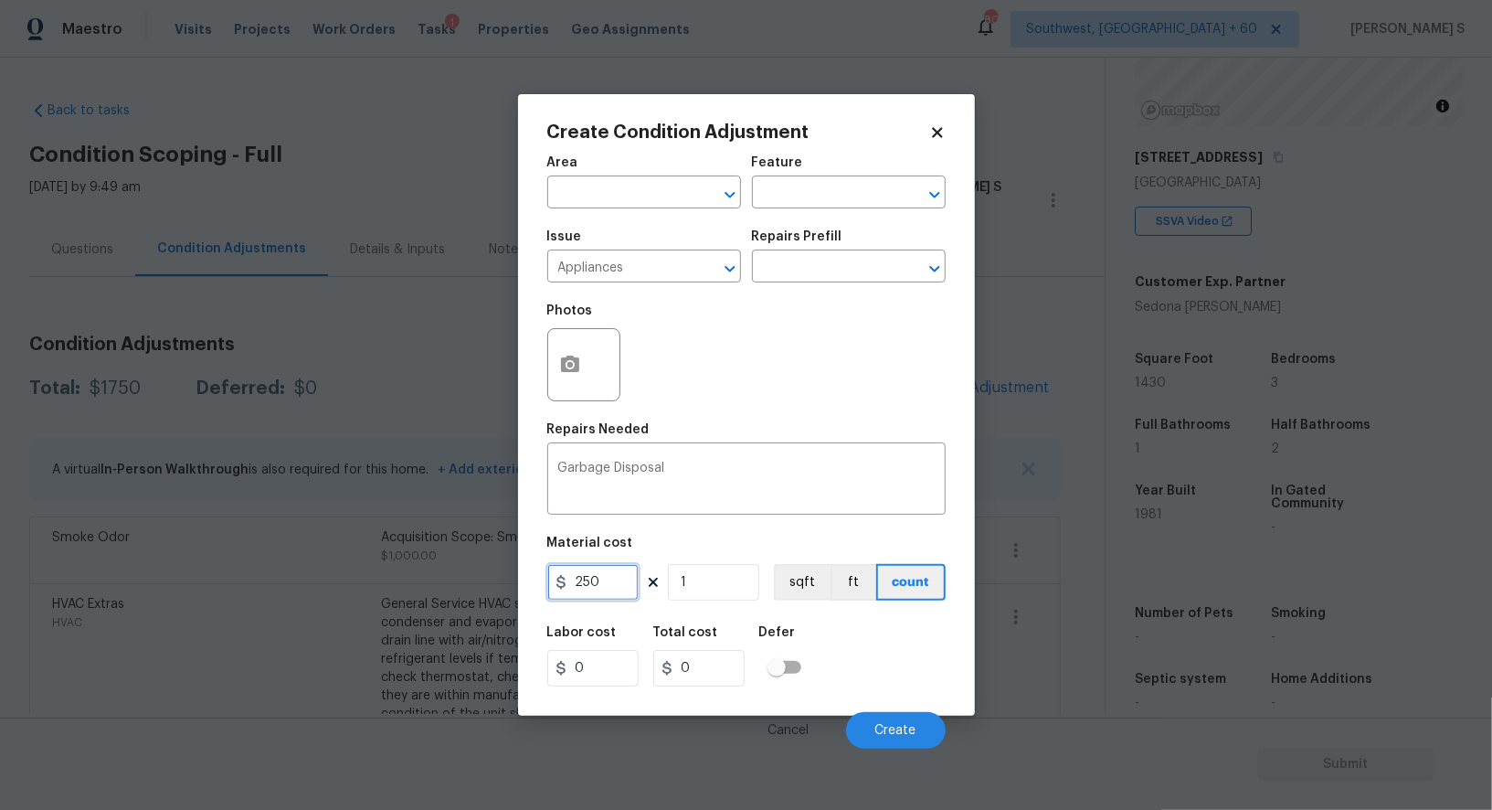
type input "250"
click at [908, 663] on div "Labor cost 0 Total cost 250 Defer" at bounding box center [746, 656] width 398 height 82
click at [913, 738] on span "Create" at bounding box center [896, 731] width 41 height 14
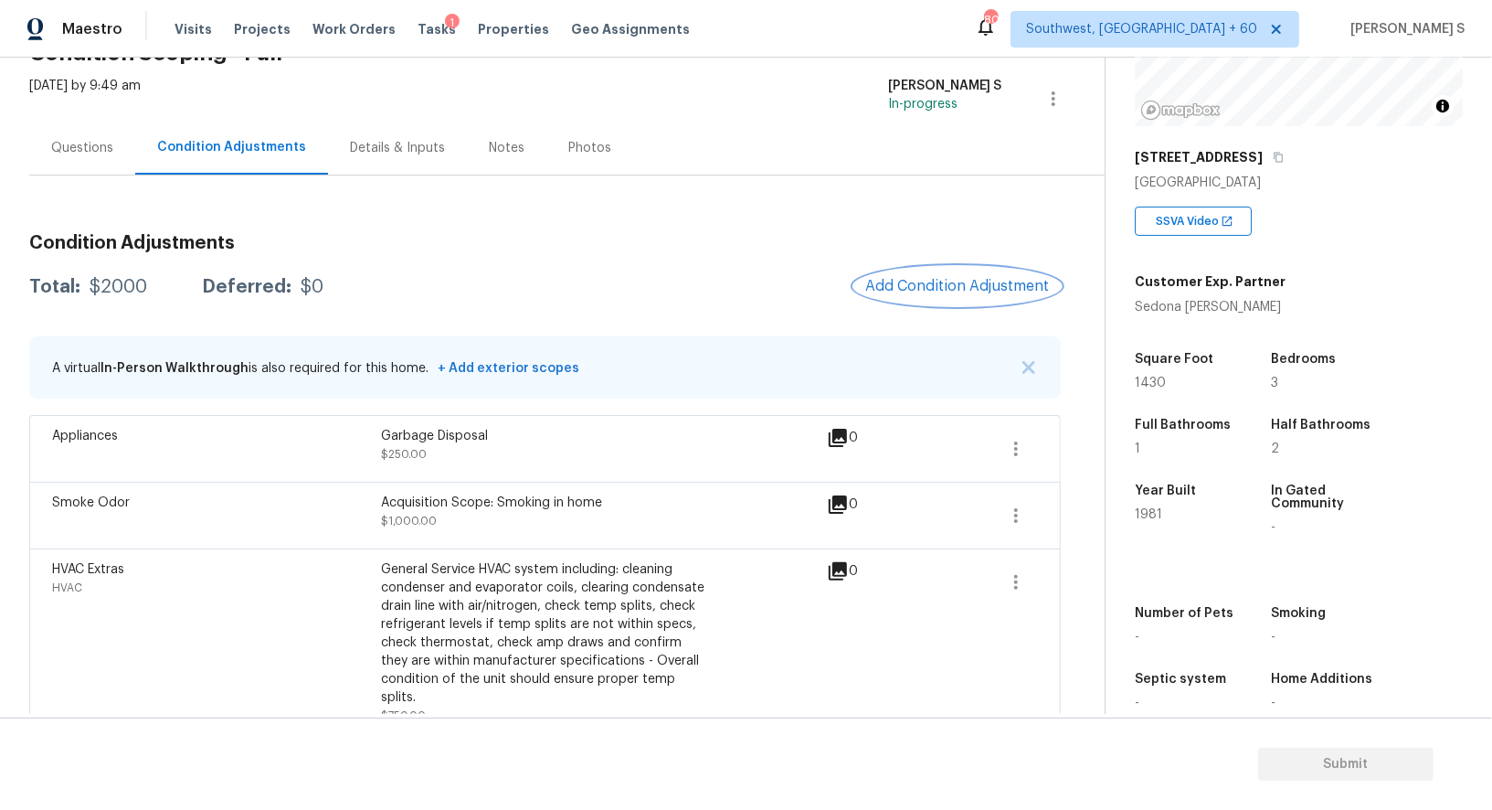
scroll to position [109, 0]
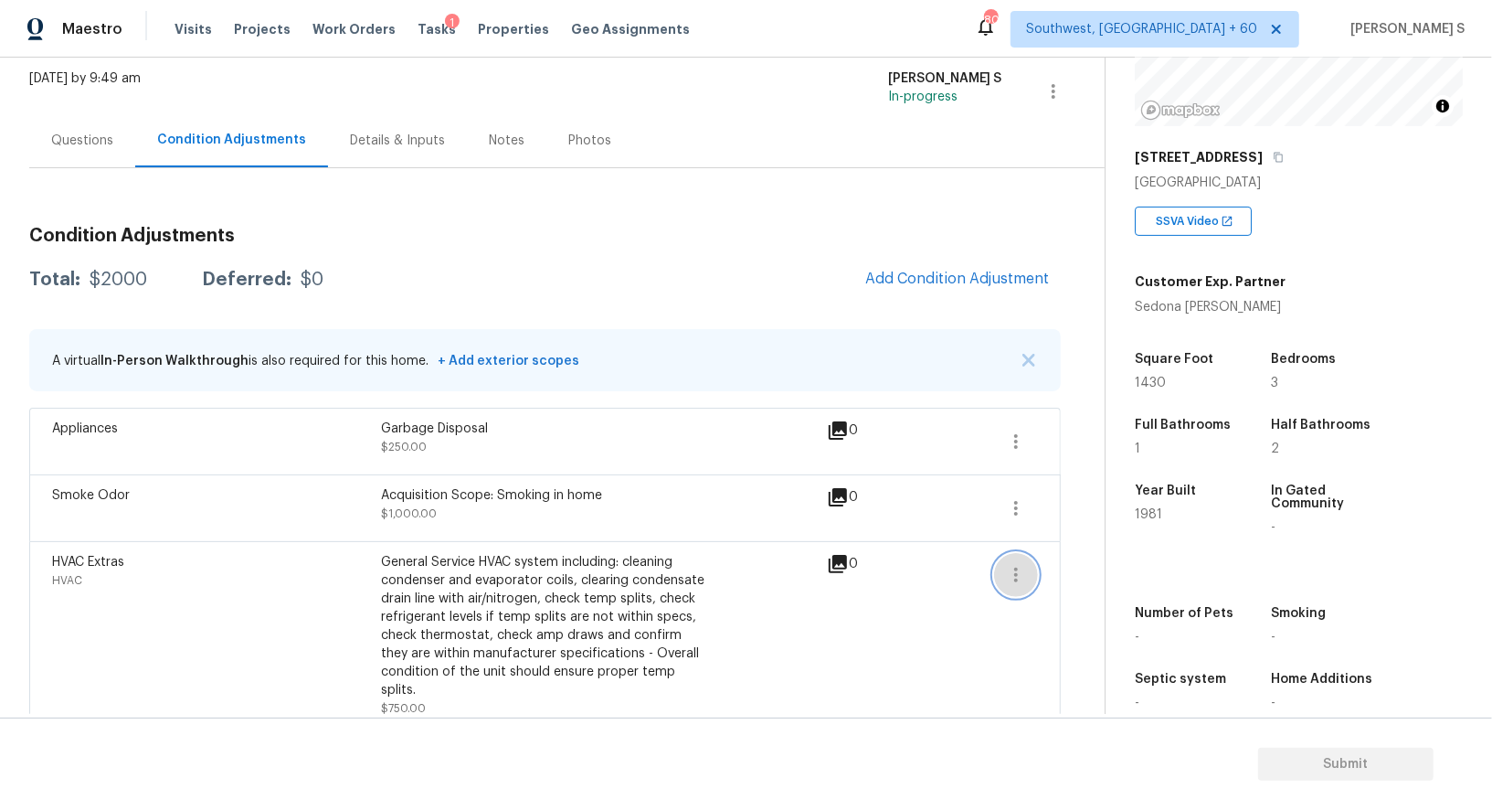
click at [1012, 560] on button "button" at bounding box center [1016, 575] width 44 height 44
click at [1072, 560] on div "Edit" at bounding box center [1120, 569] width 143 height 18
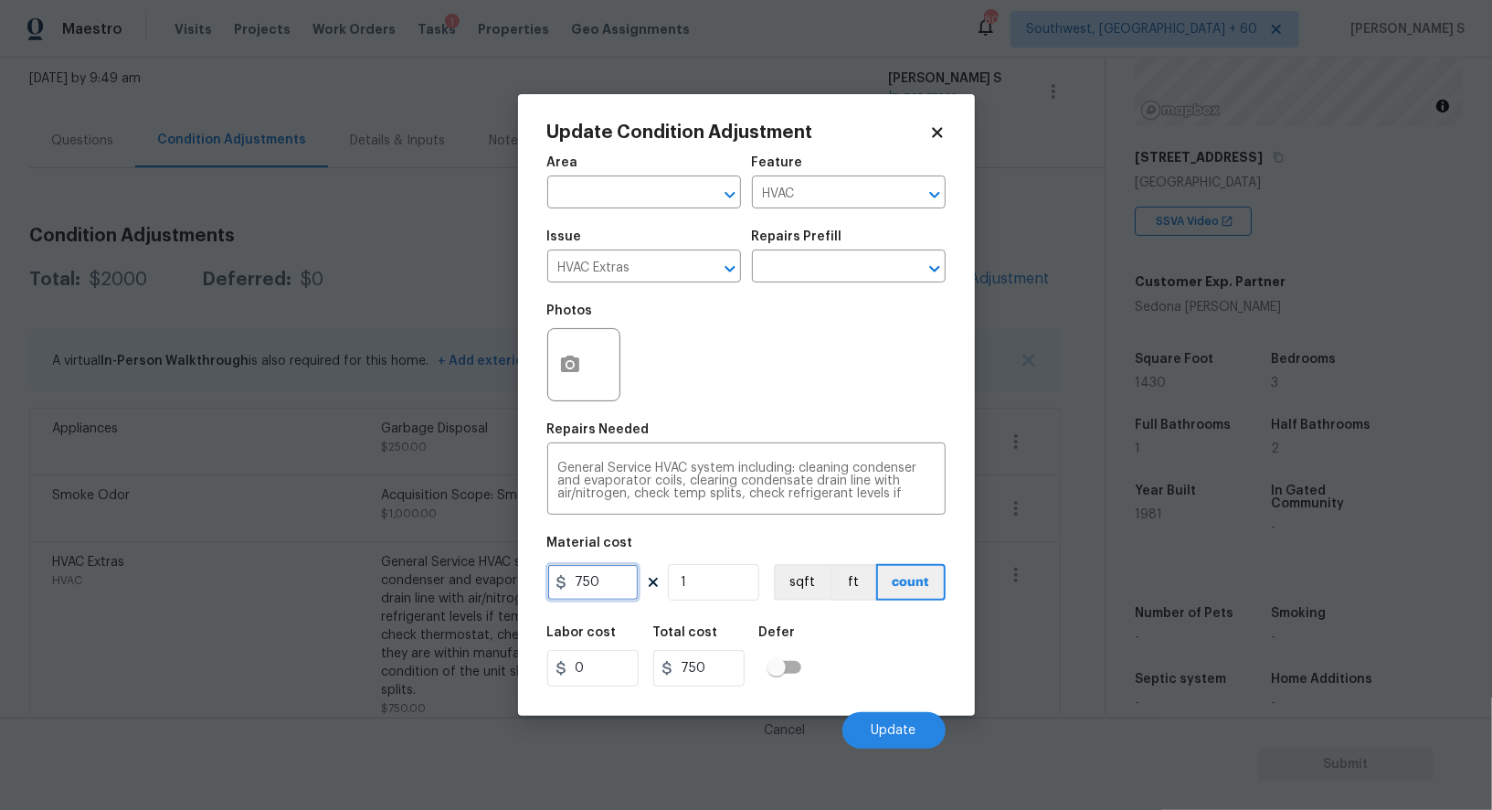
click at [623, 590] on input "750" at bounding box center [592, 582] width 91 height 37
type input "1000"
click at [884, 678] on div "Labor cost 0 Total cost 1000 Defer" at bounding box center [746, 656] width 398 height 82
click at [885, 726] on span "Update" at bounding box center [894, 731] width 45 height 14
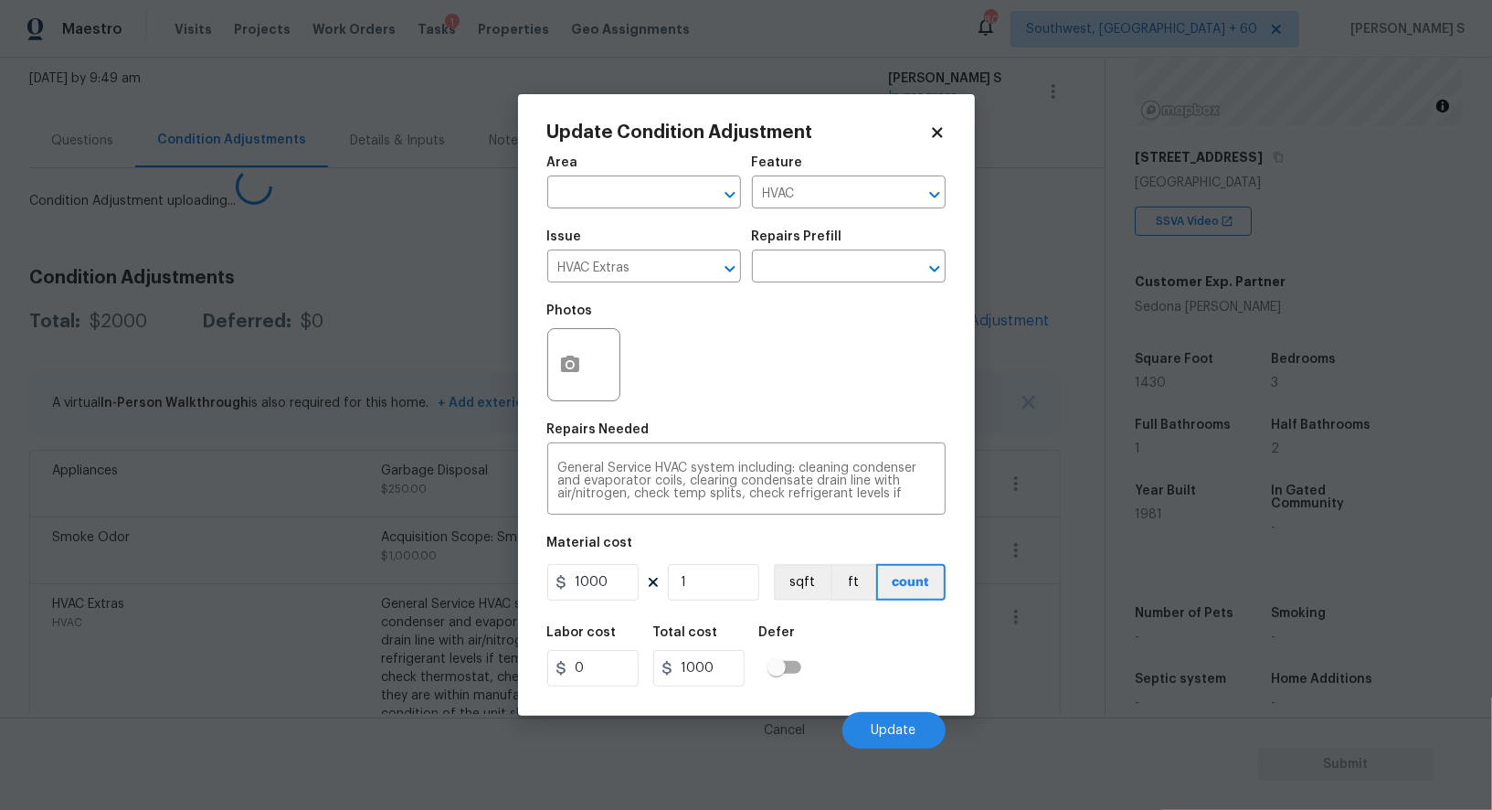
click at [297, 535] on body "Maestro Visits Projects Work Orders Tasks 1 Properties Geo Assignments 803 Sout…" at bounding box center [746, 405] width 1492 height 810
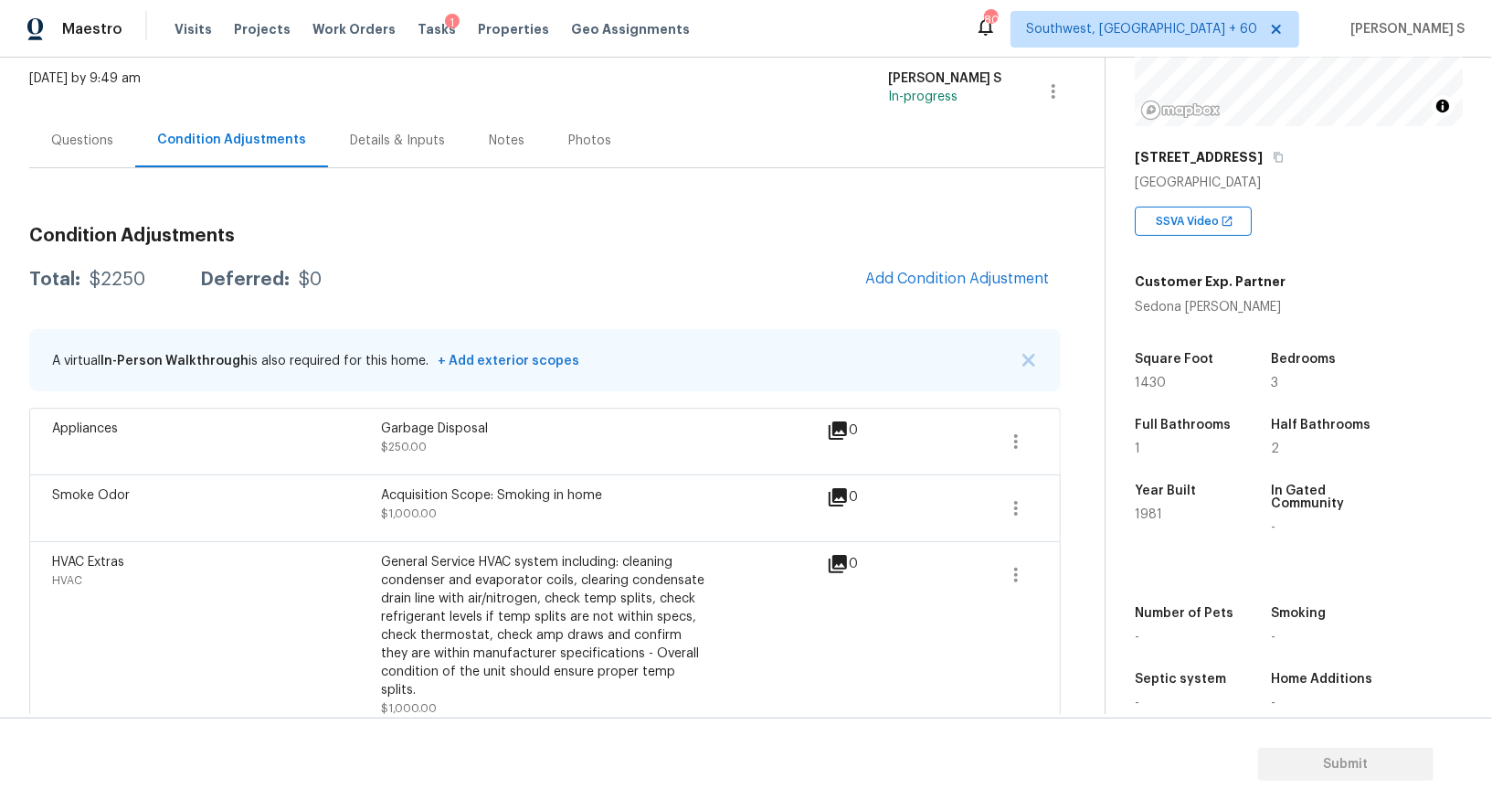
scroll to position [0, 0]
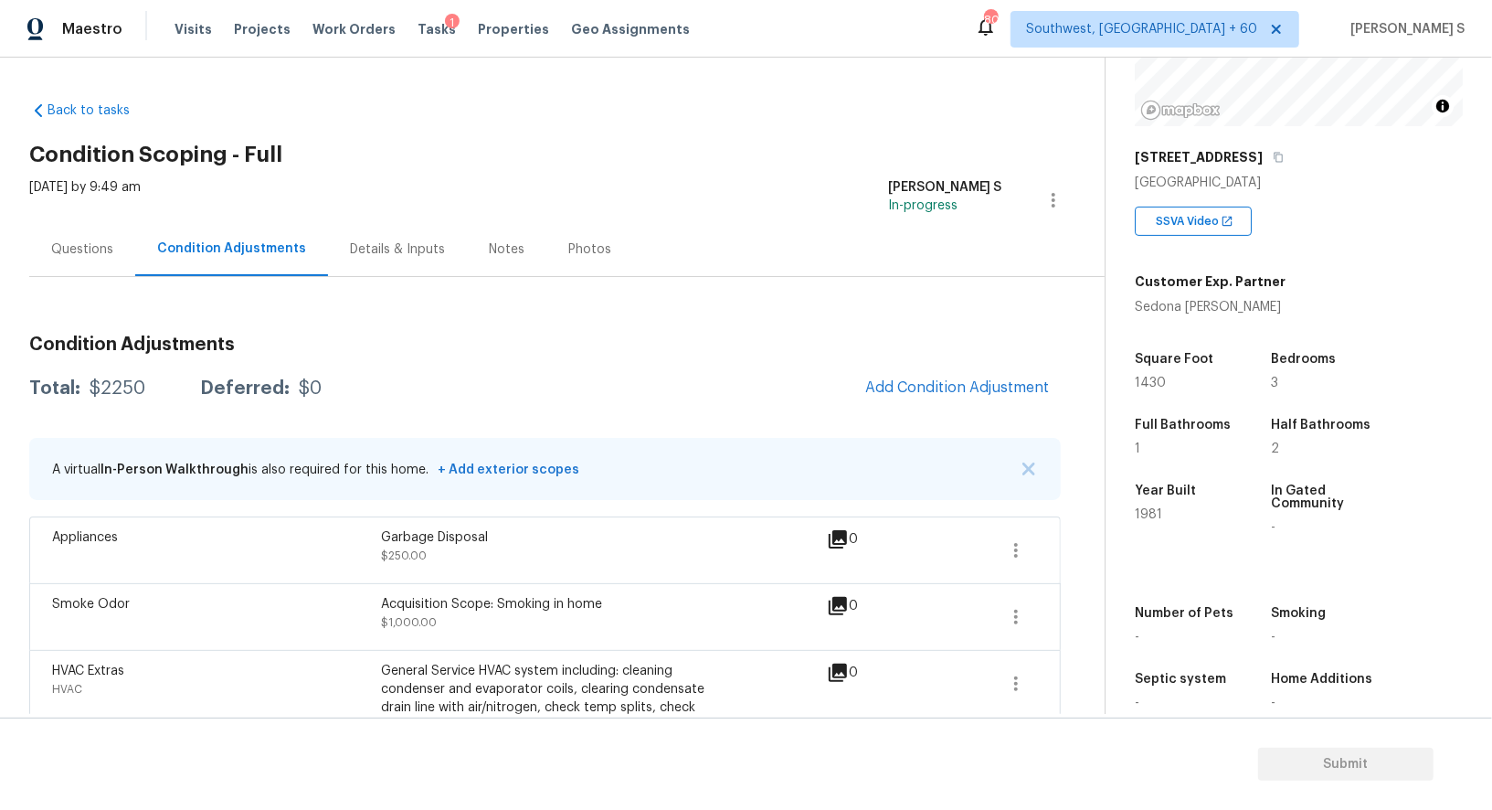
click at [98, 240] on div "Questions" at bounding box center [82, 249] width 62 height 18
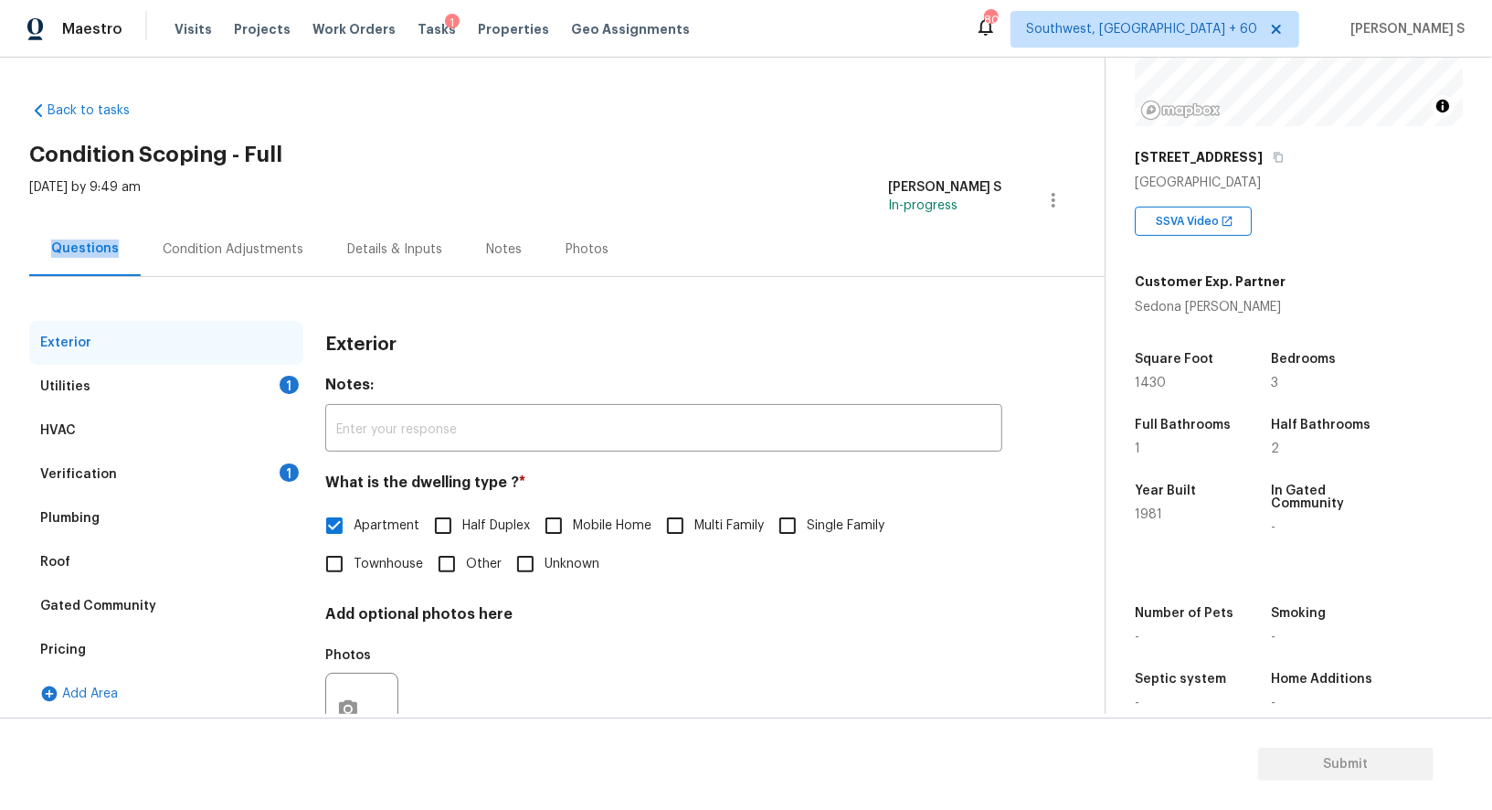
click at [98, 239] on div "Questions" at bounding box center [85, 248] width 68 height 18
click at [91, 640] on div "Pricing" at bounding box center [166, 650] width 274 height 44
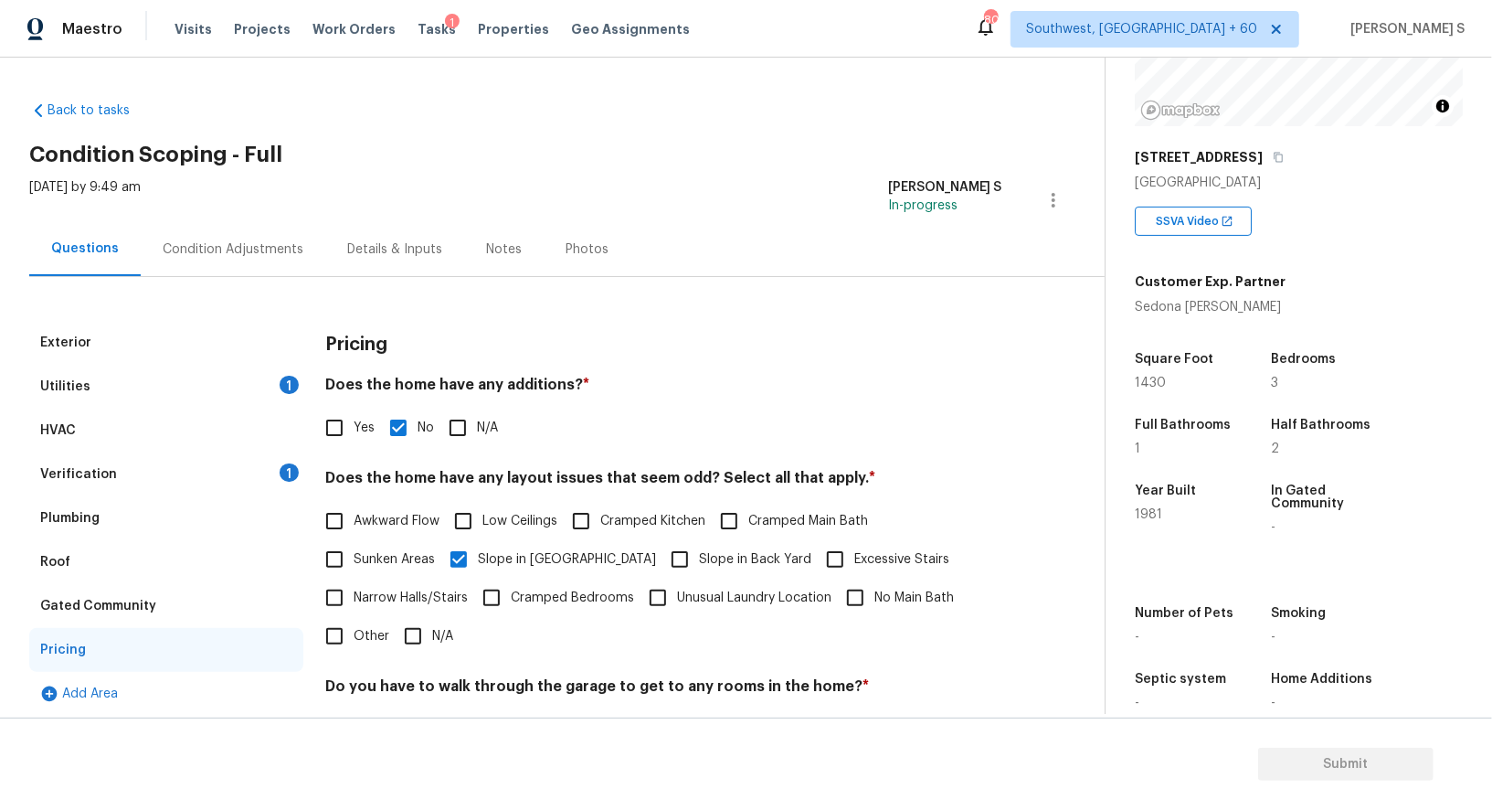
click at [595, 419] on div "Yes No N/A" at bounding box center [663, 428] width 677 height 38
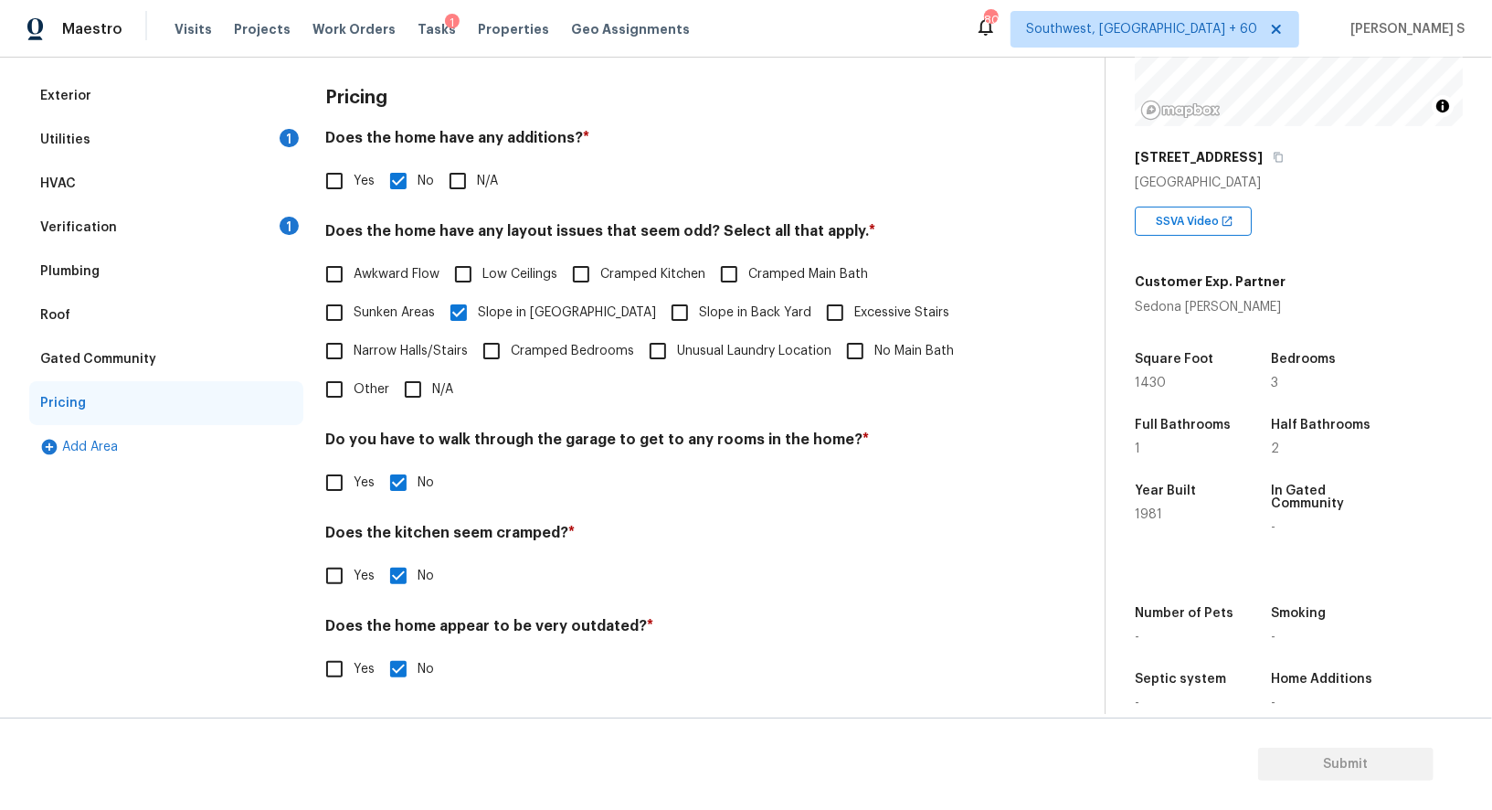
click at [256, 460] on div "Add Area" at bounding box center [166, 447] width 274 height 44
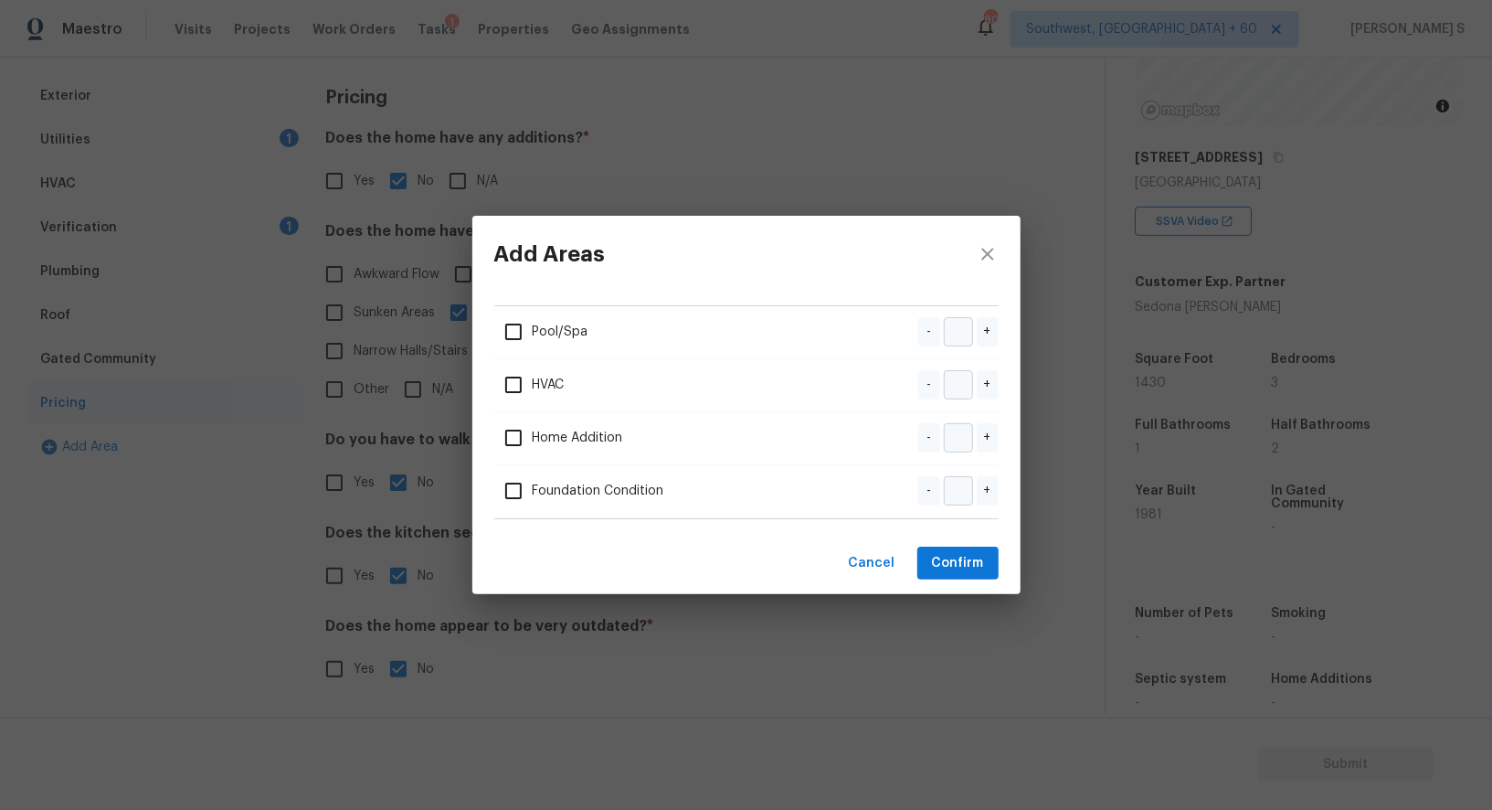
click at [256, 460] on div "Add Areas Pool/Spa - + HVAC - + Home Addition - + Foundation Condition - + Canc…" at bounding box center [746, 405] width 1492 height 810
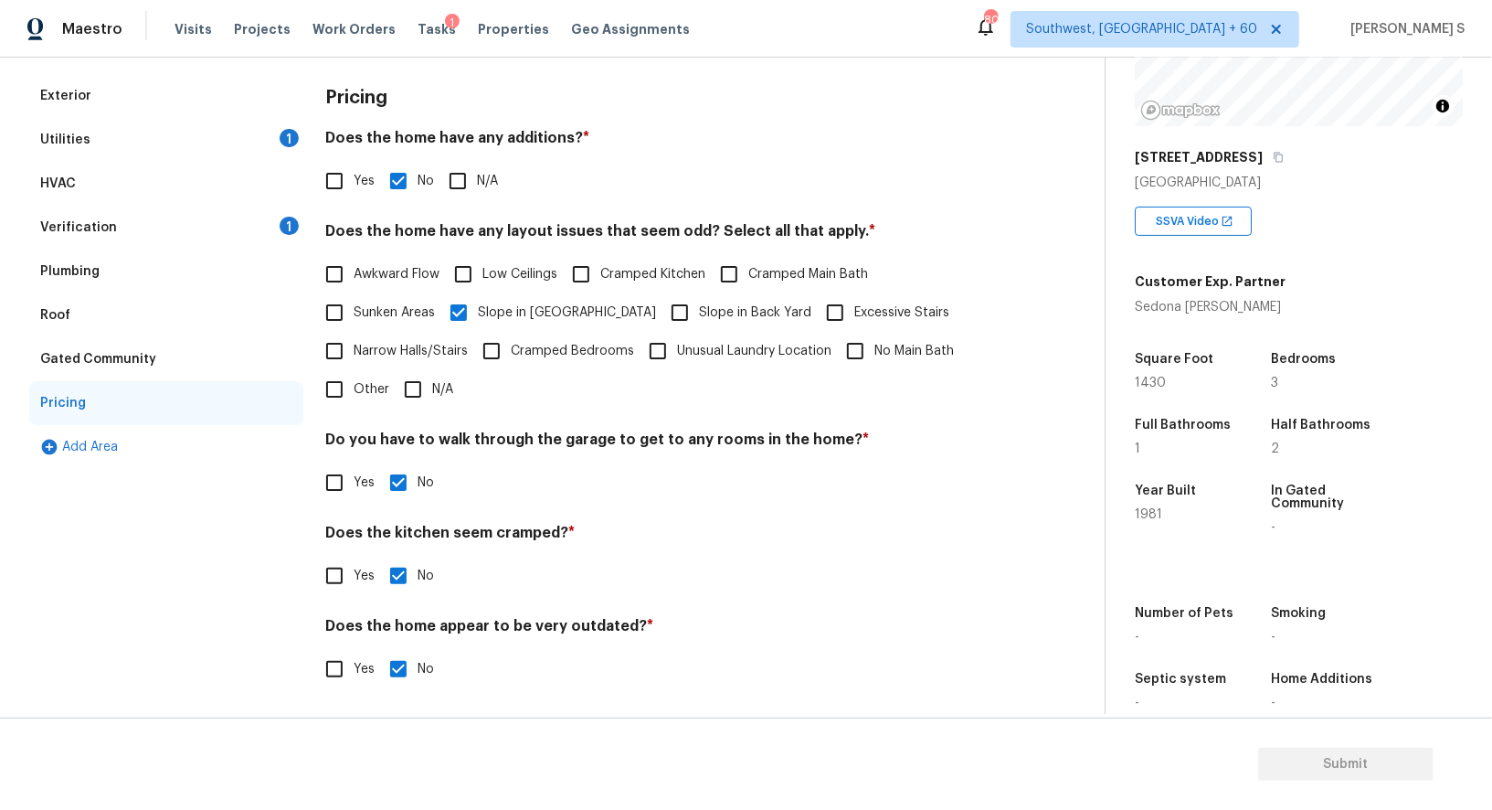
click at [150, 211] on div "Verification 1" at bounding box center [166, 228] width 274 height 44
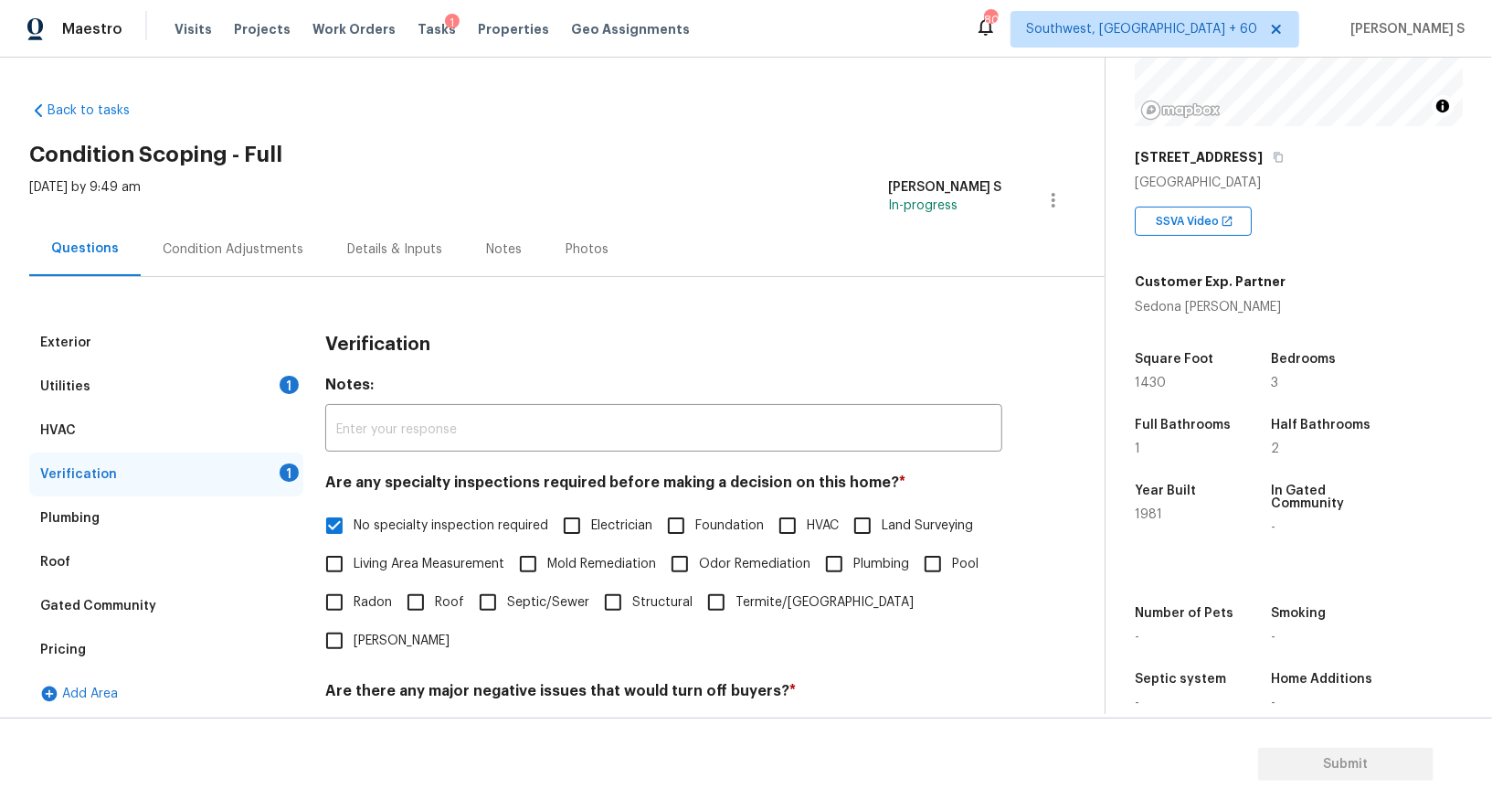
scroll to position [220, 0]
click at [252, 234] on div "Condition Adjustments" at bounding box center [233, 249] width 185 height 54
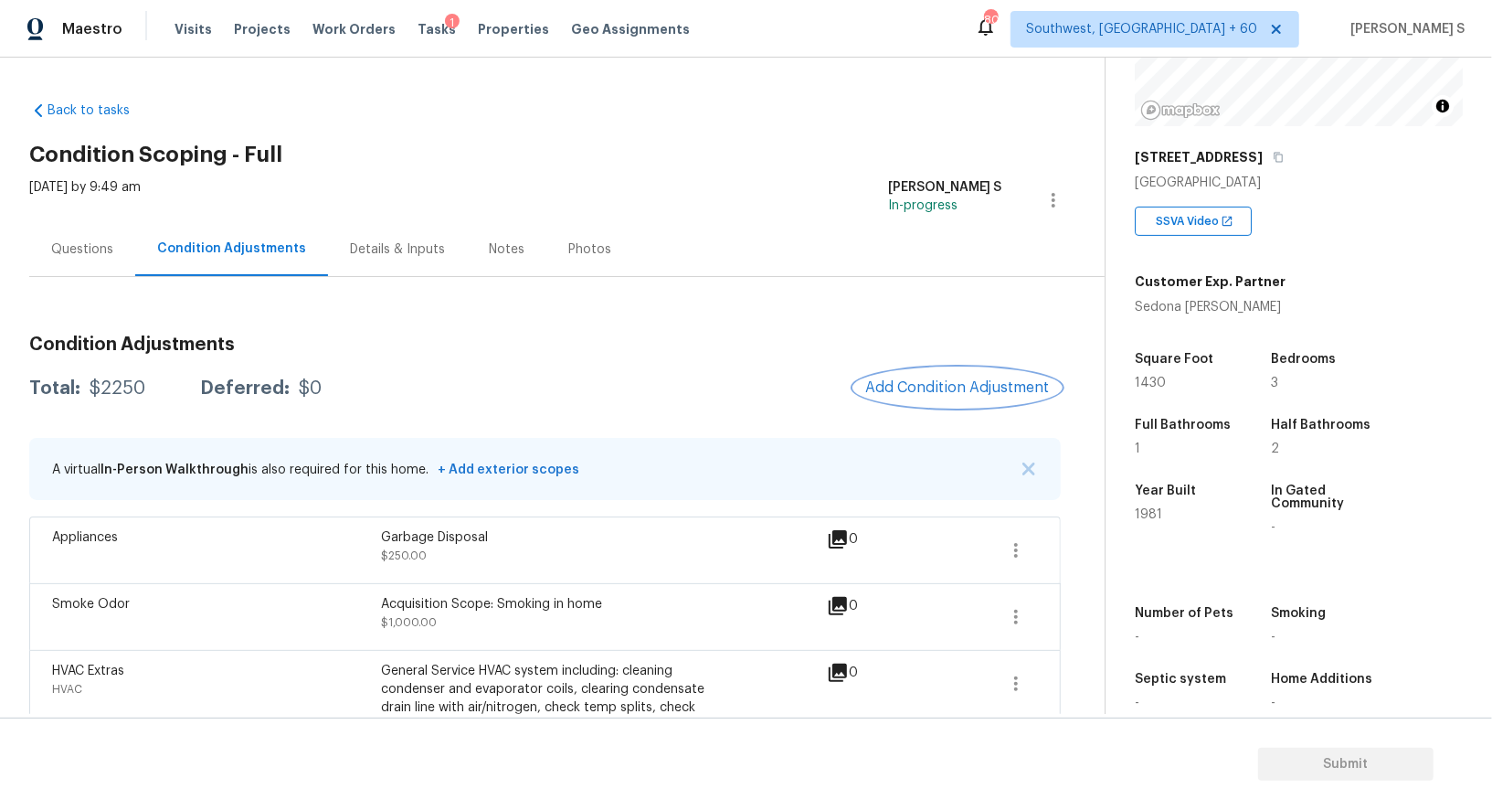
click at [975, 400] on button "Add Condition Adjustment" at bounding box center [958, 387] width 207 height 38
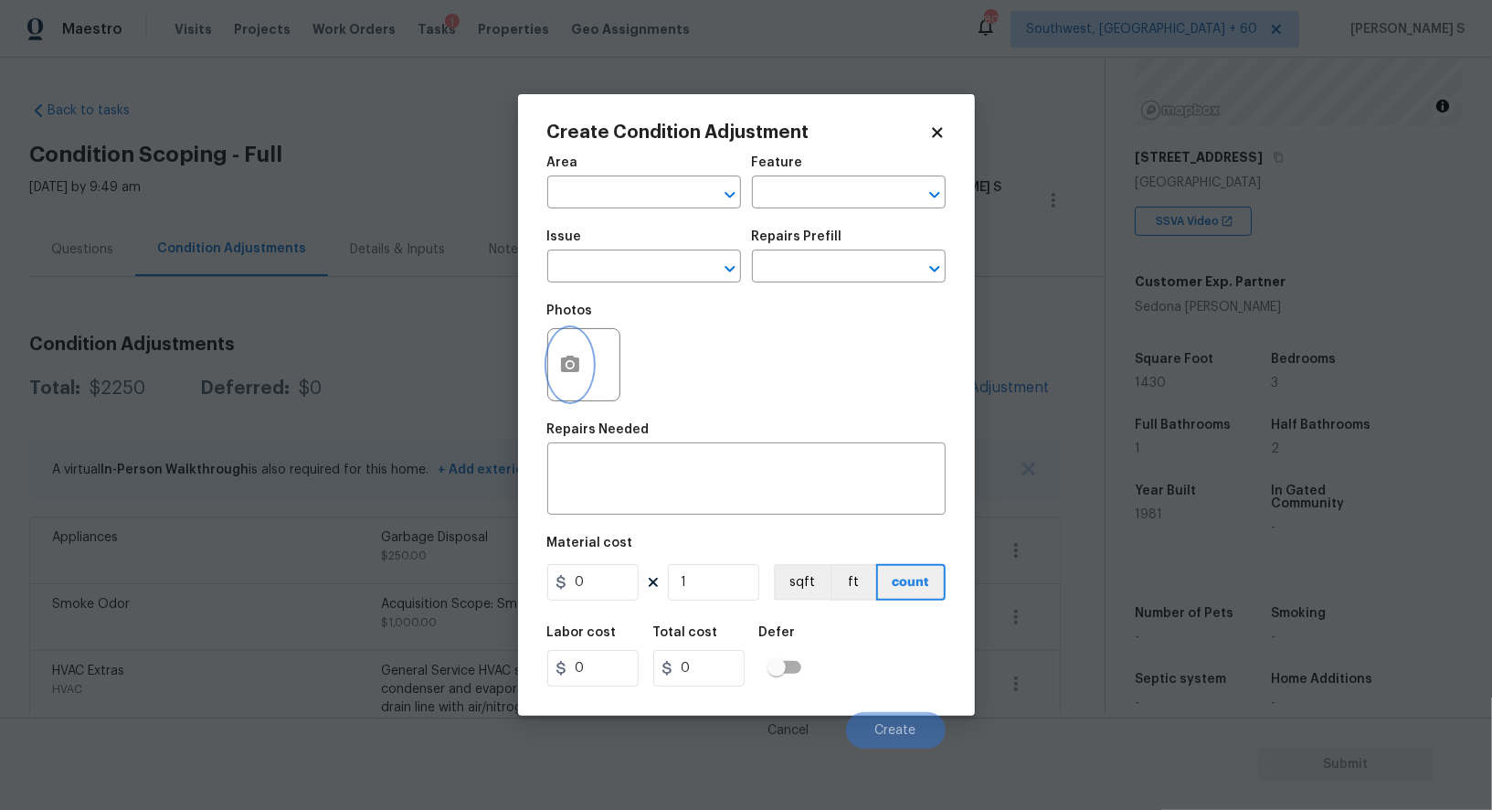
click at [564, 367] on icon "button" at bounding box center [570, 364] width 18 height 16
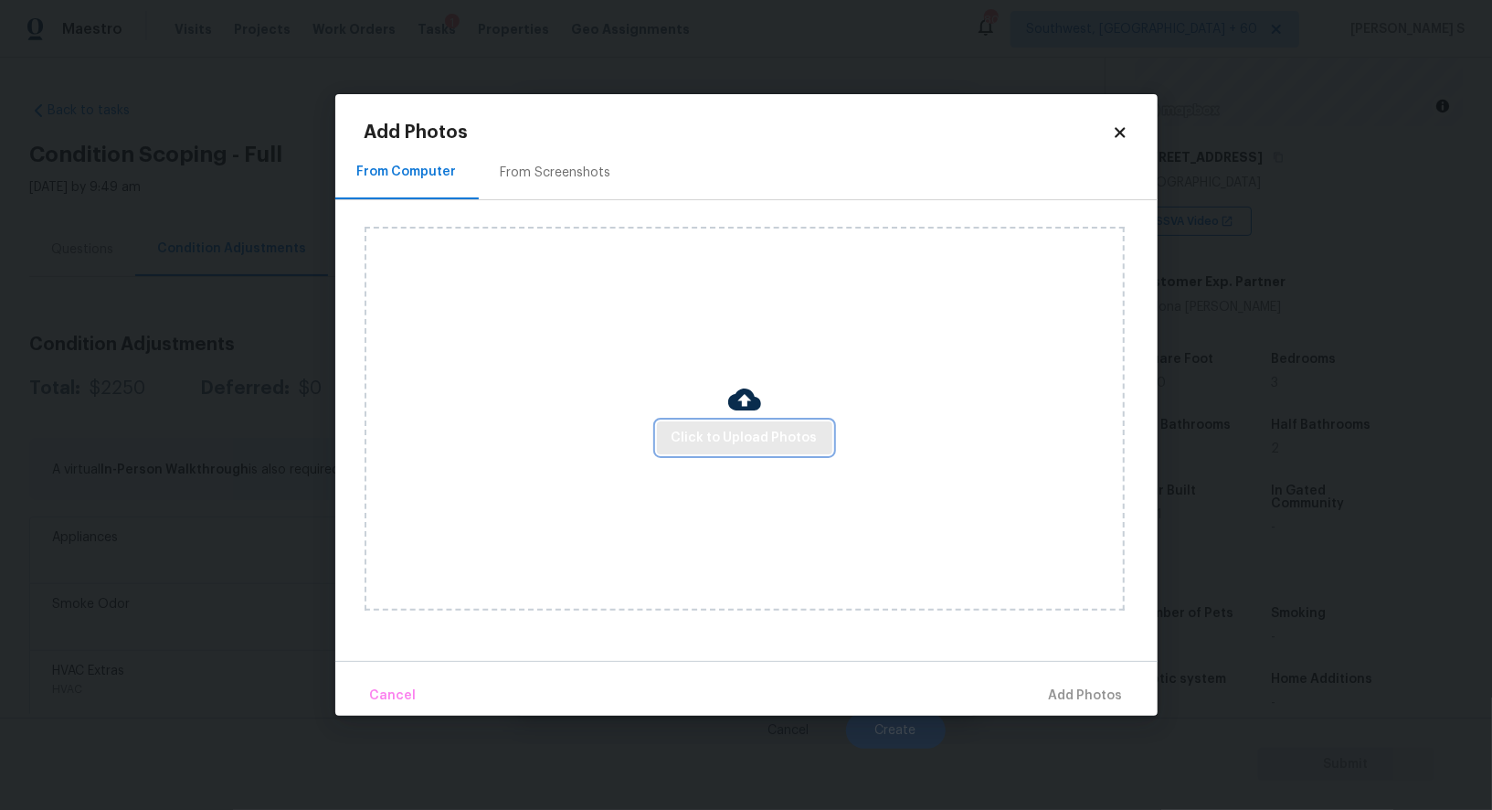
click at [739, 434] on span "Click to Upload Photos" at bounding box center [745, 438] width 146 height 23
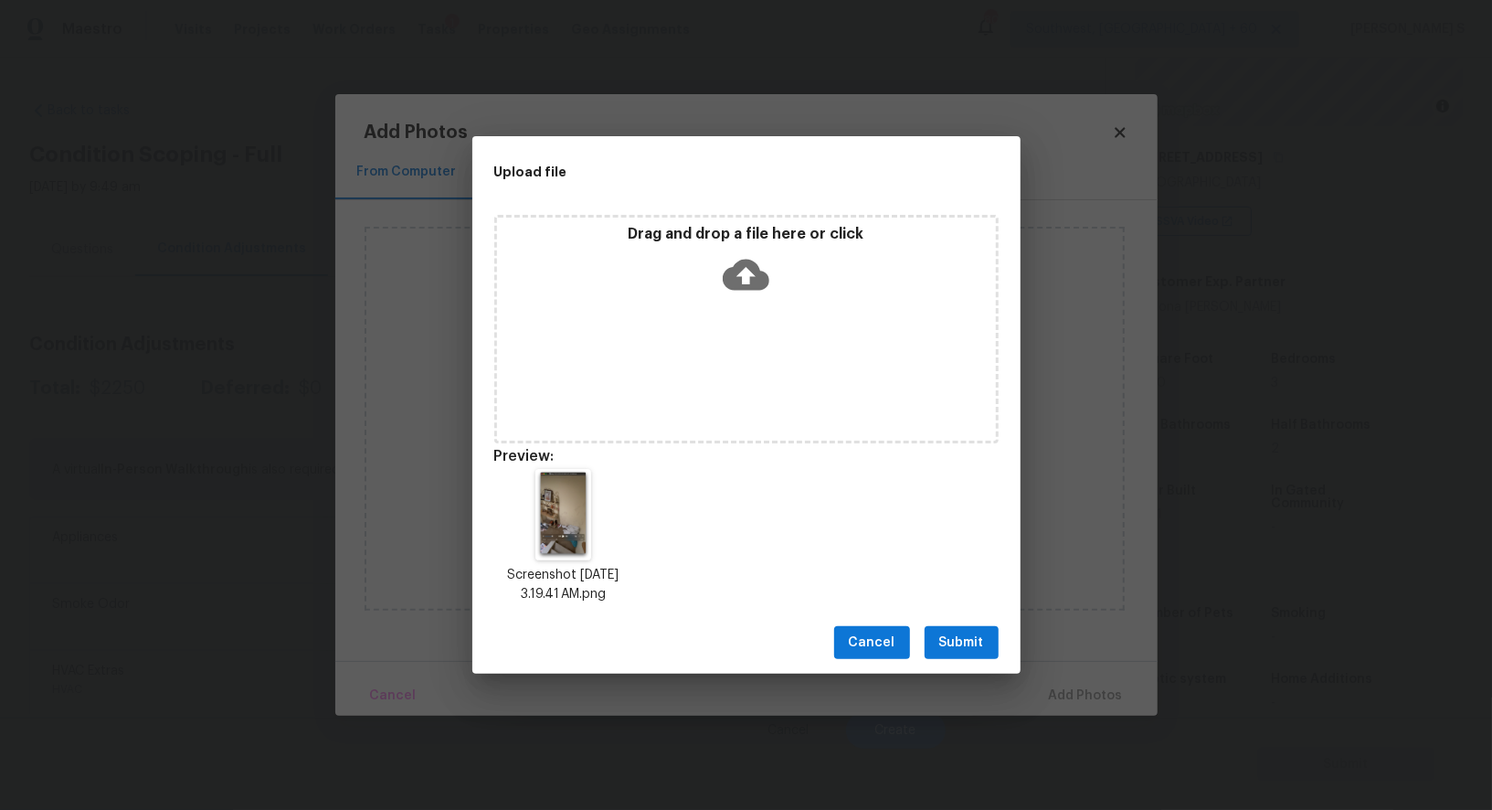
click at [951, 639] on span "Submit" at bounding box center [962, 643] width 45 height 23
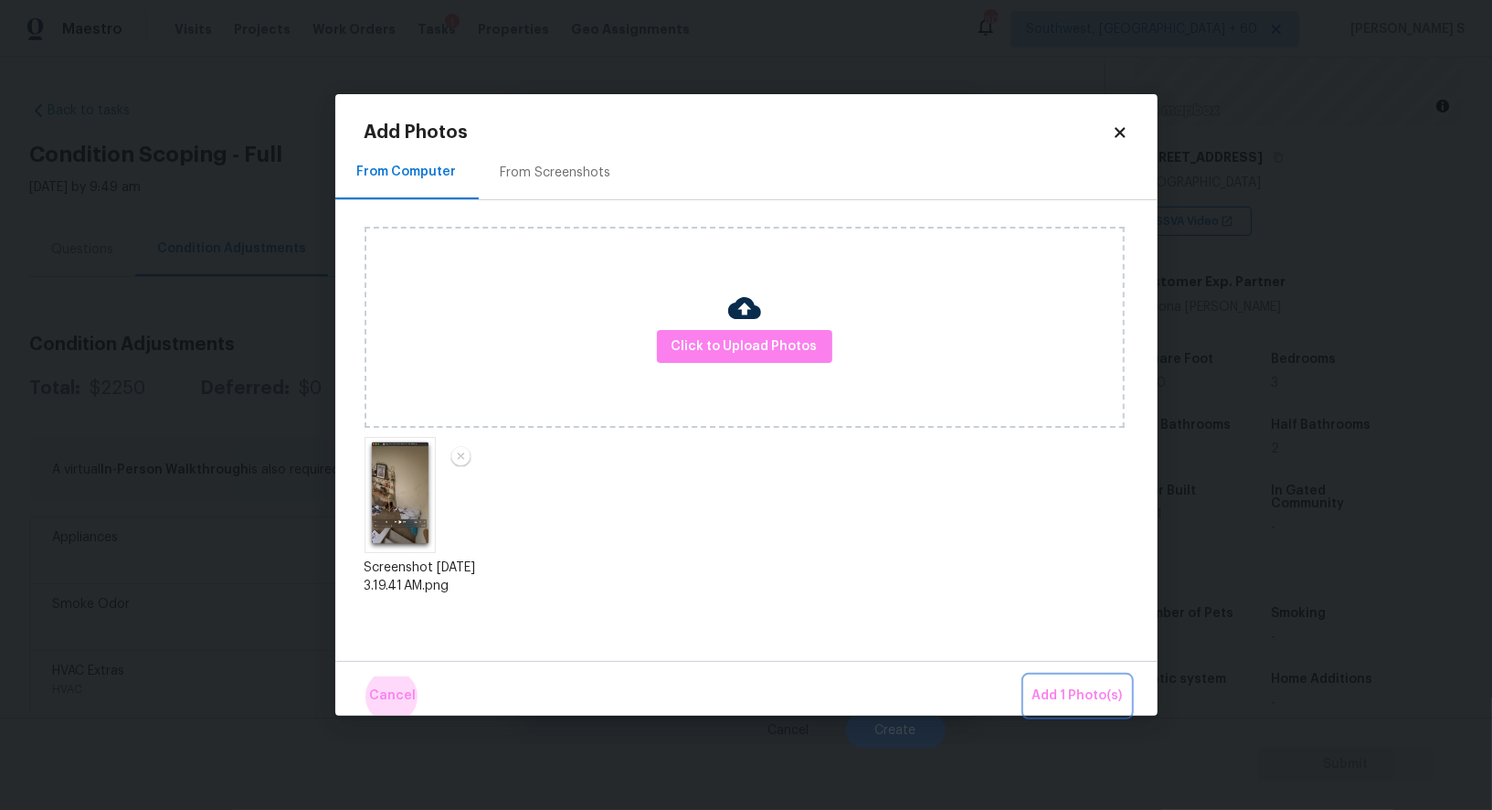
click at [1025, 676] on button "Add 1 Photo(s)" at bounding box center [1077, 695] width 105 height 39
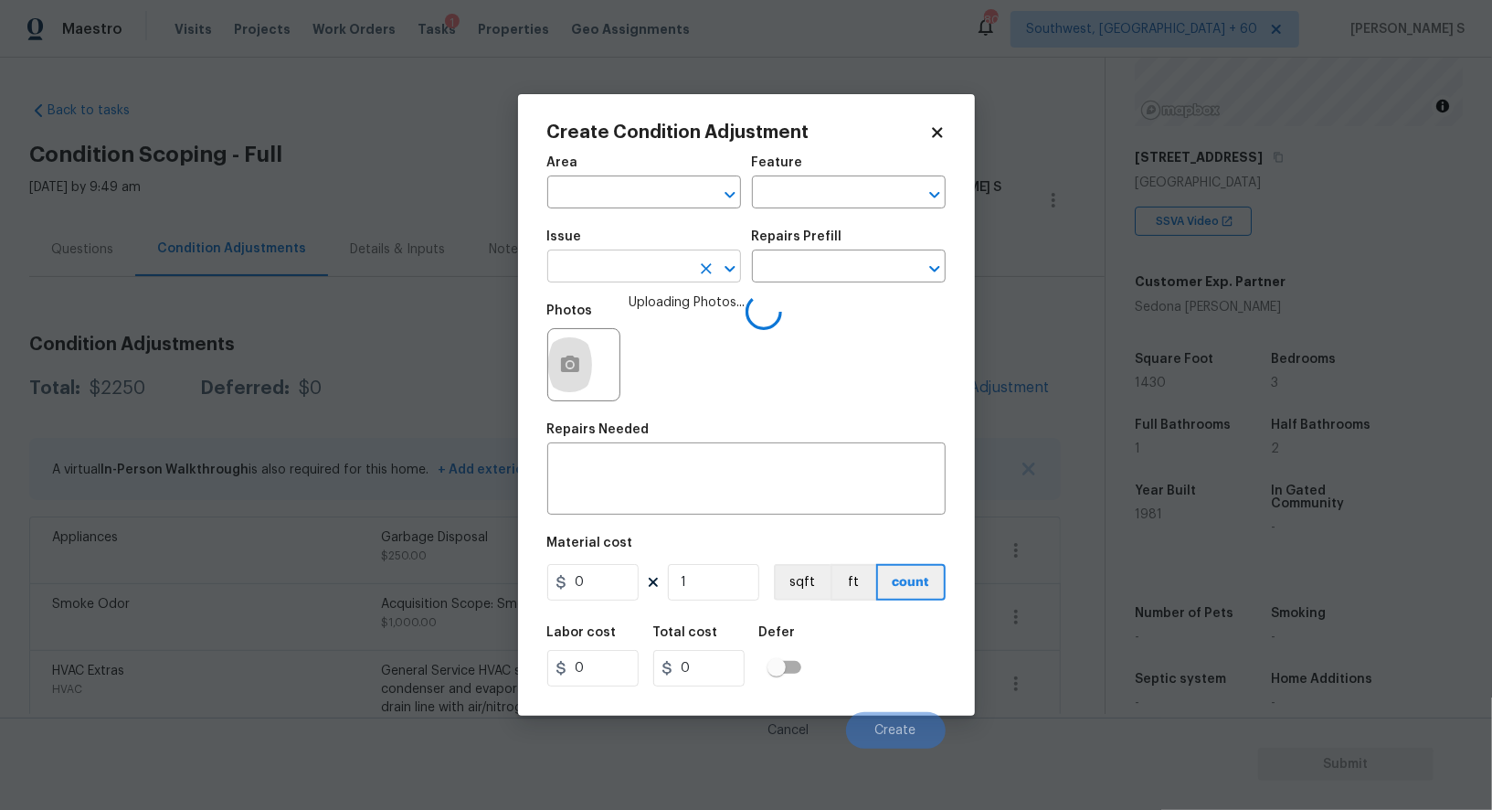
click at [581, 275] on input "text" at bounding box center [618, 268] width 143 height 28
type input "ACQ: Water Leak"
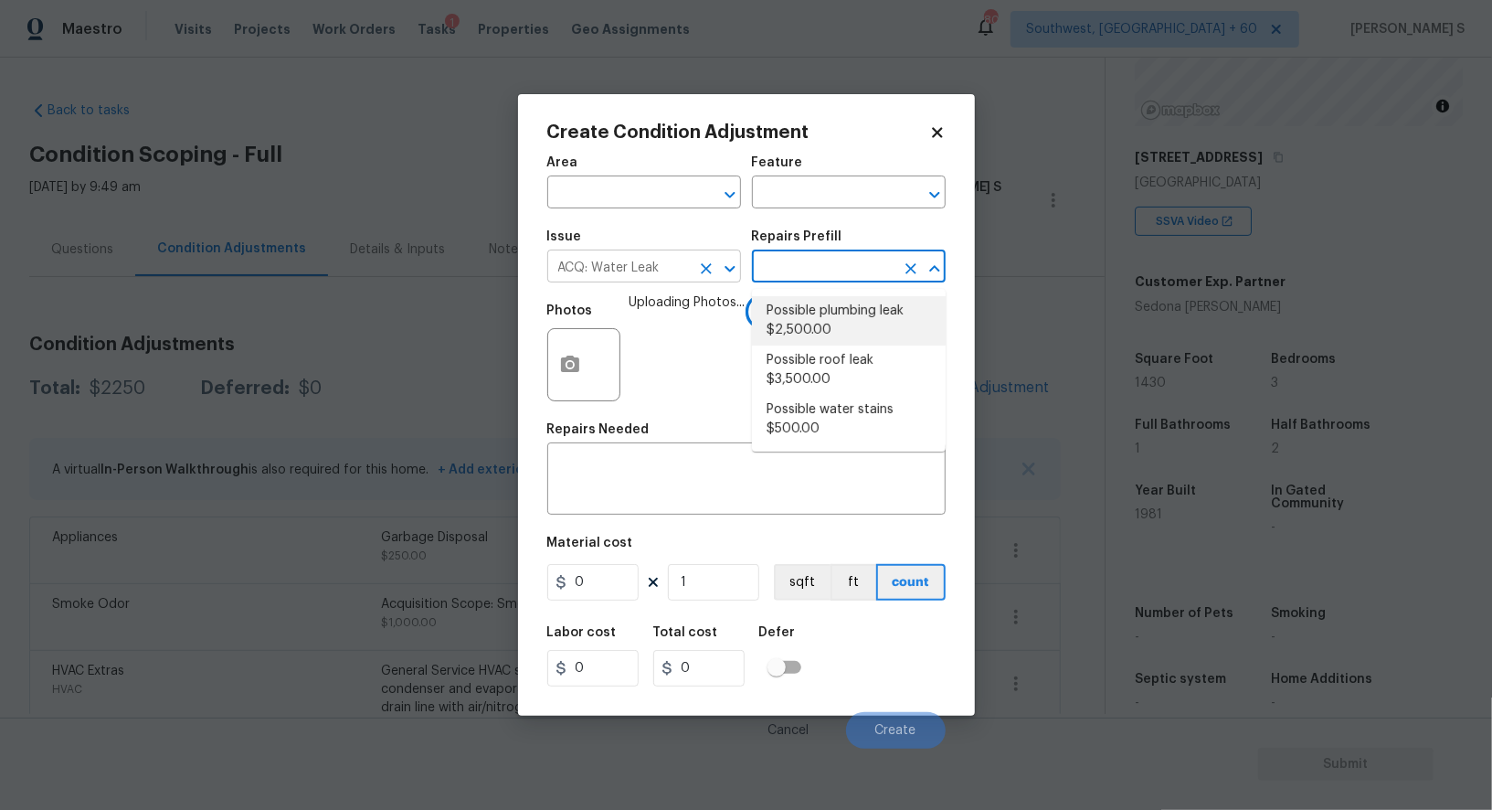
type input "Acquisition"
type textarea "Acquisition Scope: Possible plumbing leak"
type input "2500"
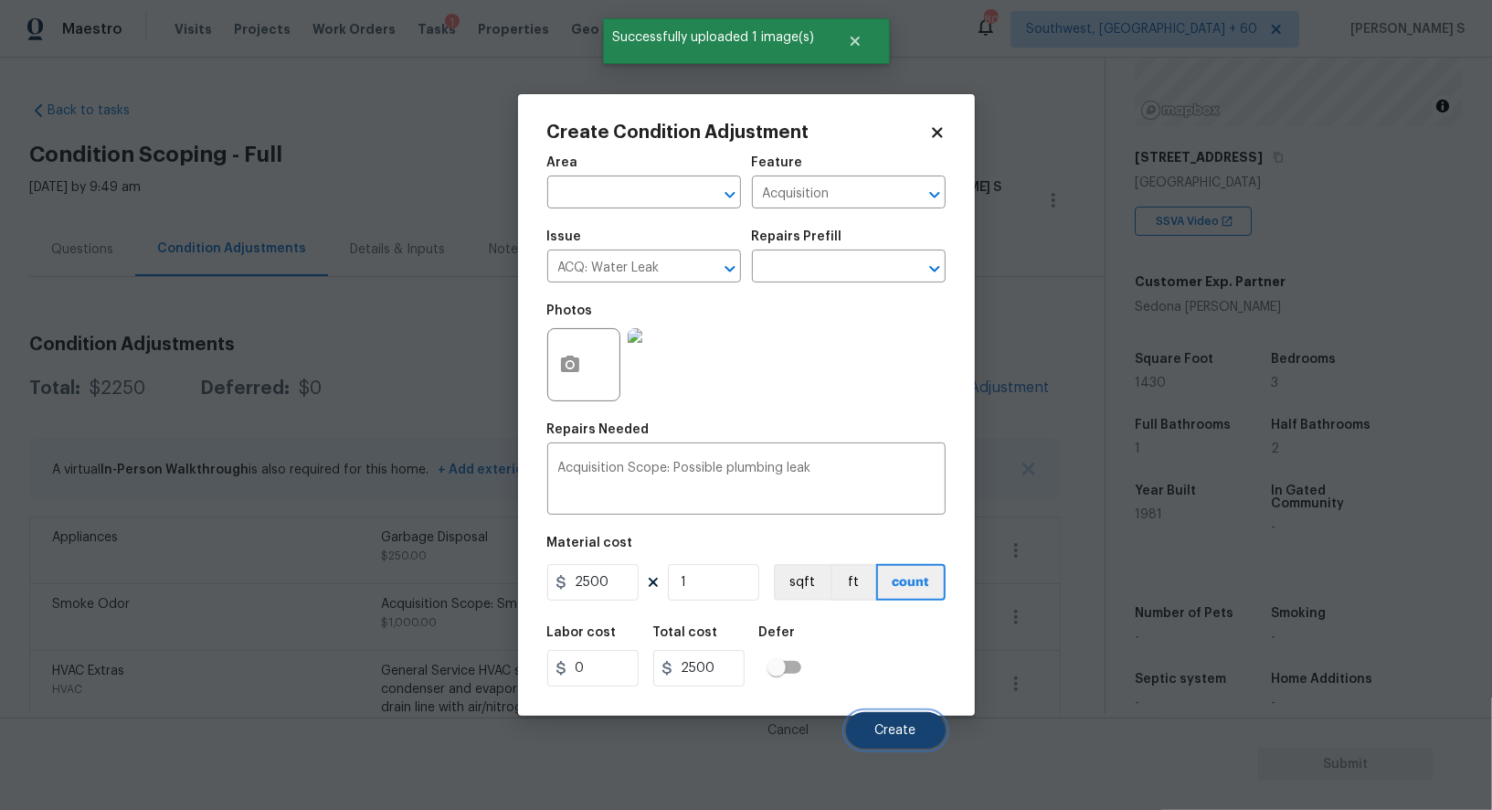
click at [909, 747] on button "Create" at bounding box center [896, 730] width 100 height 37
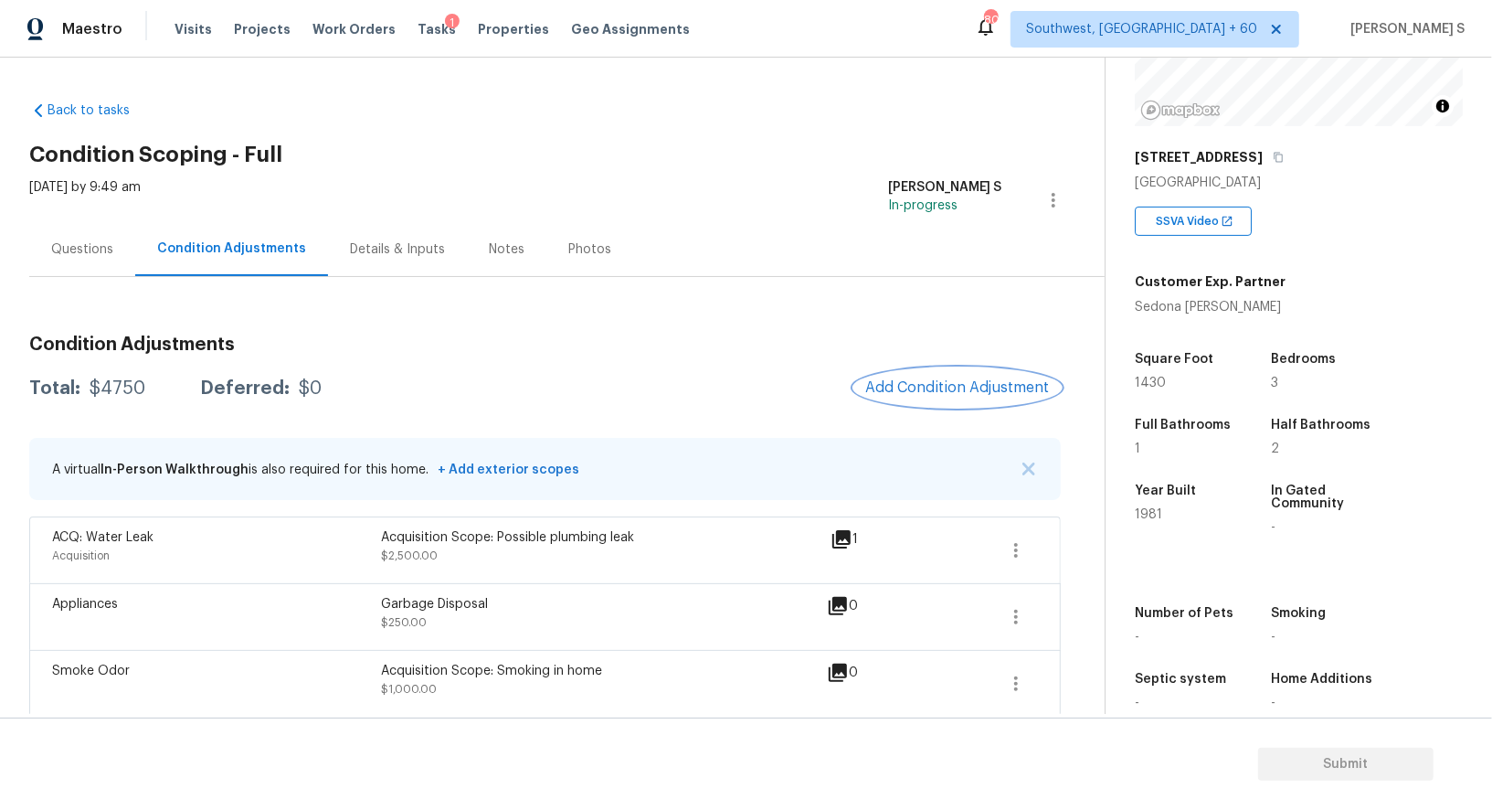
click at [879, 390] on span "Add Condition Adjustment" at bounding box center [957, 387] width 185 height 16
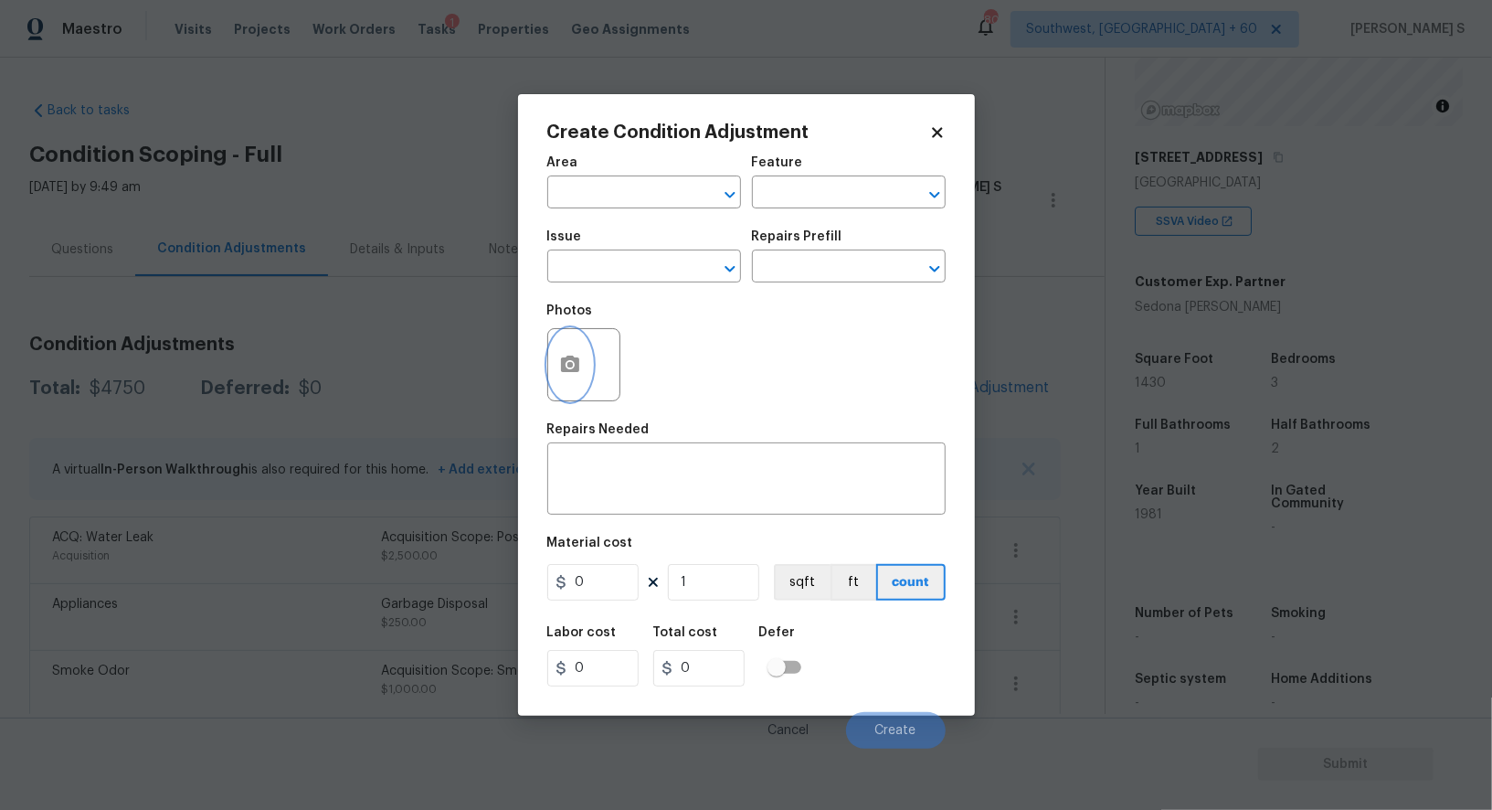
click at [572, 370] on icon "button" at bounding box center [570, 364] width 18 height 16
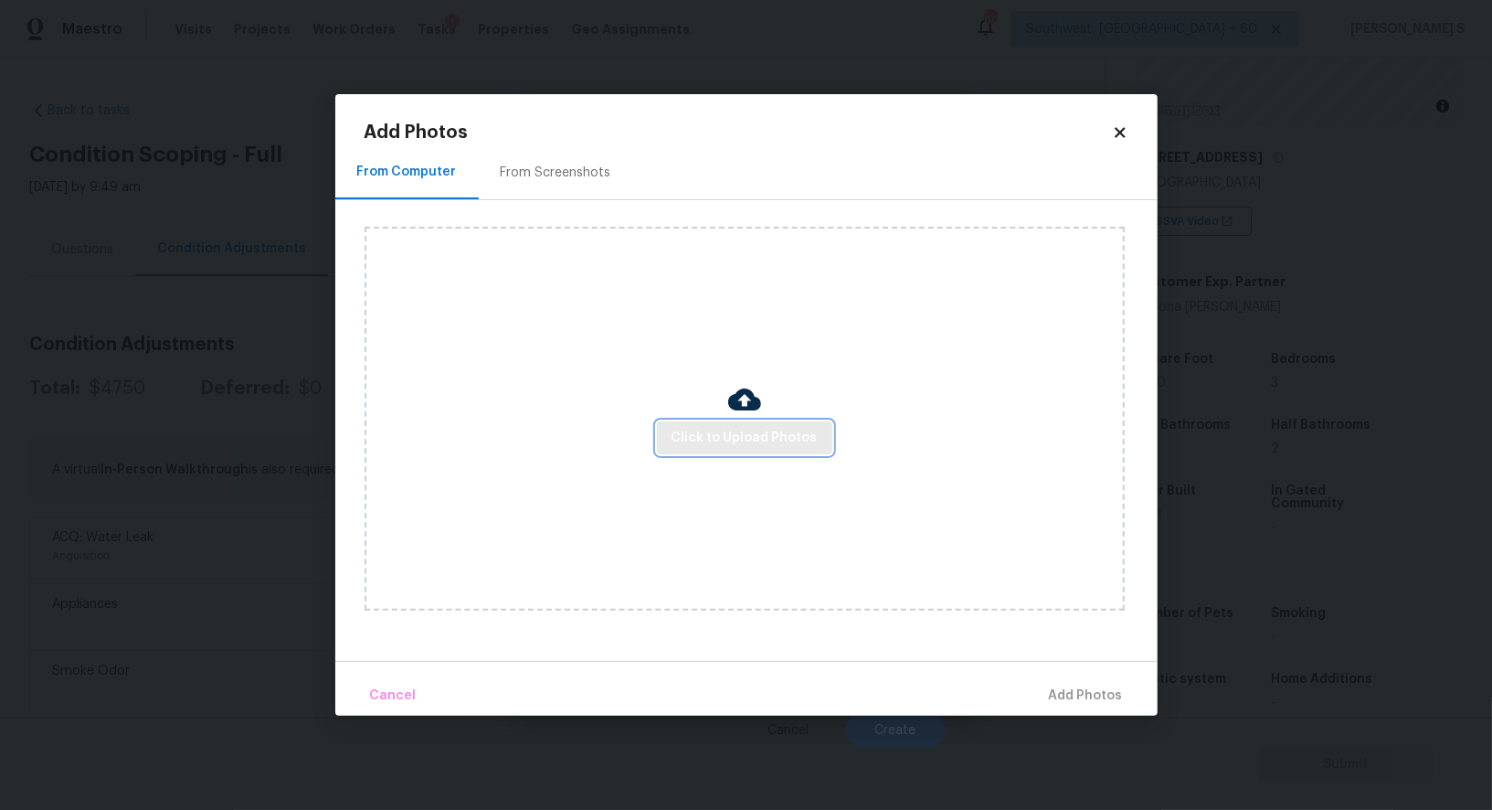
click at [714, 428] on span "Click to Upload Photos" at bounding box center [745, 438] width 146 height 23
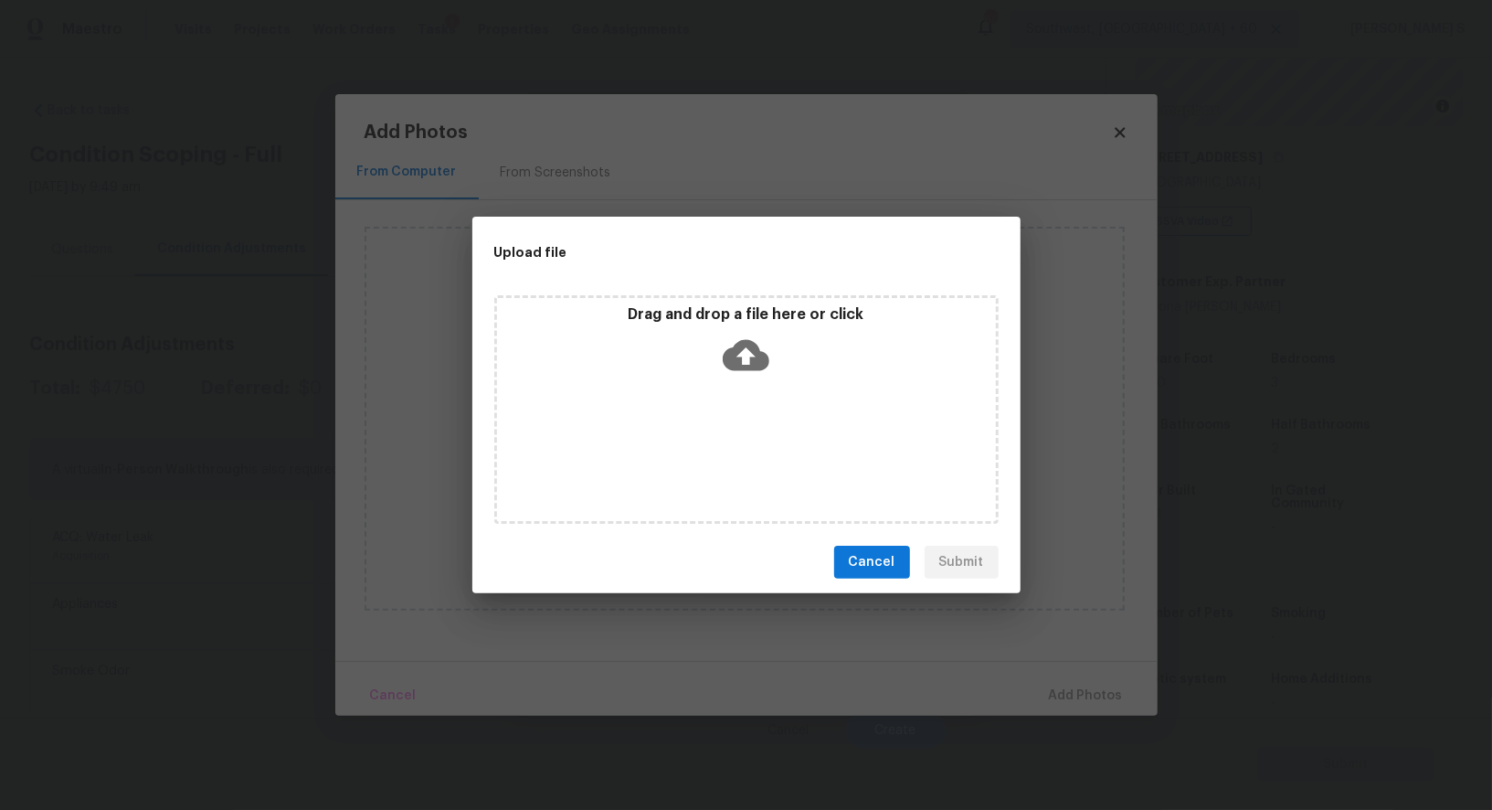
click at [714, 428] on div "Drag and drop a file here or click" at bounding box center [746, 409] width 504 height 228
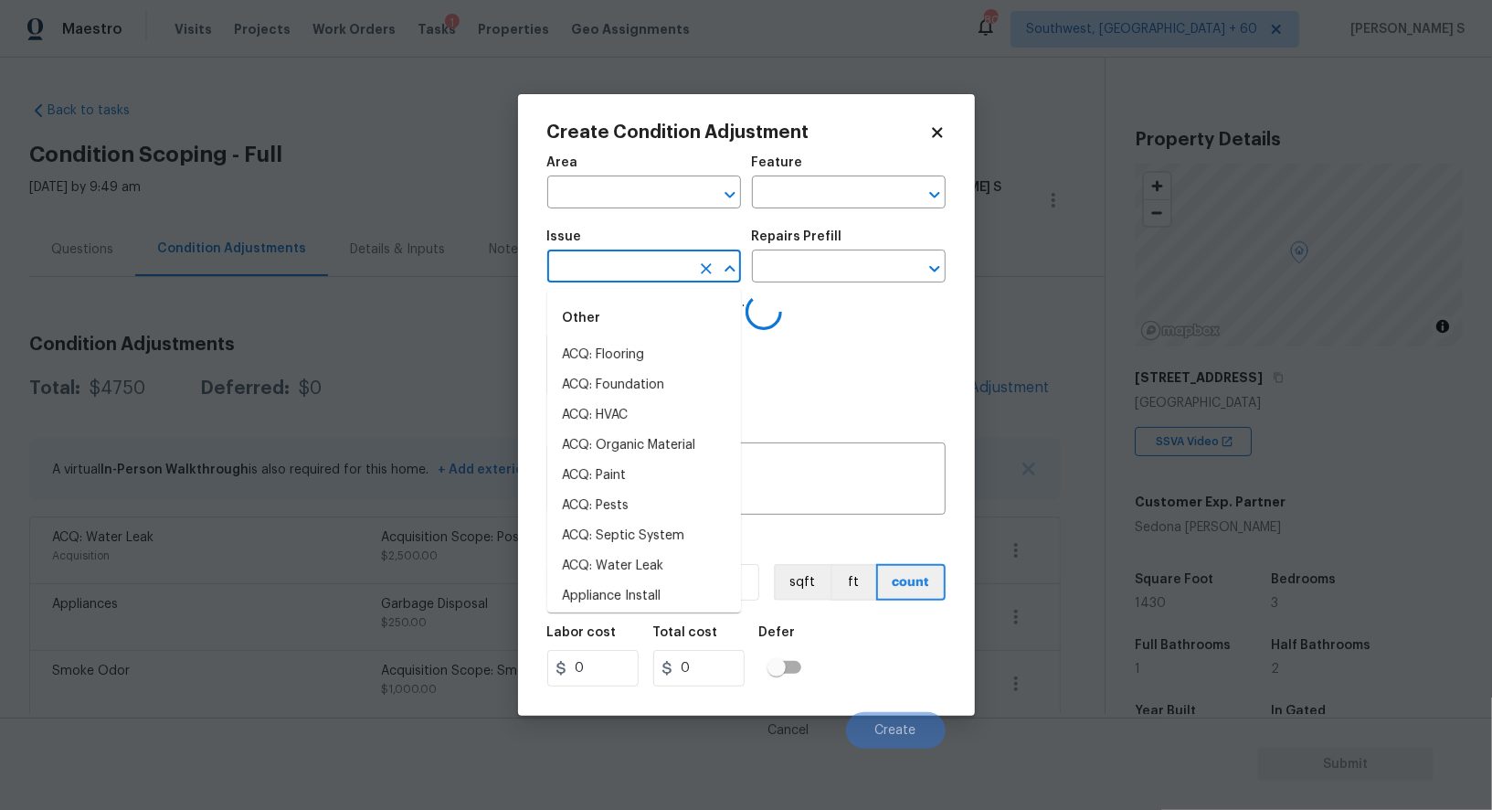
scroll to position [220, 0]
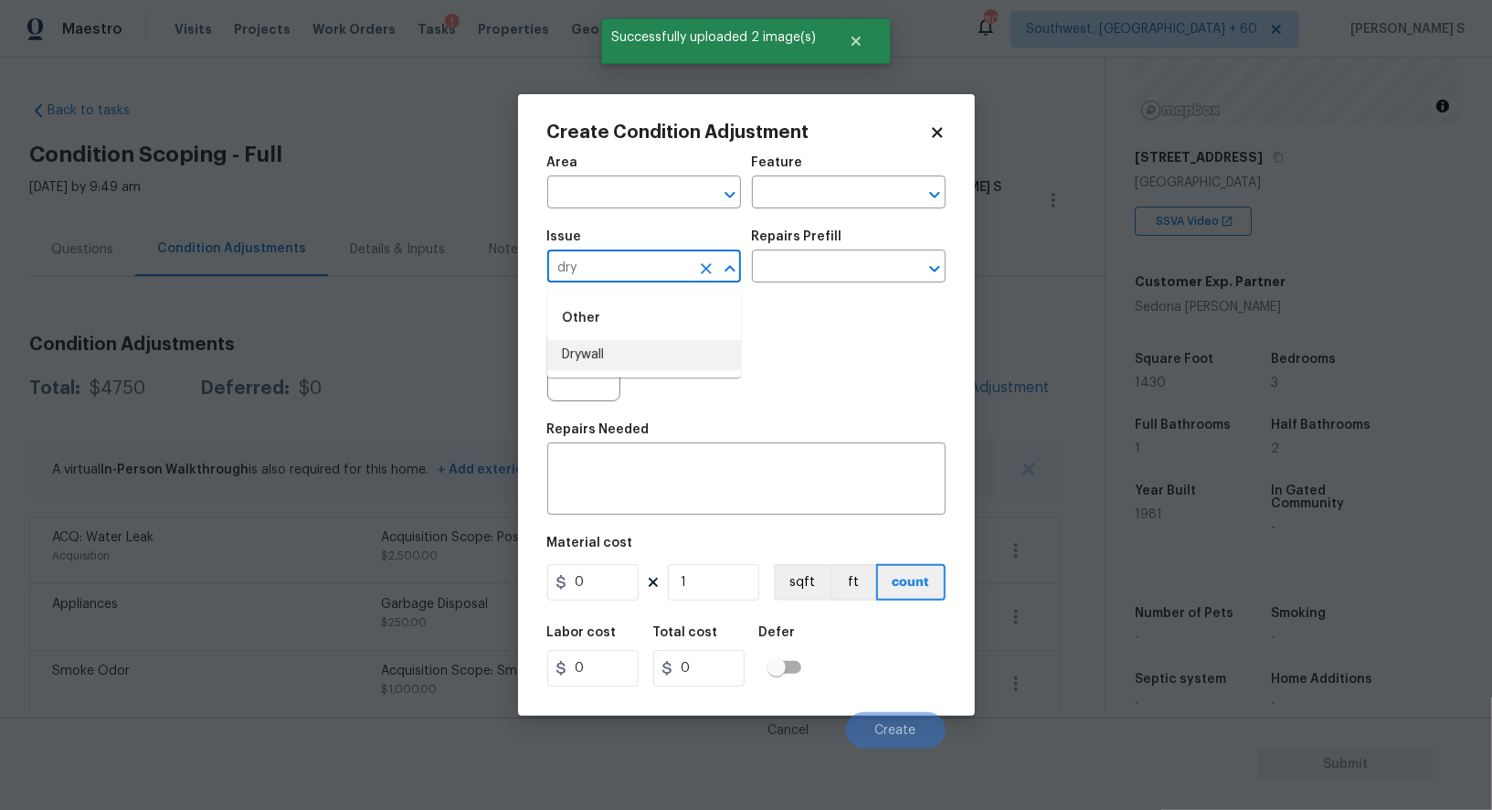
type input "Drywall"
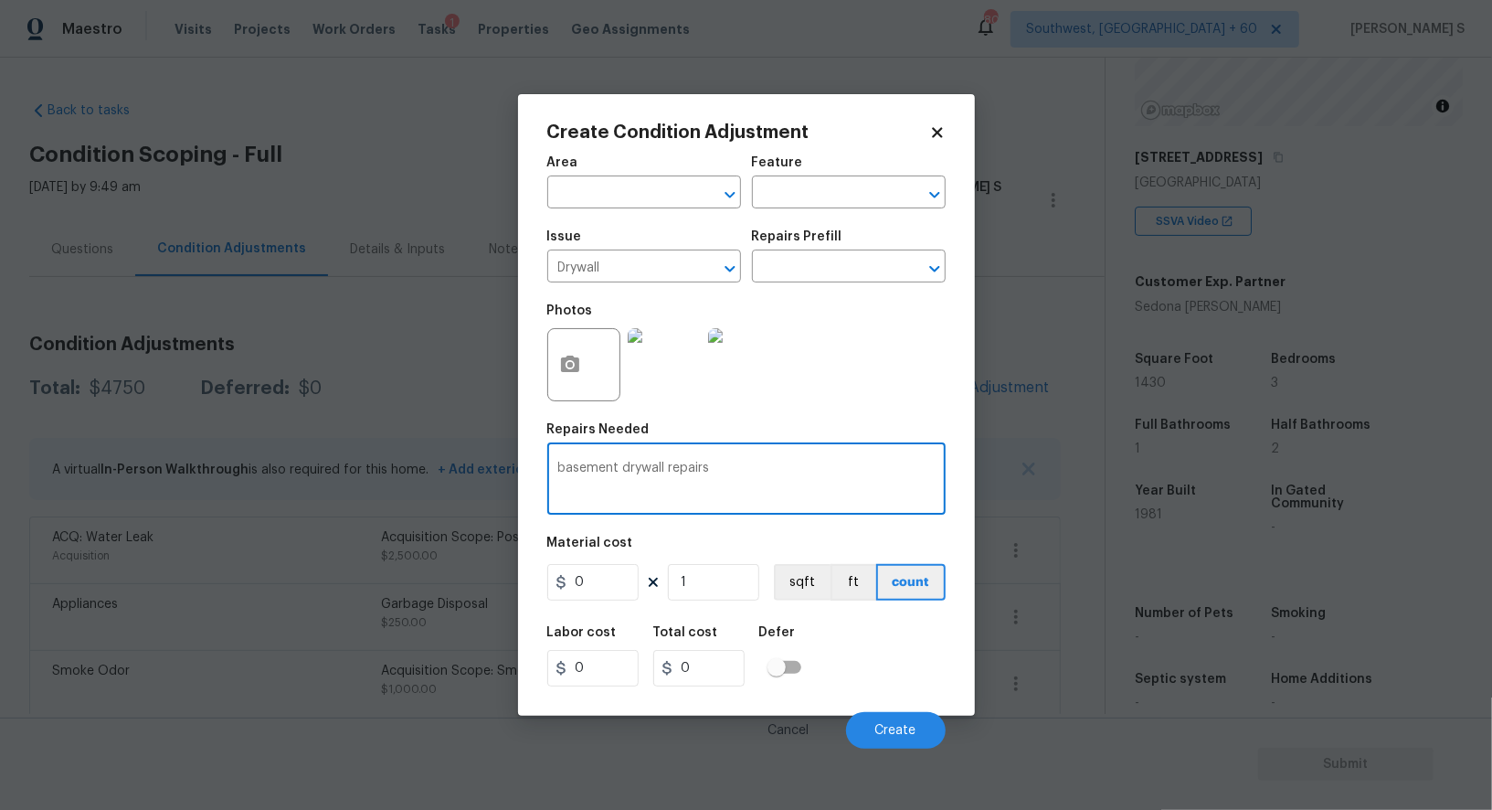
type textarea "basement drywall repairs"
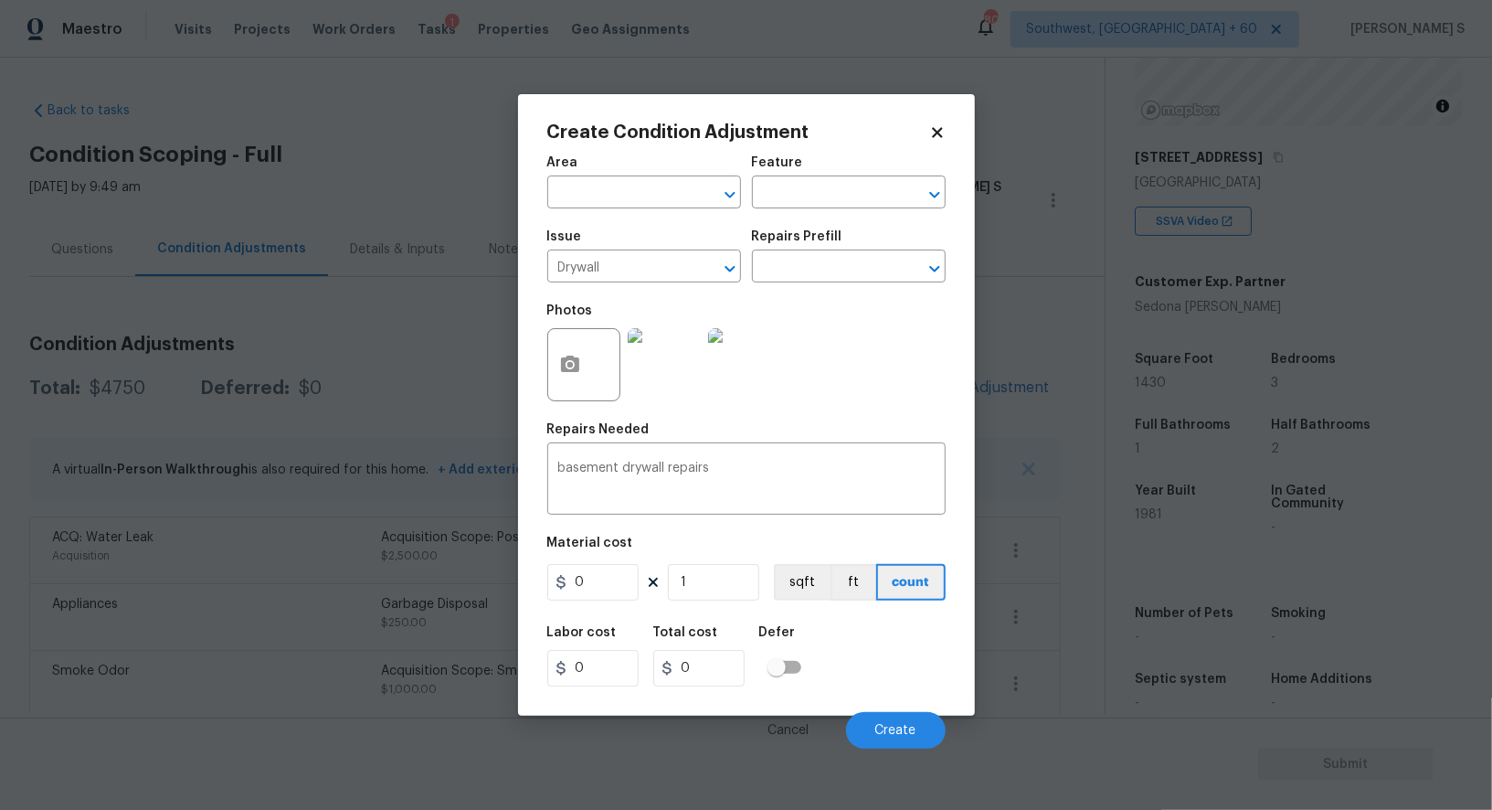
click at [595, 603] on figure "Material cost 0 1 sqft ft count" at bounding box center [746, 570] width 398 height 68
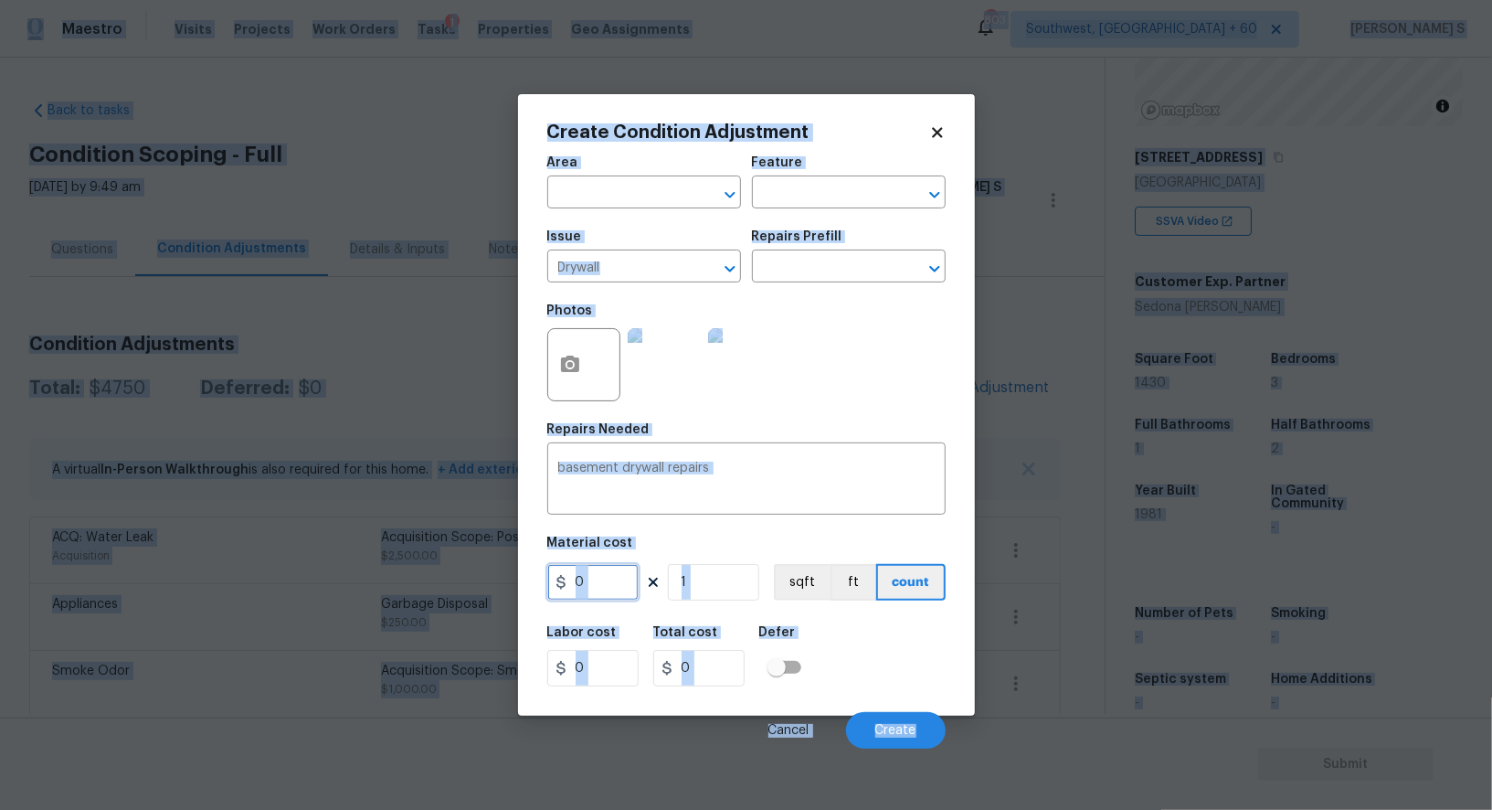
click at [595, 595] on input "0" at bounding box center [592, 582] width 91 height 37
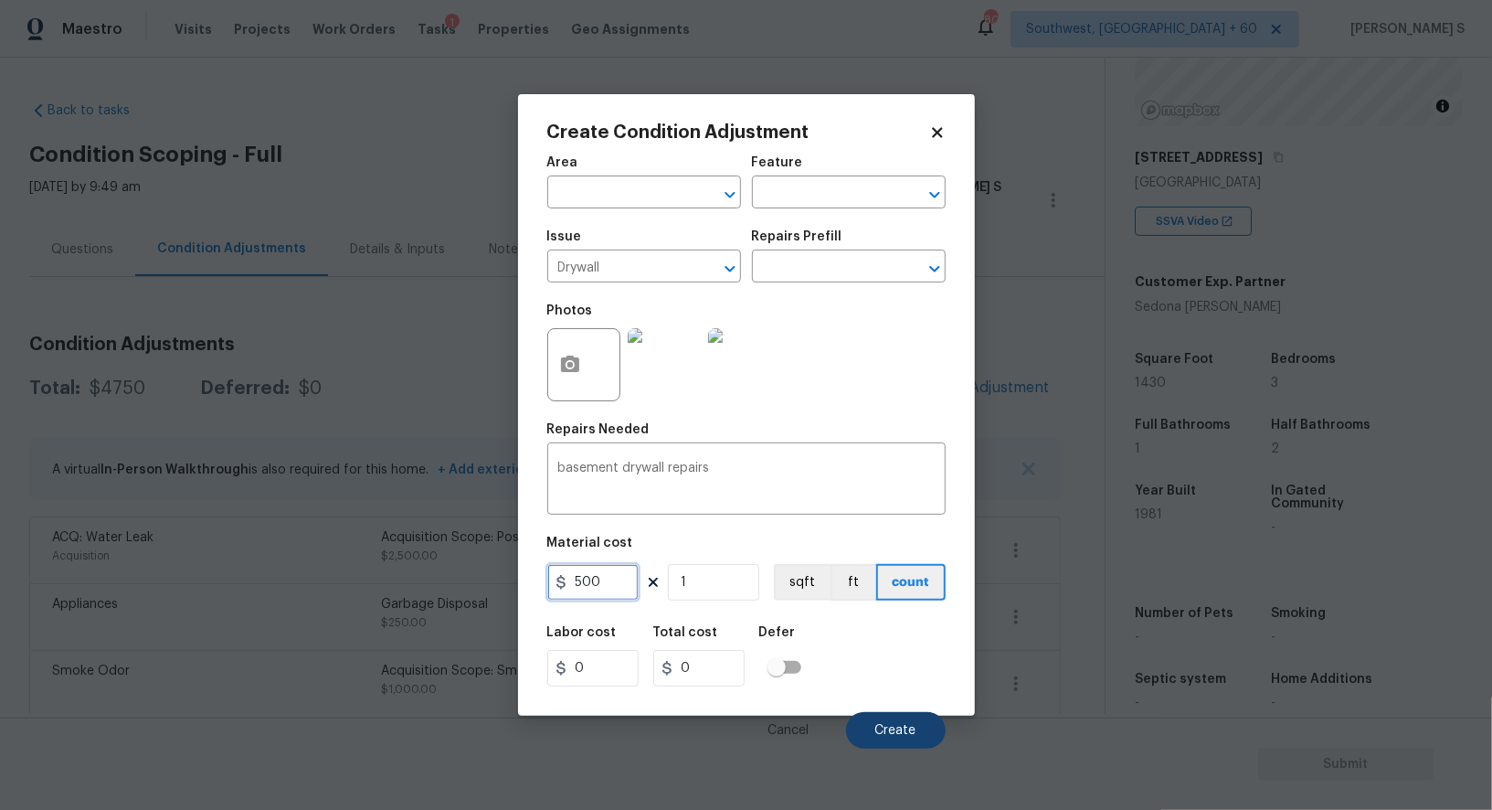
type input "500"
click at [901, 749] on button "Create" at bounding box center [896, 730] width 100 height 37
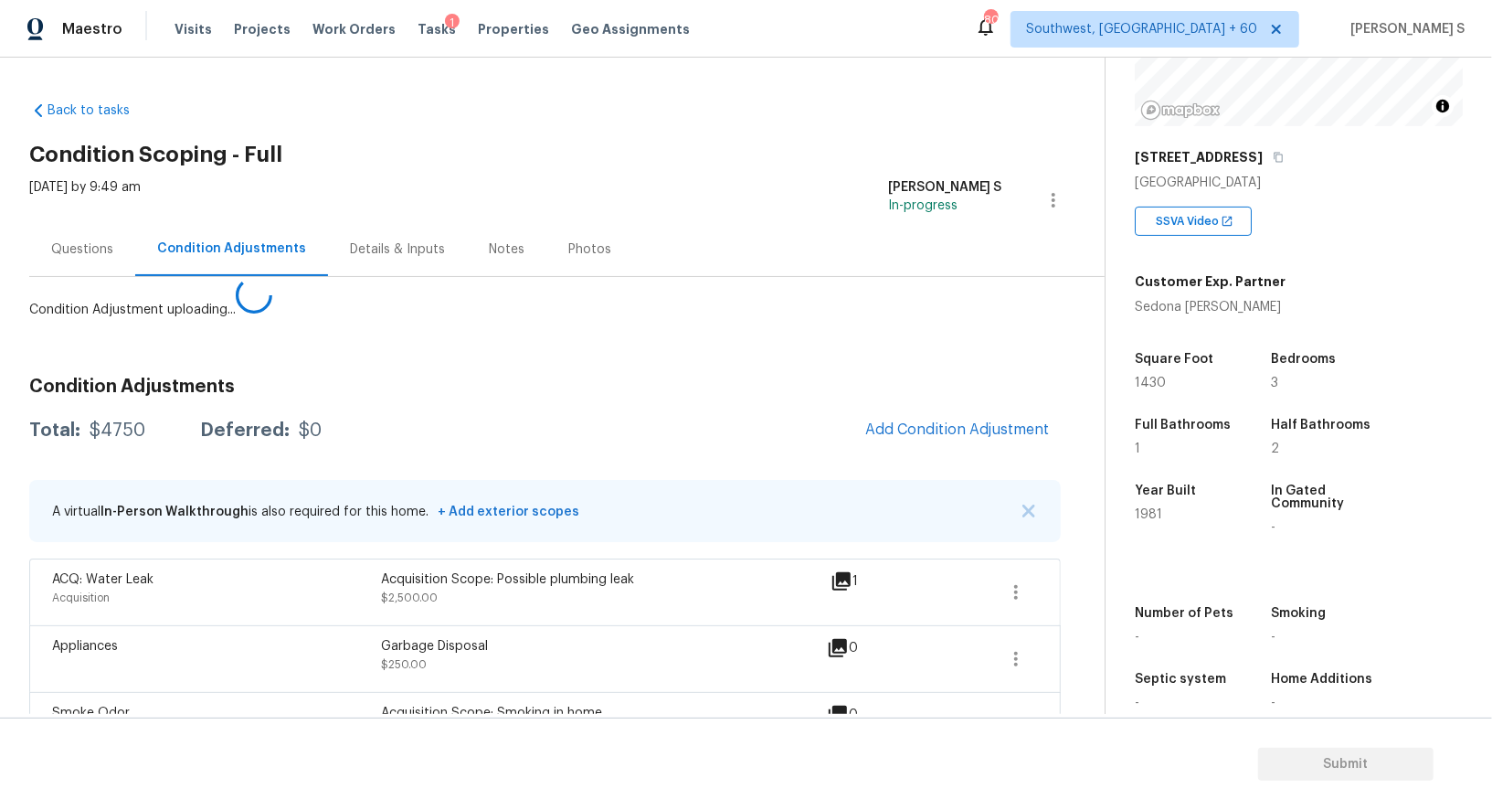
click at [346, 641] on body "Maestro Visits Projects Work Orders Tasks 1 Properties Geo Assignments 803 Sout…" at bounding box center [746, 405] width 1492 height 810
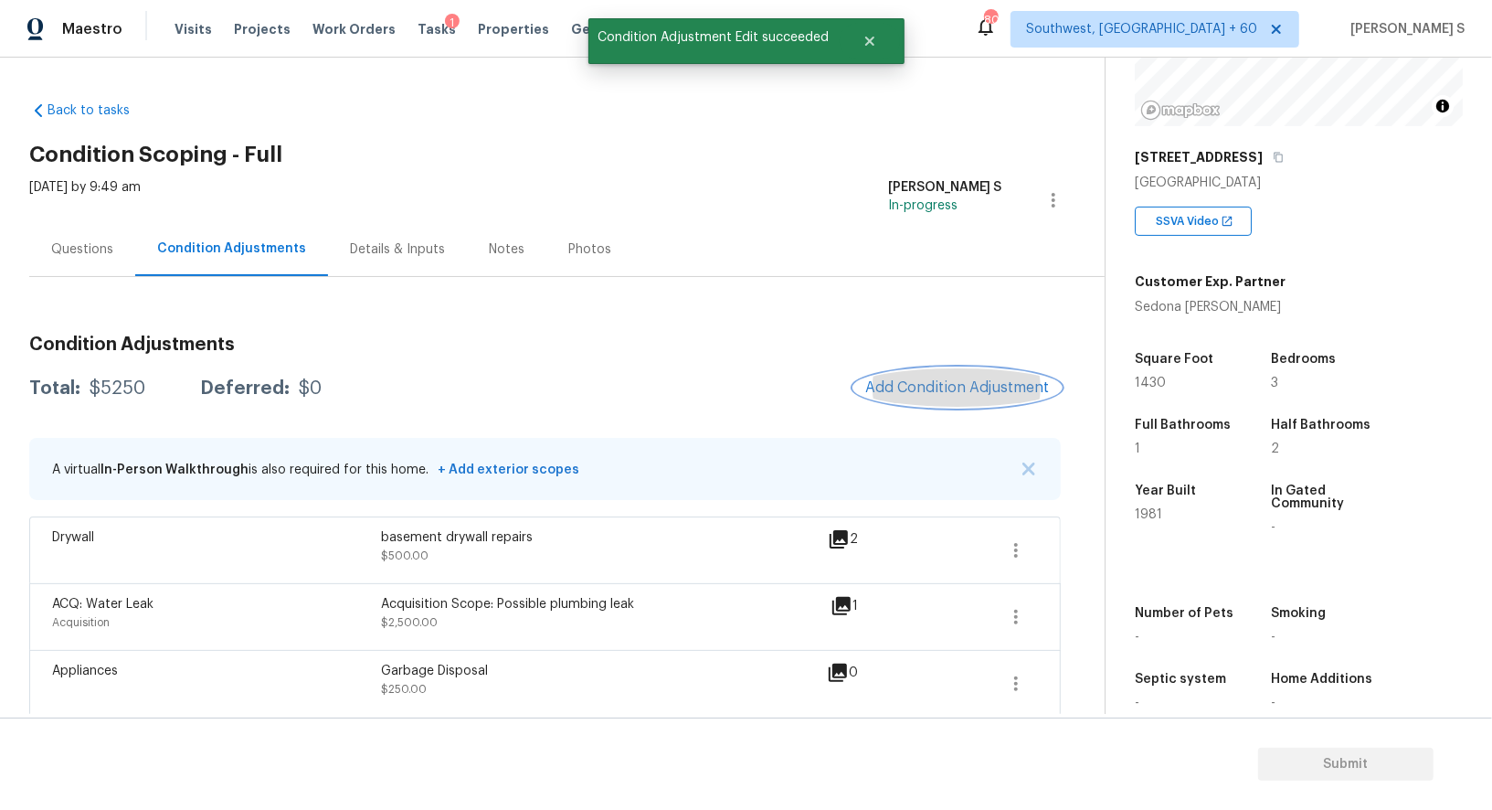
click at [940, 383] on span "Add Condition Adjustment" at bounding box center [957, 387] width 185 height 16
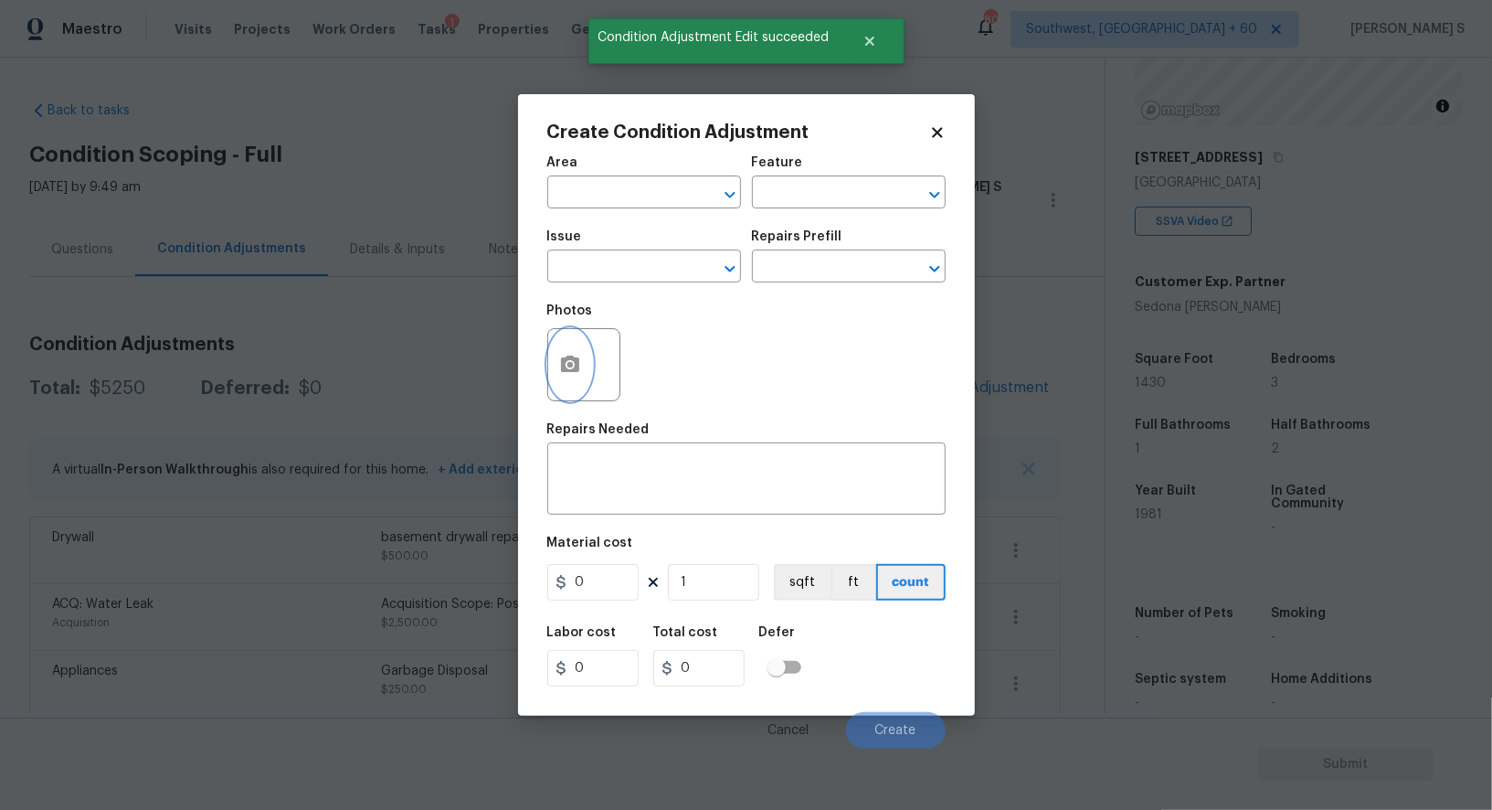
click at [548, 377] on button "button" at bounding box center [570, 364] width 44 height 71
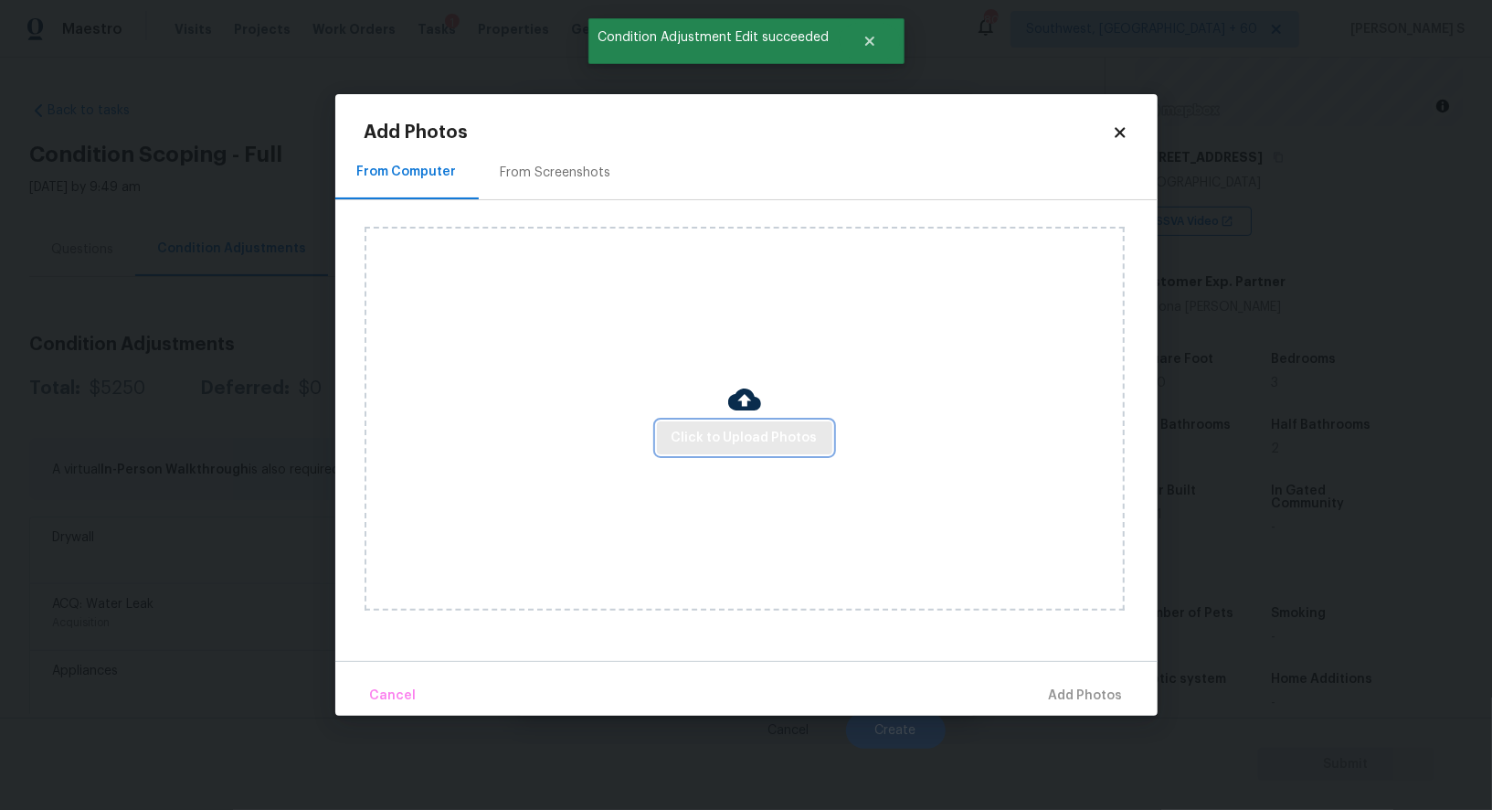
click at [716, 443] on span "Click to Upload Photos" at bounding box center [745, 438] width 146 height 23
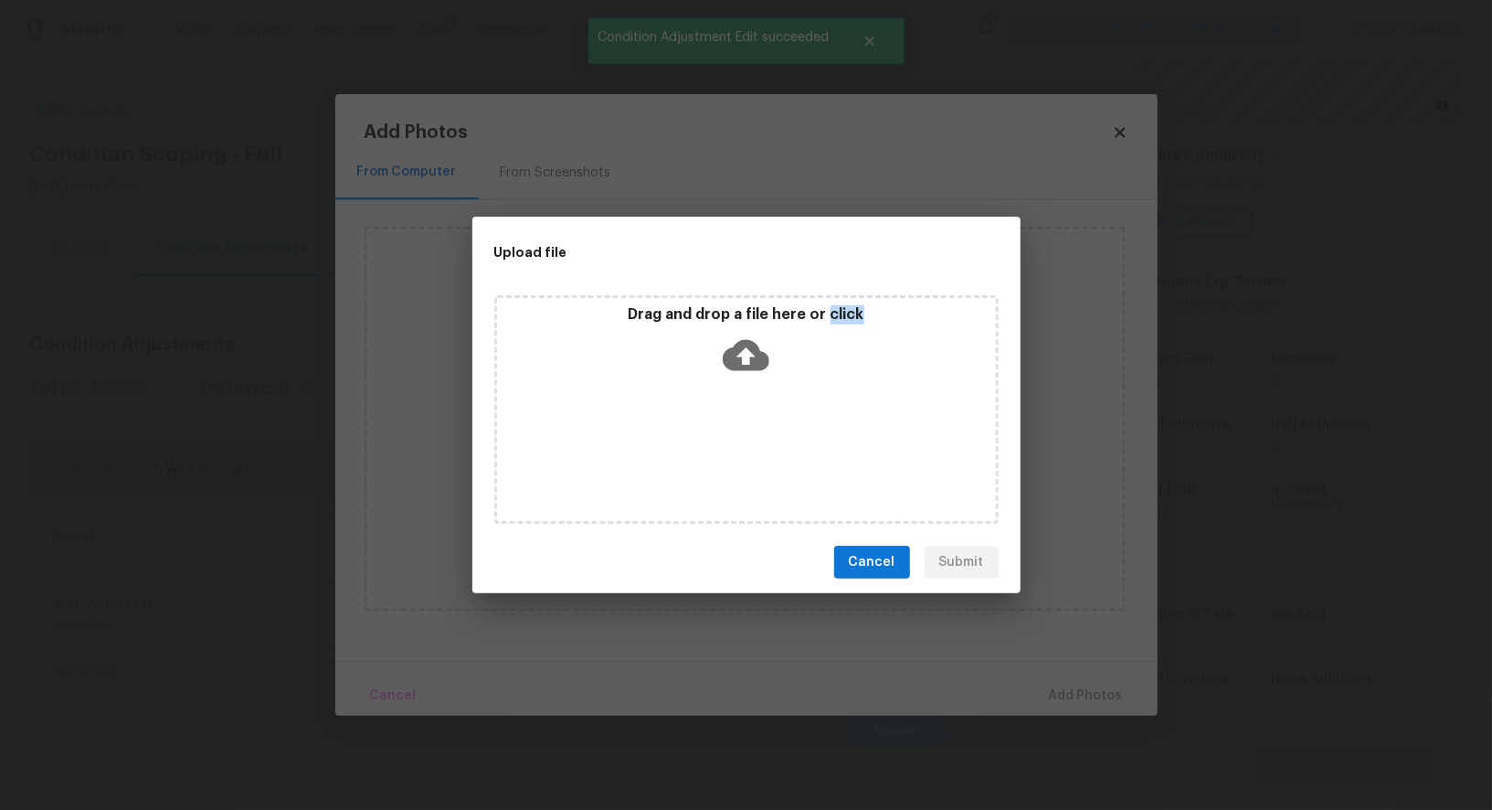
click at [716, 441] on div "Drag and drop a file here or click" at bounding box center [746, 409] width 504 height 228
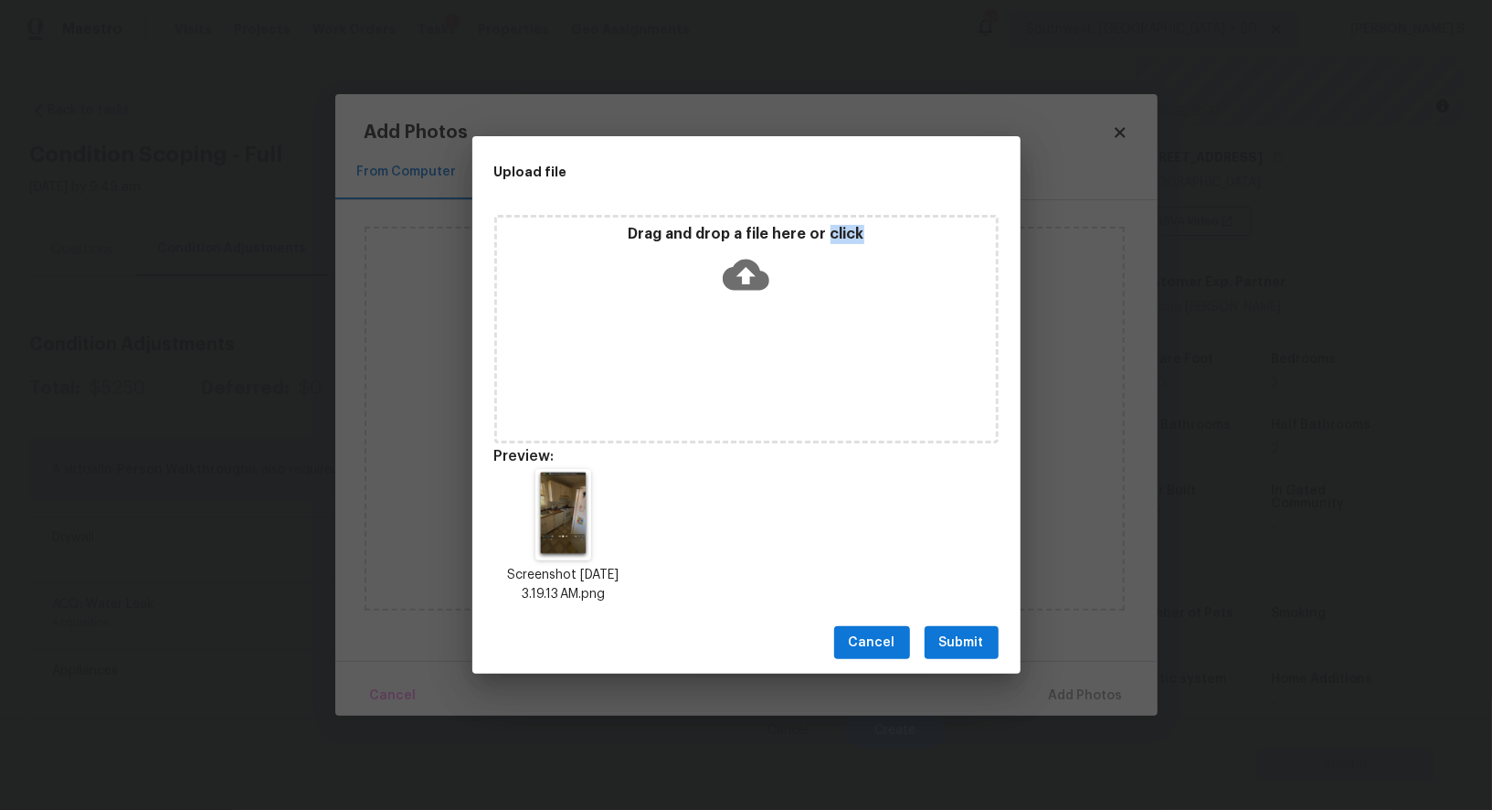
click at [980, 645] on span "Submit" at bounding box center [962, 643] width 45 height 23
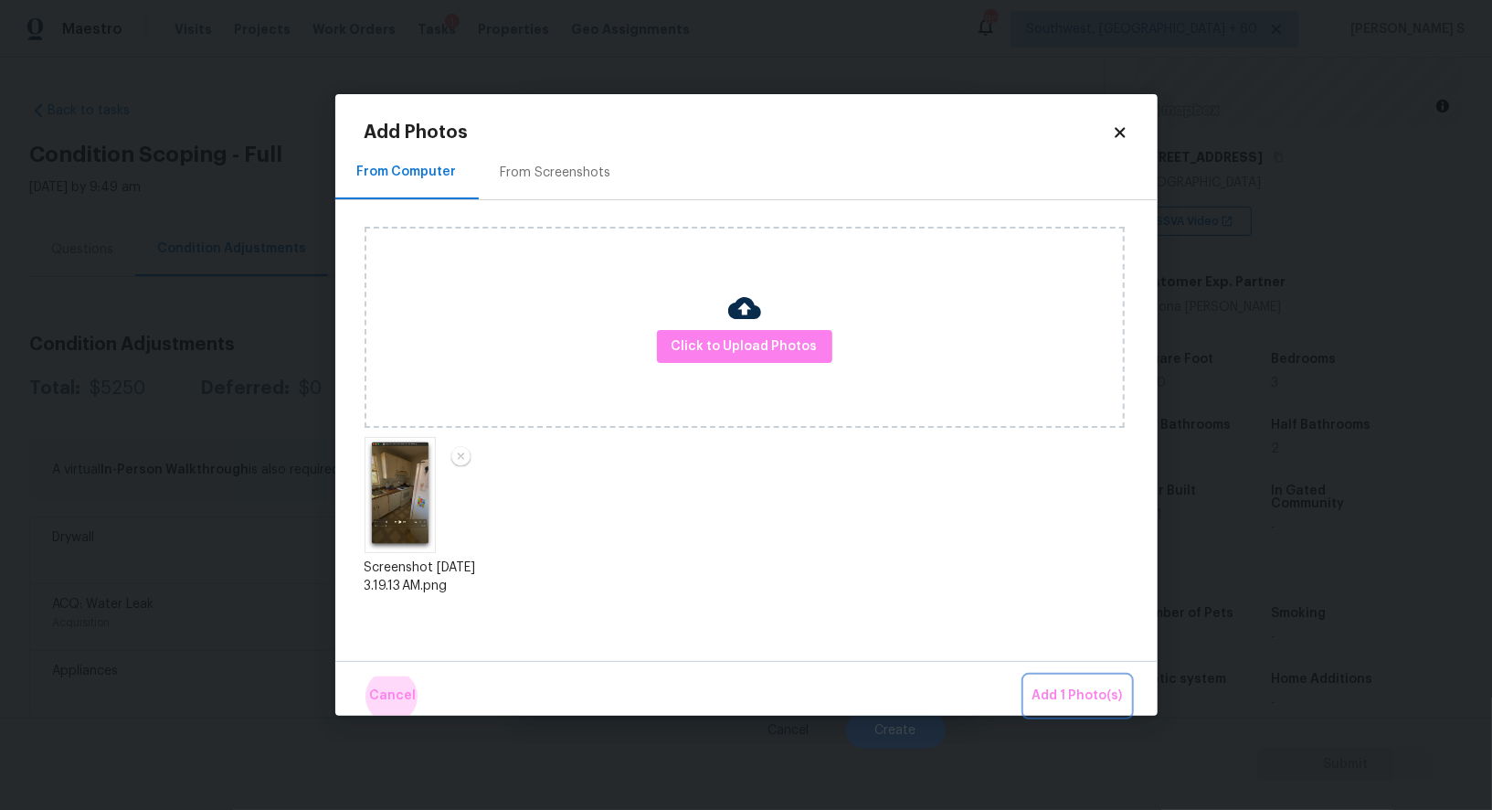
click at [1025, 676] on button "Add 1 Photo(s)" at bounding box center [1077, 695] width 105 height 39
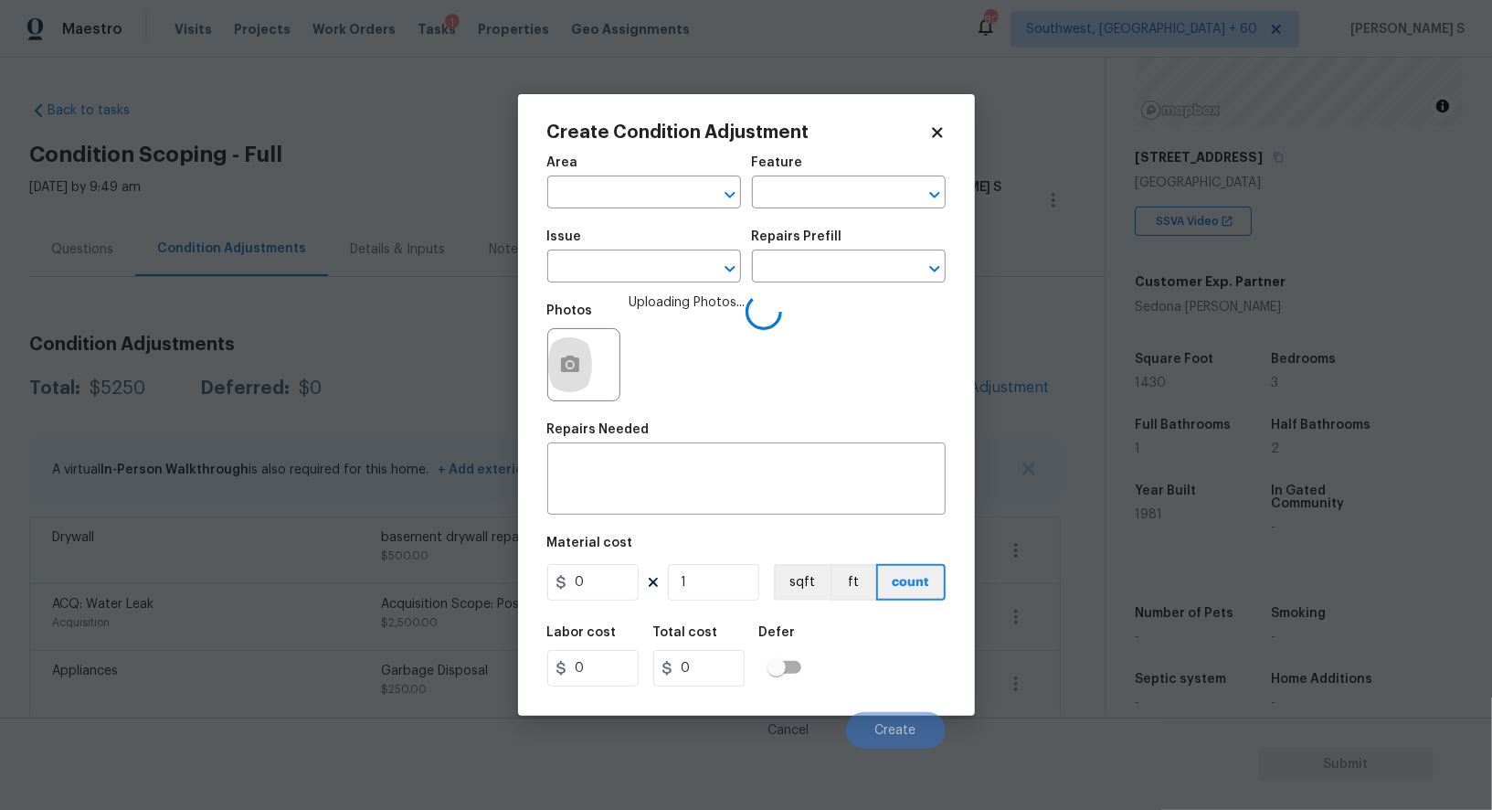
click at [675, 249] on div "Issue" at bounding box center [644, 242] width 194 height 24
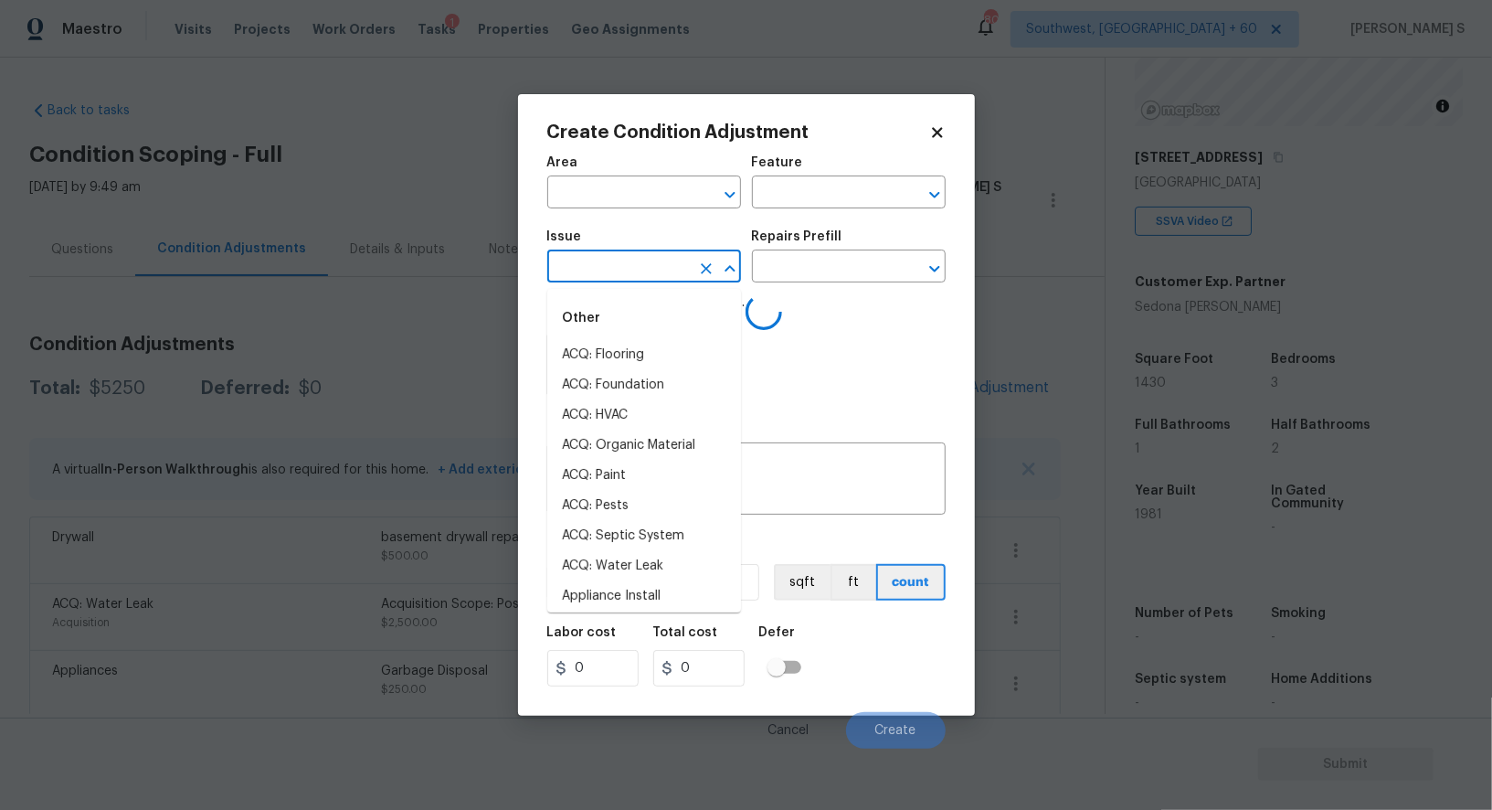
click at [645, 262] on input "text" at bounding box center [618, 268] width 143 height 28
type input "cabi"
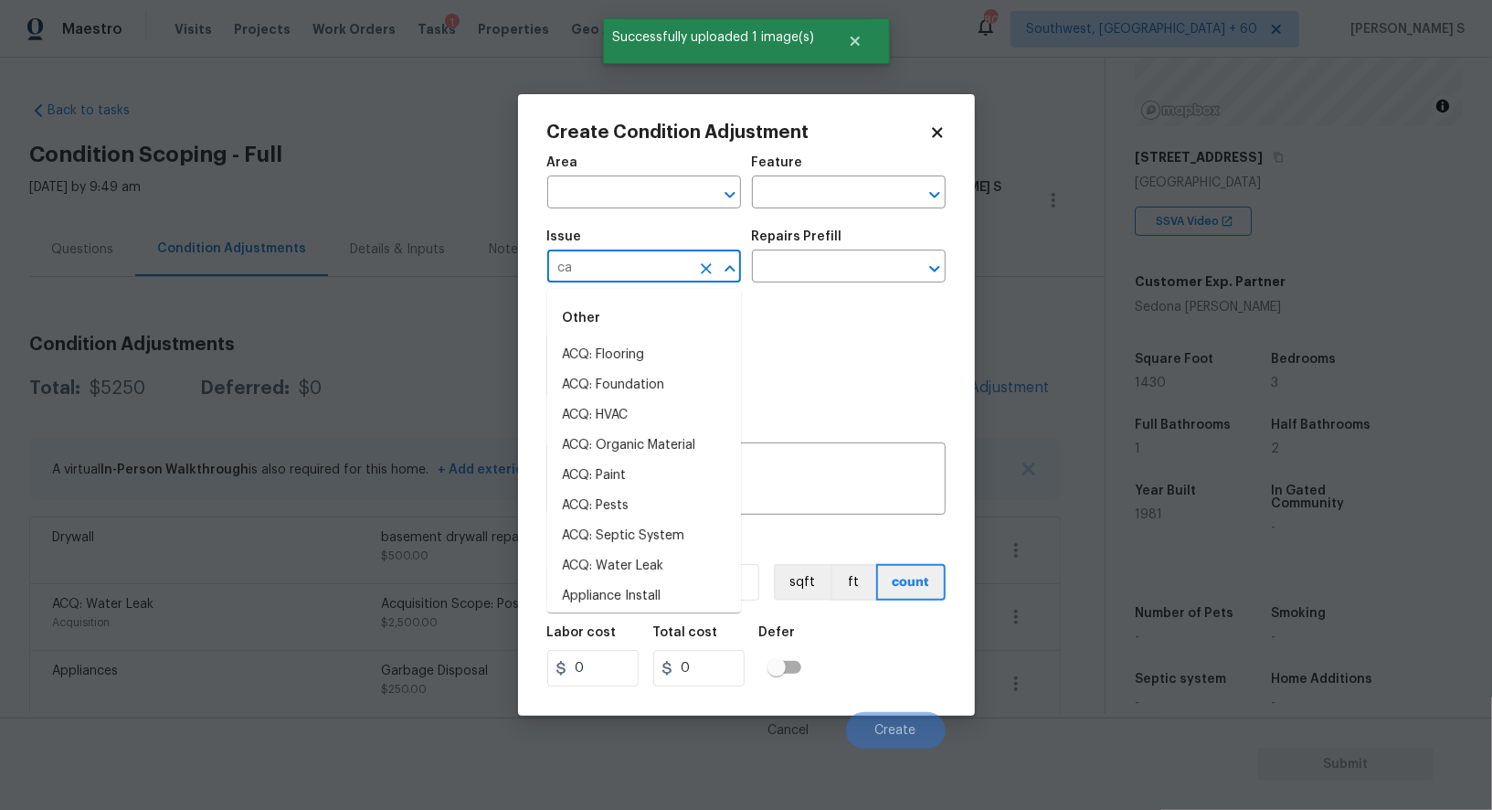
type input "cab"
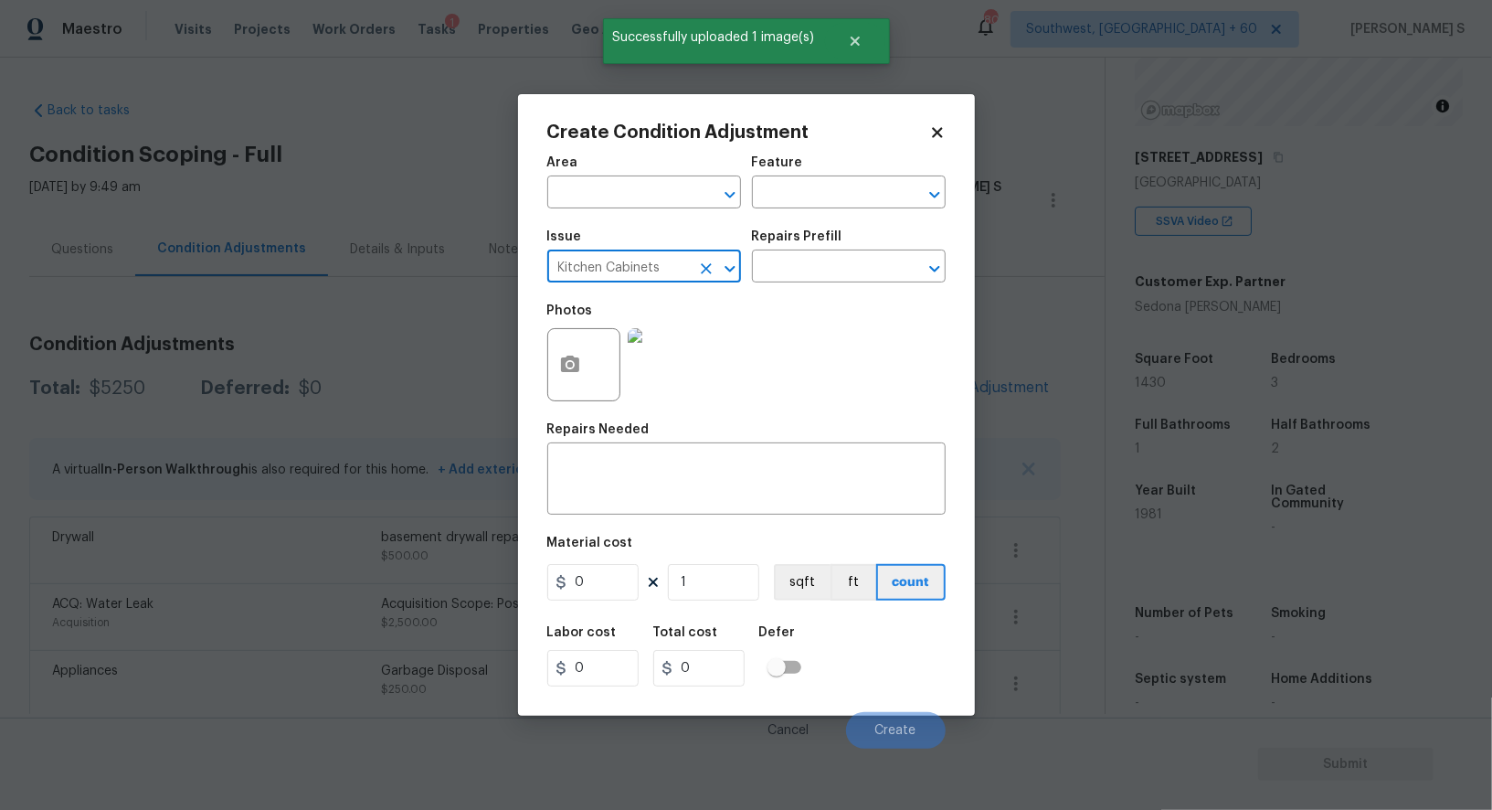
type input "Kitchen Cabinets"
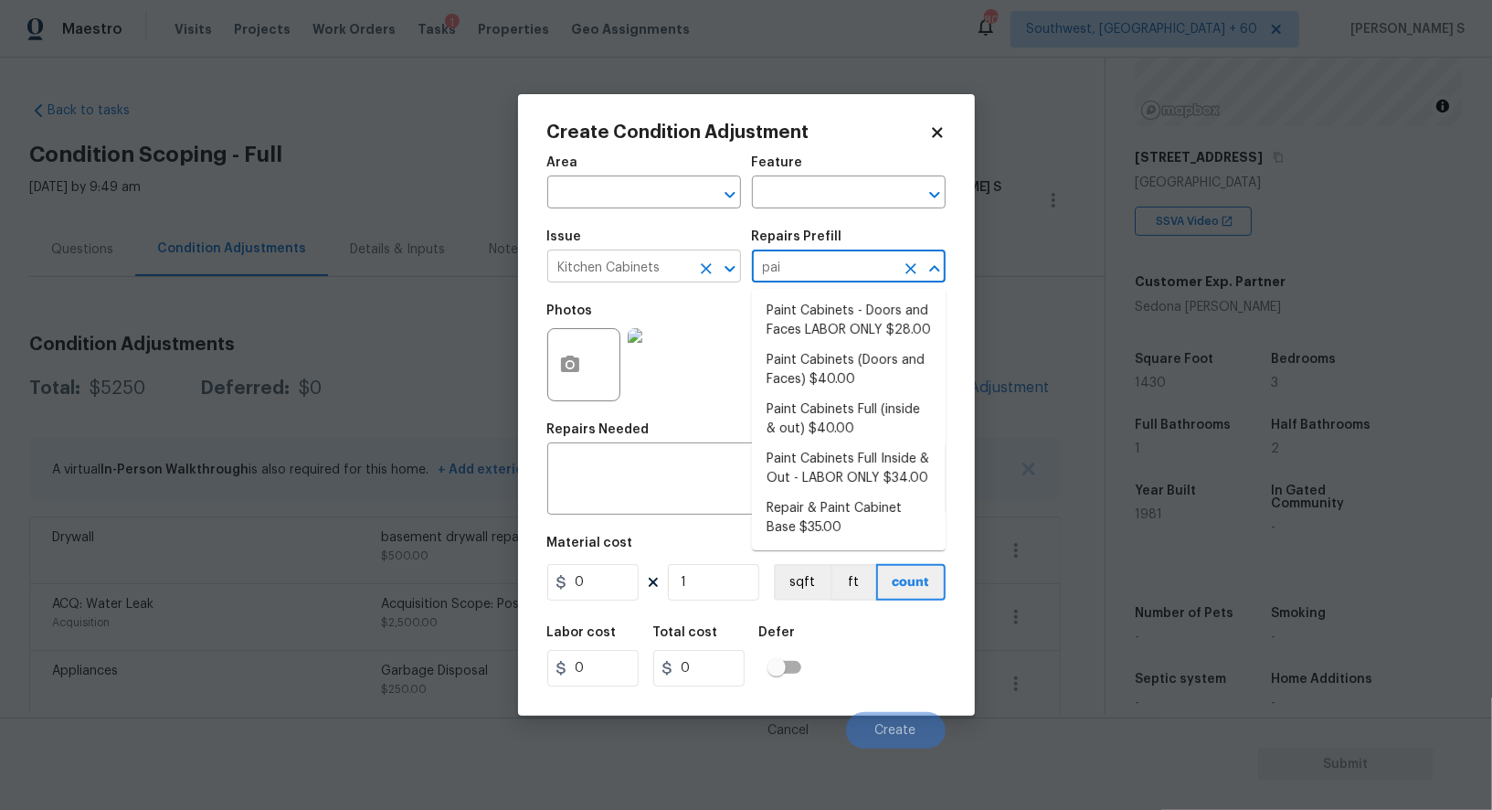
type input "pain"
type input "Cabinets"
type textarea "Prep, sand, mask and apply 2 coats of paint to the kitchen cabinet doors and bo…"
type input "40"
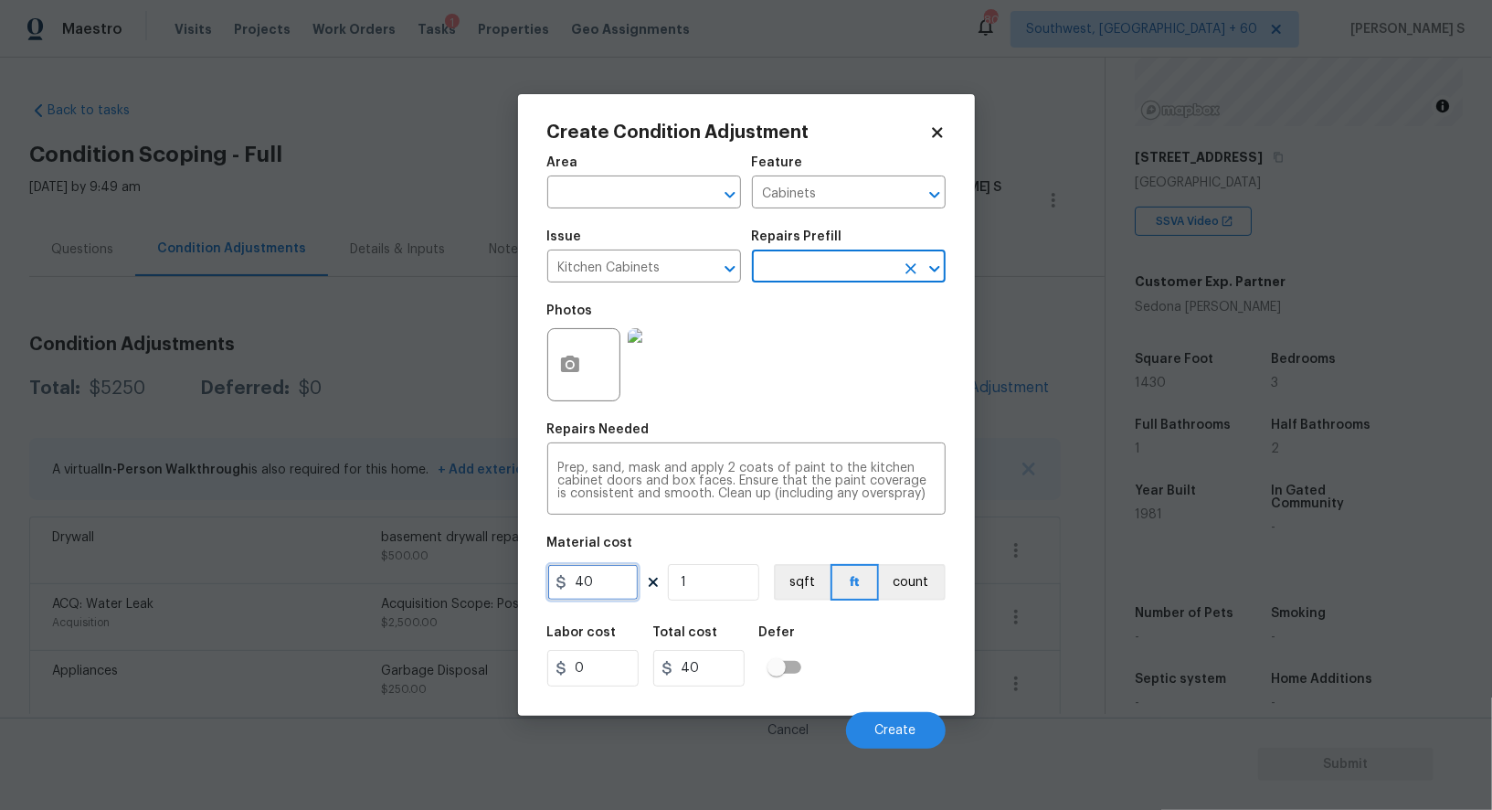
click at [621, 573] on input "40" at bounding box center [592, 582] width 91 height 37
type input "1200"
click at [870, 680] on div "Labor cost 0 Total cost 1200 Defer" at bounding box center [746, 656] width 398 height 82
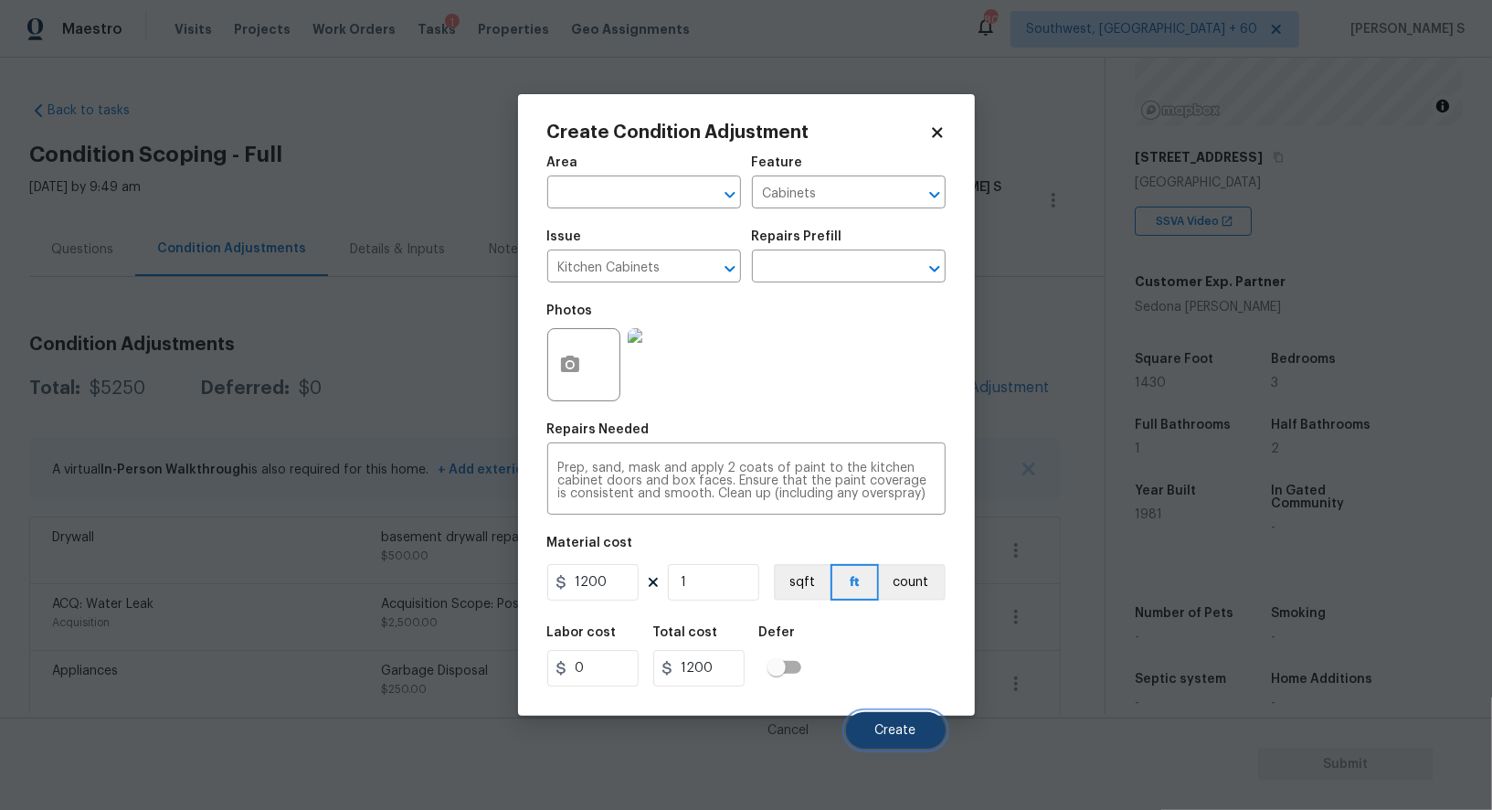
click at [917, 718] on button "Create" at bounding box center [896, 730] width 100 height 37
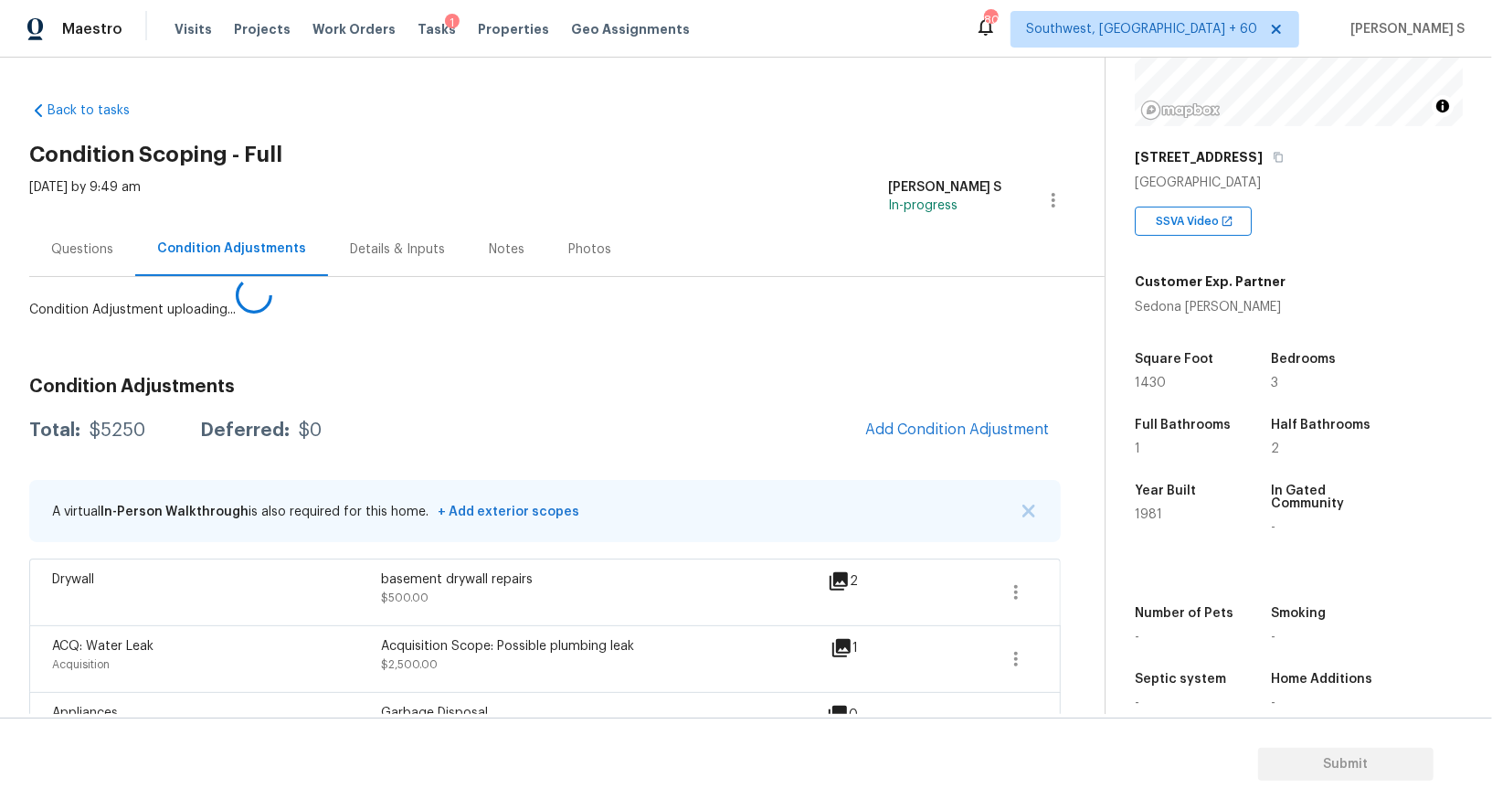
click at [136, 638] on body "Maestro Visits Projects Work Orders Tasks 1 Properties Geo Assignments 803 Sout…" at bounding box center [746, 405] width 1492 height 810
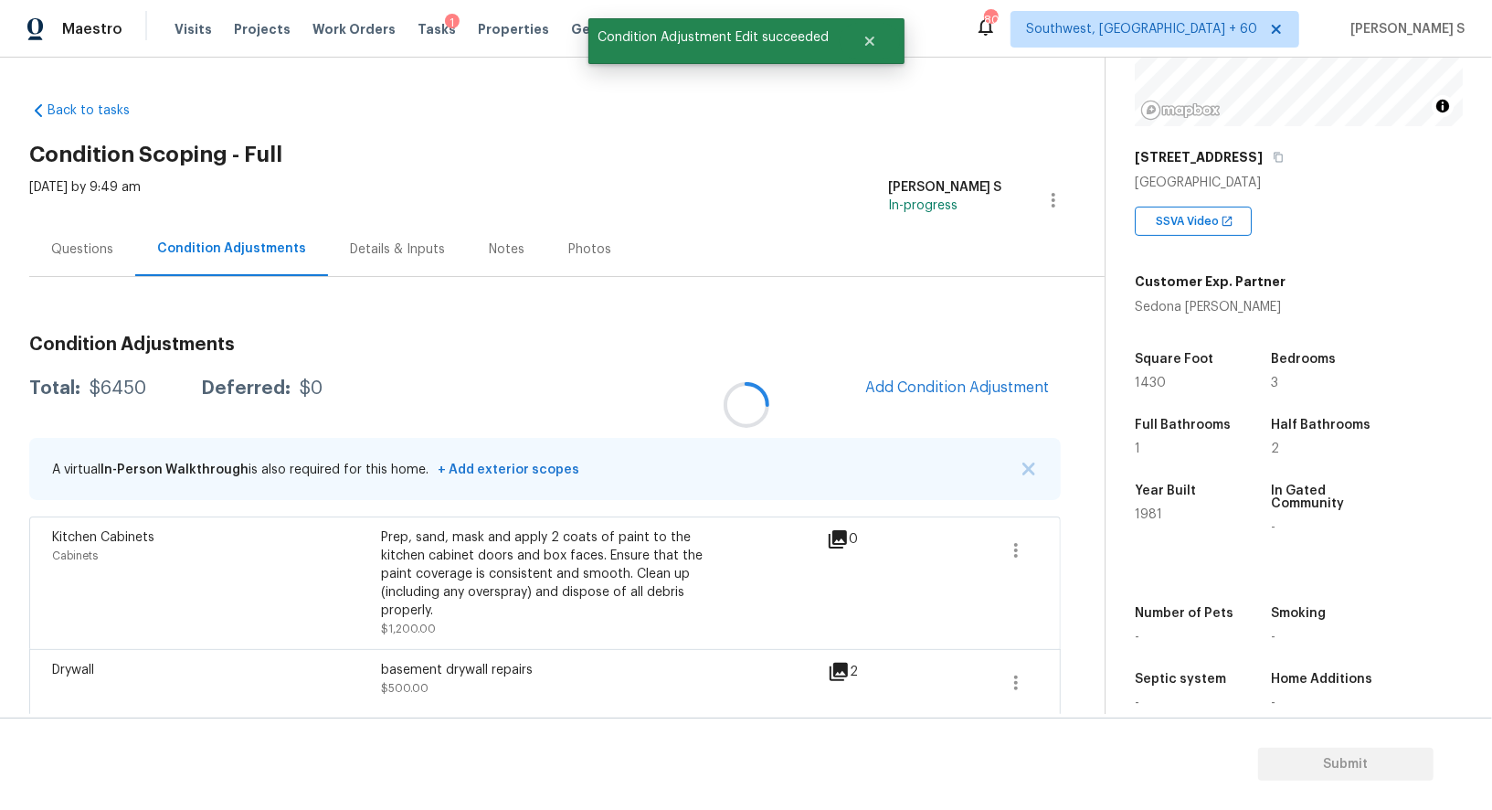
drag, startPoint x: 918, startPoint y: 371, endPoint x: 974, endPoint y: 386, distance: 58.5
click at [917, 371] on div at bounding box center [746, 405] width 1492 height 810
click at [877, 379] on span "Add Condition Adjustment" at bounding box center [957, 387] width 185 height 16
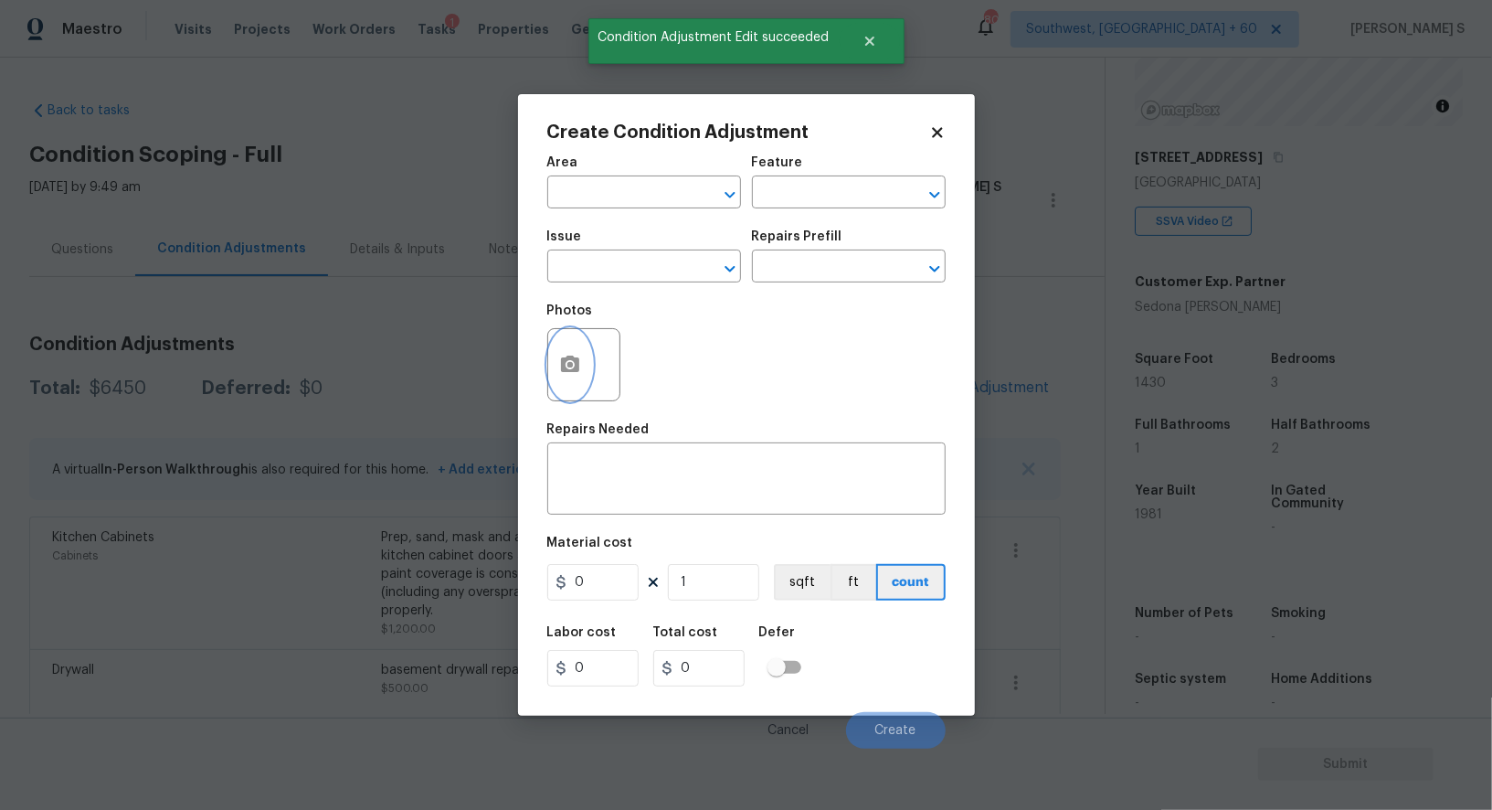
click at [552, 369] on button "button" at bounding box center [570, 364] width 44 height 71
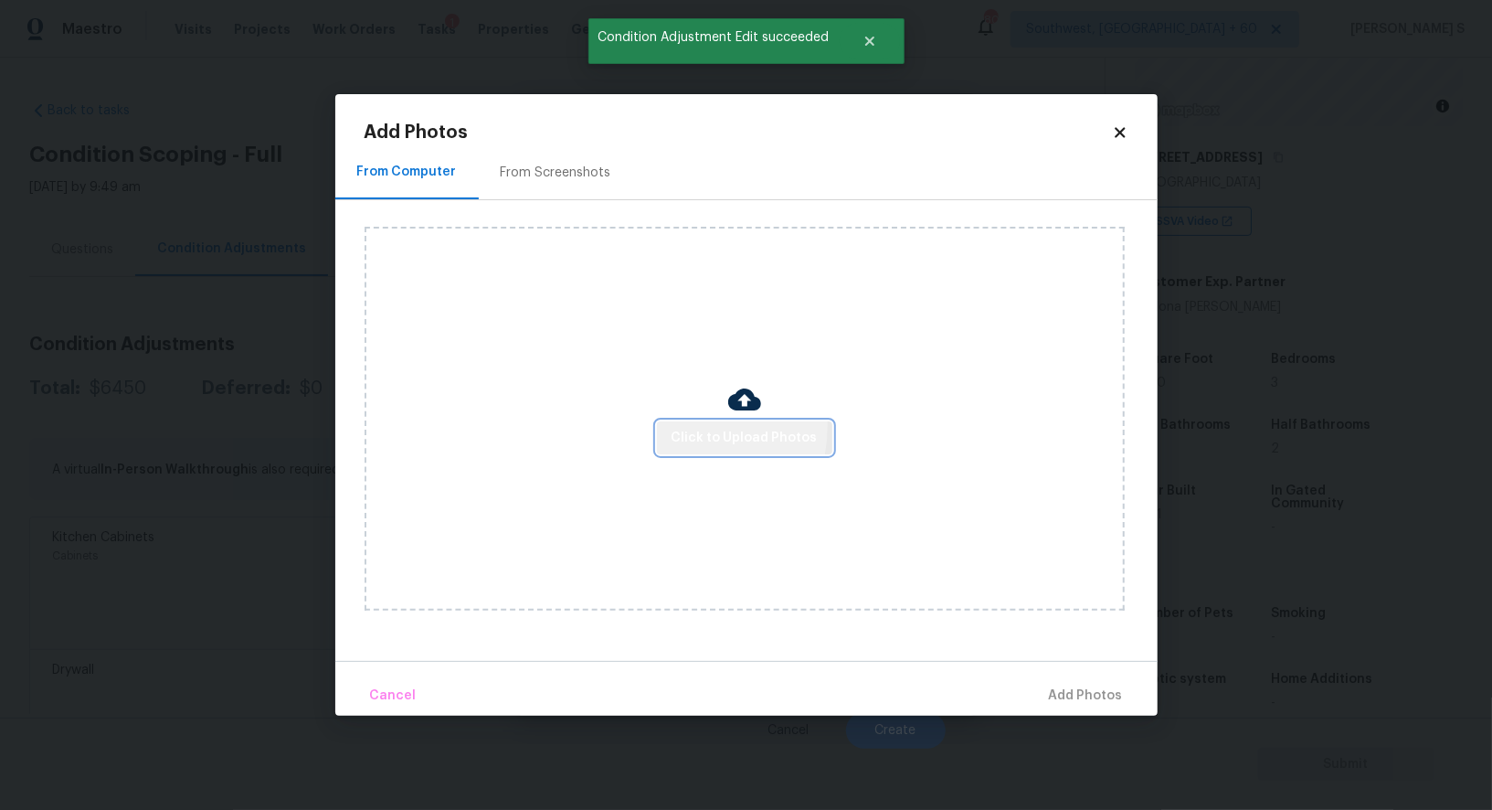
click at [678, 427] on span "Click to Upload Photos" at bounding box center [745, 438] width 146 height 23
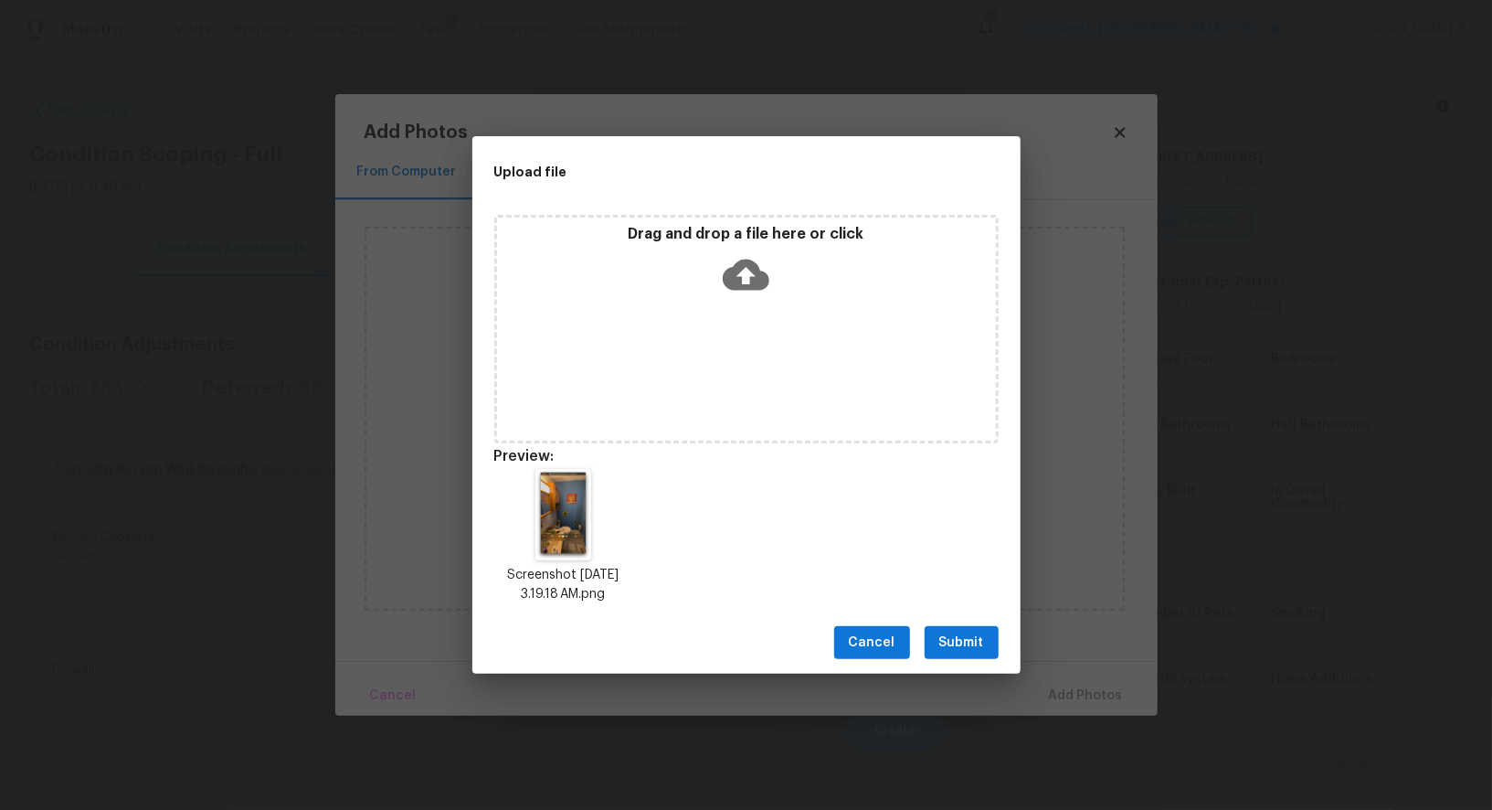
click at [990, 627] on button "Submit" at bounding box center [962, 643] width 74 height 34
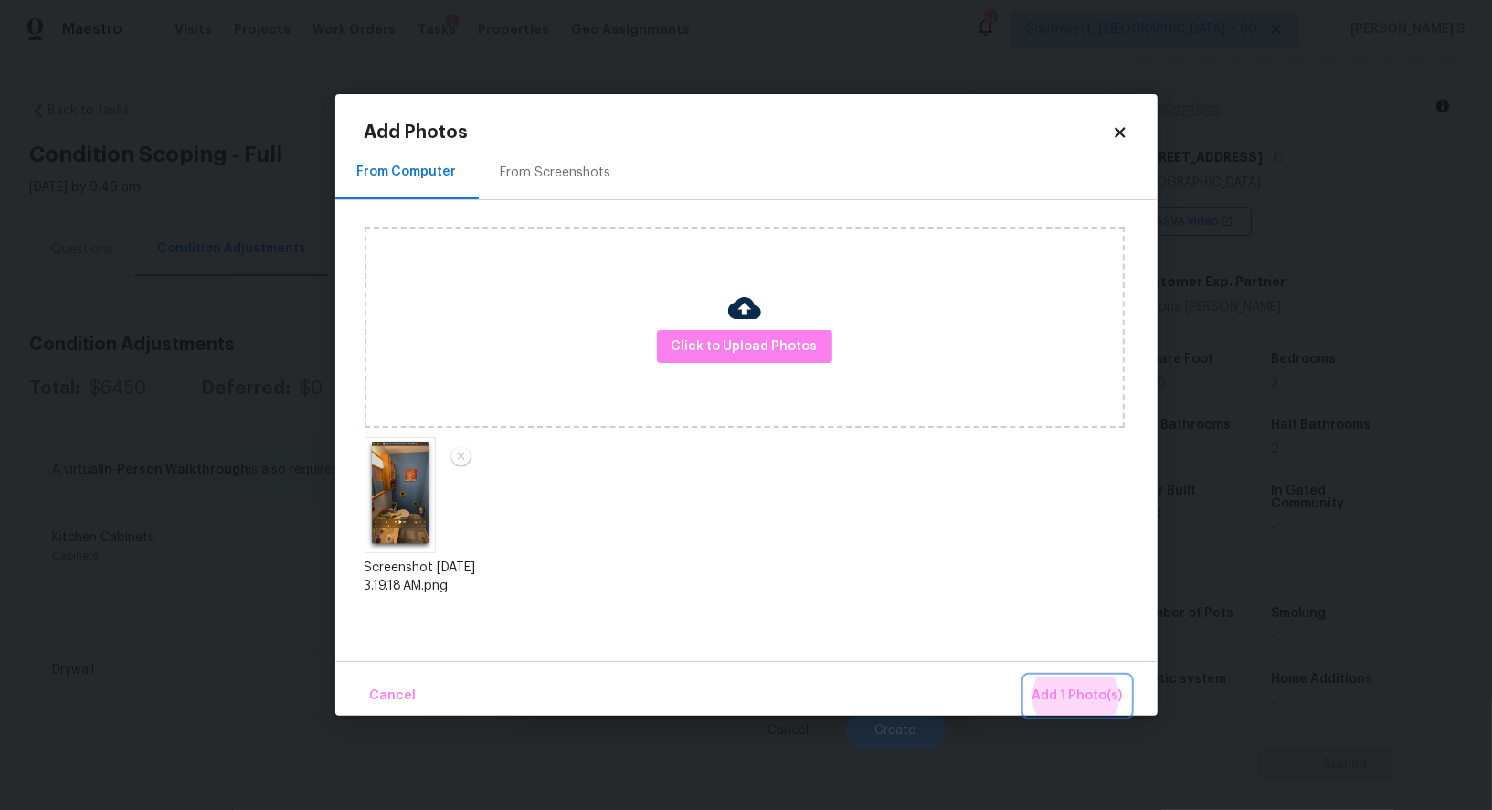
click at [1025, 676] on button "Add 1 Photo(s)" at bounding box center [1077, 695] width 105 height 39
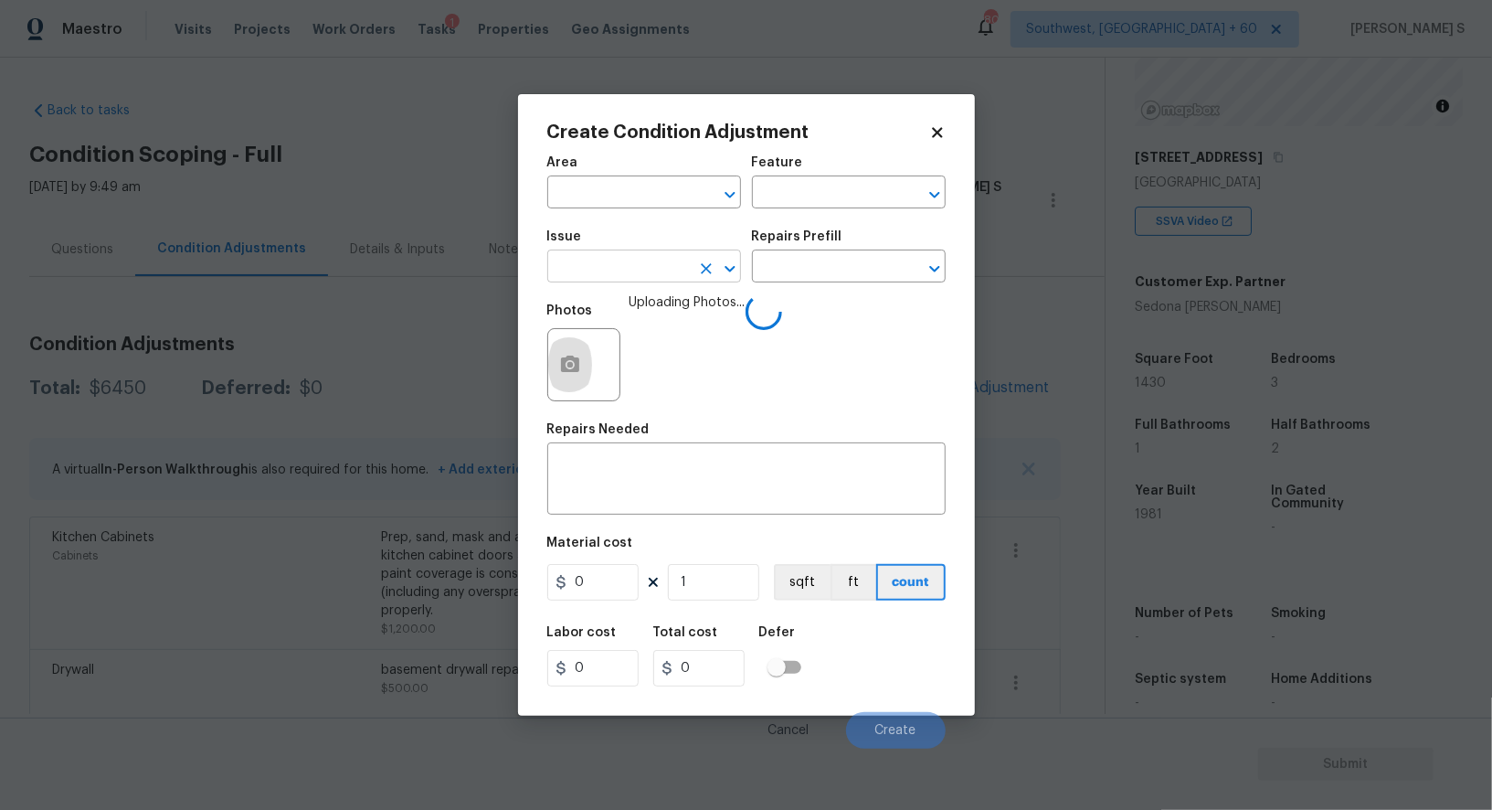
click at [650, 280] on input "text" at bounding box center [618, 268] width 143 height 28
type input "Bathroom Accesories"
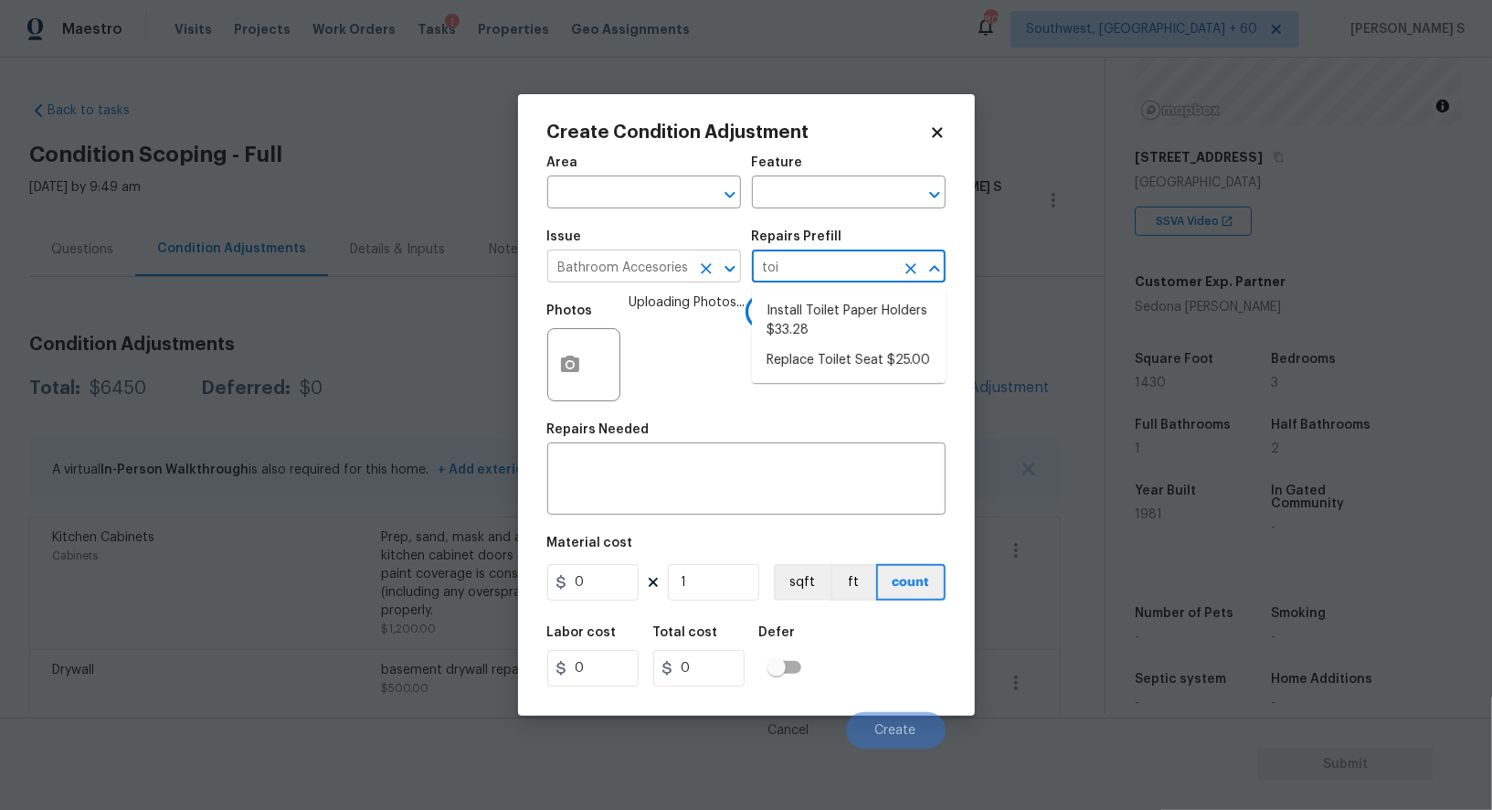
type input "toil"
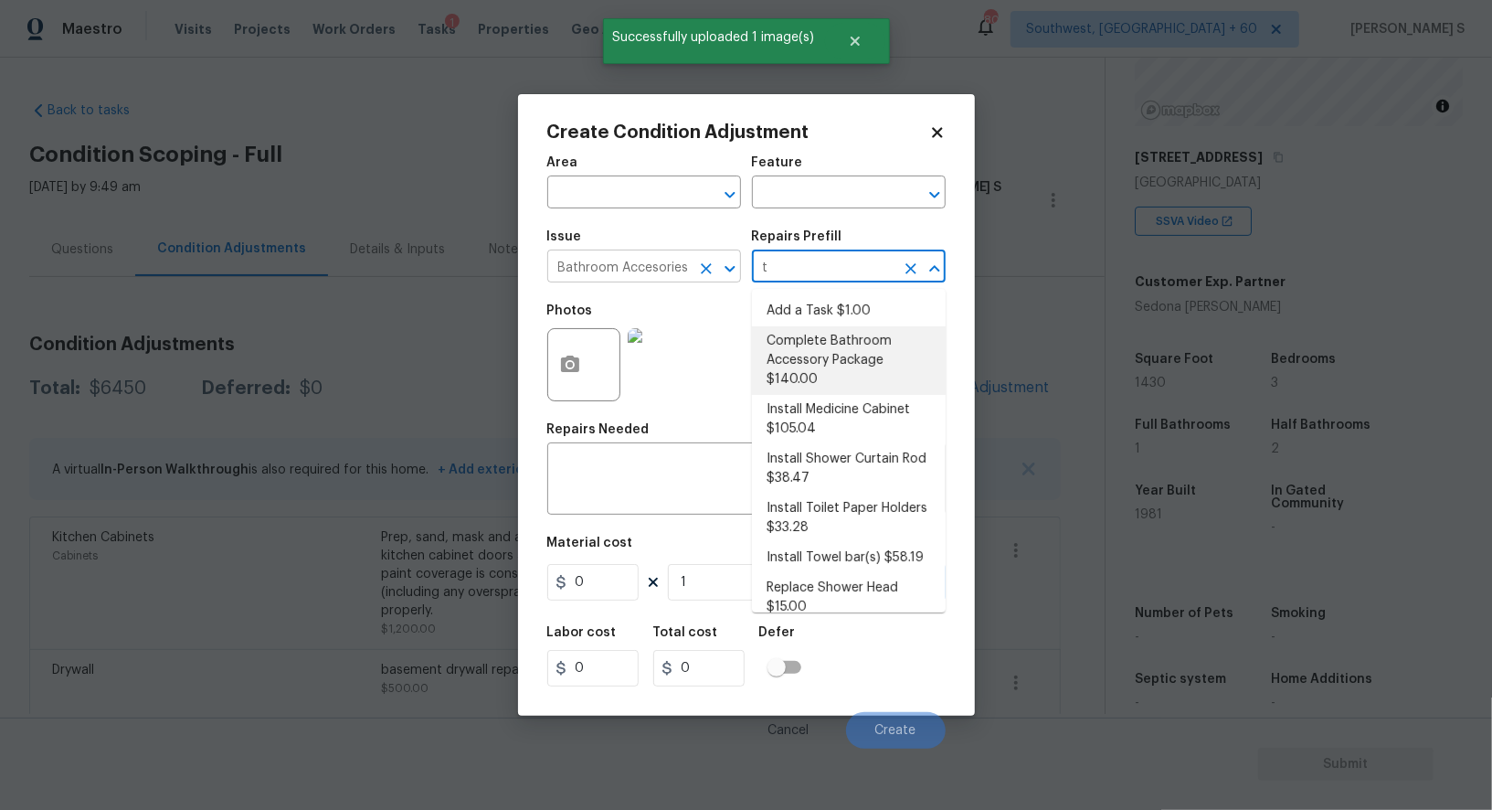
type input "to"
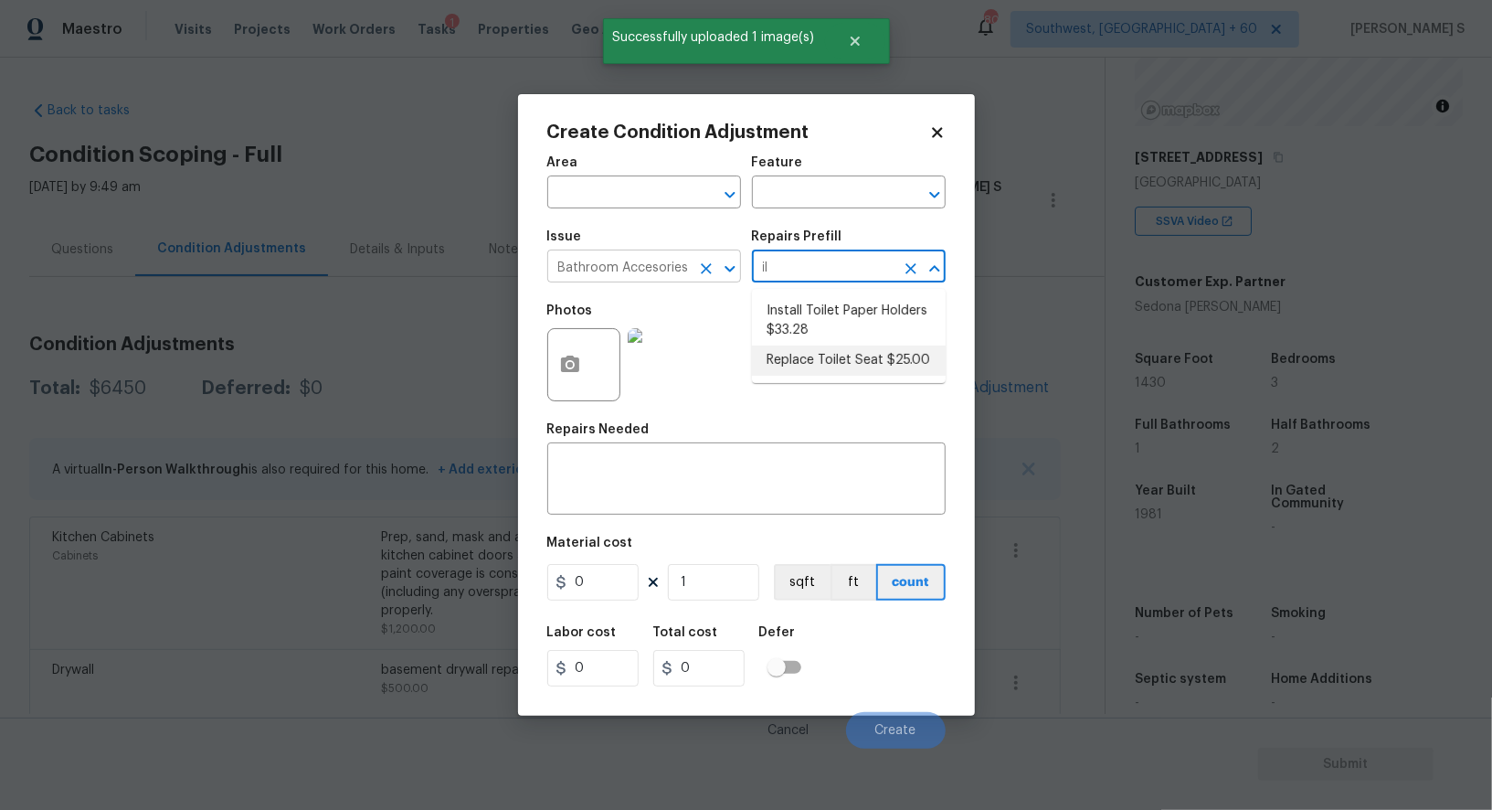
type input "il"
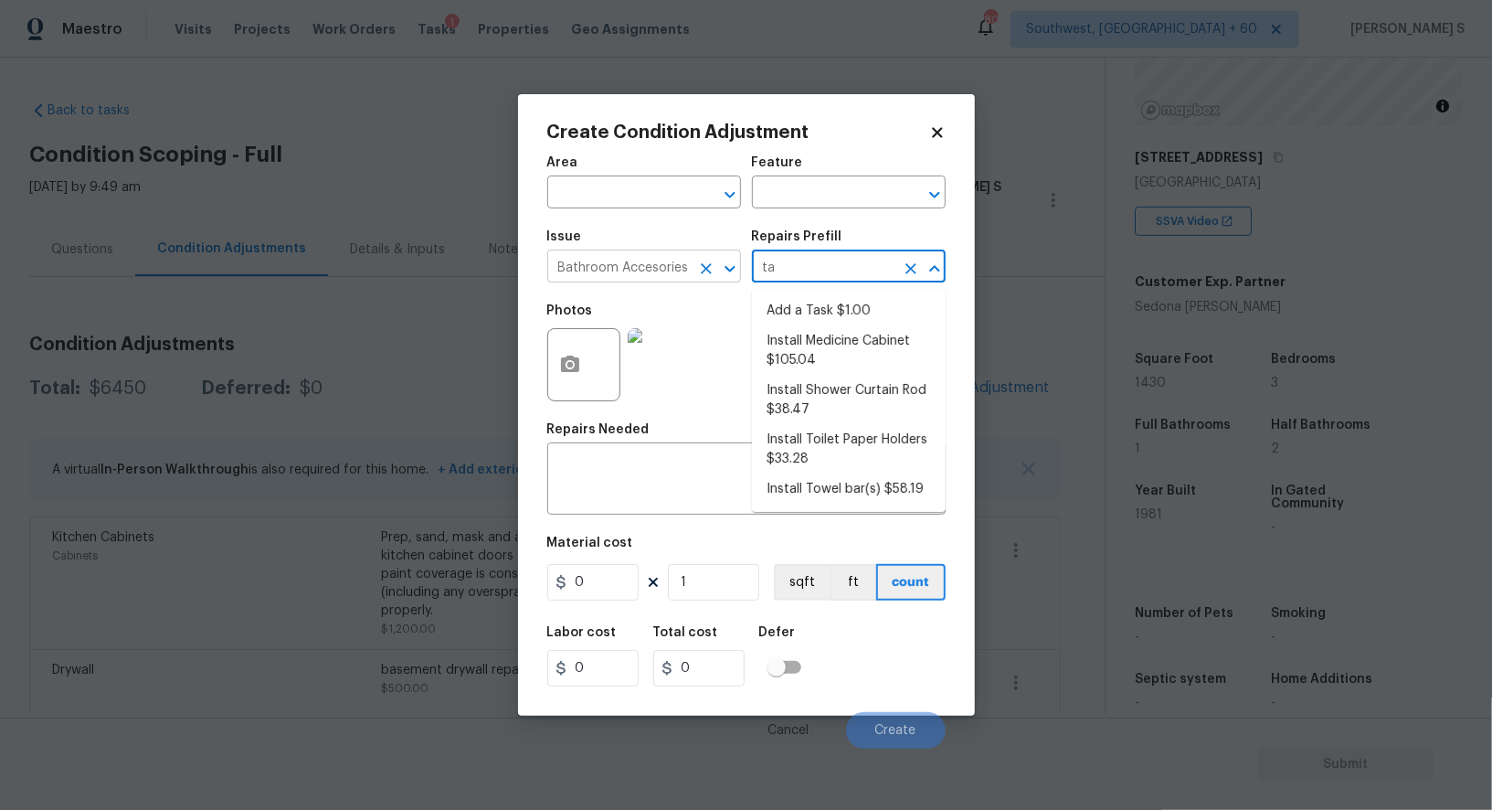
type input "t"
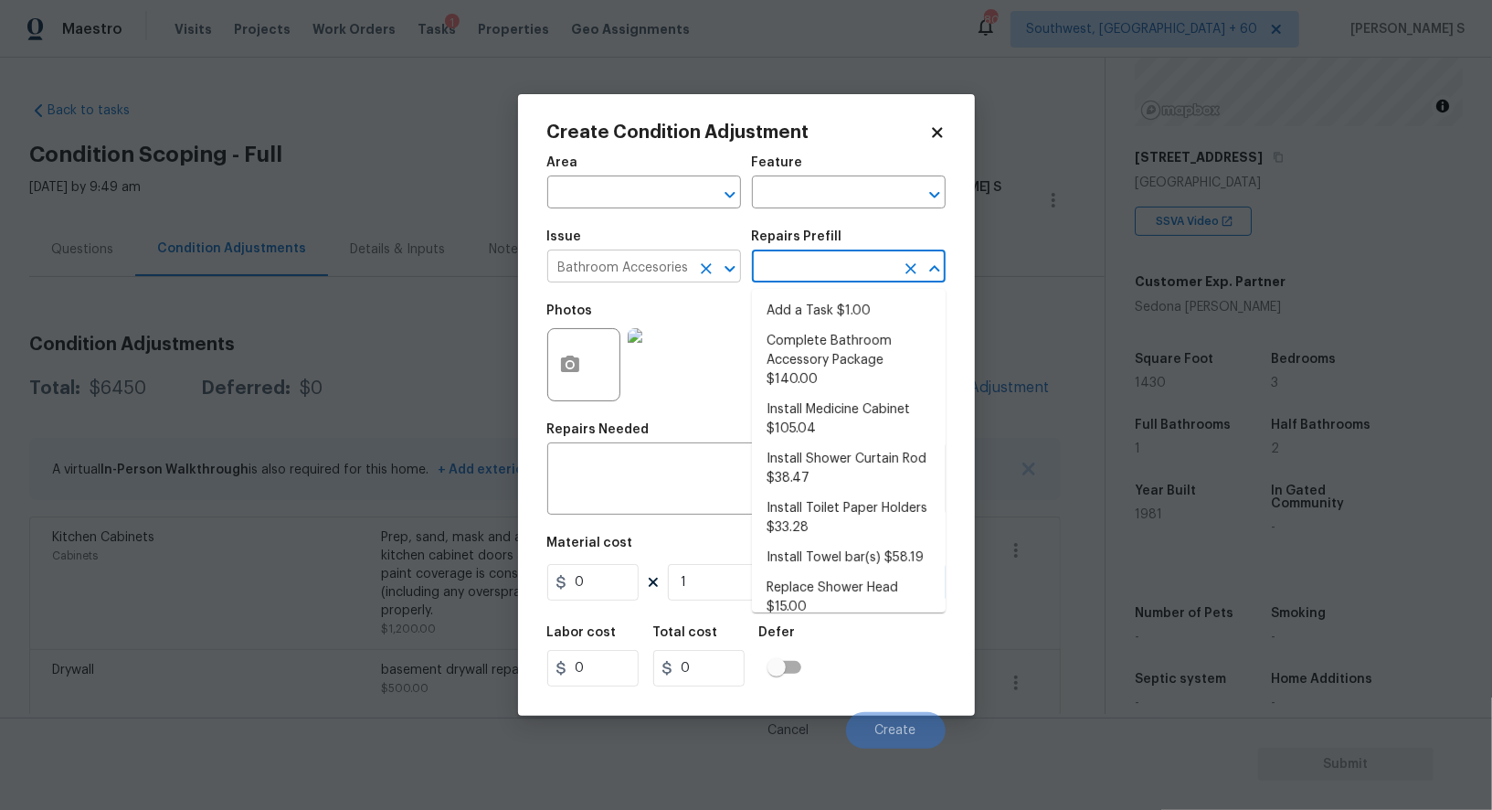
click at [650, 280] on input "Bathroom Accesories" at bounding box center [618, 268] width 143 height 28
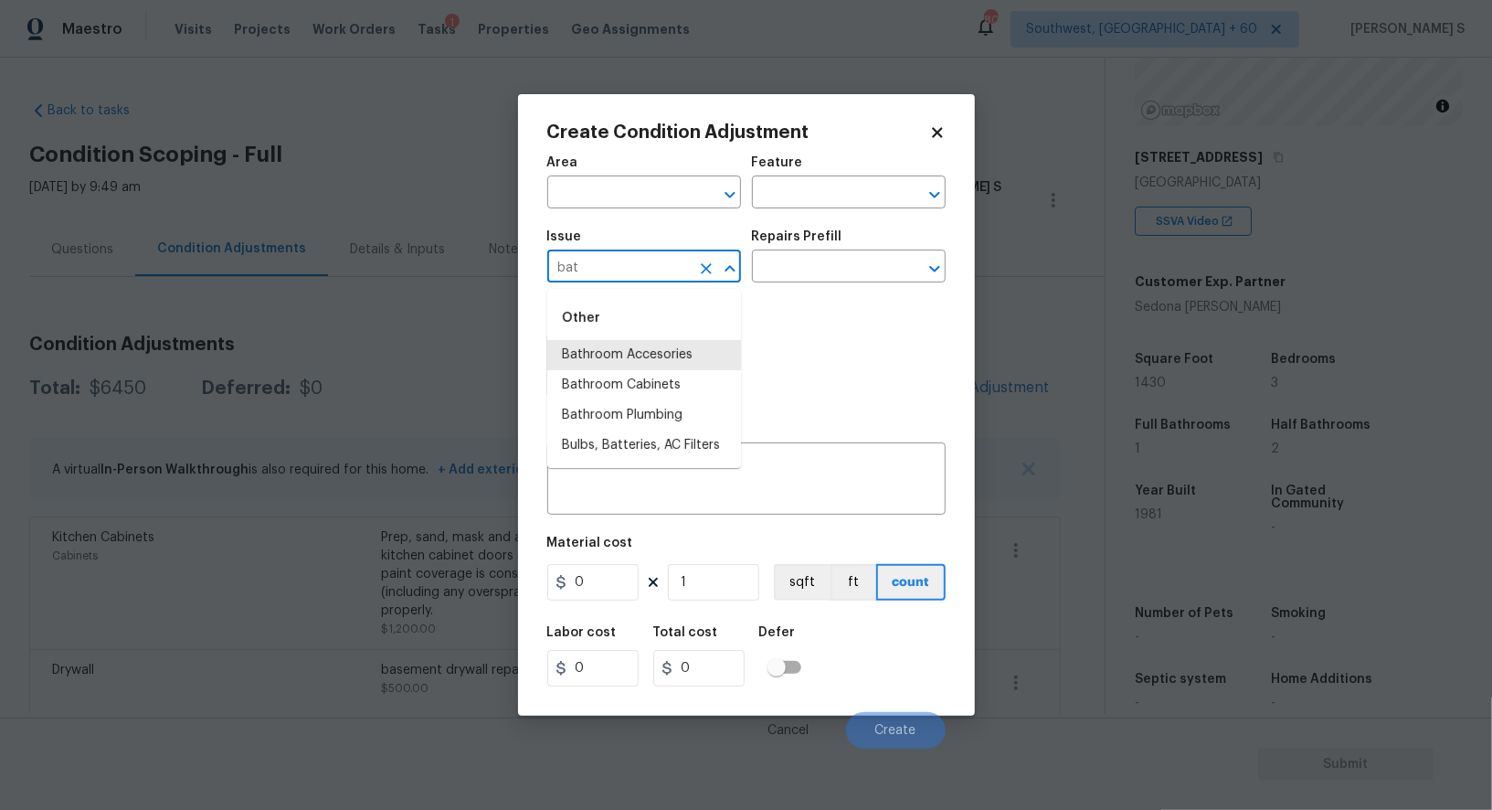
type input "Bathroom Accesories"
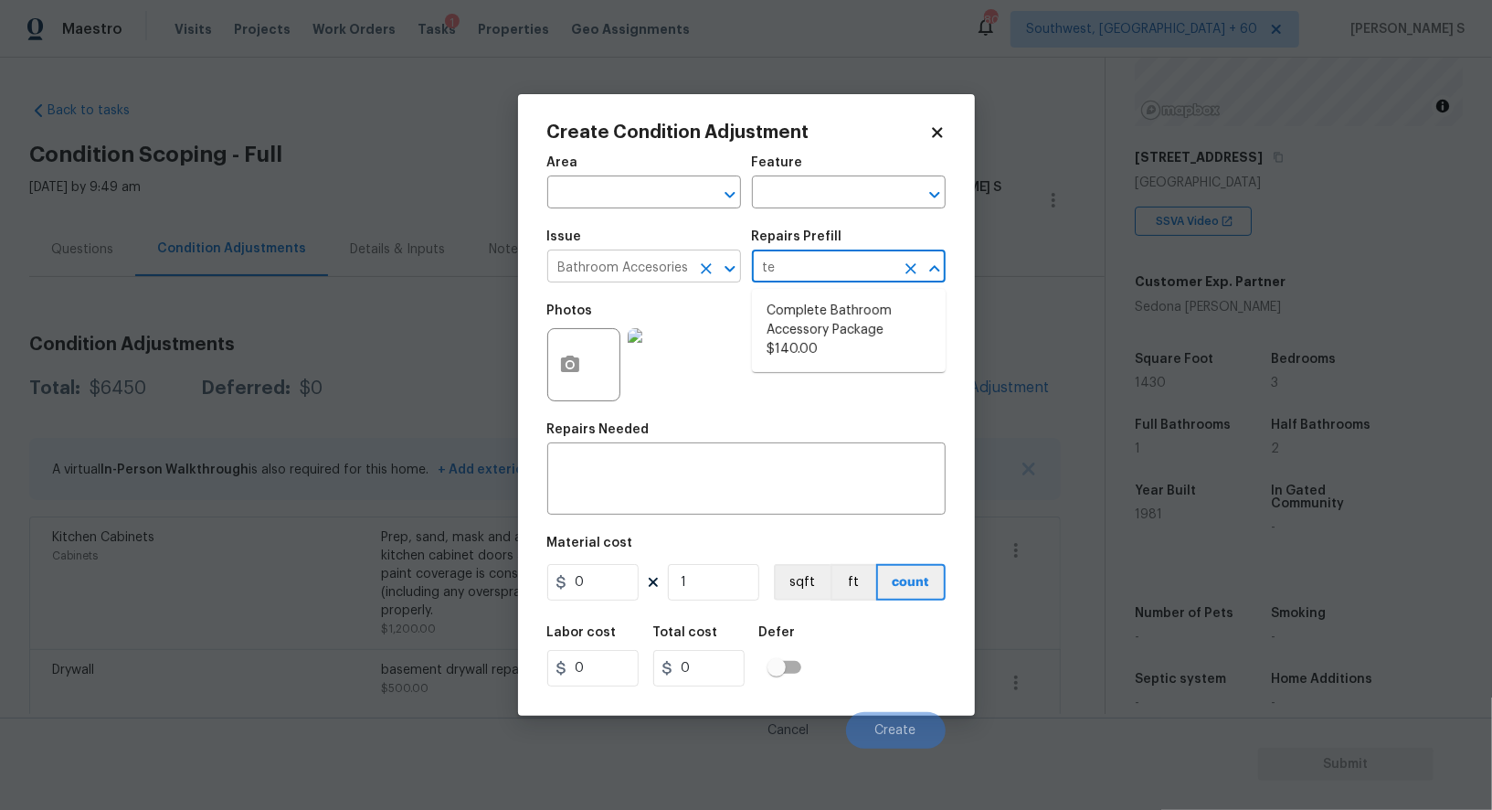
type input "t"
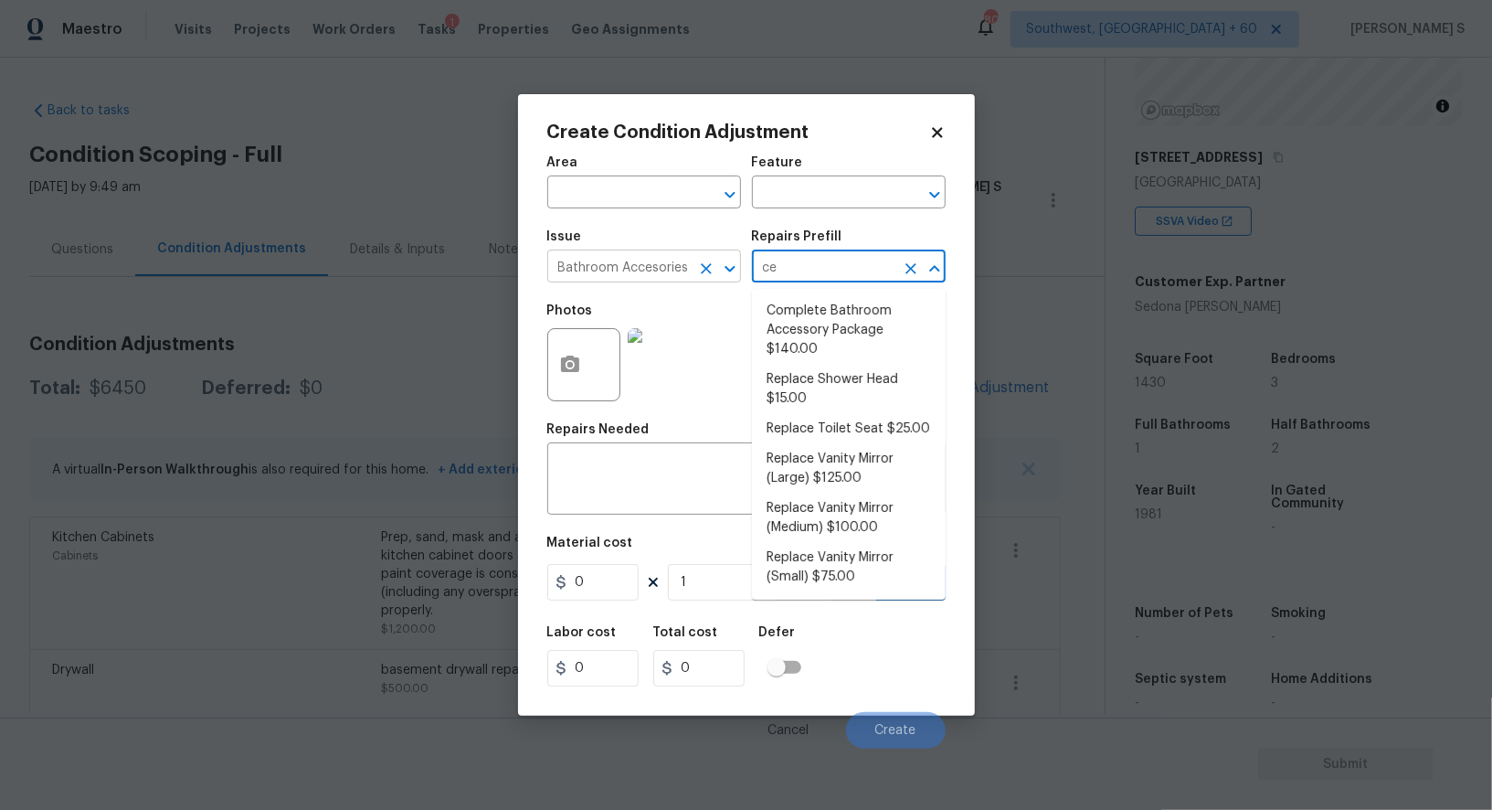
type input "c"
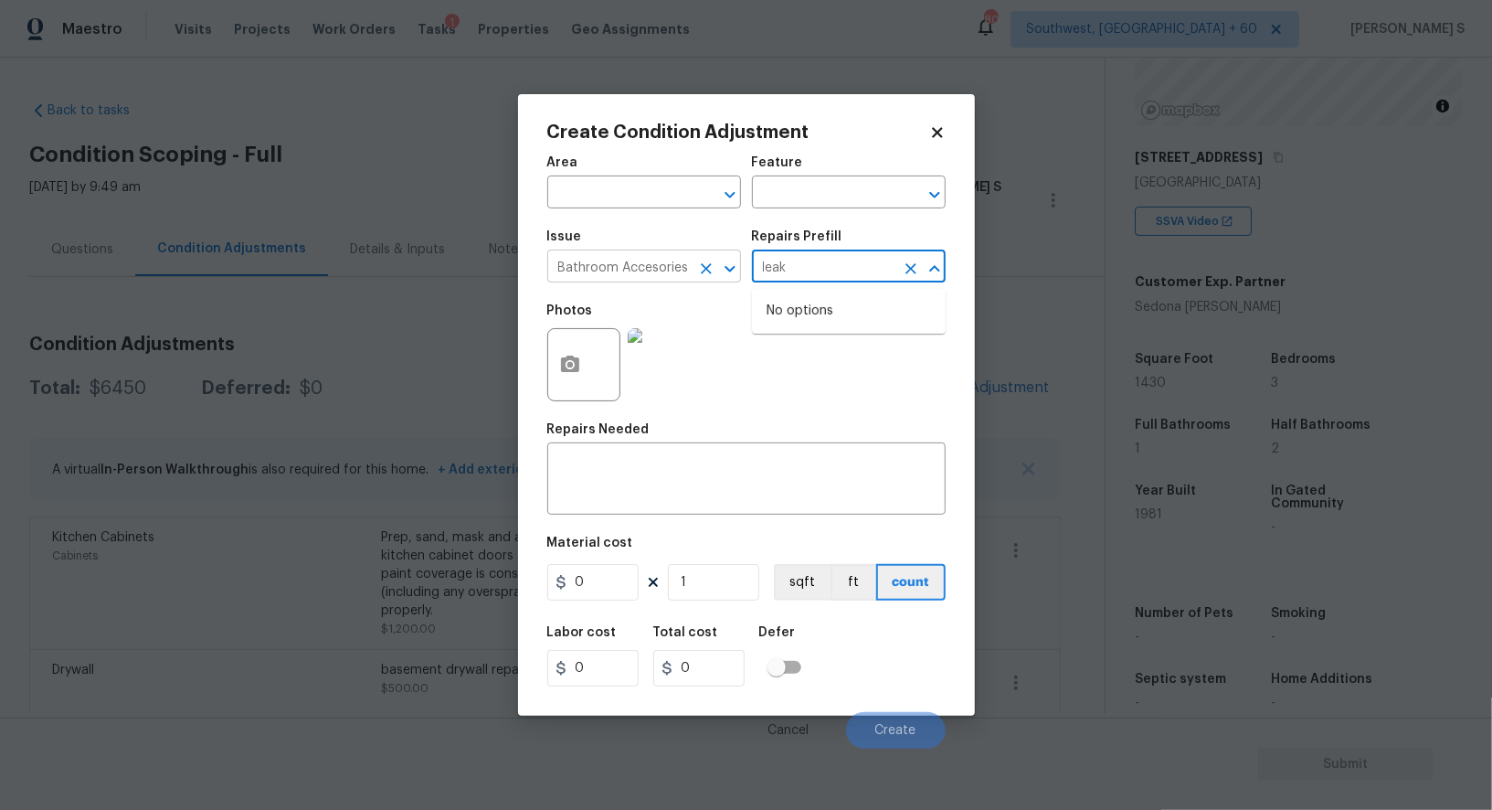
type input "leak"
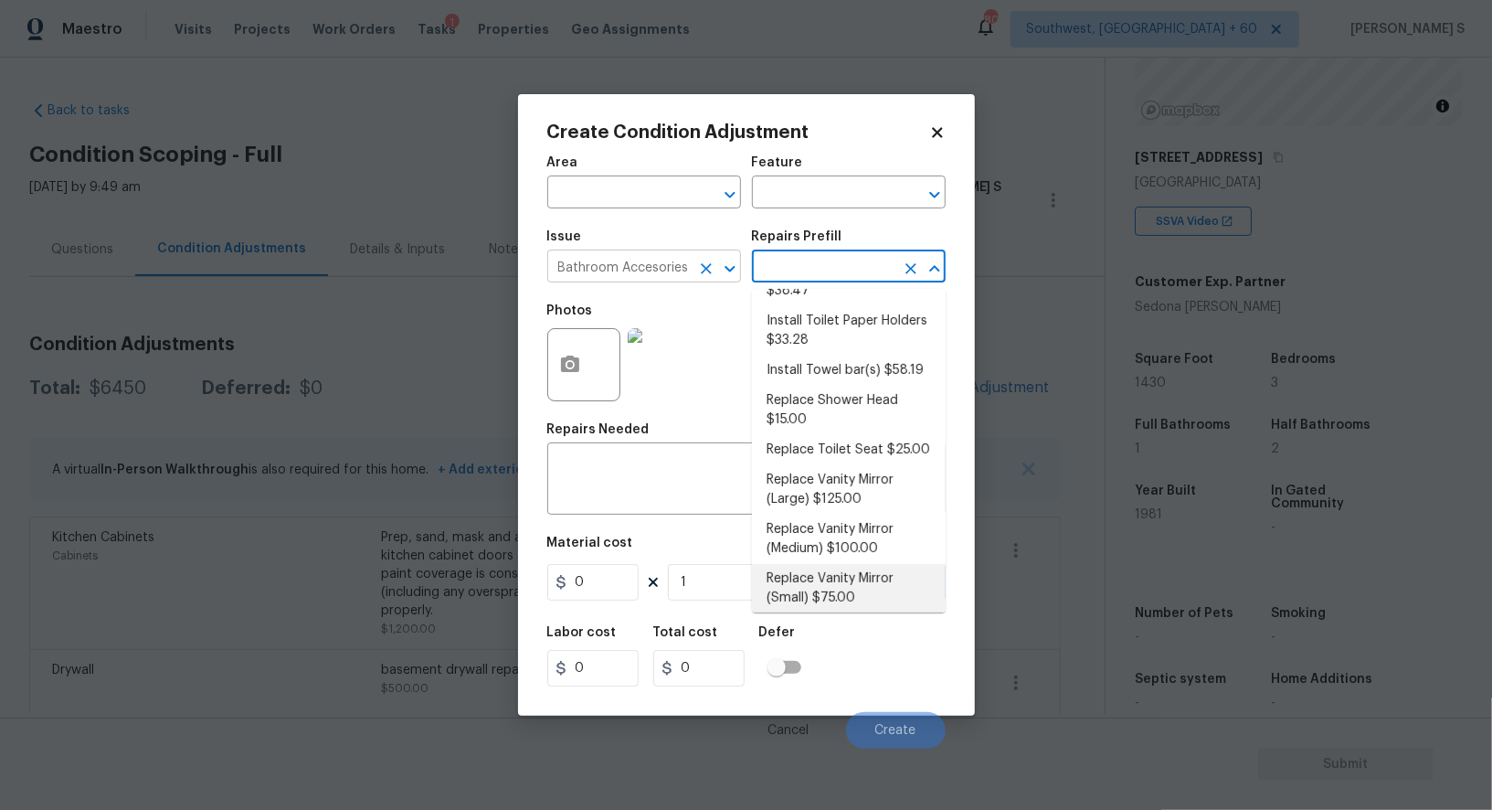
scroll to position [6, 0]
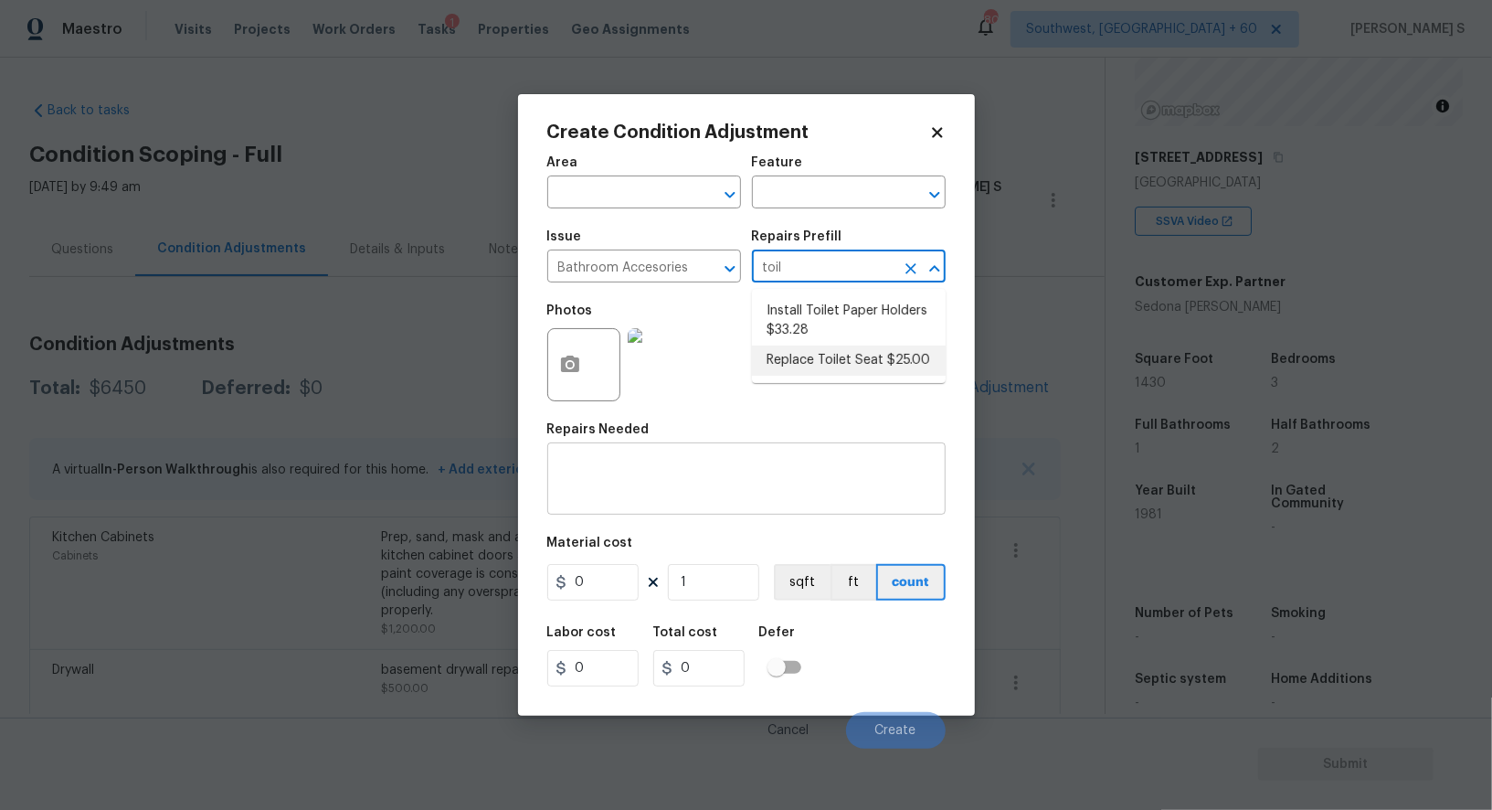
type input "toil"
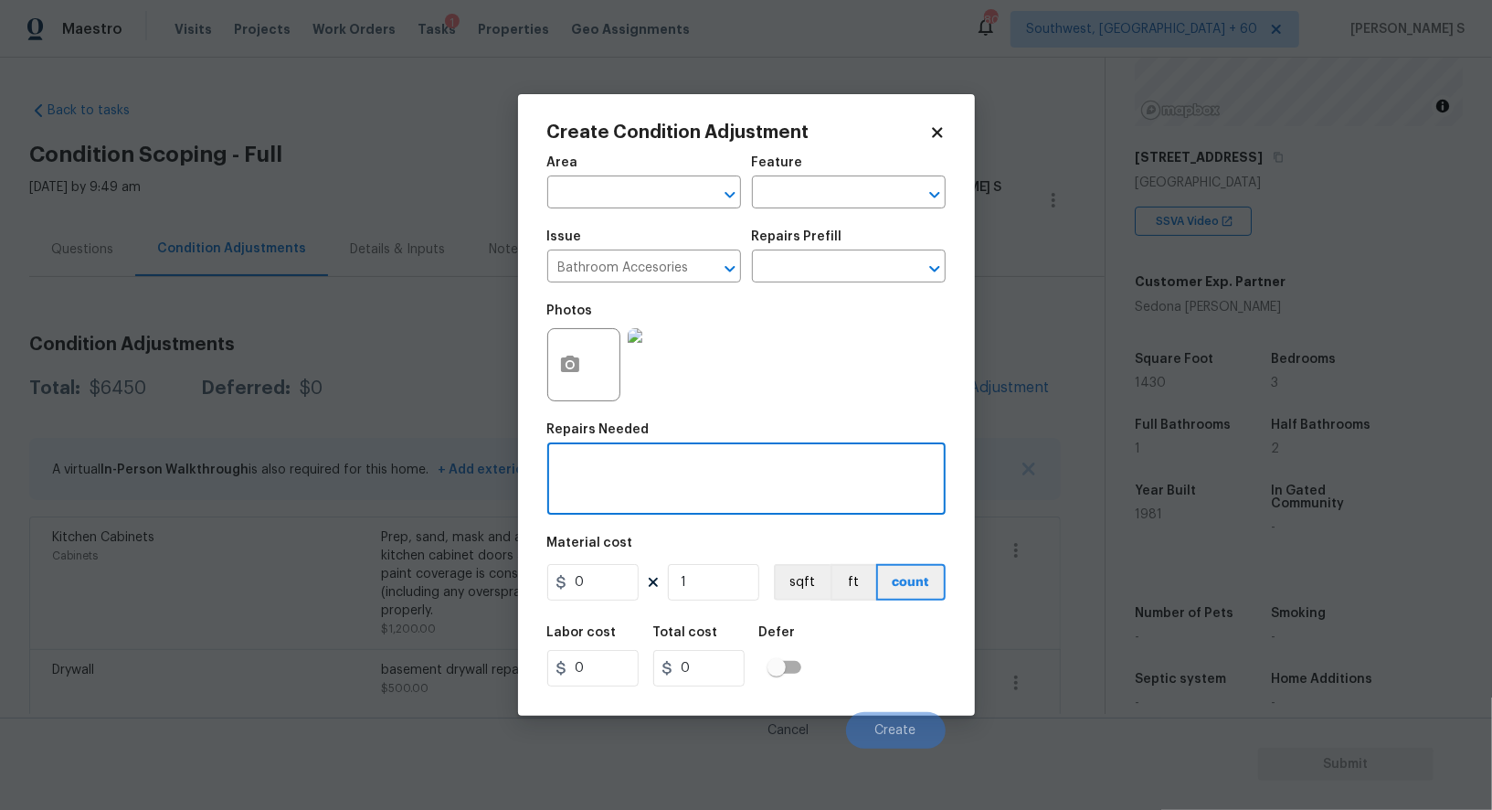
click at [664, 473] on textarea at bounding box center [746, 481] width 377 height 38
type textarea "toilet tank cover"
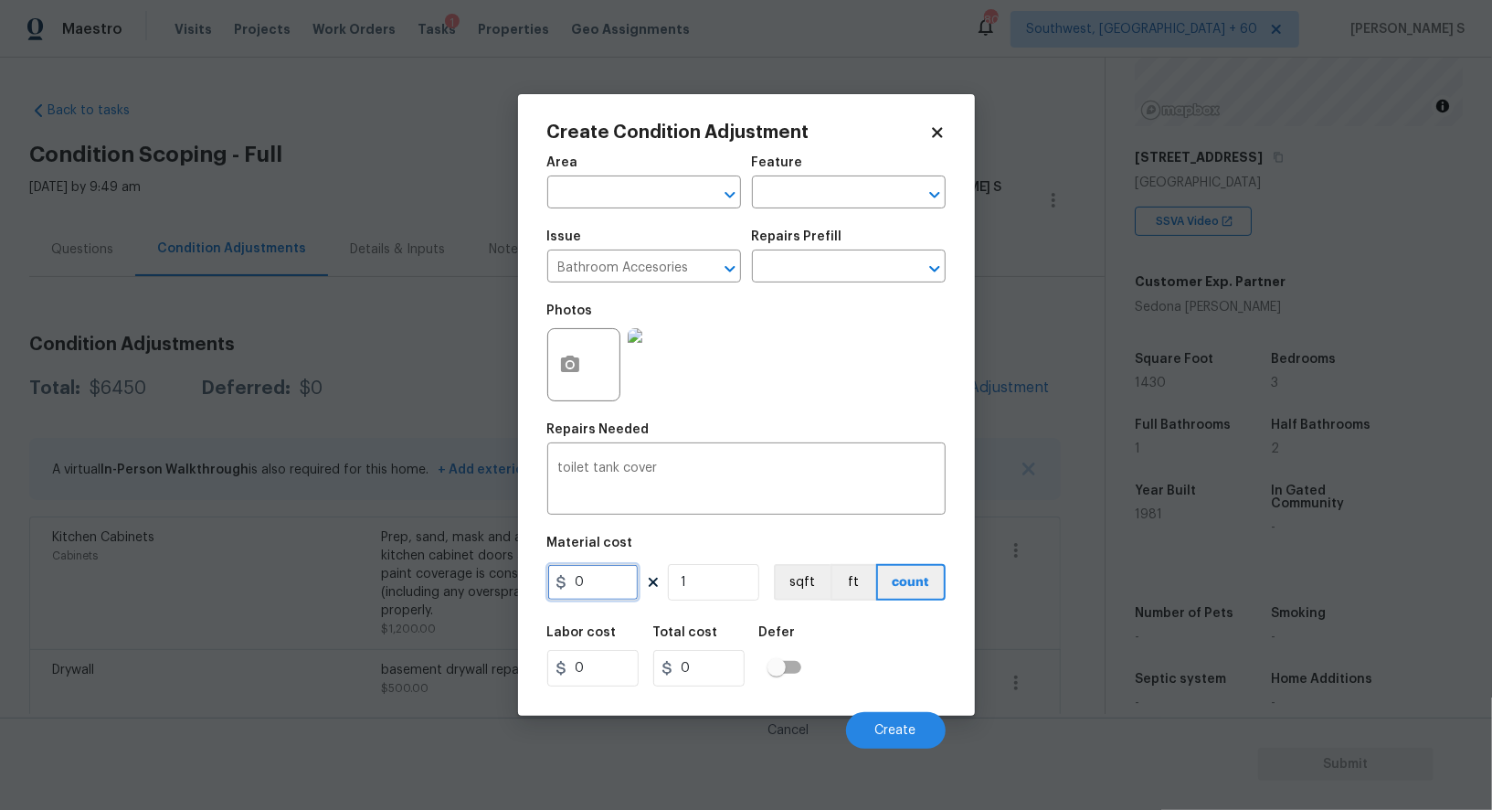
click at [607, 588] on input "0" at bounding box center [592, 582] width 91 height 37
type input "200"
click at [894, 651] on div "Labor cost 0 Total cost 200 Defer" at bounding box center [746, 656] width 398 height 82
click at [925, 716] on button "Create" at bounding box center [896, 730] width 100 height 37
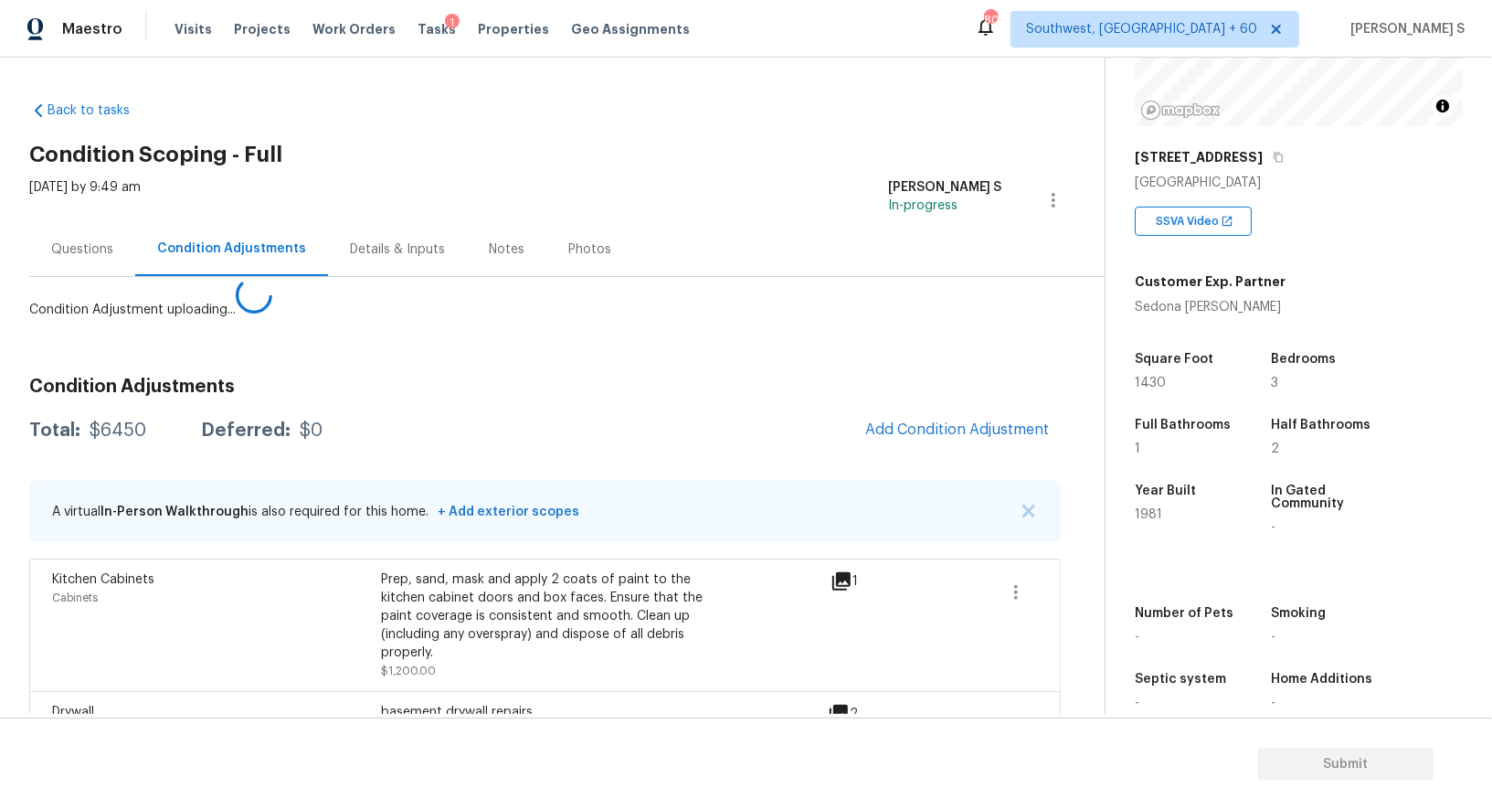
click at [127, 565] on body "Maestro Visits Projects Work Orders Tasks 1 Properties Geo Assignments 803 Sout…" at bounding box center [746, 405] width 1492 height 810
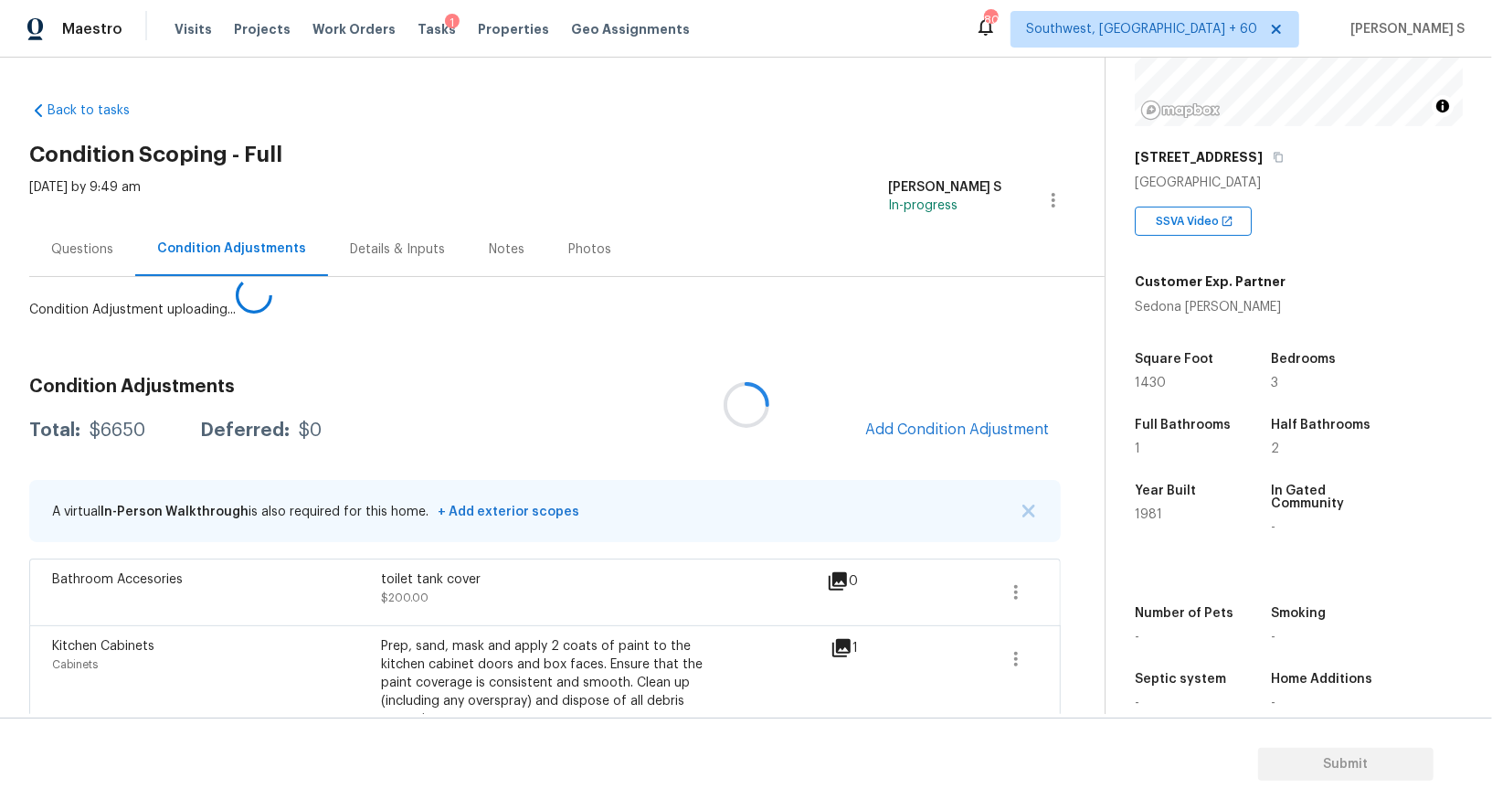
drag, startPoint x: 881, startPoint y: 410, endPoint x: 931, endPoint y: 396, distance: 52.4
click at [918, 396] on div at bounding box center [746, 405] width 1492 height 810
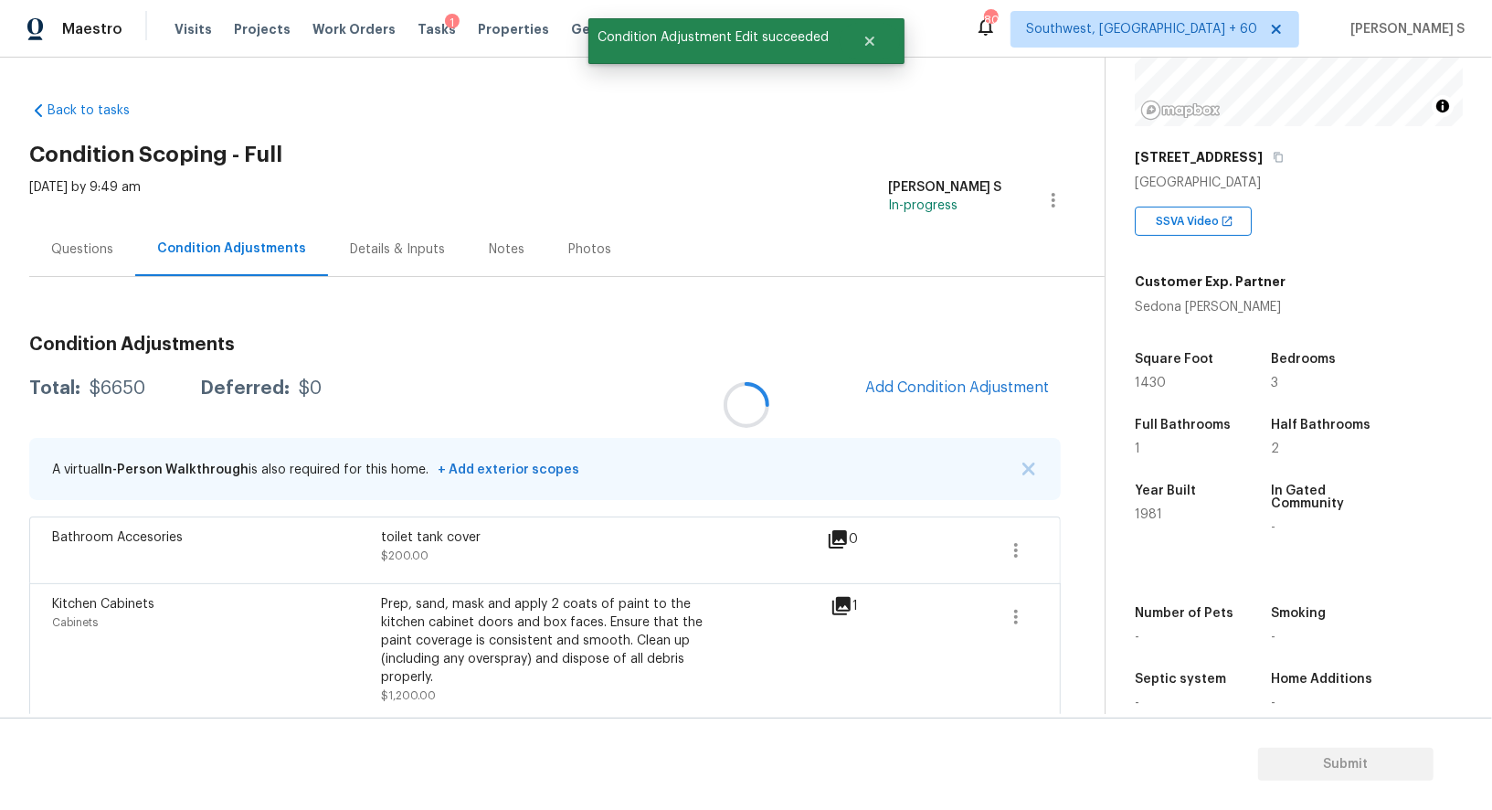
click at [950, 404] on div at bounding box center [746, 405] width 1492 height 810
click at [950, 399] on button "Add Condition Adjustment" at bounding box center [958, 387] width 207 height 38
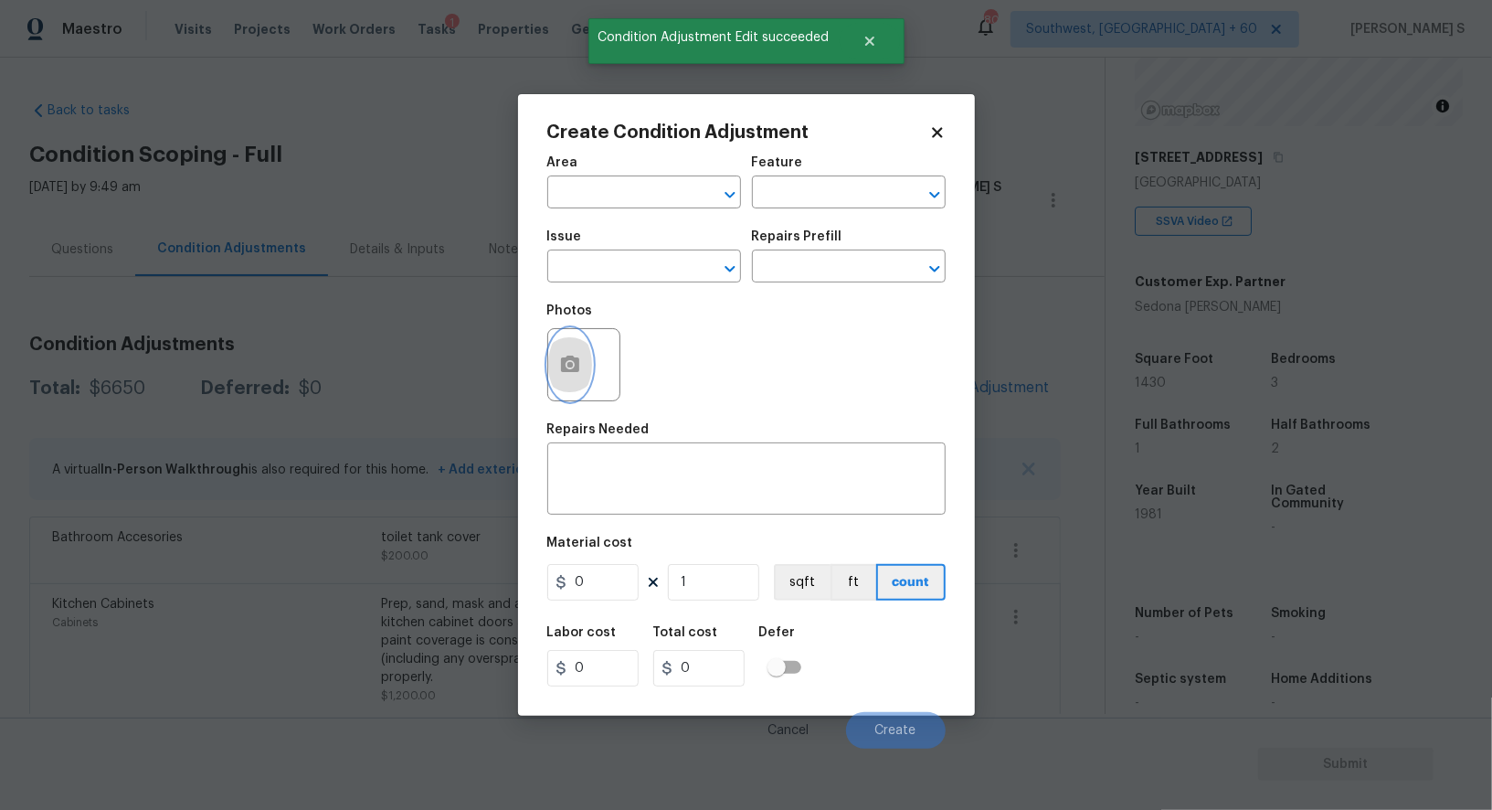
click at [583, 363] on button "button" at bounding box center [570, 364] width 44 height 71
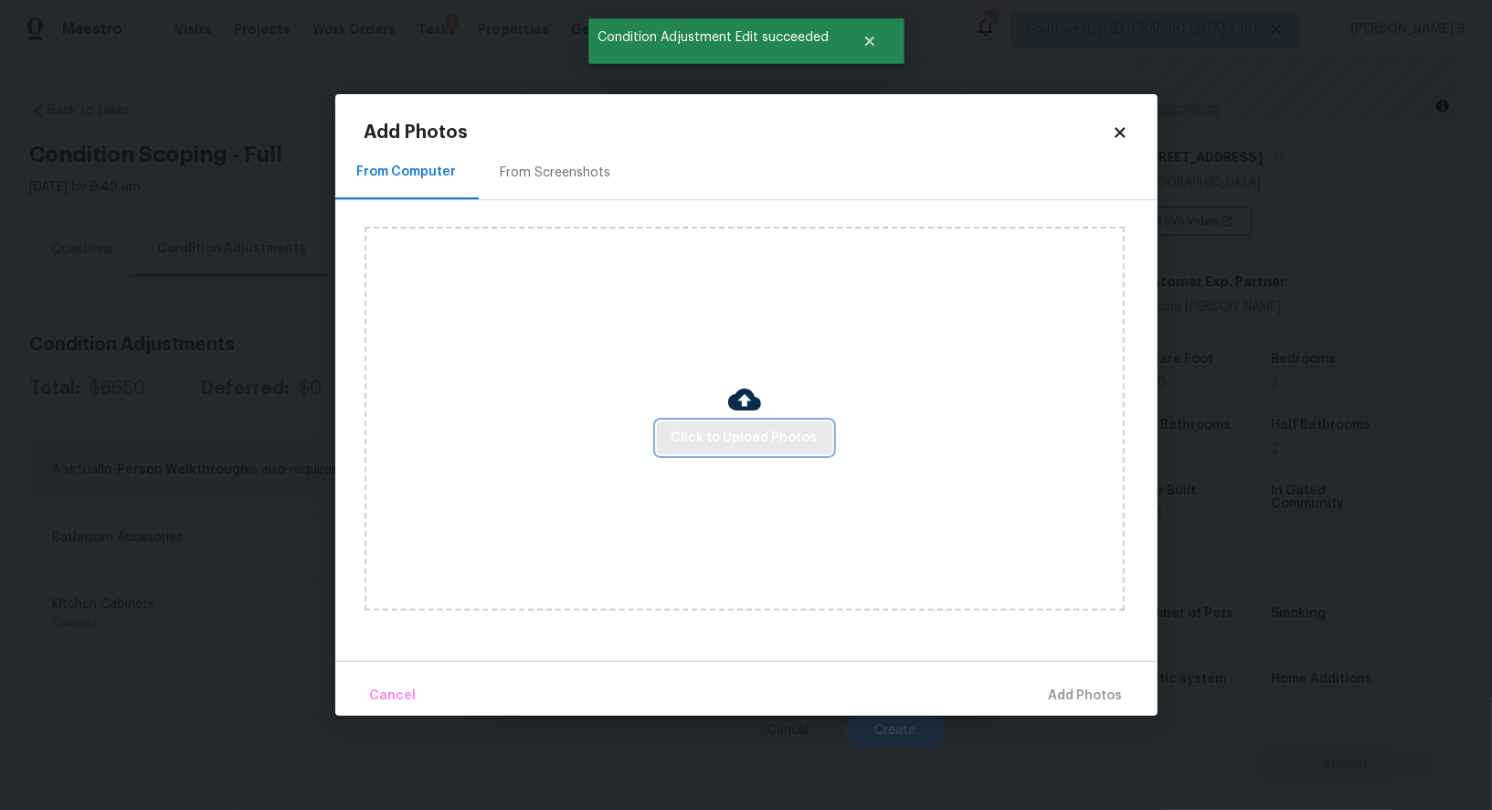
click at [734, 438] on span "Click to Upload Photos" at bounding box center [745, 438] width 146 height 23
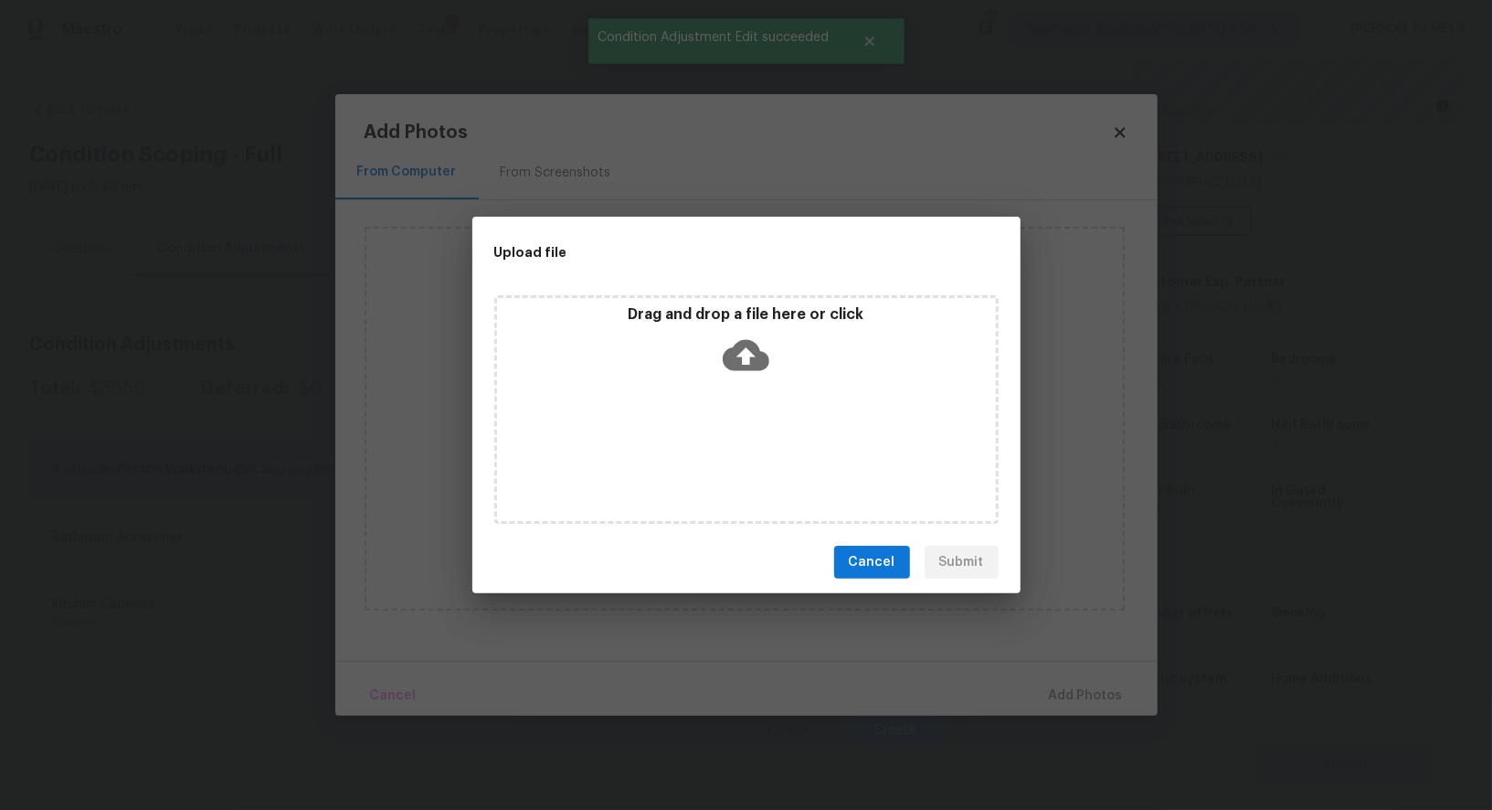
click at [734, 438] on div "Drag and drop a file here or click" at bounding box center [746, 409] width 504 height 228
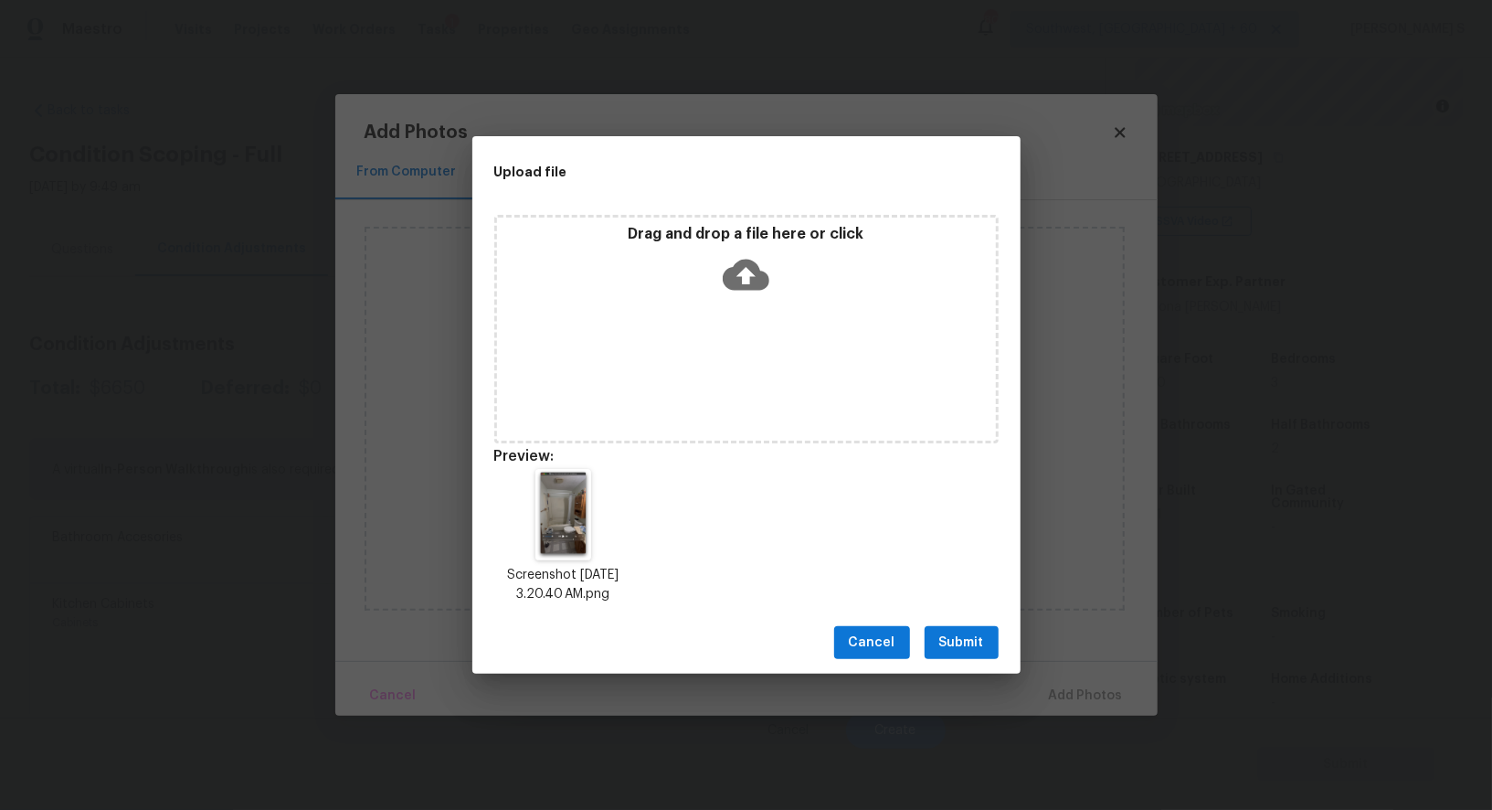
click at [986, 642] on button "Submit" at bounding box center [962, 643] width 74 height 34
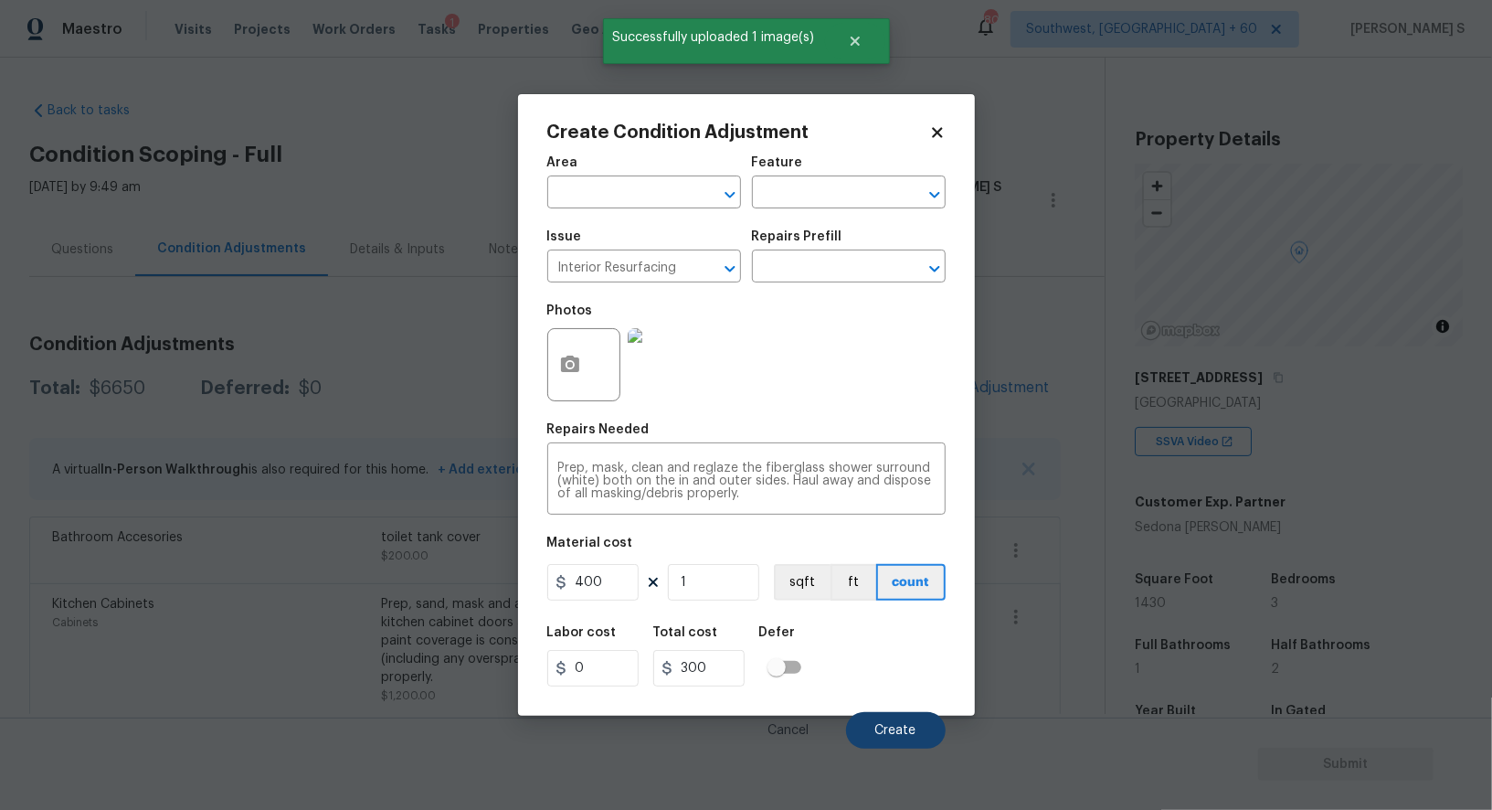
scroll to position [220, 0]
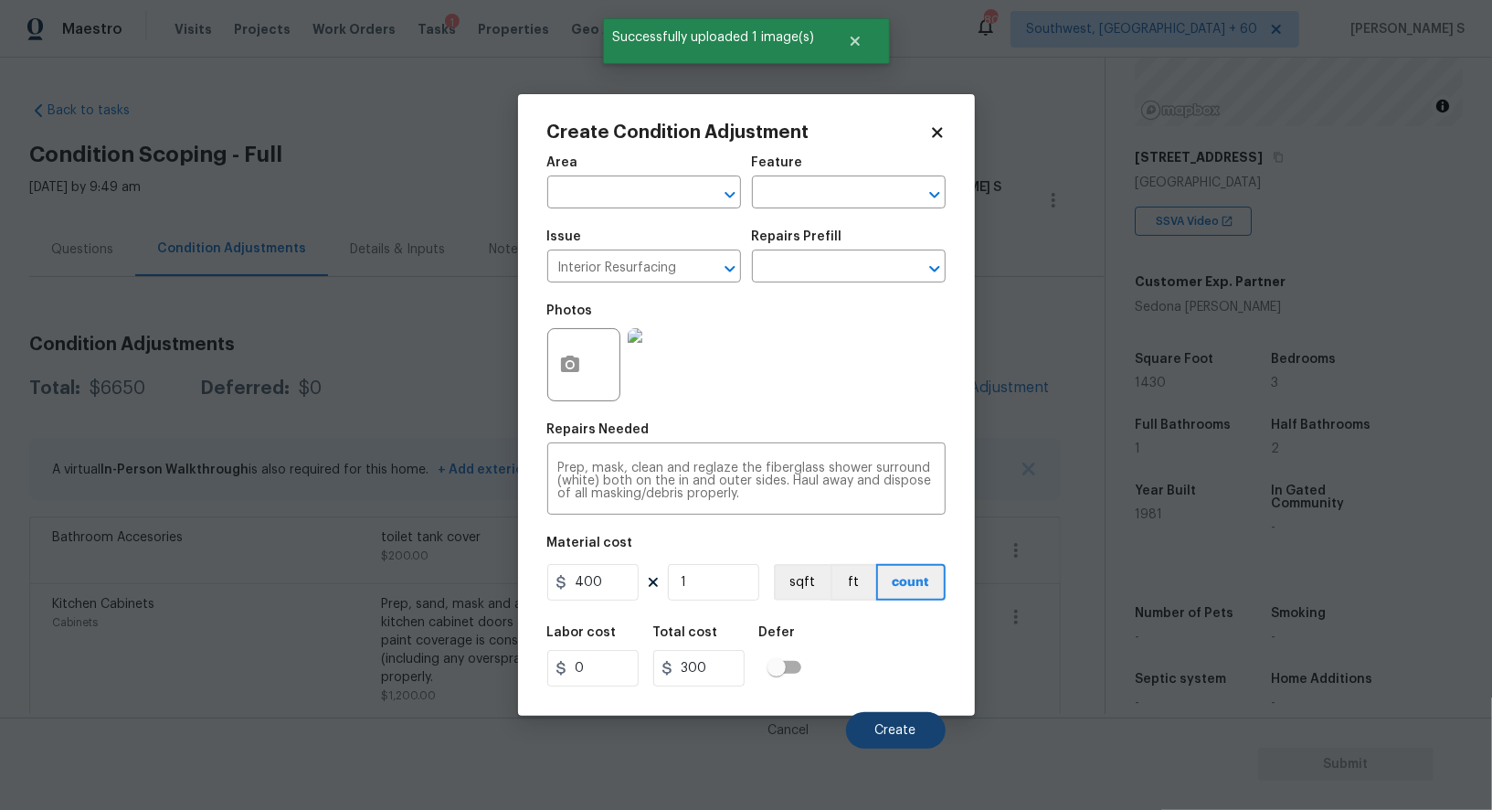
type input "400"
click at [890, 725] on button "Create" at bounding box center [896, 730] width 100 height 37
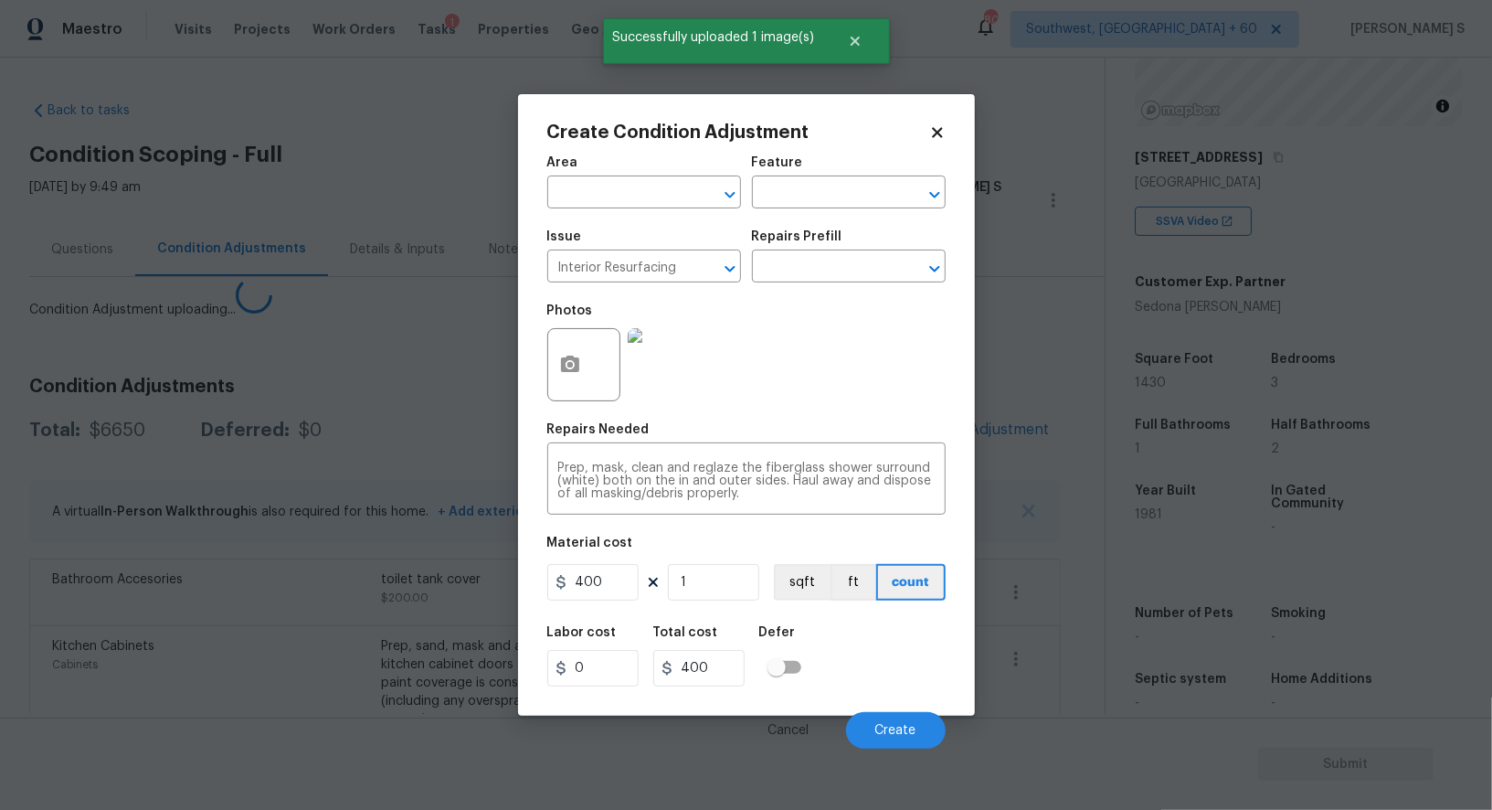
click at [394, 645] on body "Maestro Visits Projects Work Orders Tasks 1 Properties Geo Assignments [GEOGRAP…" at bounding box center [746, 405] width 1492 height 810
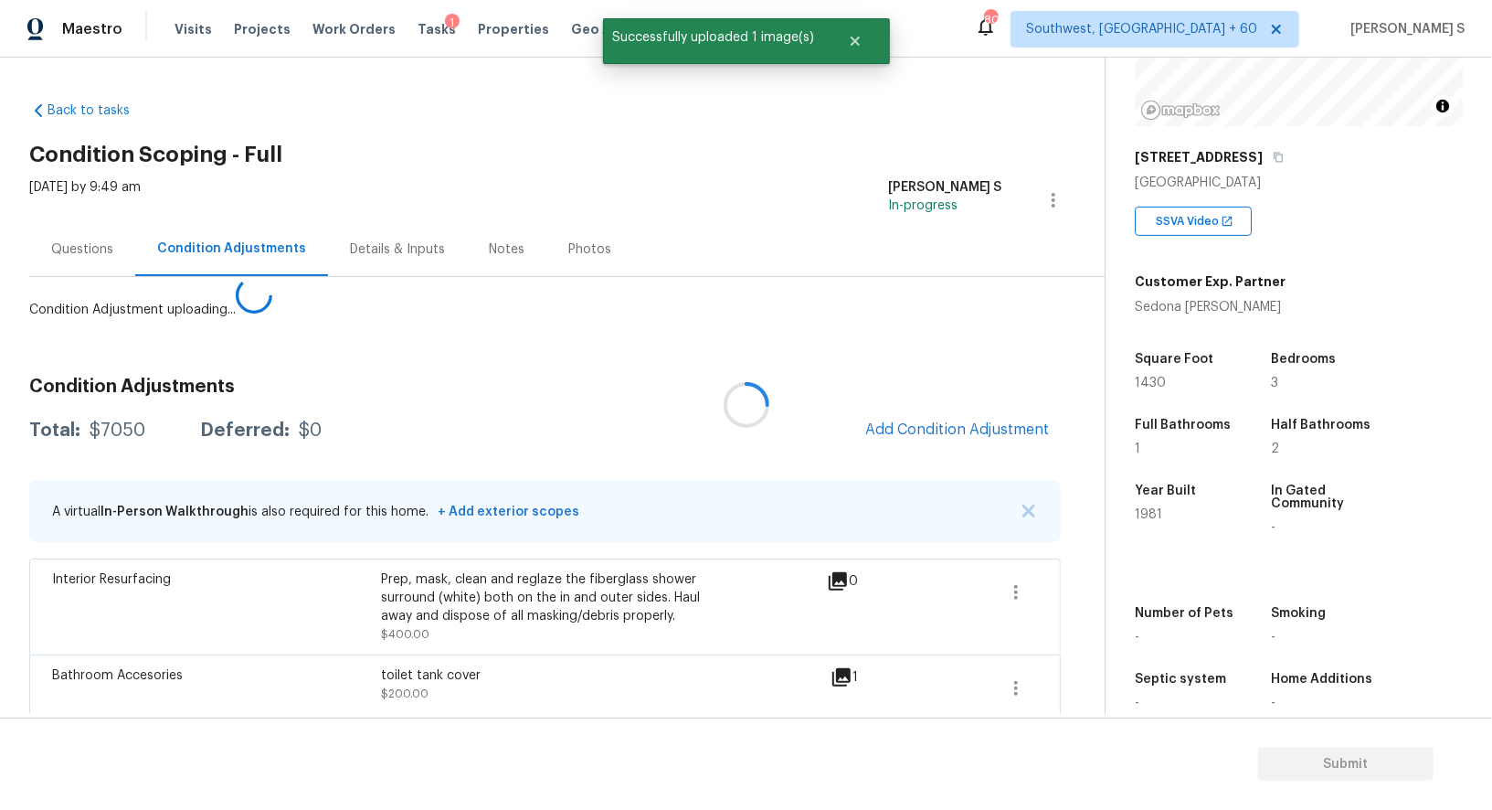
click at [1001, 395] on div at bounding box center [746, 405] width 1492 height 810
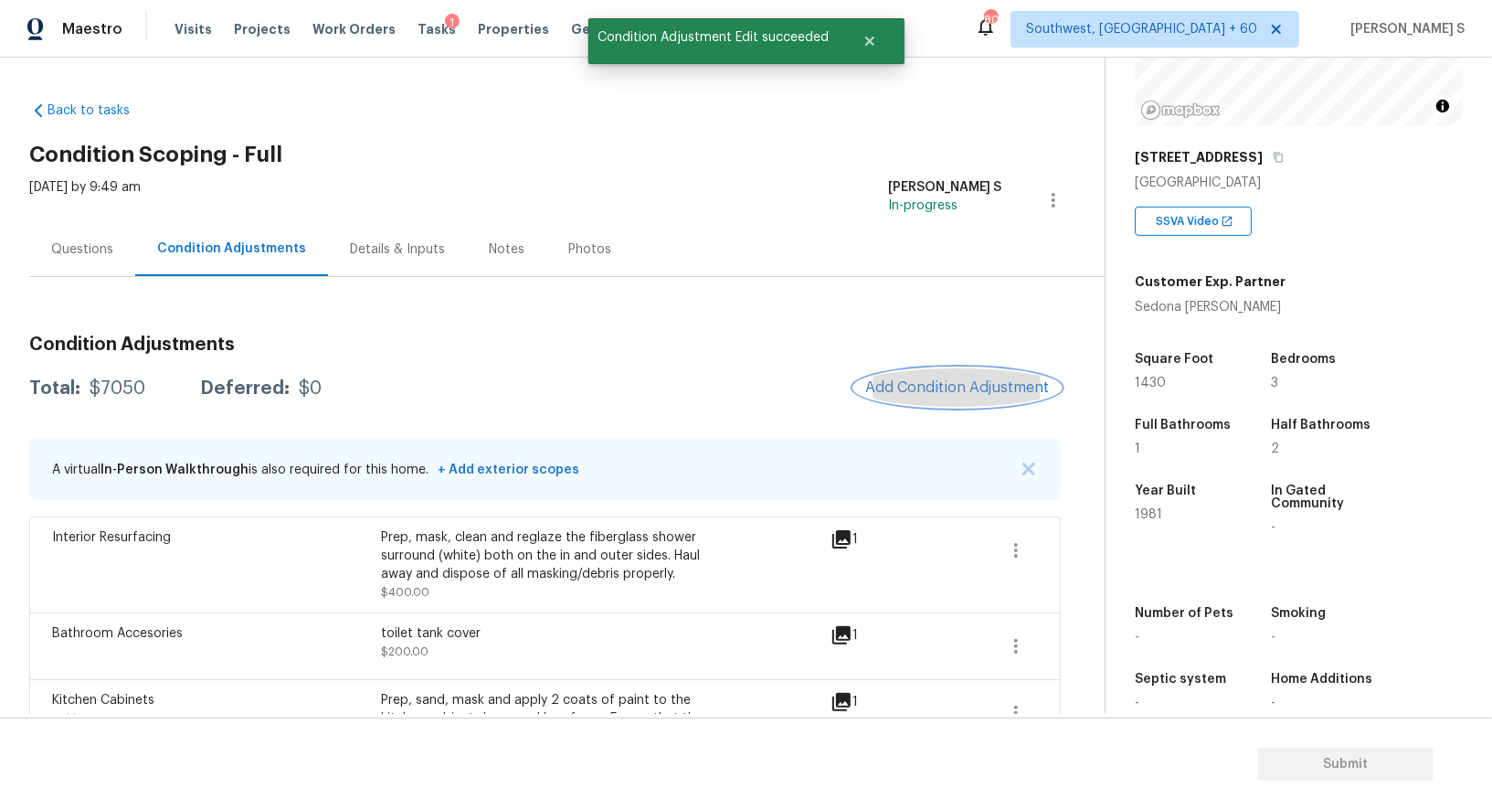
click at [897, 396] on button "Add Condition Adjustment" at bounding box center [958, 387] width 207 height 38
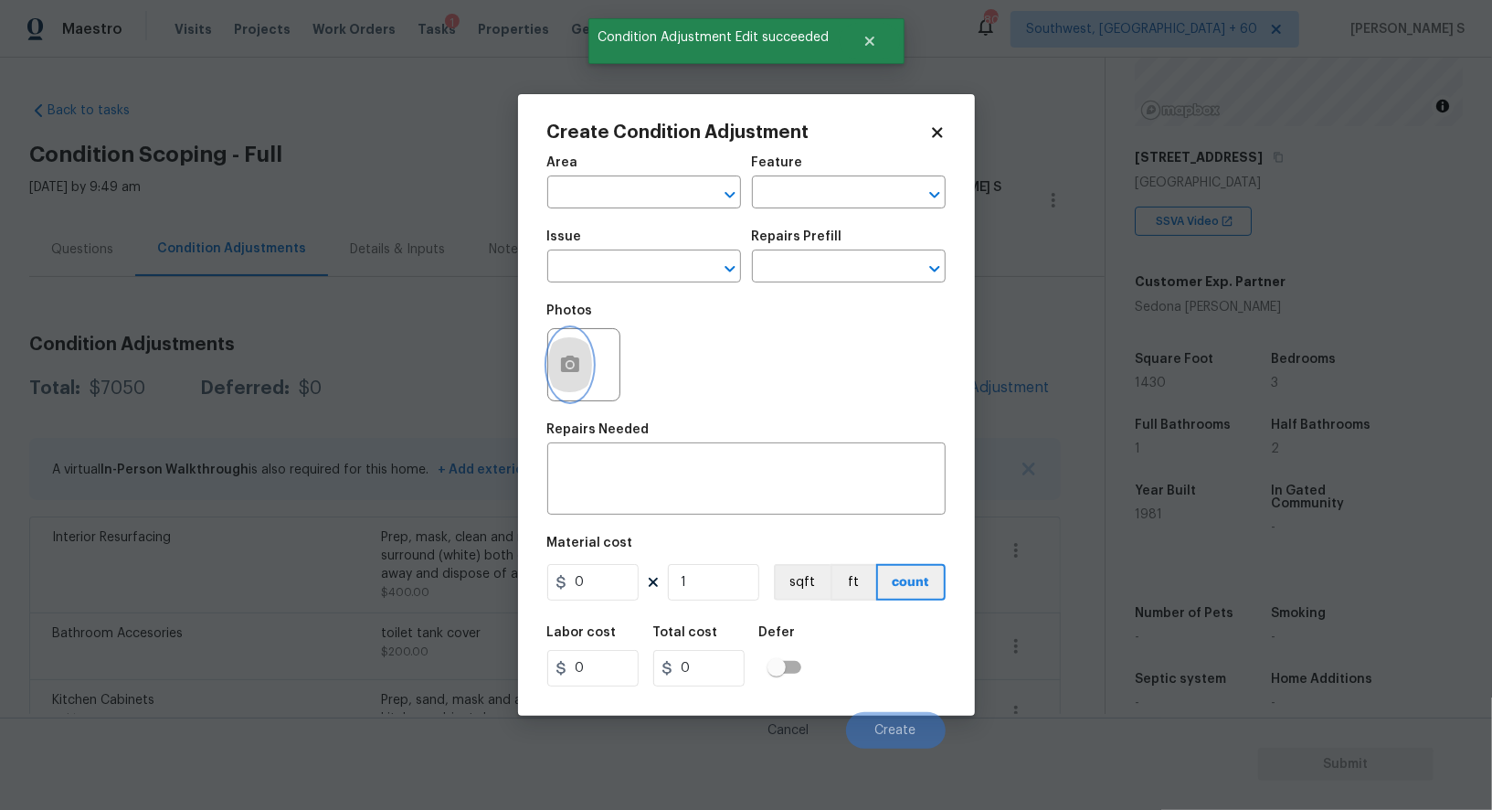
click at [561, 371] on icon "button" at bounding box center [570, 364] width 18 height 16
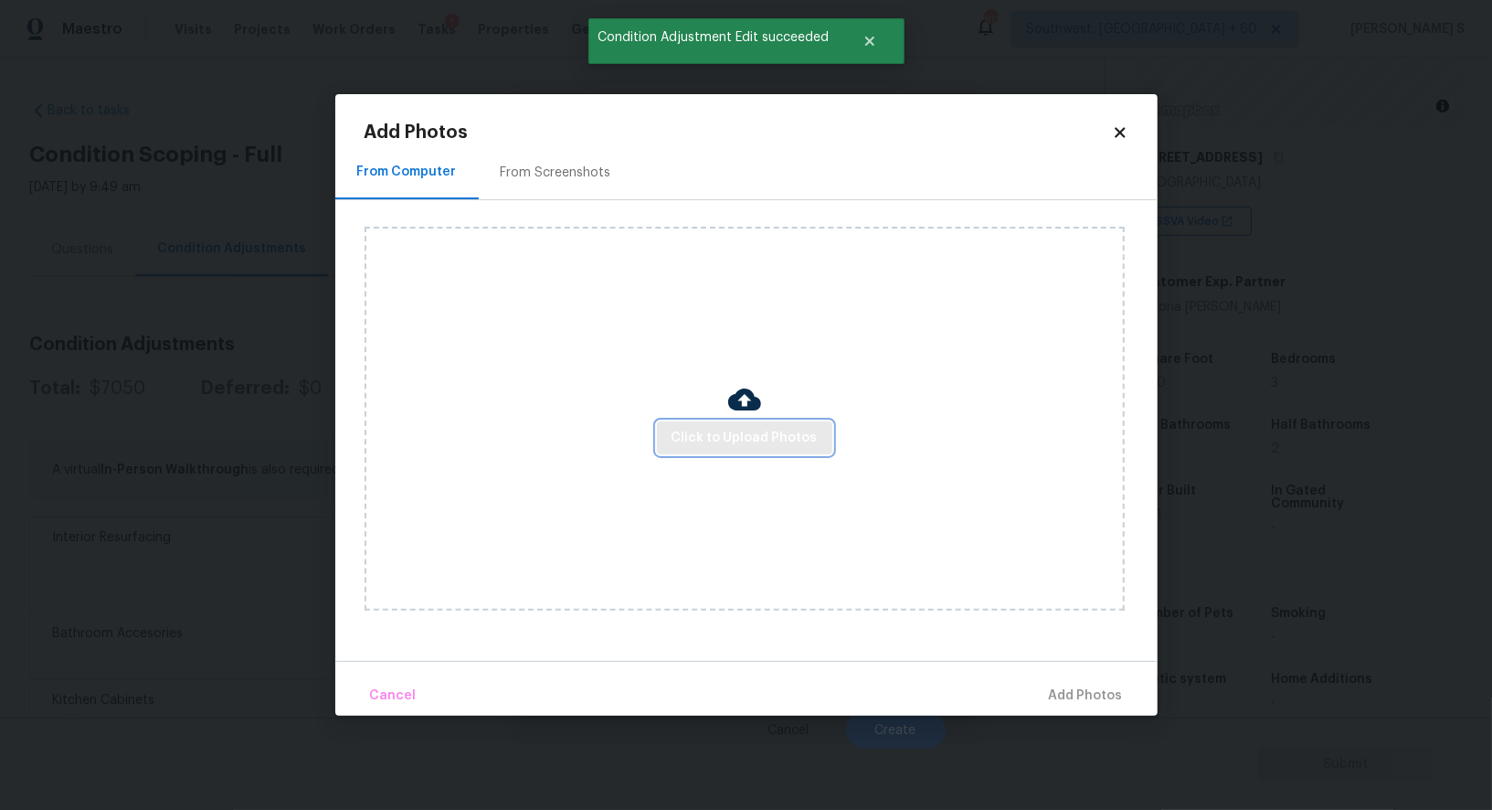
click at [668, 434] on button "Click to Upload Photos" at bounding box center [744, 438] width 175 height 34
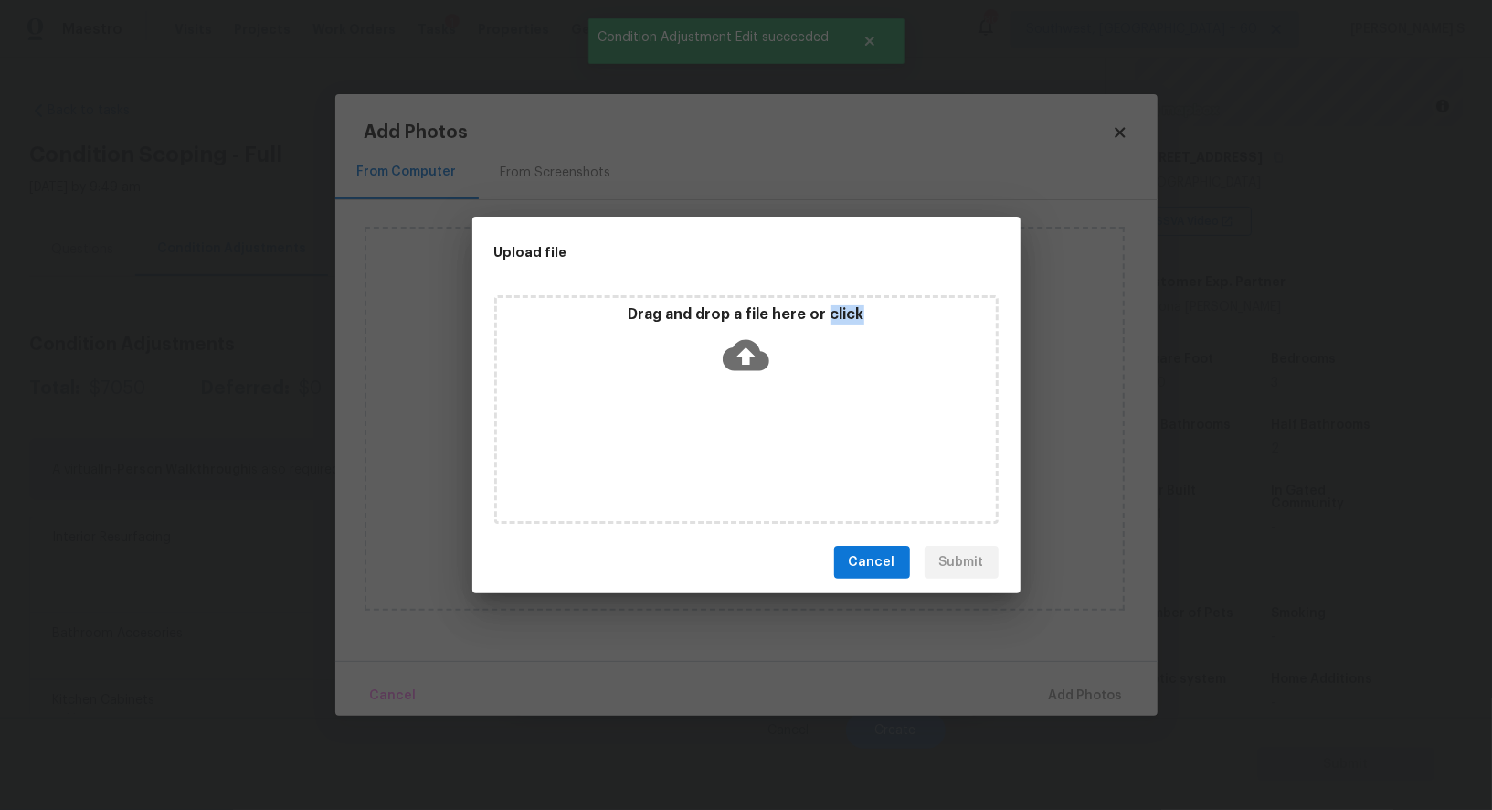
click at [668, 434] on div "Drag and drop a file here or click" at bounding box center [746, 409] width 504 height 228
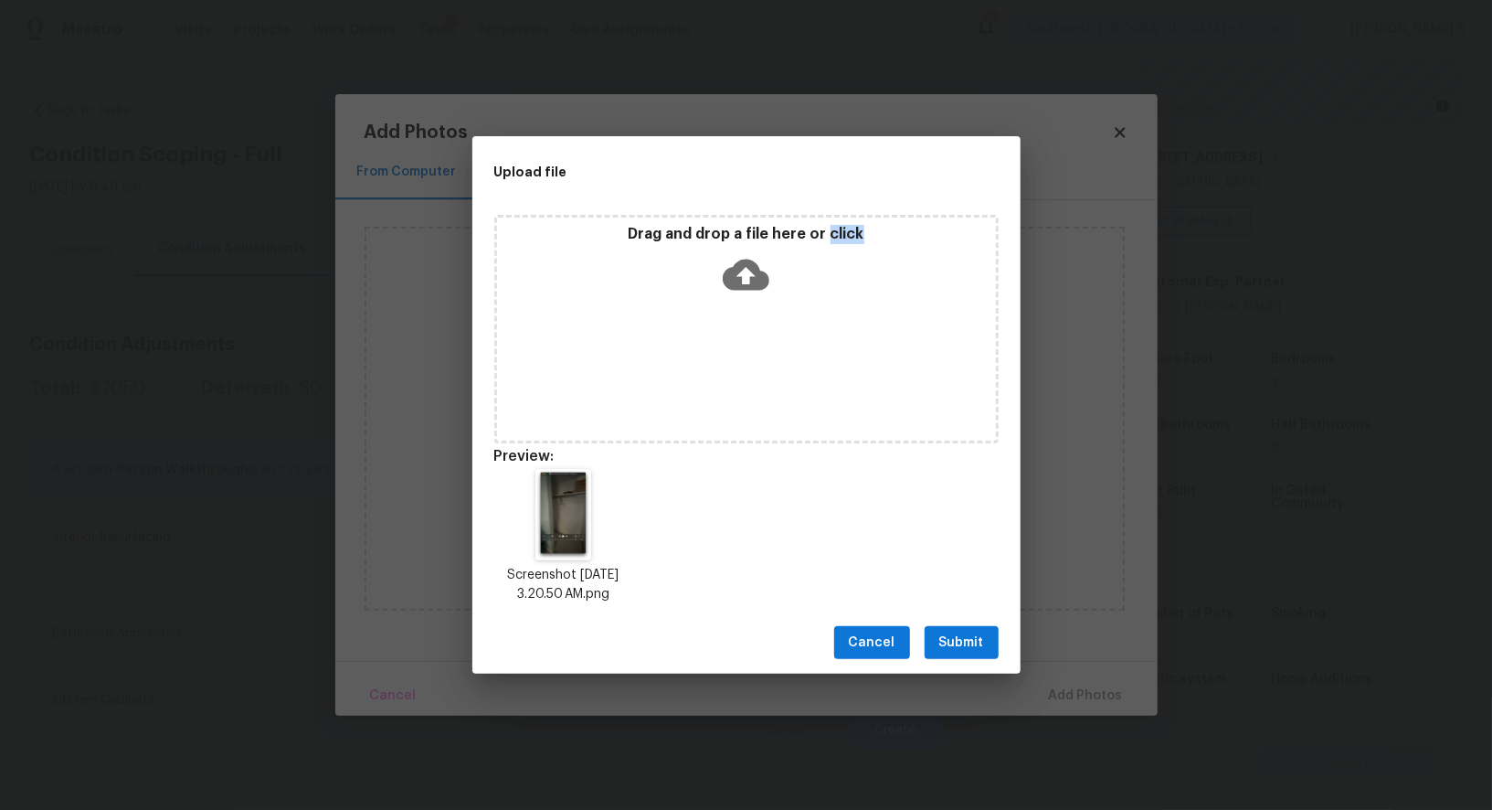
click at [974, 628] on button "Submit" at bounding box center [962, 643] width 74 height 34
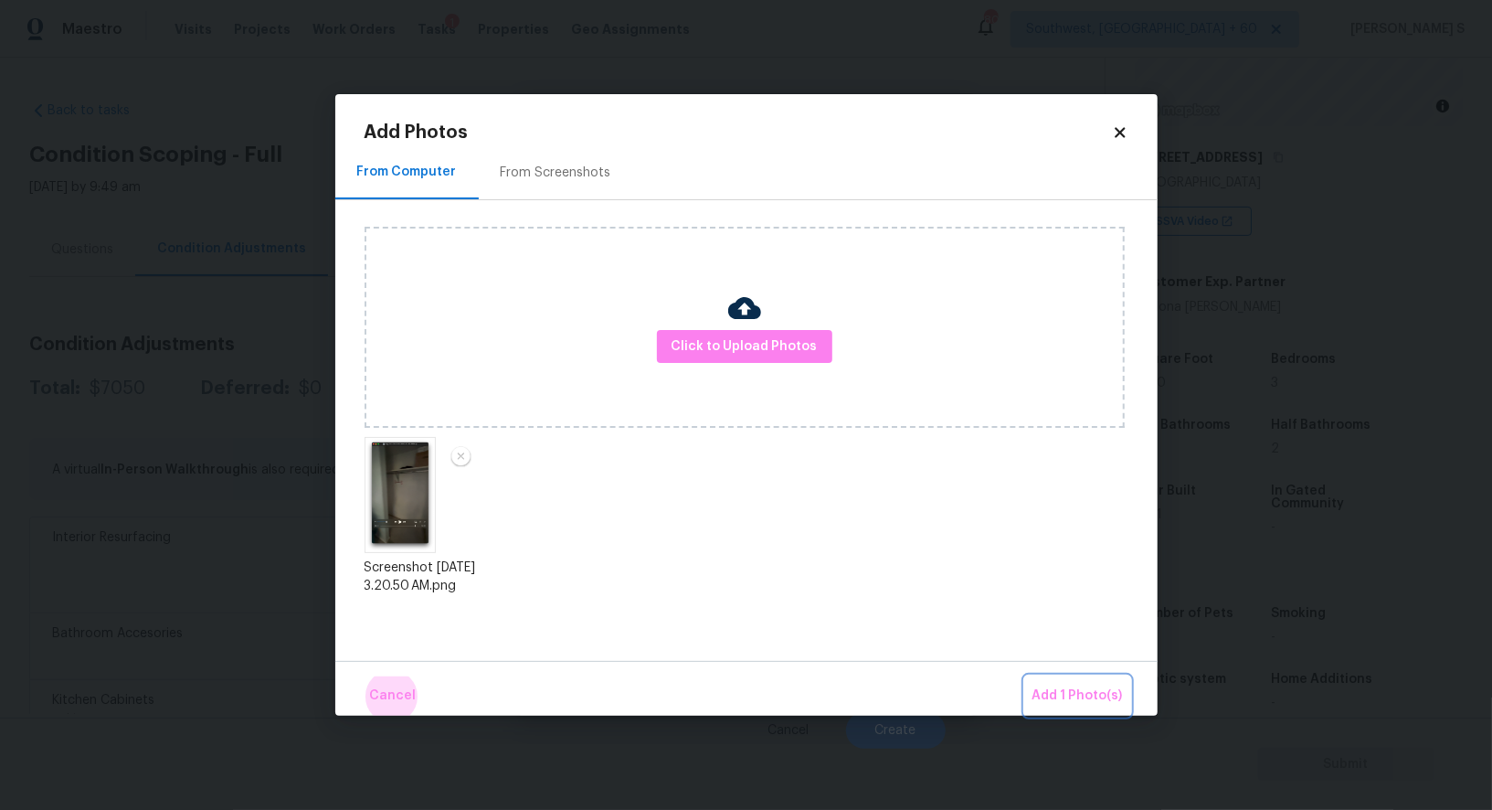
click at [1025, 676] on button "Add 1 Photo(s)" at bounding box center [1077, 695] width 105 height 39
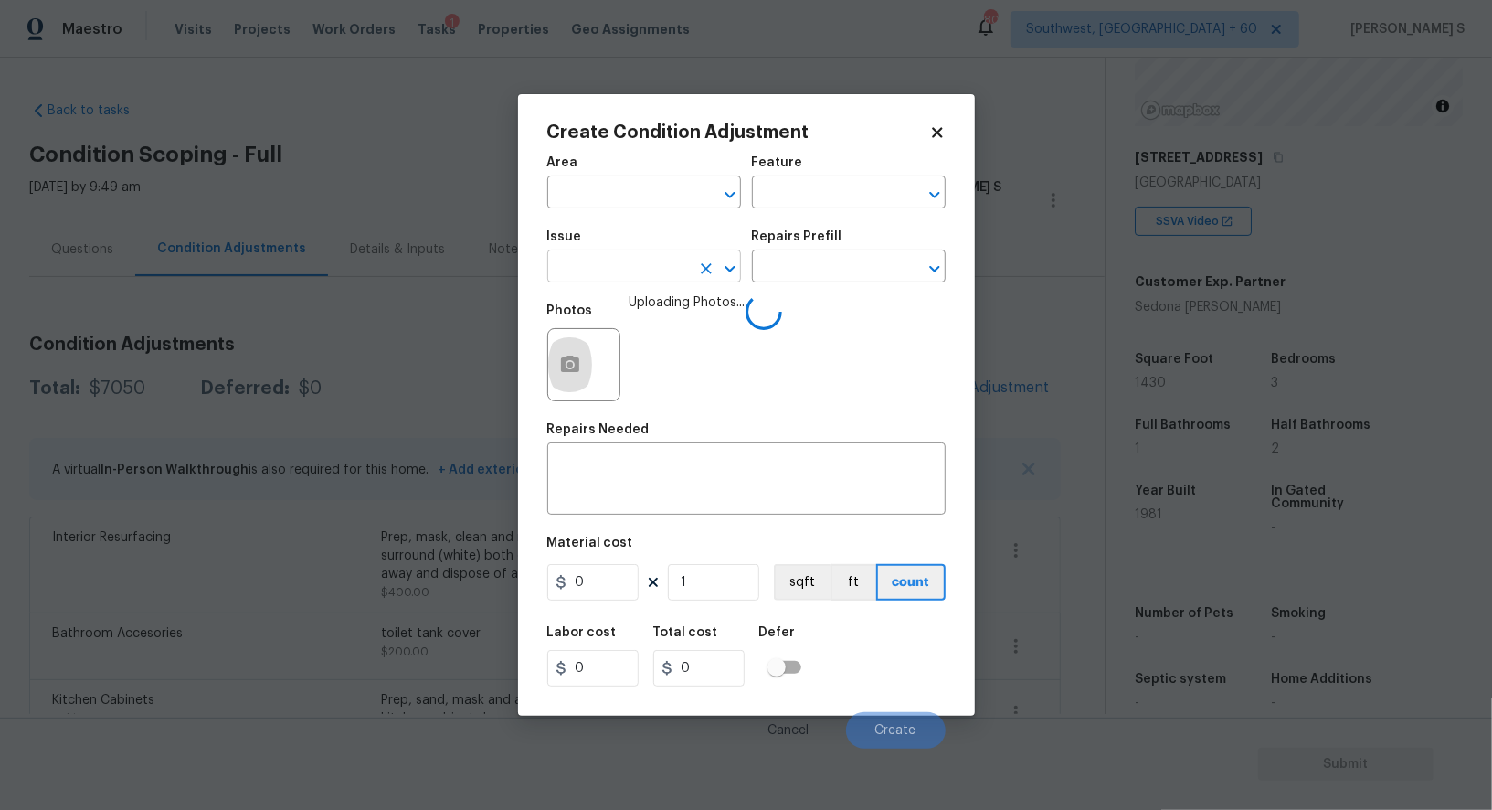
click at [654, 258] on input "text" at bounding box center [618, 268] width 143 height 28
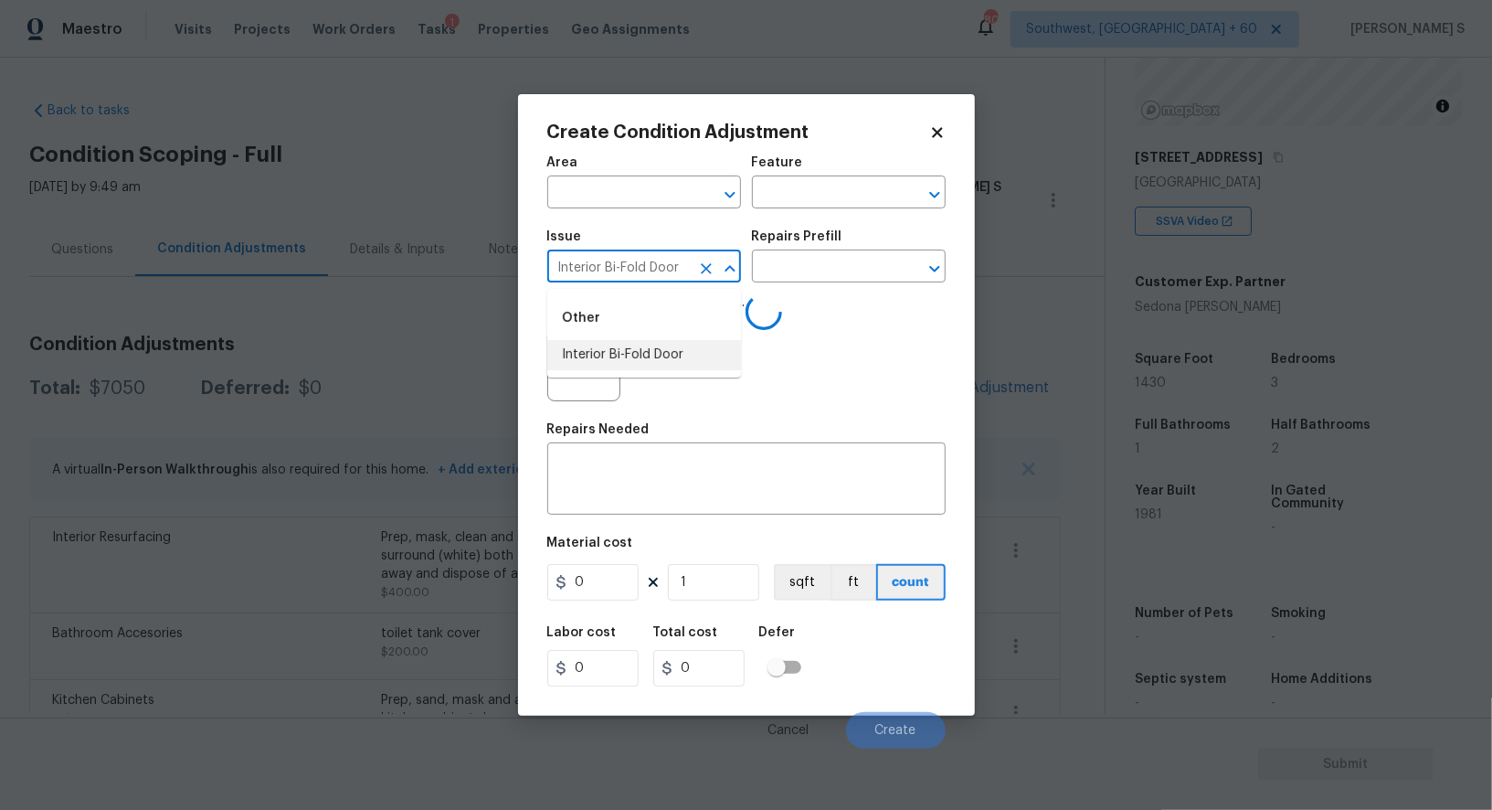
type input "Interior Bi-Fold Door"
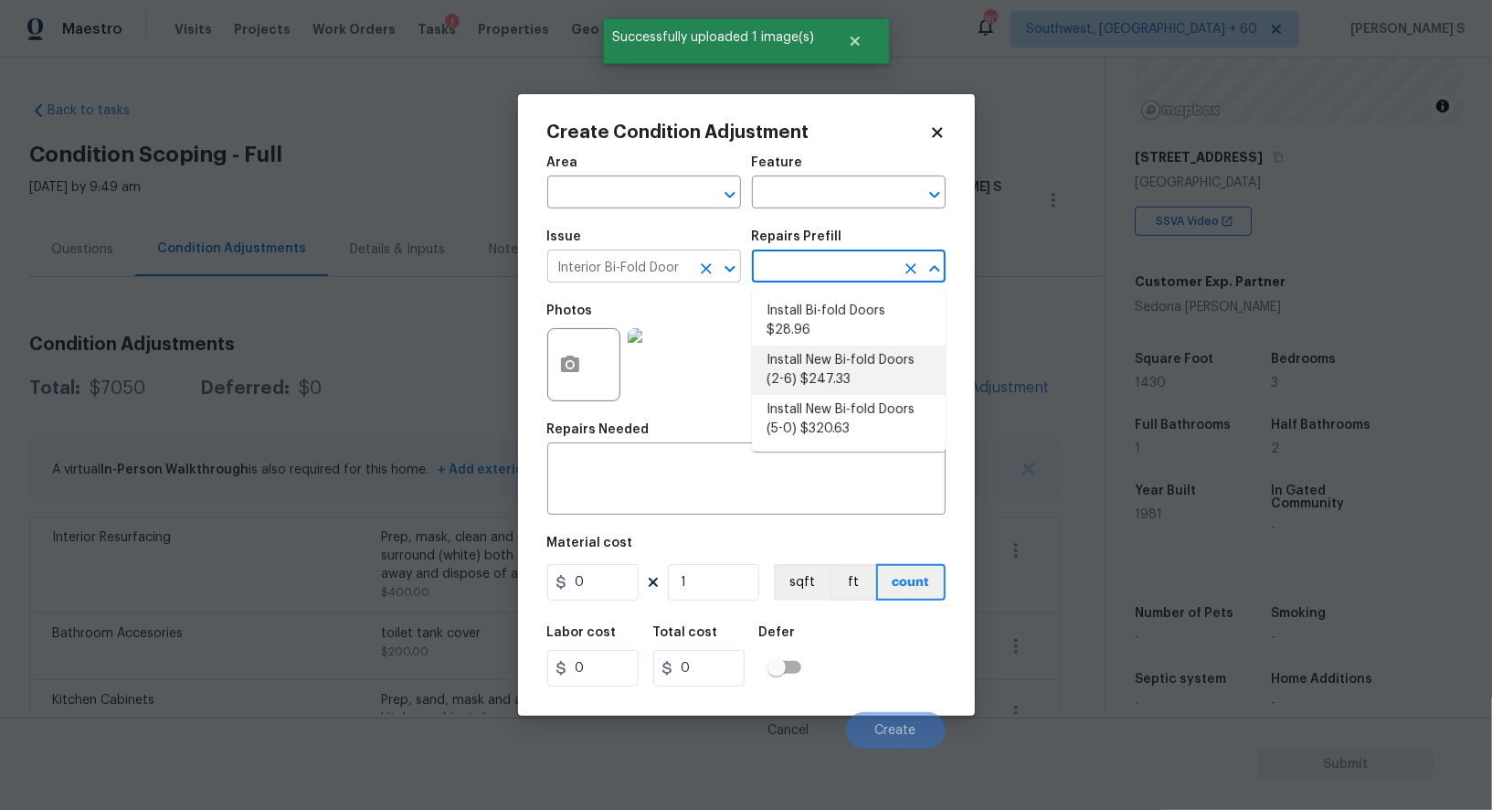
type input "Interior Door"
type textarea "Remove the existing door (if present). Install a new 2-6 bi-fold flush panel in…"
type input "247.33"
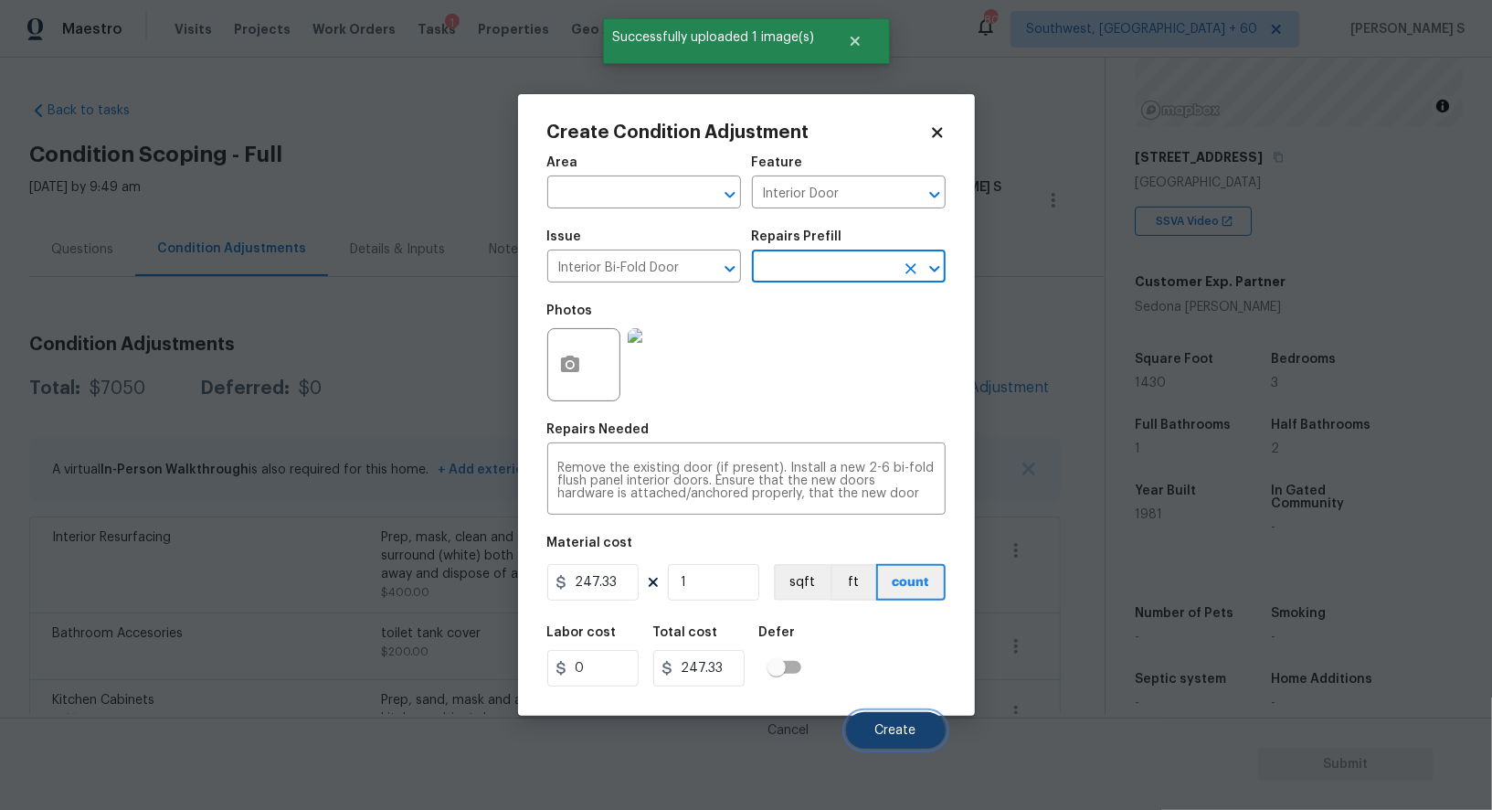
click at [908, 732] on span "Create" at bounding box center [896, 731] width 41 height 14
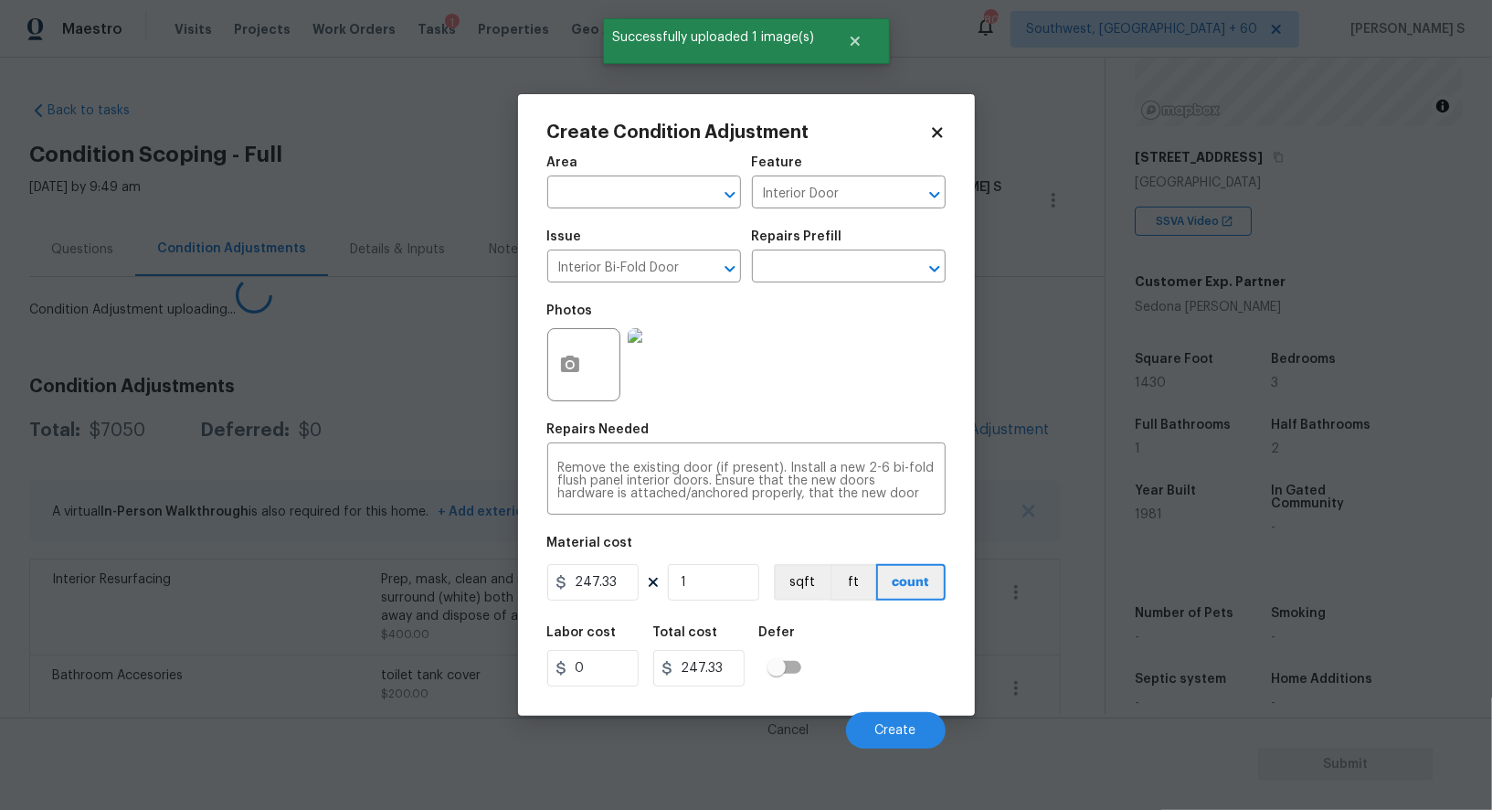
click at [396, 606] on body "Maestro Visits Projects Work Orders Tasks 1 Properties Geo Assignments 803 Sout…" at bounding box center [746, 405] width 1492 height 810
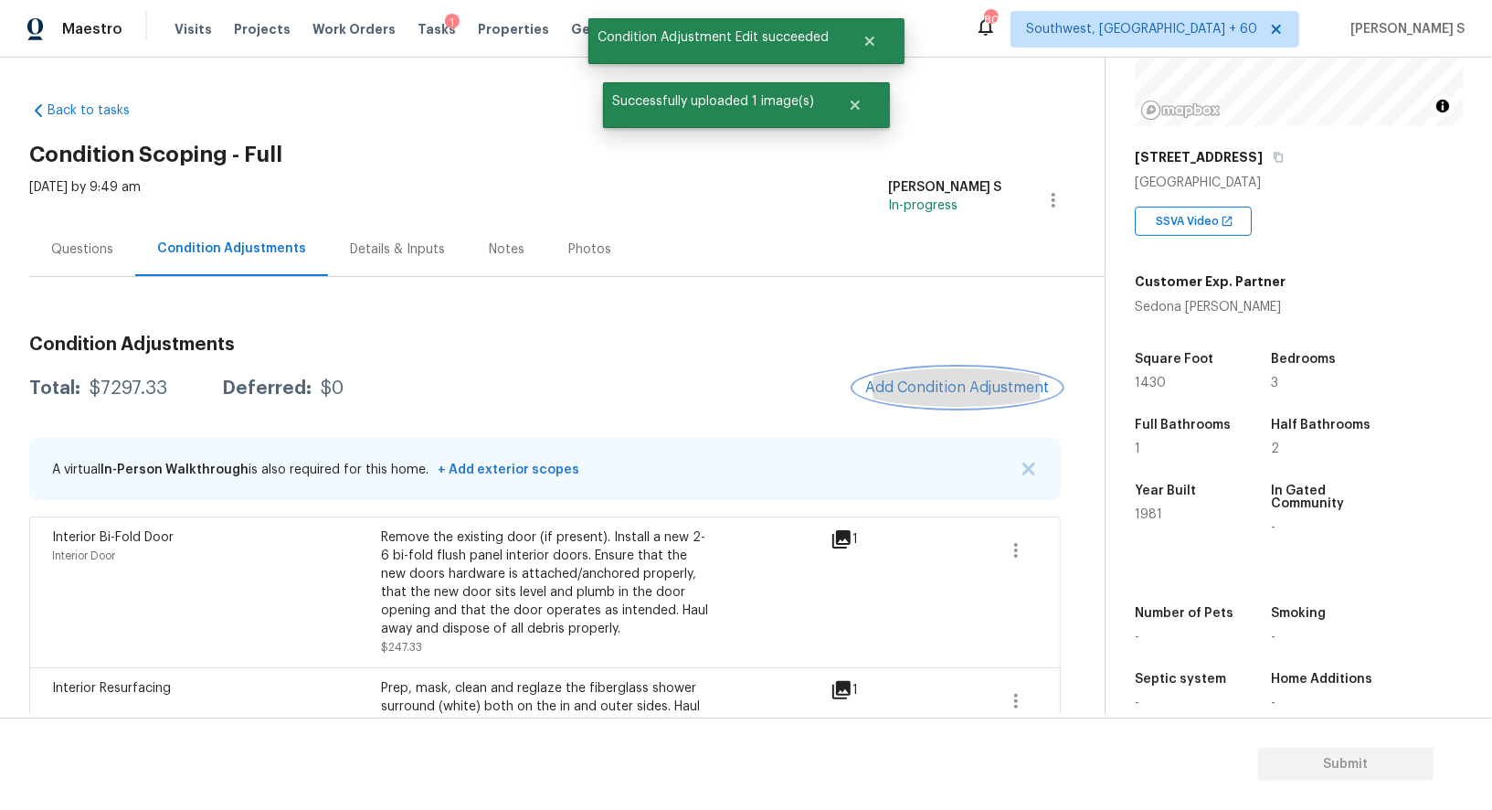
click at [961, 373] on button "Add Condition Adjustment" at bounding box center [958, 387] width 207 height 38
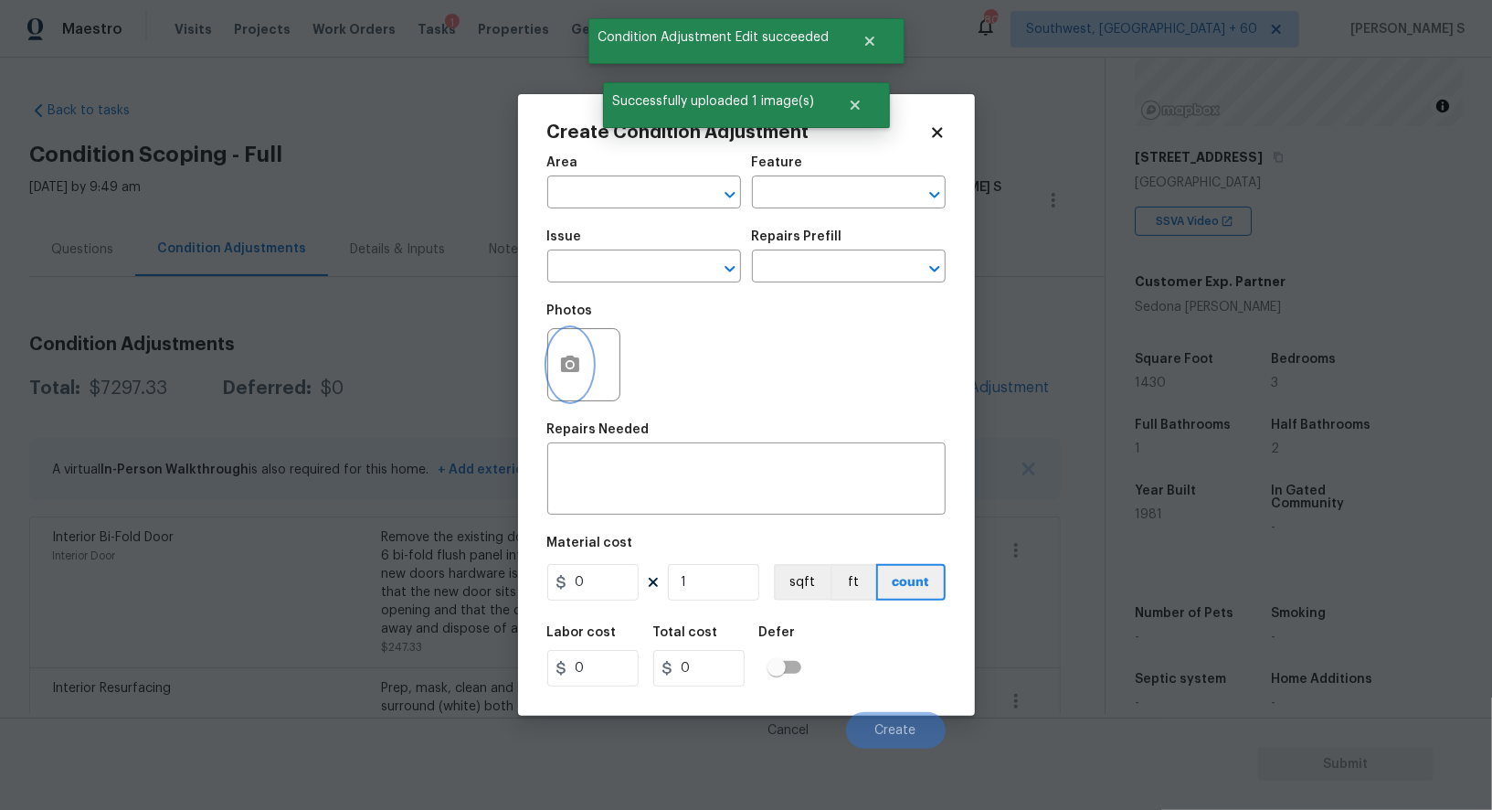
click at [575, 361] on icon "button" at bounding box center [570, 364] width 18 height 16
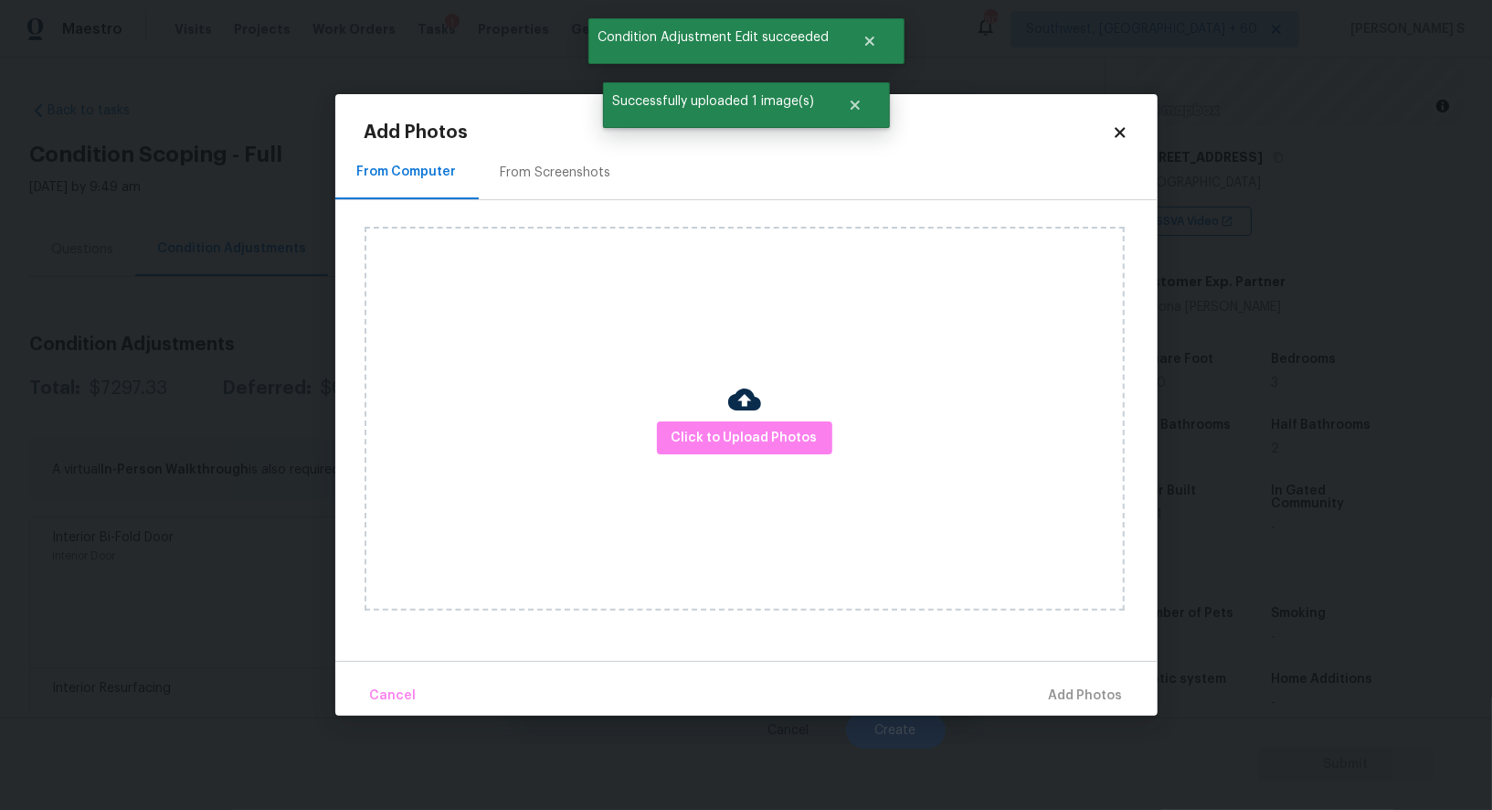
click at [726, 408] on div "Click to Upload Photos" at bounding box center [745, 419] width 760 height 384
click at [738, 427] on span "Click to Upload Photos" at bounding box center [745, 438] width 146 height 23
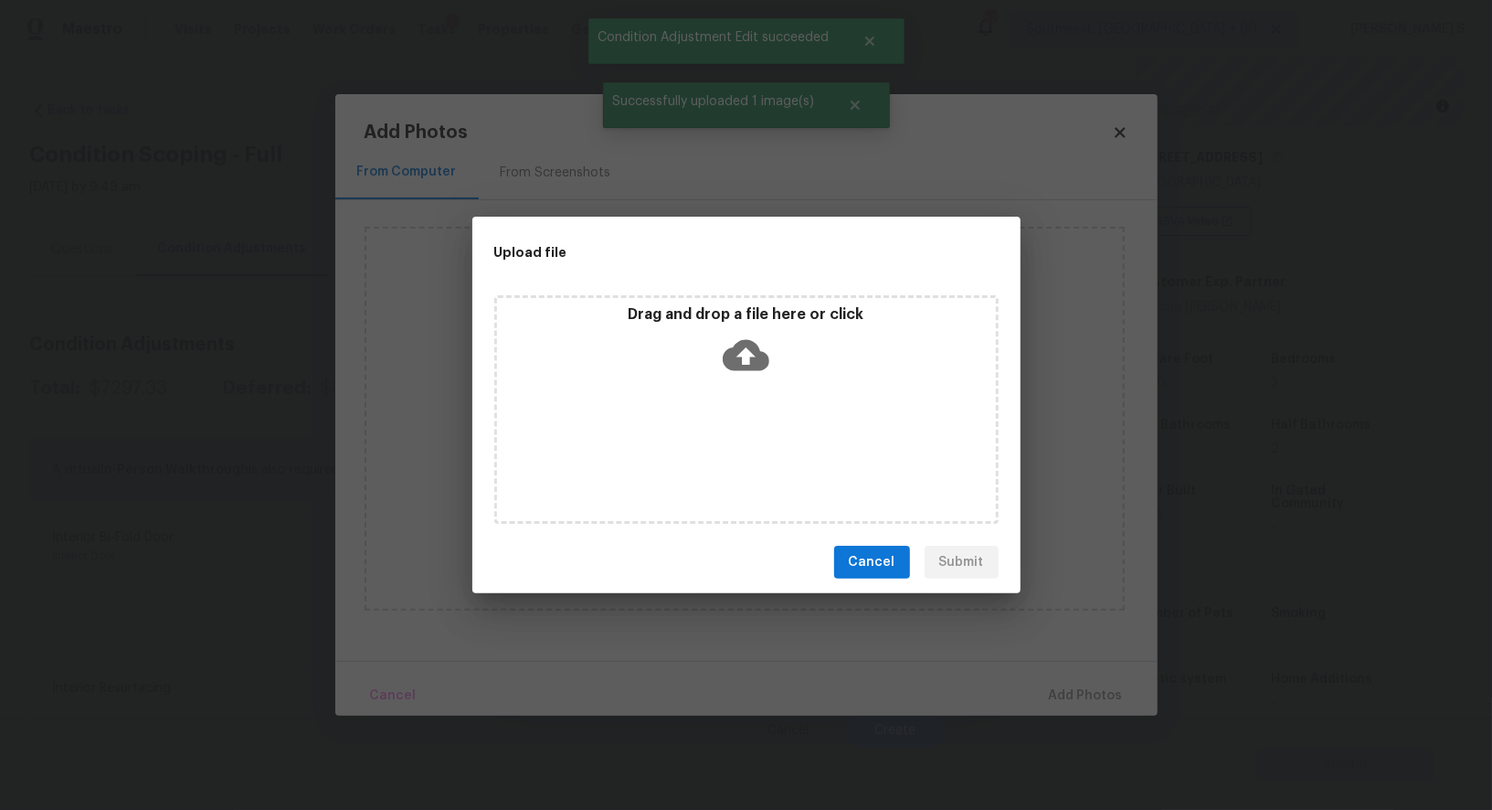
click at [738, 426] on div "Drag and drop a file here or click" at bounding box center [746, 409] width 504 height 228
